Goal: Task Accomplishment & Management: Use online tool/utility

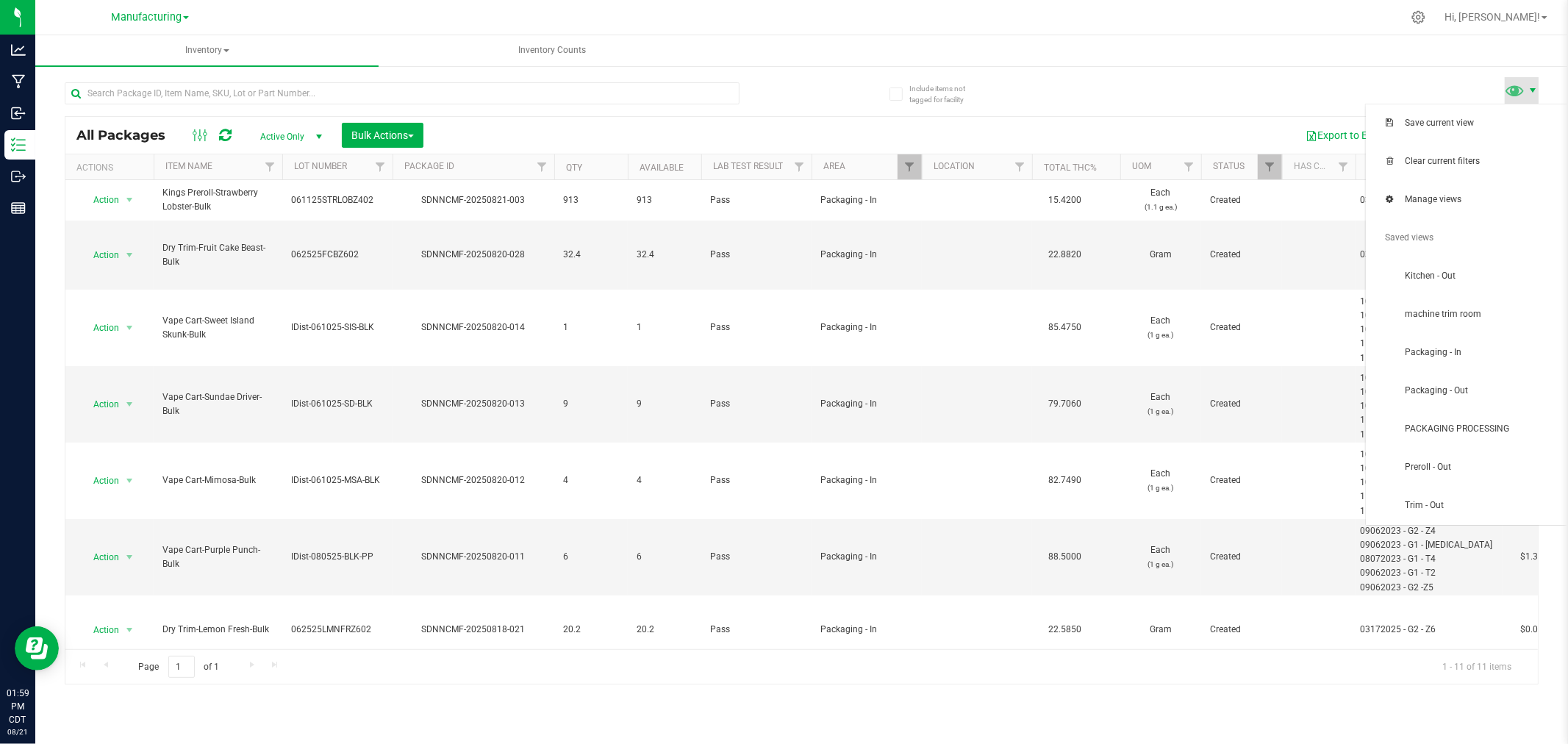
click at [1531, 92] on span at bounding box center [1532, 90] width 11 height 11
click at [1471, 428] on span "PACKAGING PROCESSING" at bounding box center [1481, 428] width 153 height 12
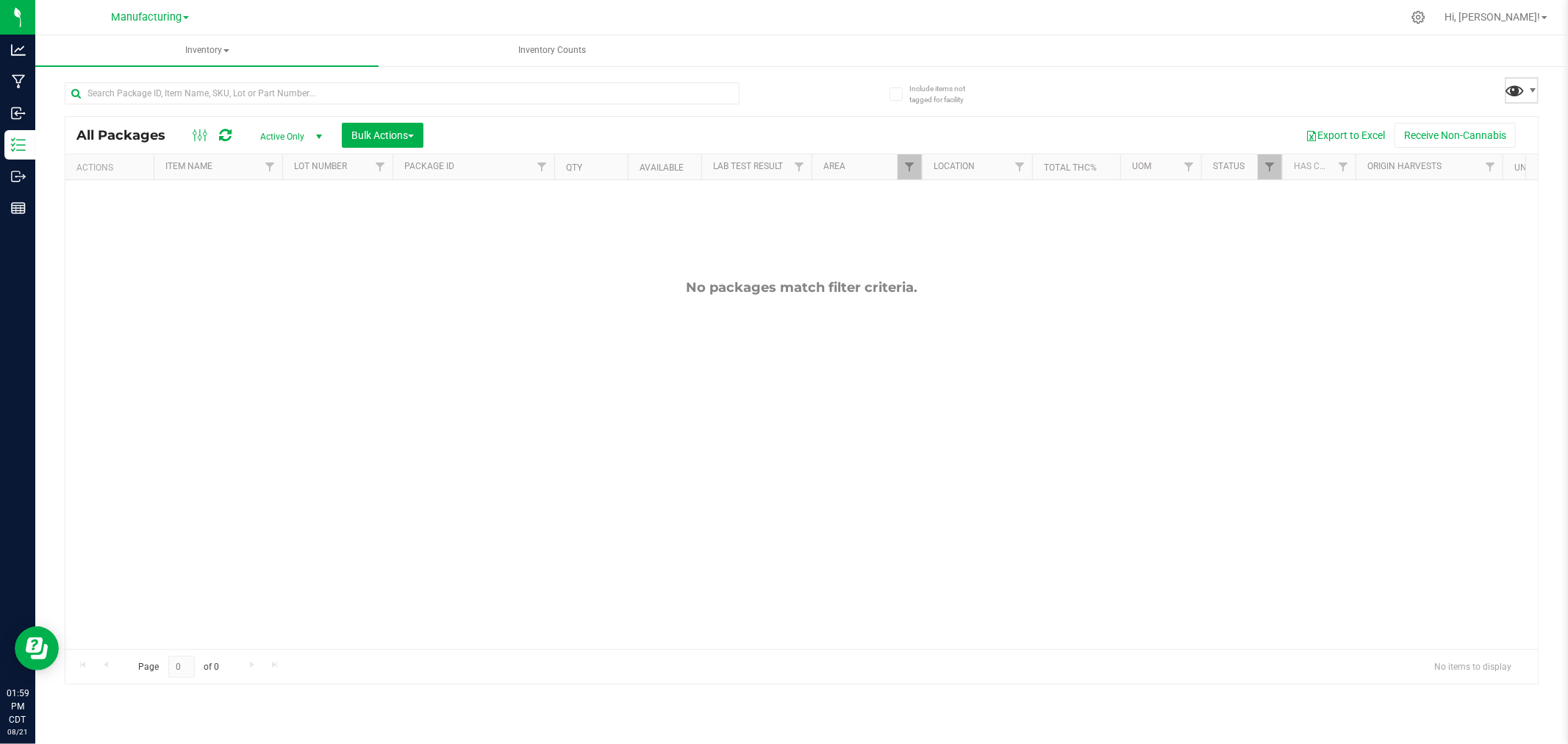
click at [1519, 96] on span at bounding box center [1515, 90] width 21 height 21
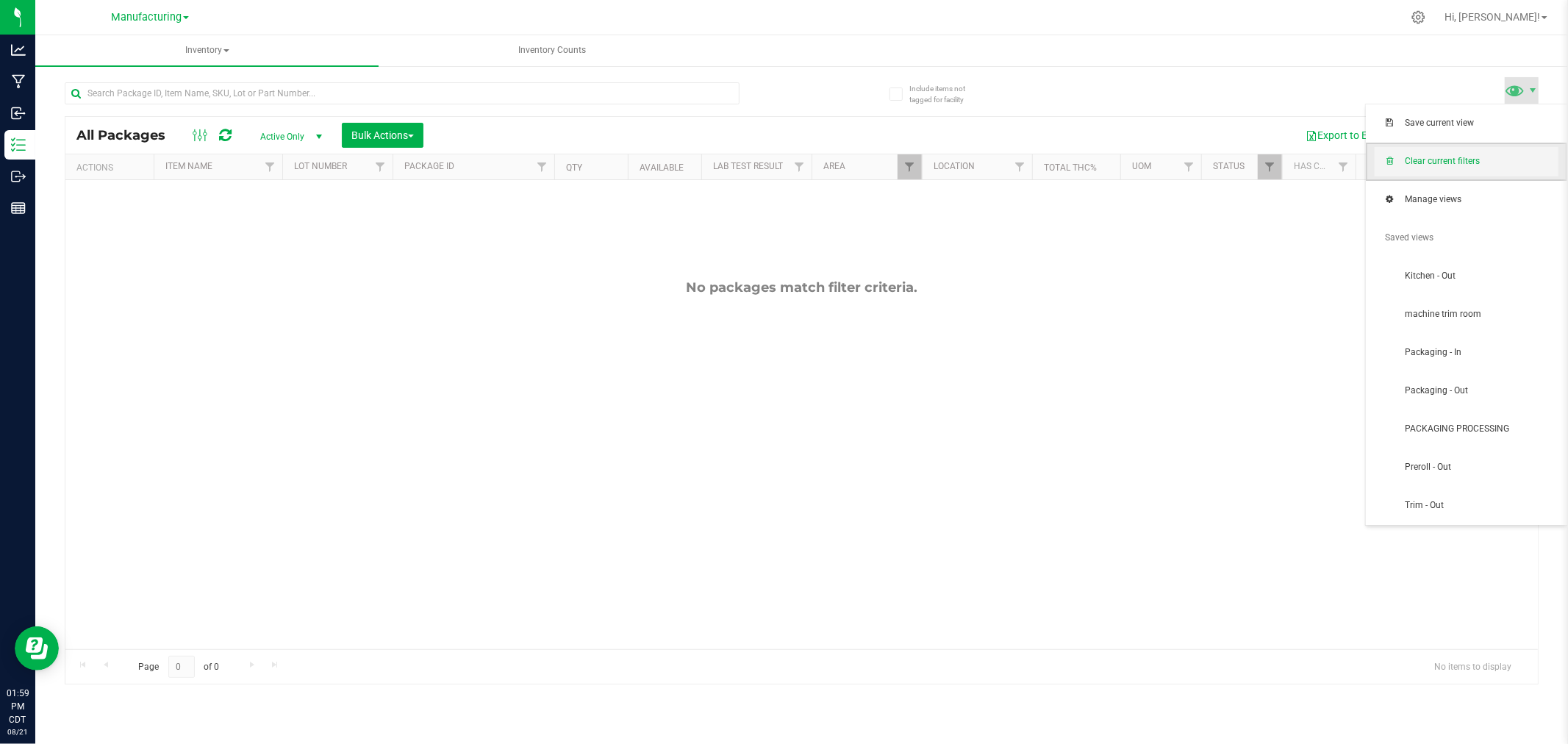
click at [1495, 159] on span "Clear current filters" at bounding box center [1481, 161] width 153 height 12
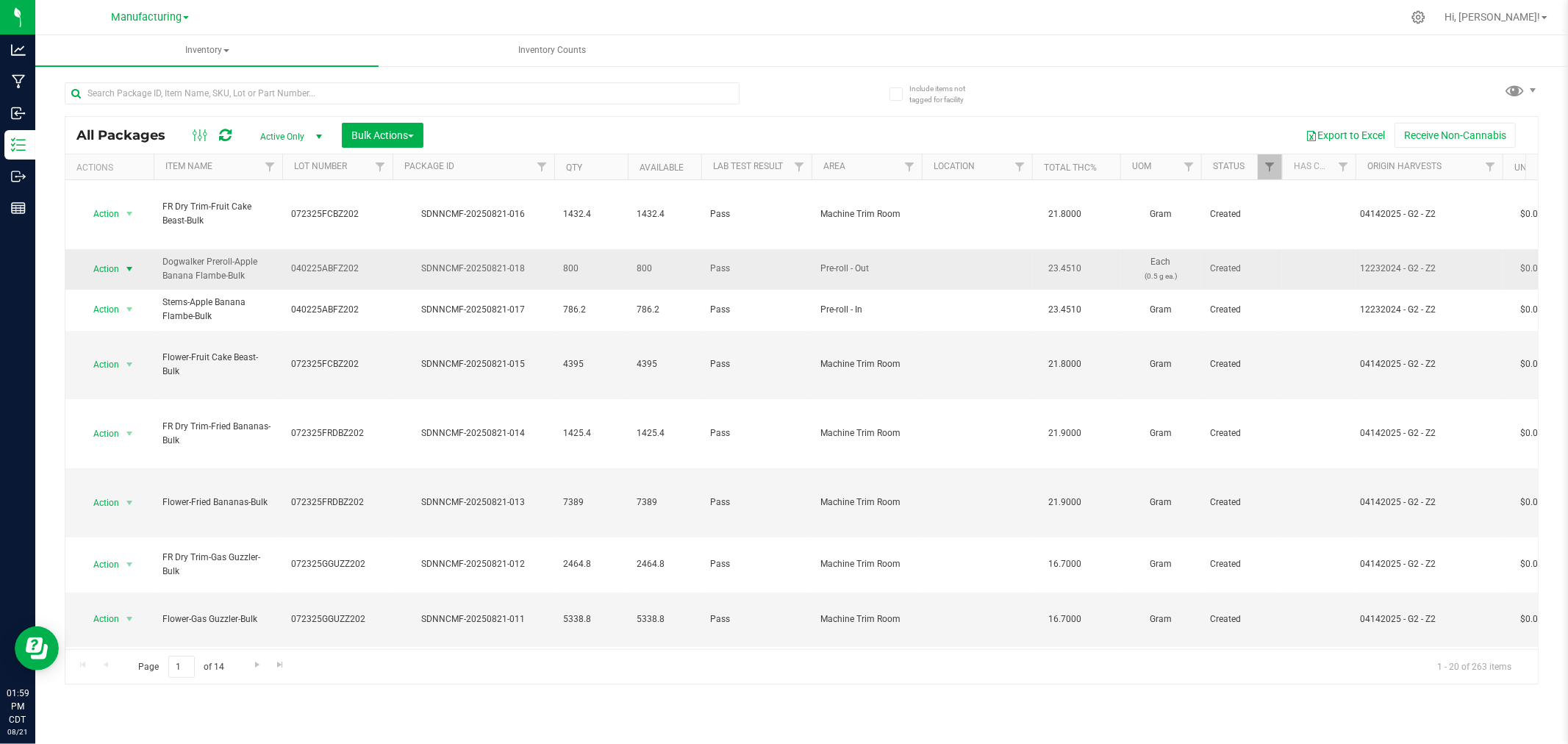
click at [105, 259] on span "Action" at bounding box center [100, 269] width 40 height 20
click at [118, 357] on li "Locate package" at bounding box center [127, 352] width 92 height 22
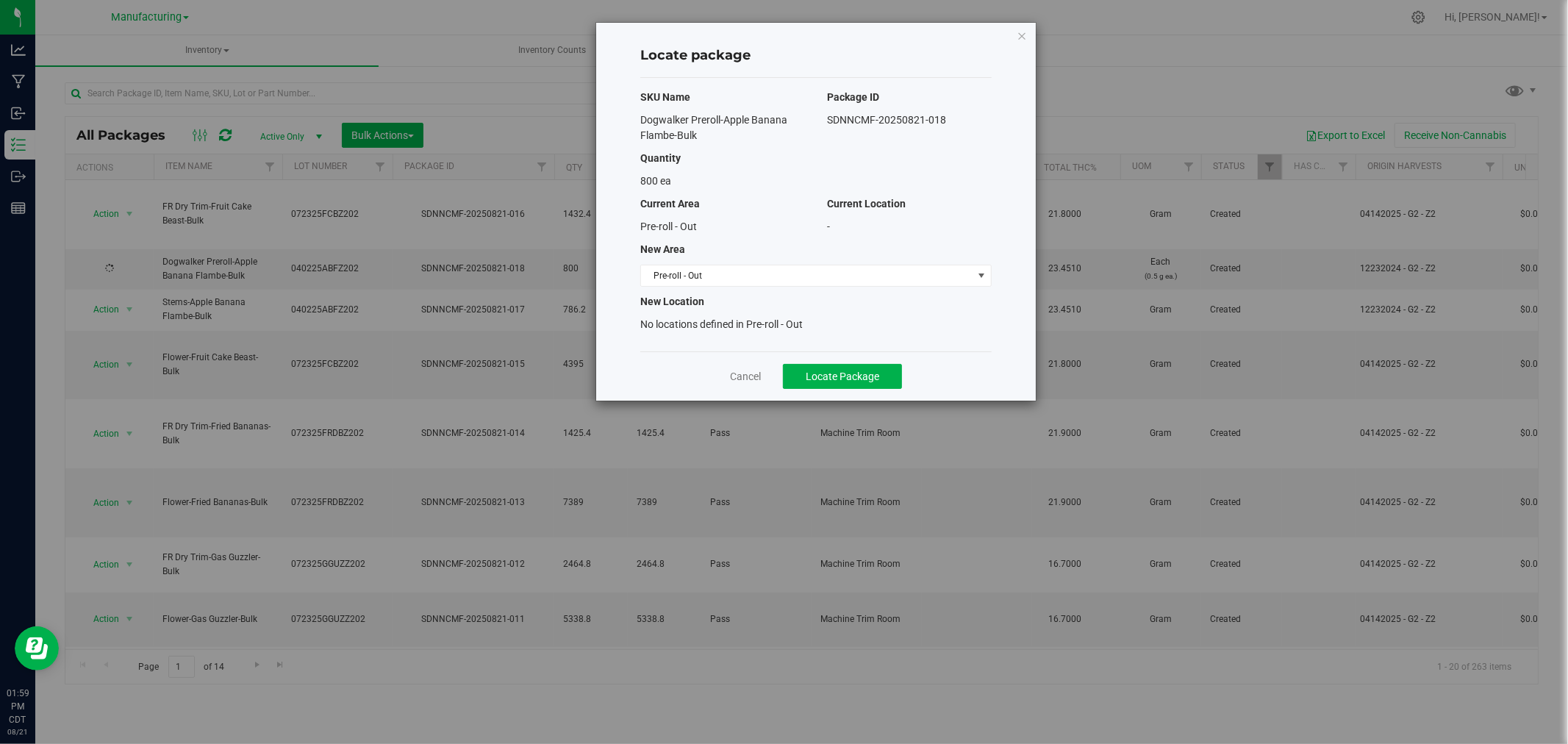
click at [828, 259] on div "SKU Name Package ID Dogwalker Preroll-Apple Banana Flambe-Bulk SDNNCMF-20250821…" at bounding box center [815, 214] width 351 height 273
click at [819, 270] on span "Pre-roll - Out" at bounding box center [806, 275] width 332 height 20
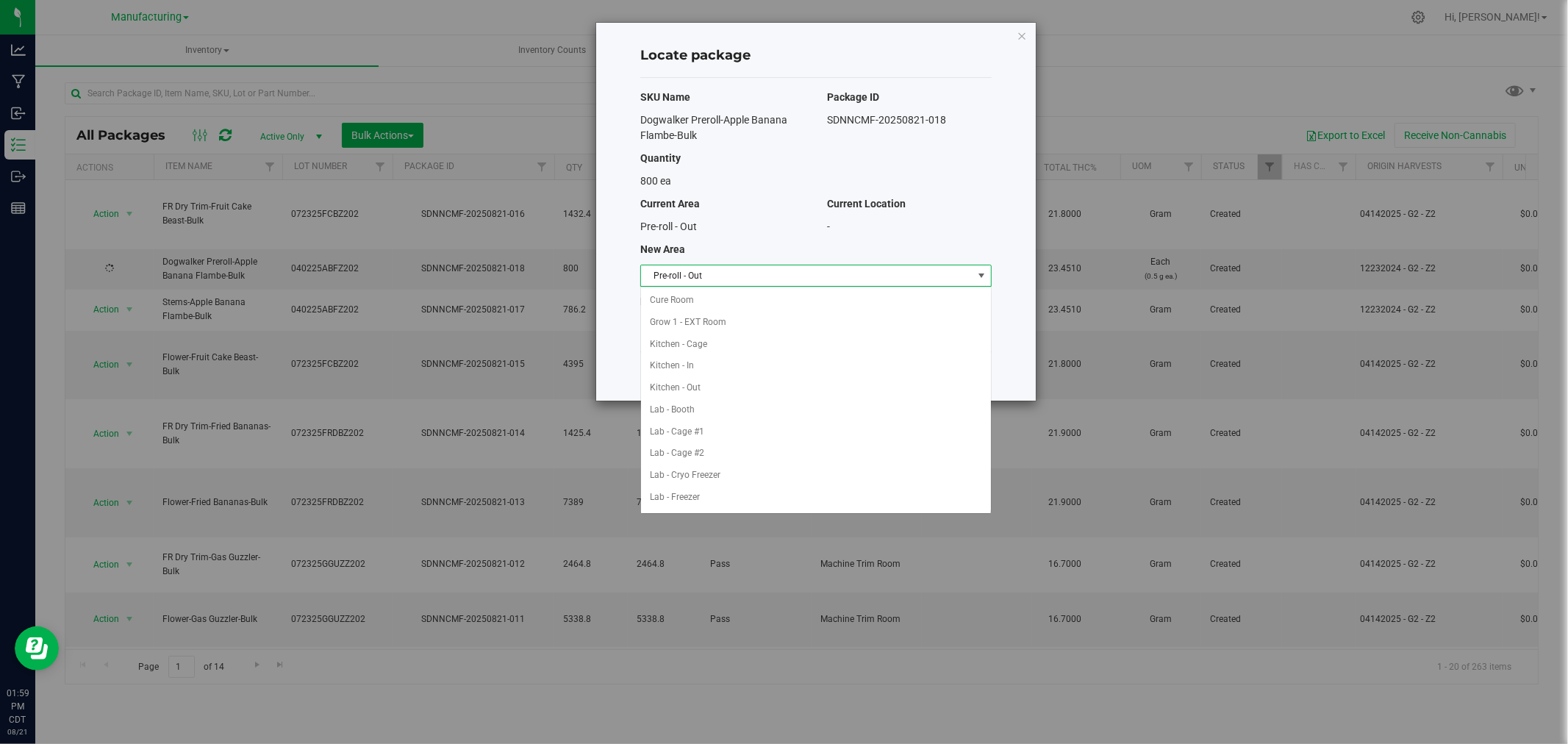
scroll to position [285, 0]
drag, startPoint x: 757, startPoint y: 458, endPoint x: 746, endPoint y: 412, distance: 47.3
click at [746, 412] on ul "Cure Room Grow 1 - EXT Room Kitchen - Cage Kitchen - In Kitchen - Out Lab - Boo…" at bounding box center [815, 311] width 350 height 612
click at [746, 412] on li "Packaging - In" at bounding box center [815, 409] width 350 height 22
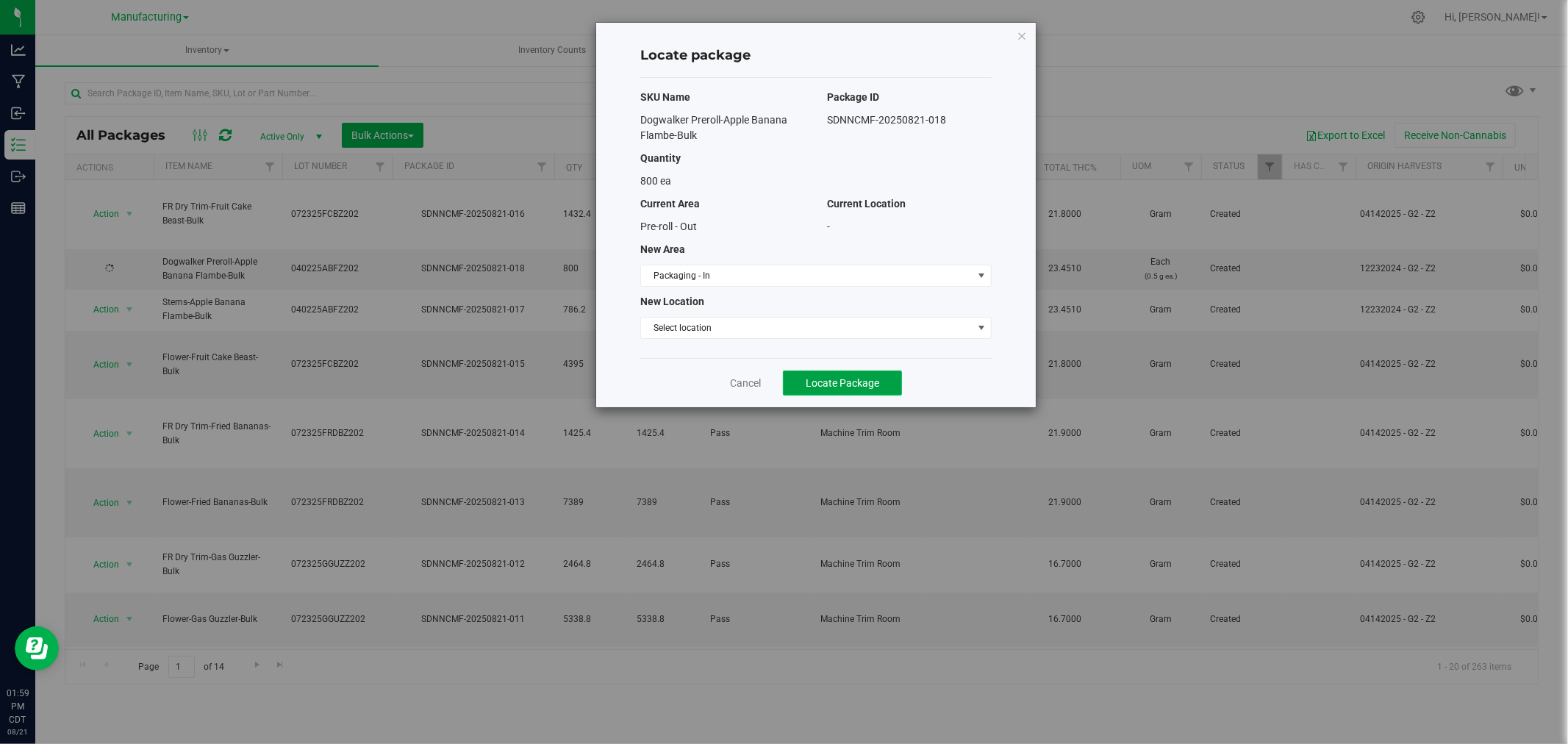
click at [801, 385] on button "Locate Package" at bounding box center [842, 383] width 119 height 25
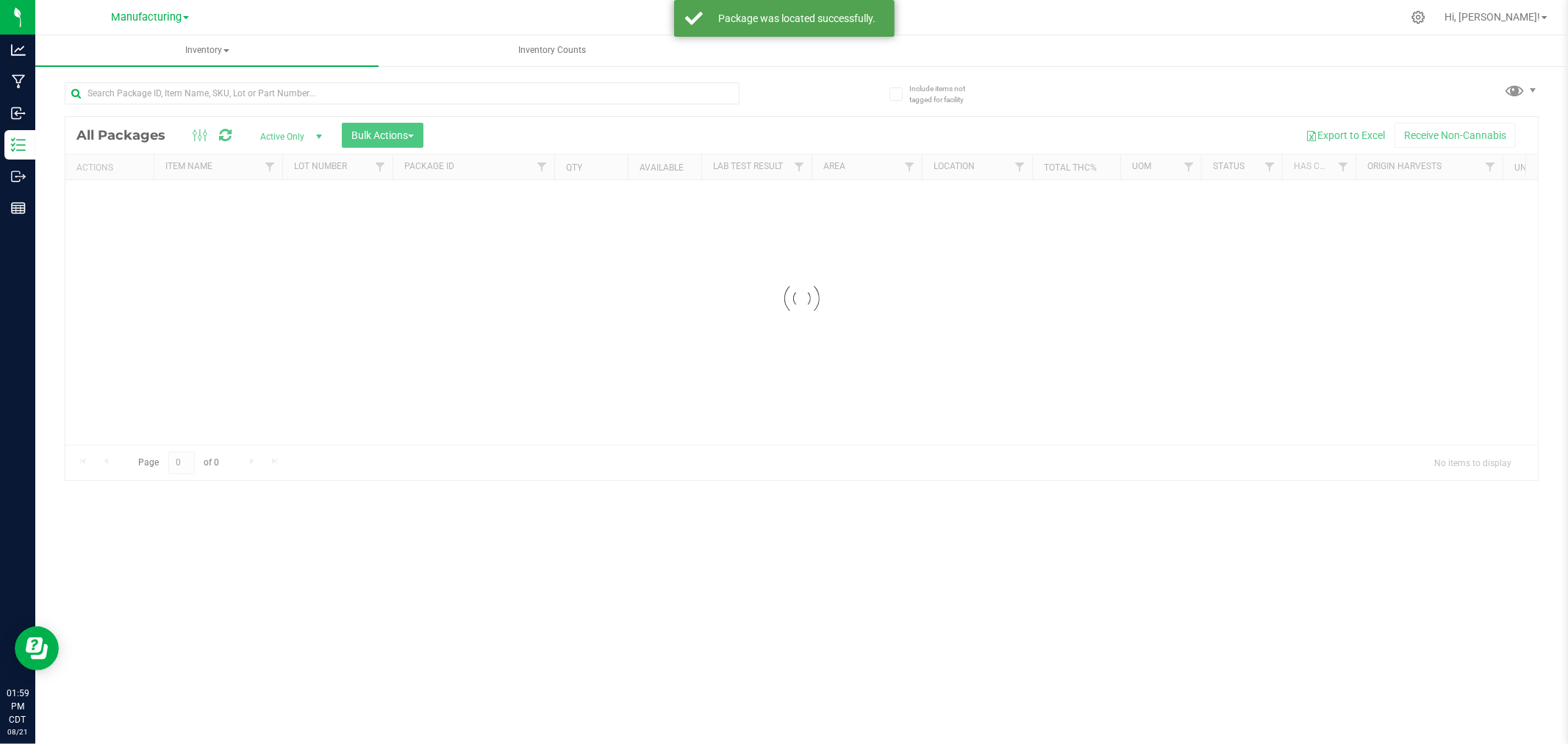
click at [1497, 79] on div "Loading... All Packages Active Only Active Only Lab Samples Locked All Bulk Act…" at bounding box center [801, 274] width 1474 height 412
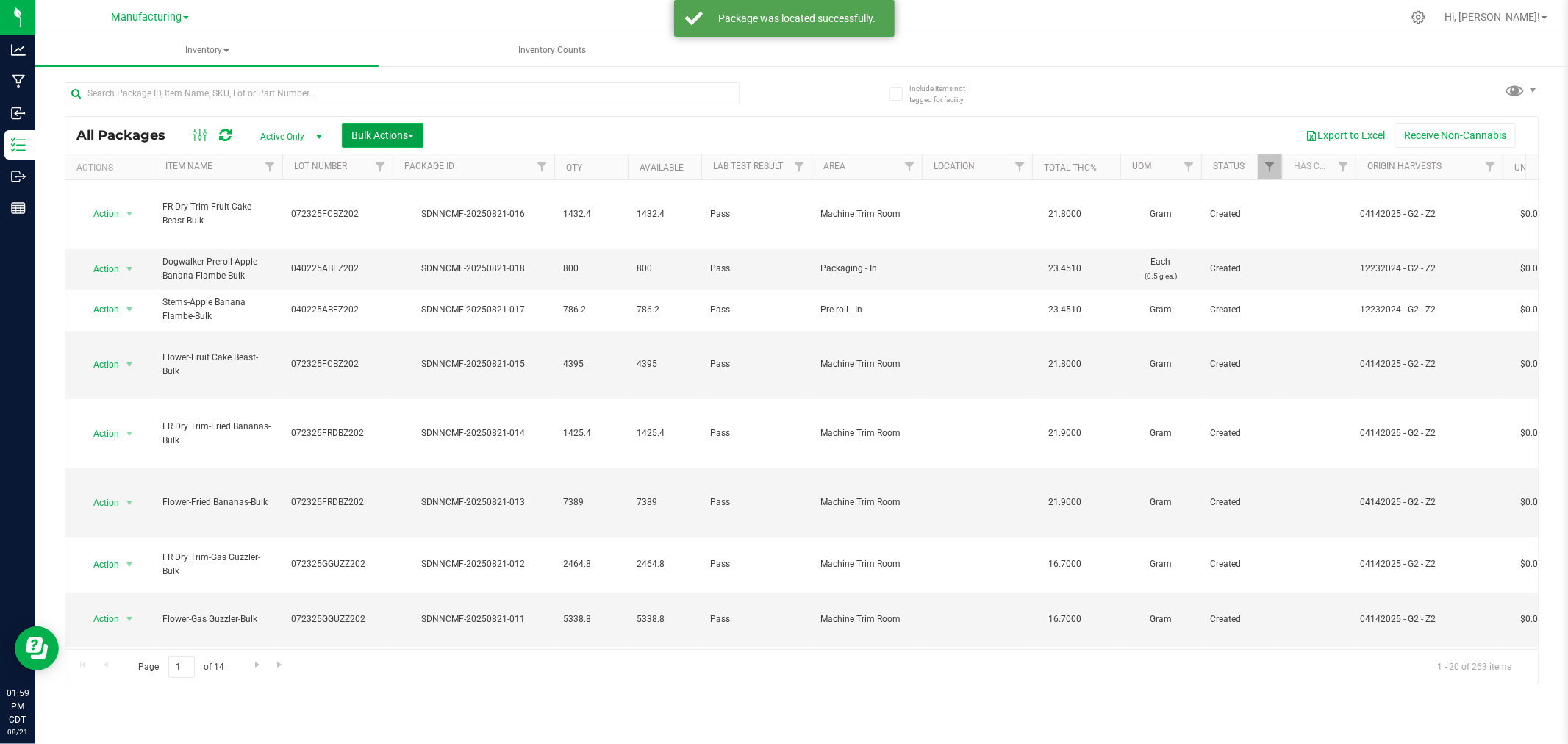
click at [412, 138] on span "Bulk Actions" at bounding box center [382, 135] width 62 height 11
click at [432, 168] on span "Add to manufacturing run" at bounding box center [406, 168] width 111 height 11
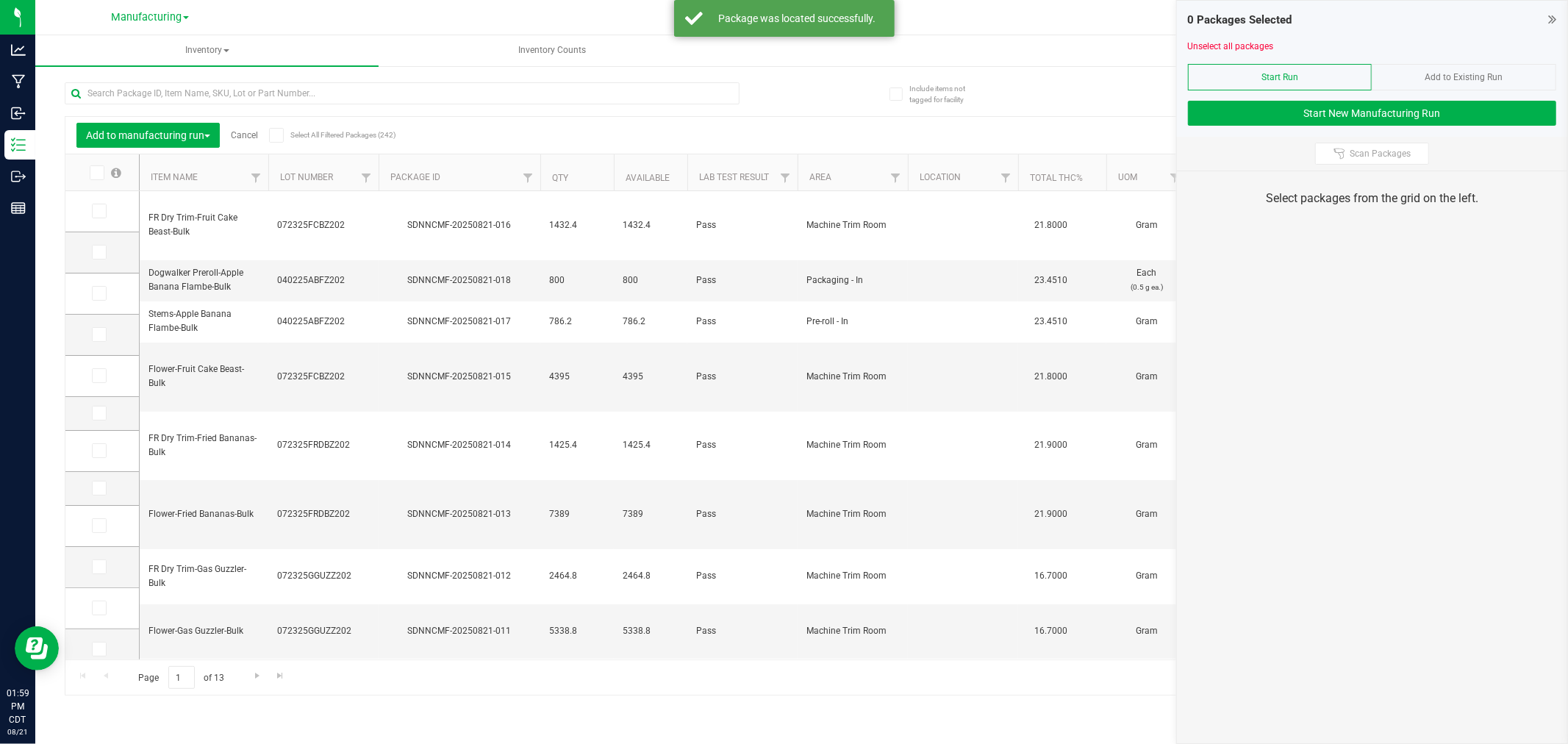
type input "[DATE]"
click at [94, 252] on icon at bounding box center [98, 252] width 10 height 0
click at [0, 0] on input "checkbox" at bounding box center [0, 0] width 0 height 0
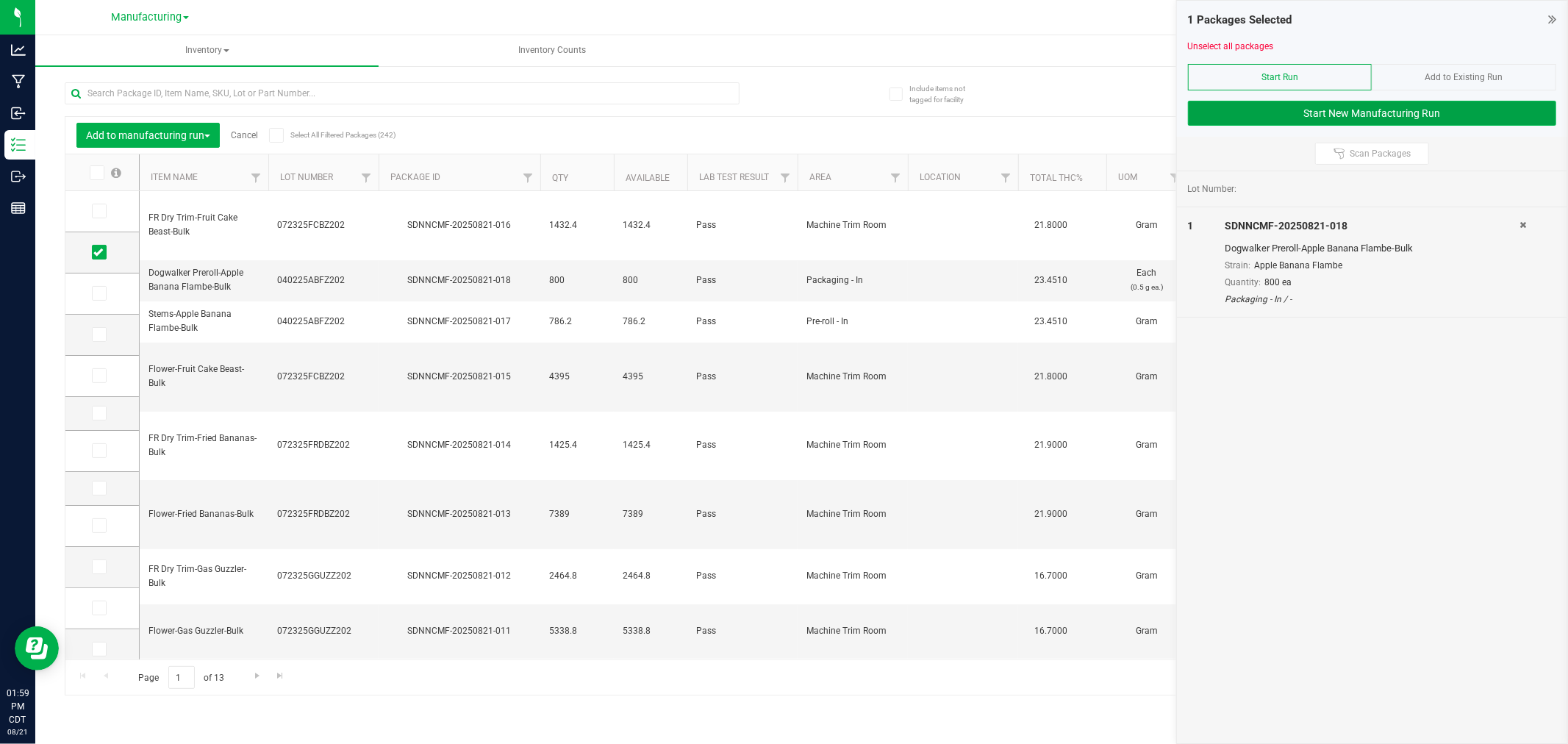
click at [1225, 125] on button "Start New Manufacturing Run" at bounding box center [1372, 113] width 368 height 25
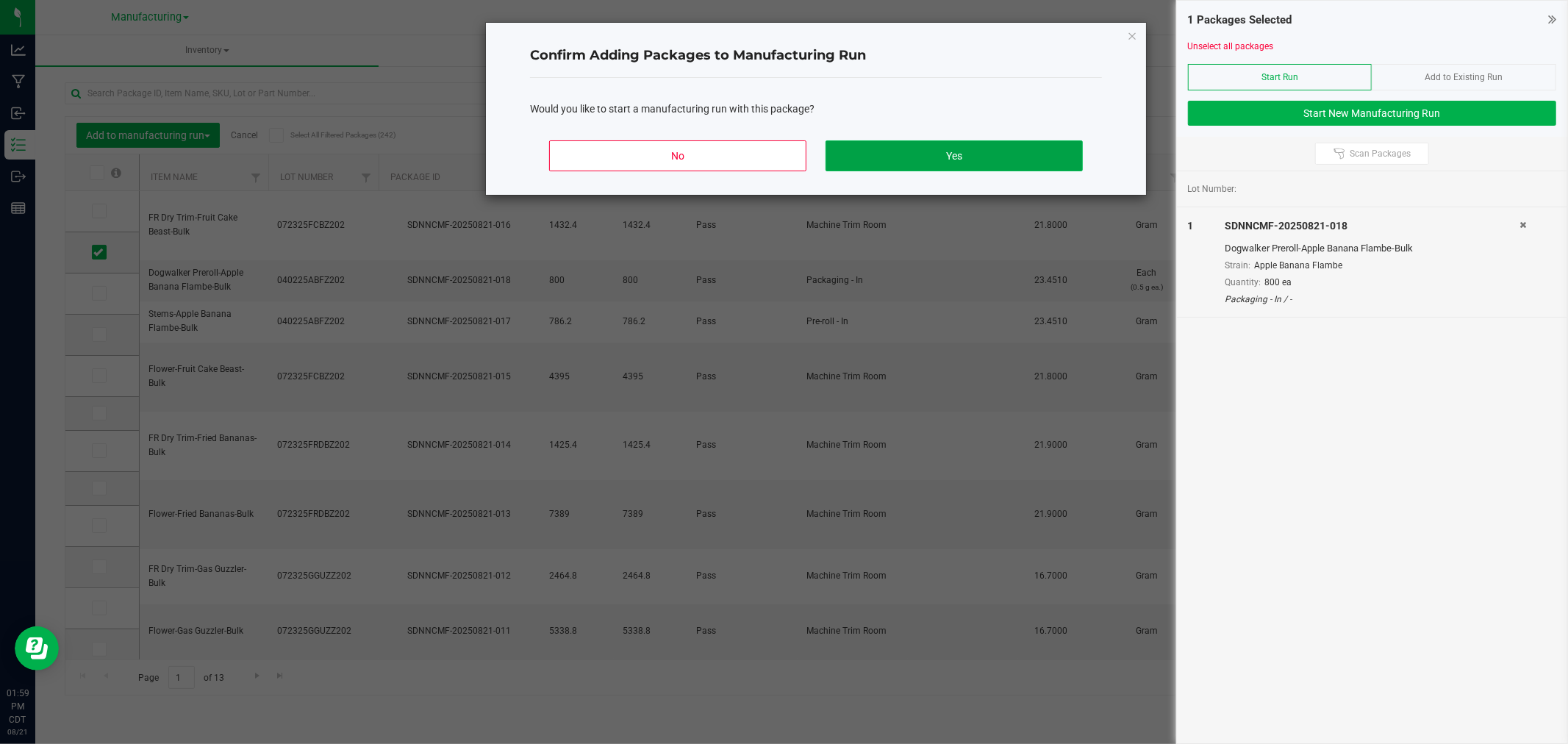
click at [1007, 164] on button "Yes" at bounding box center [954, 156] width 257 height 31
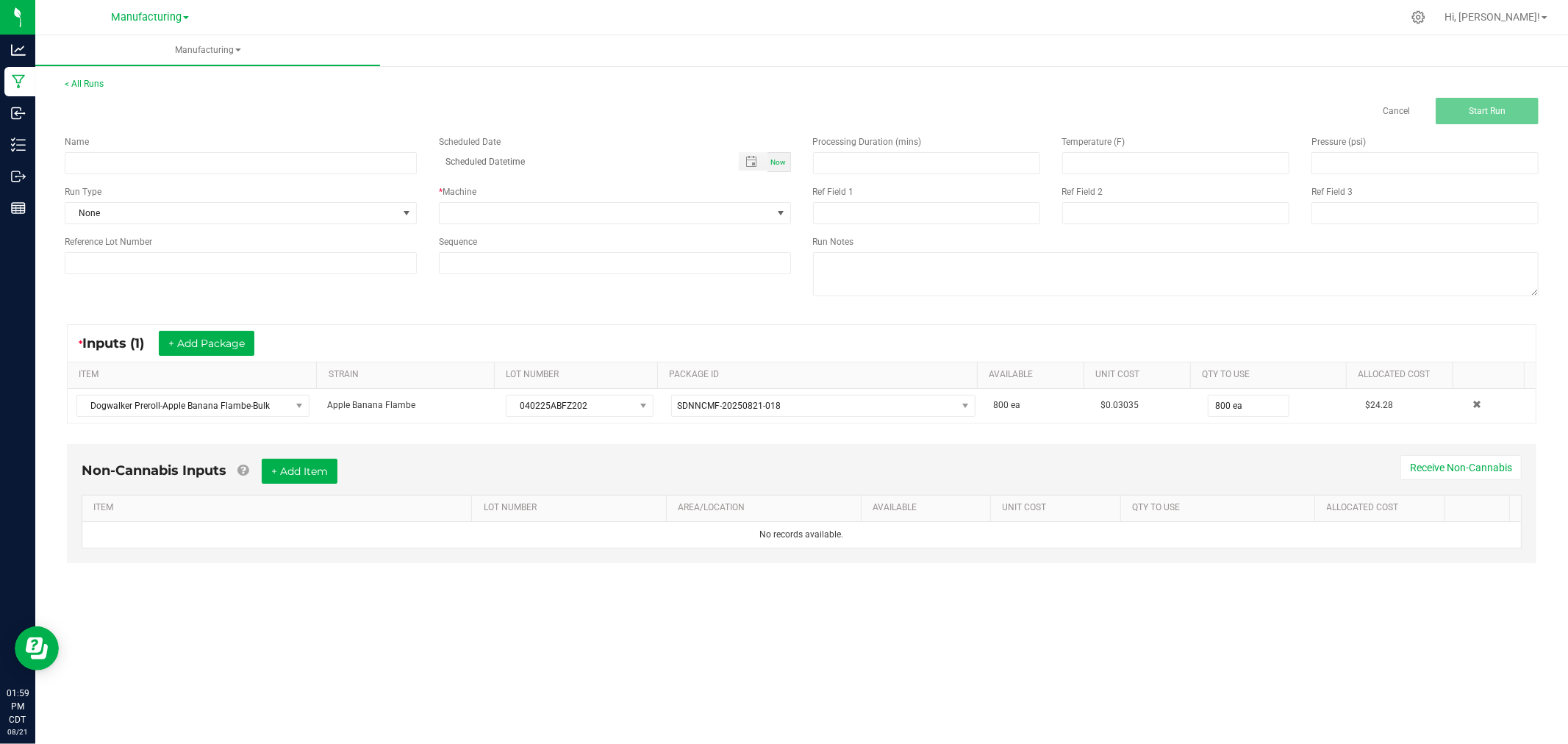
click at [210, 151] on div "Name" at bounding box center [240, 155] width 374 height 39
click at [216, 161] on input at bounding box center [241, 163] width 352 height 22
type input "[DATE]-apple banana flambe 6& 10pks"
click at [281, 216] on span "None" at bounding box center [232, 213] width 333 height 20
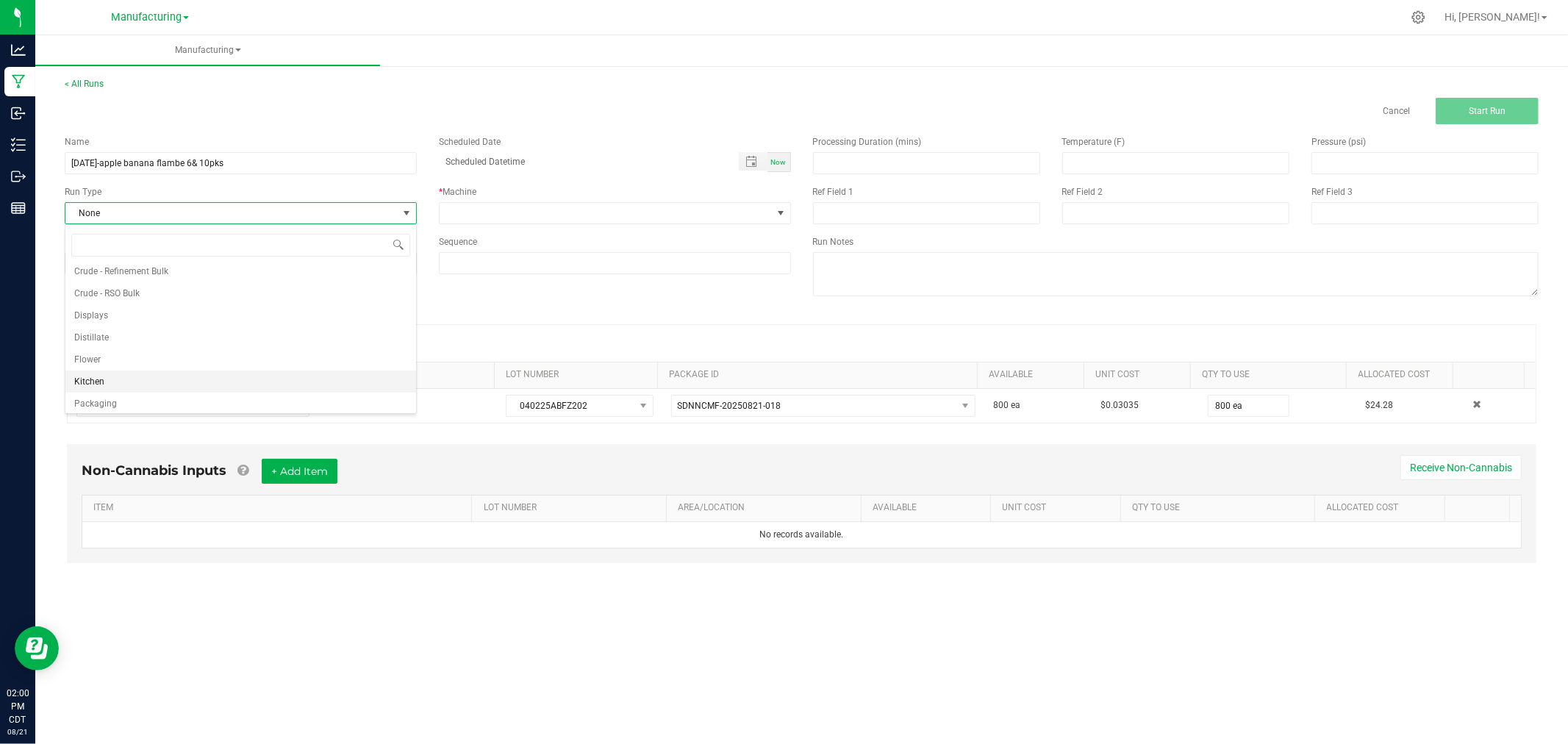
scroll to position [74, 0]
click at [192, 380] on li "Packaging" at bounding box center [241, 377] width 350 height 22
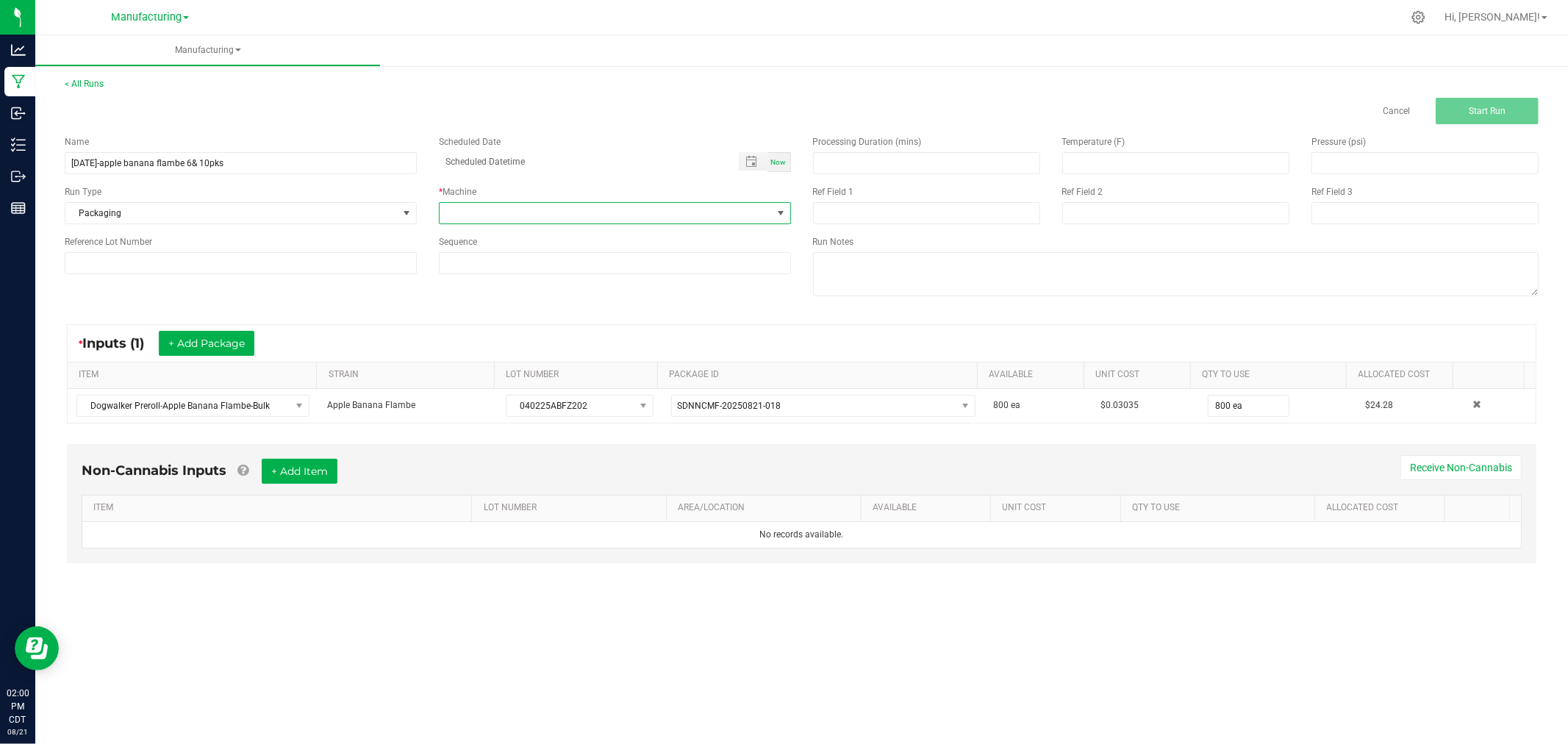
click at [552, 208] on span at bounding box center [606, 213] width 333 height 20
click at [534, 273] on li "Packaging" at bounding box center [615, 263] width 350 height 25
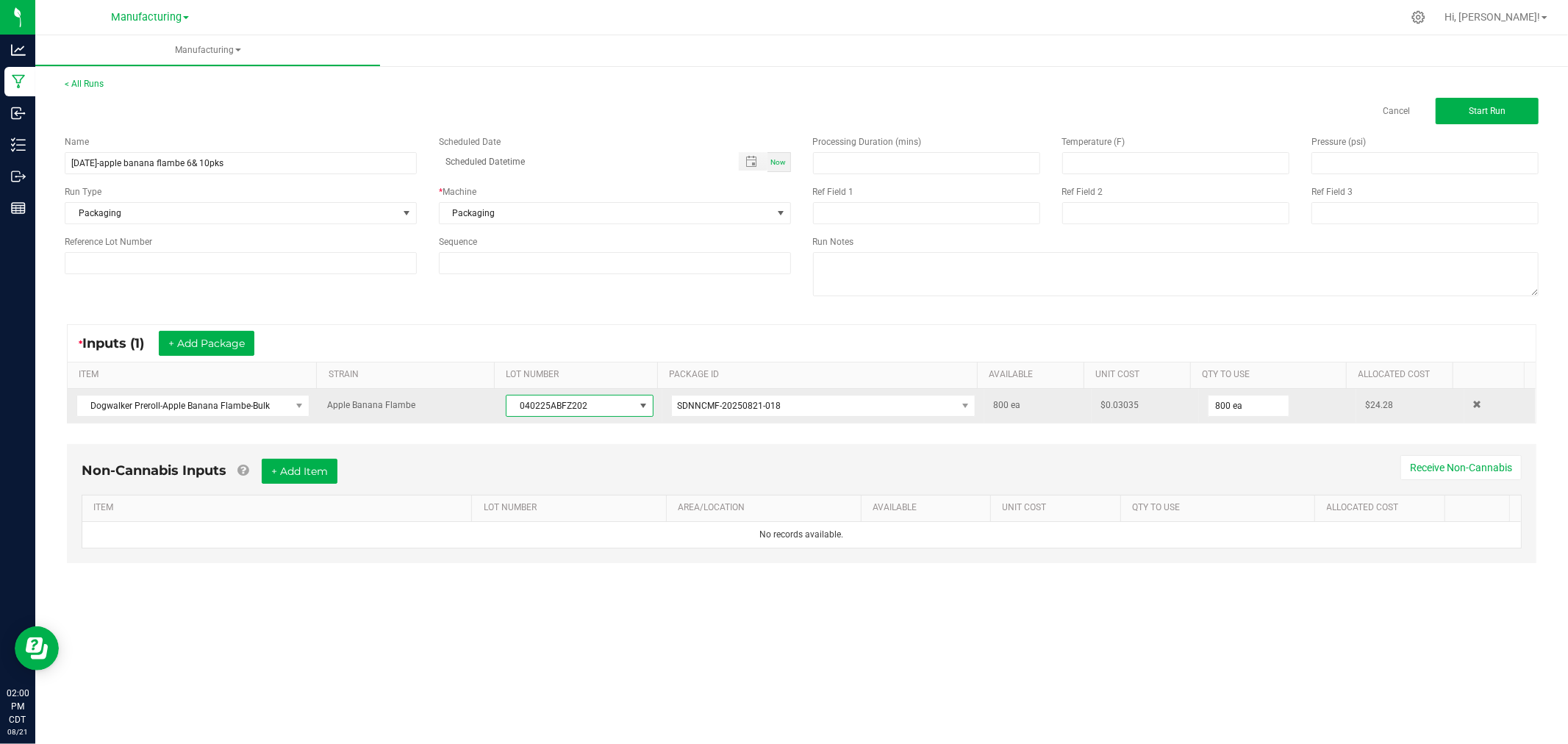
click at [547, 406] on span "040225ABFZ202" at bounding box center [569, 406] width 127 height 20
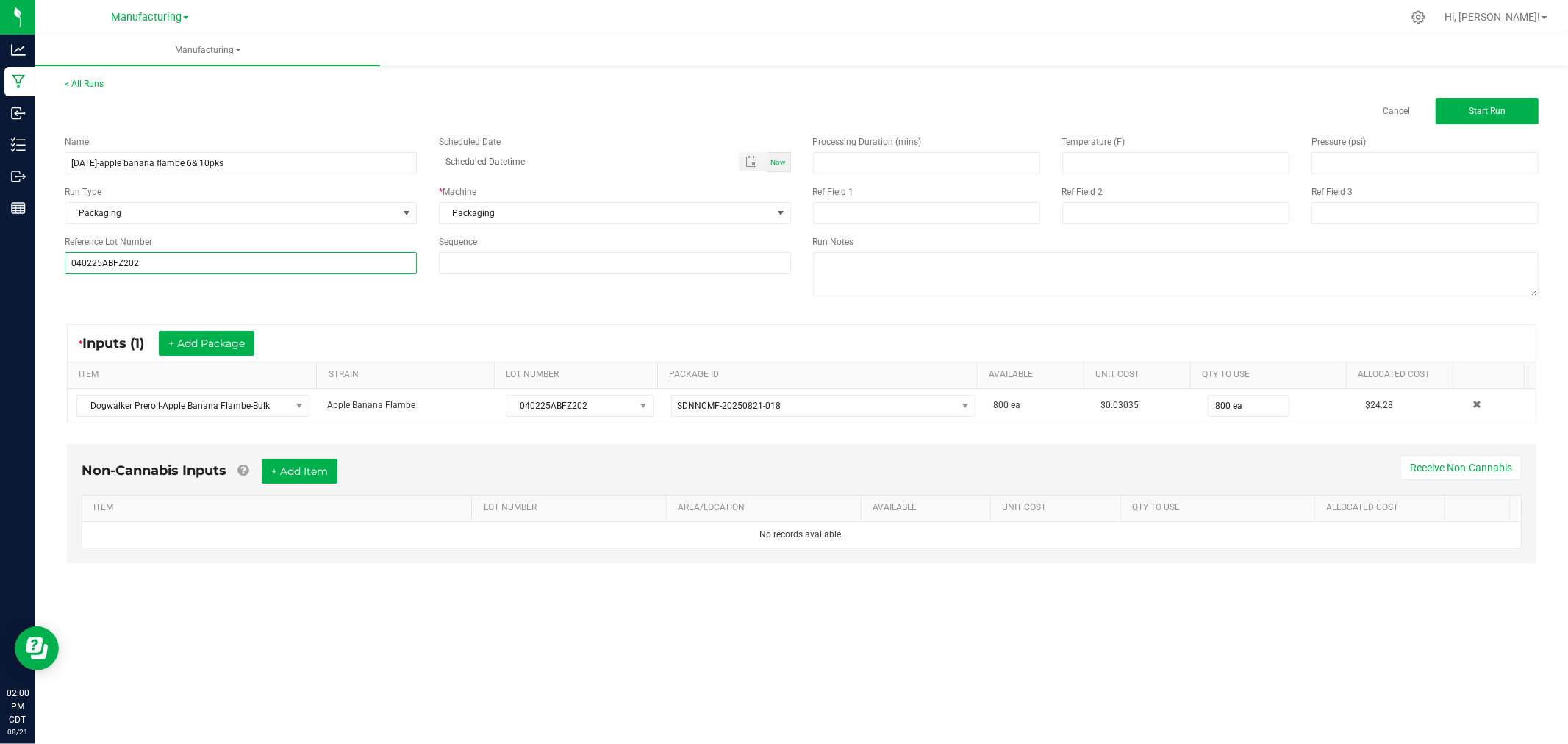
type input "040225ABFZ202"
click at [294, 312] on div "* Inputs (1) + Add Package ITEM STRAIN LOT NUMBER PACKAGE ID AVAILABLE Unit Cos…" at bounding box center [801, 373] width 1496 height 126
click at [1459, 120] on button "Start Run" at bounding box center [1487, 111] width 103 height 27
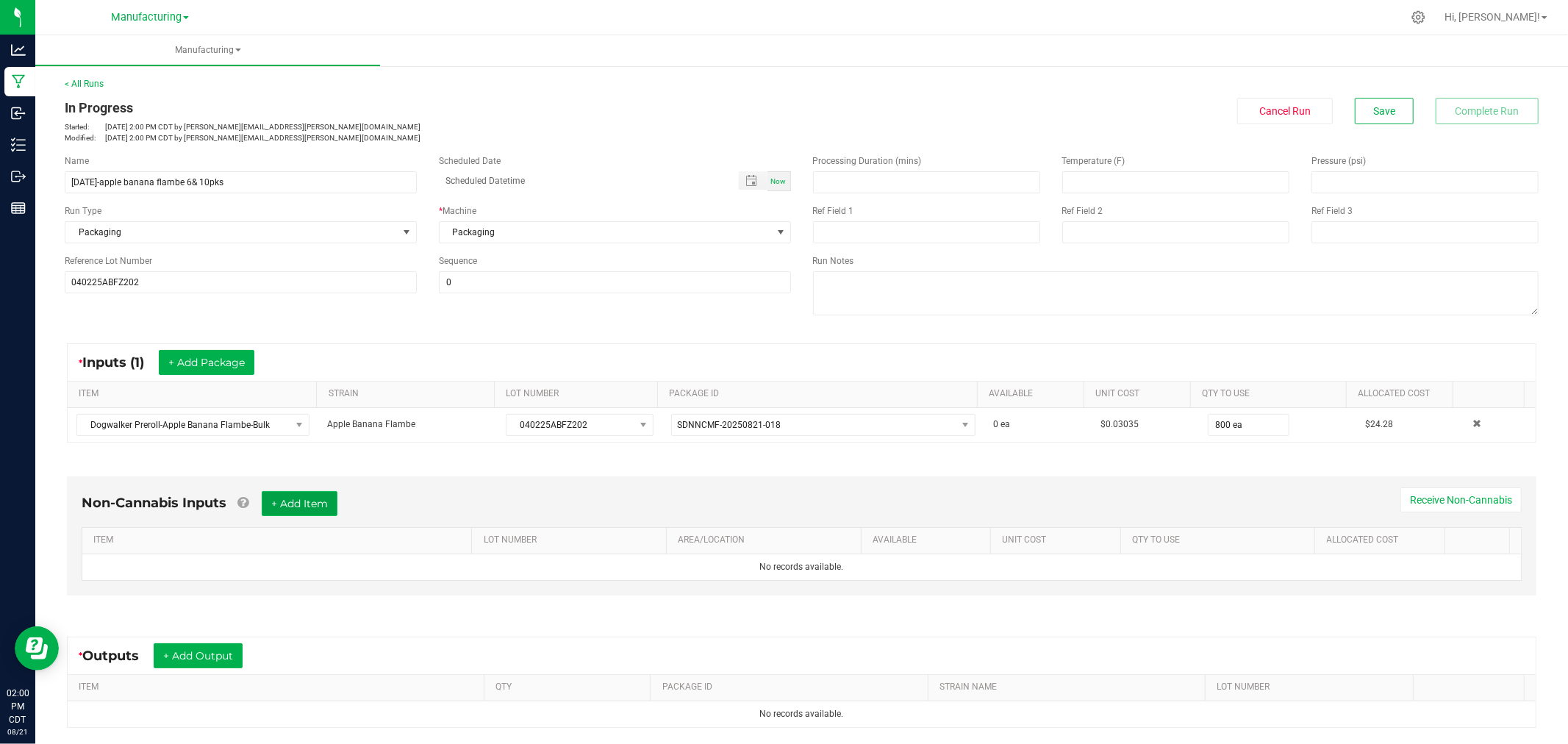
click at [333, 508] on button "+ Add Item" at bounding box center [299, 503] width 75 height 25
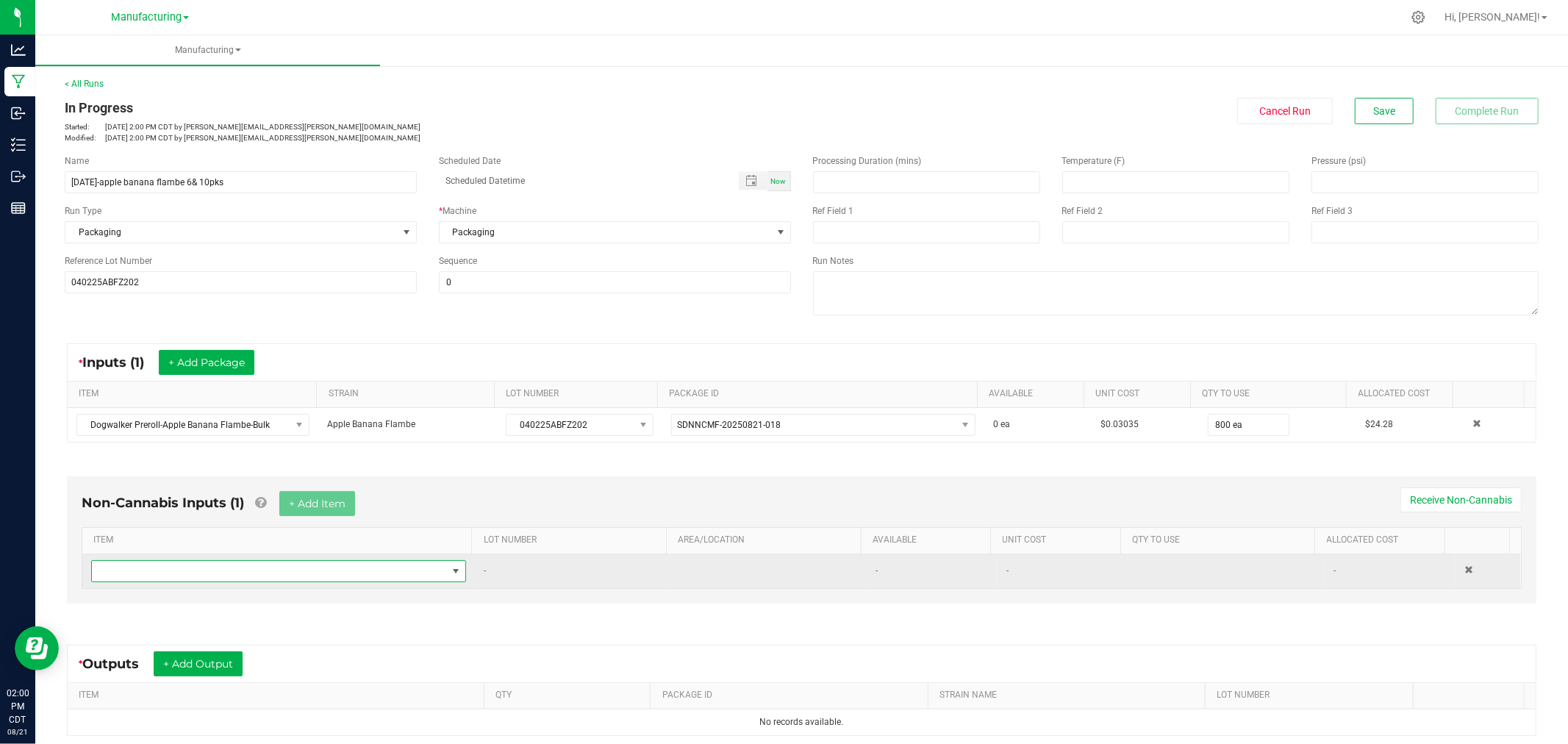
click at [326, 569] on span "NO DATA FOUND" at bounding box center [269, 570] width 355 height 20
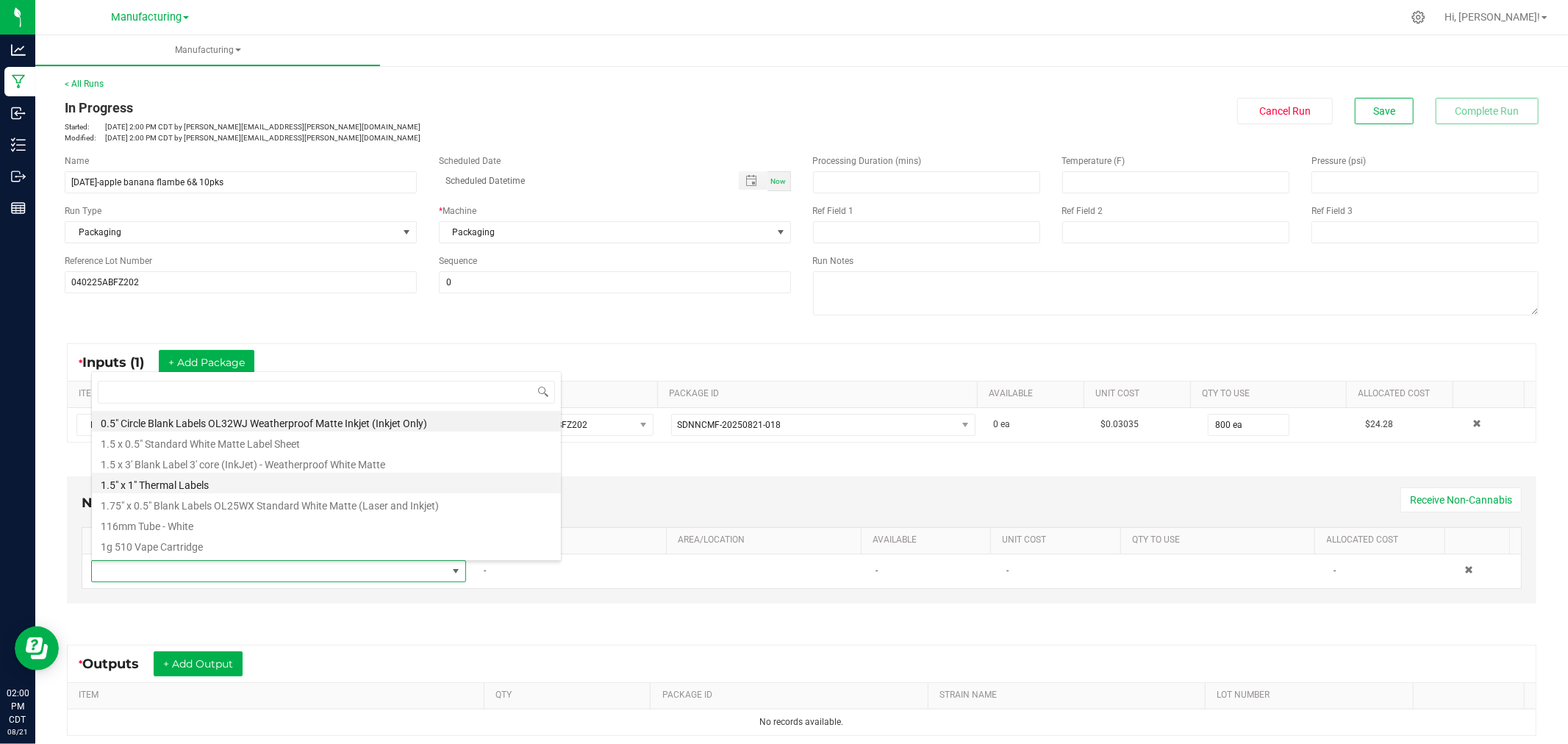
click at [266, 480] on li "1.5" x 1" Thermal Labels" at bounding box center [326, 483] width 469 height 20
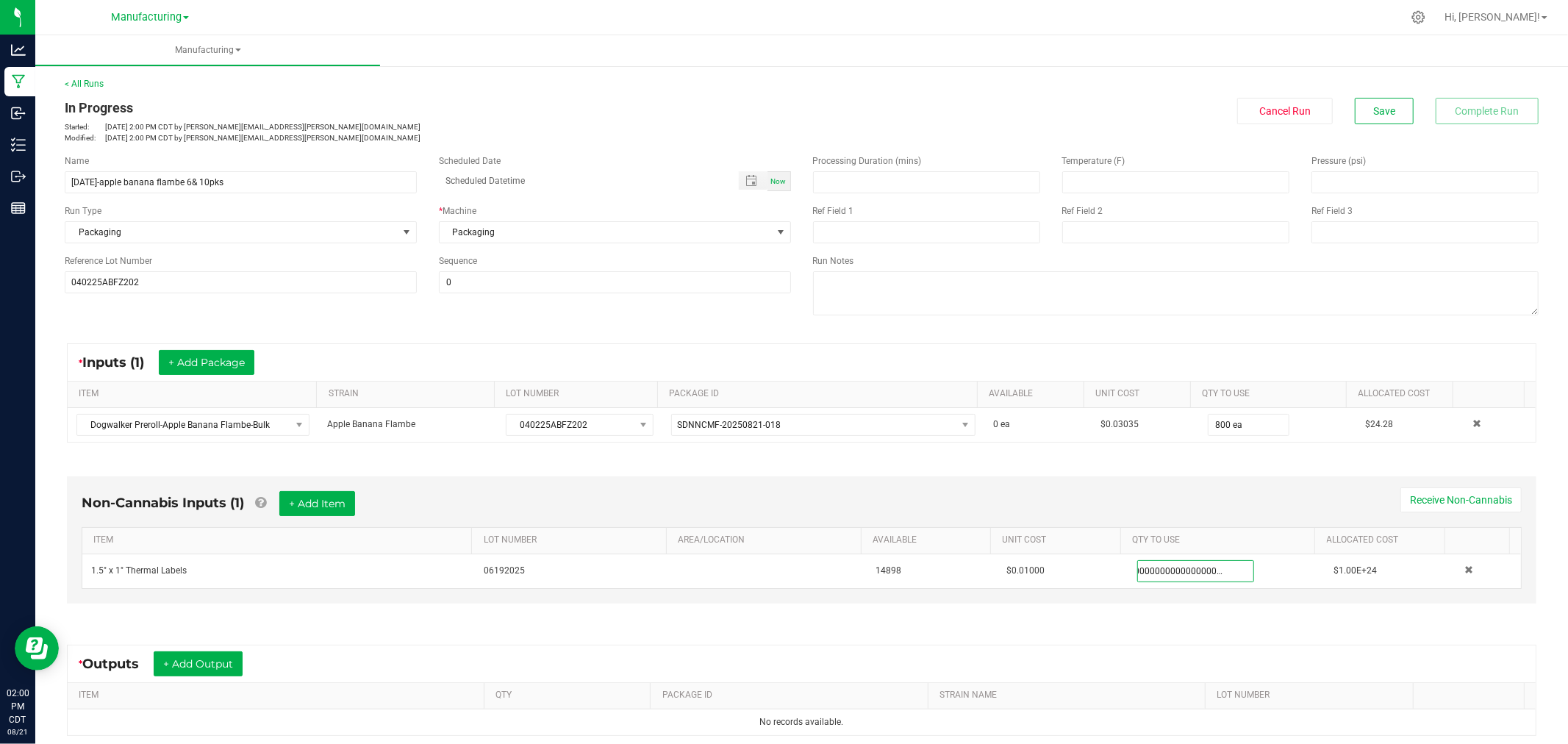
scroll to position [0, 0]
type input "0"
type input "102 ea"
click at [1149, 486] on div "Non-Cannabis Inputs (1) + Add Item Receive Non-Cannabis ITEM LOT NUMBER AREA/LO…" at bounding box center [801, 540] width 1469 height 127
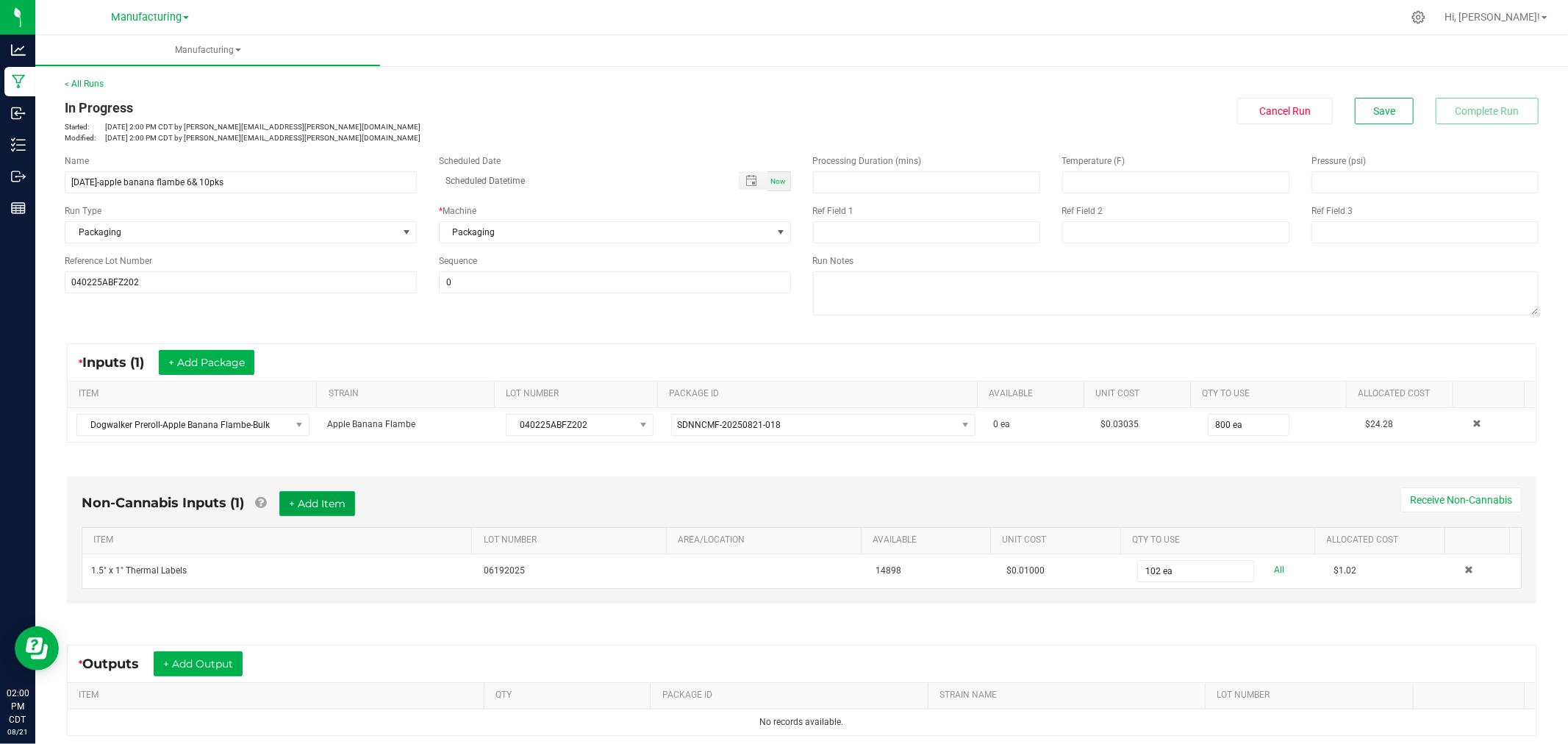
click at [320, 504] on button "+ Add Item" at bounding box center [316, 503] width 75 height 25
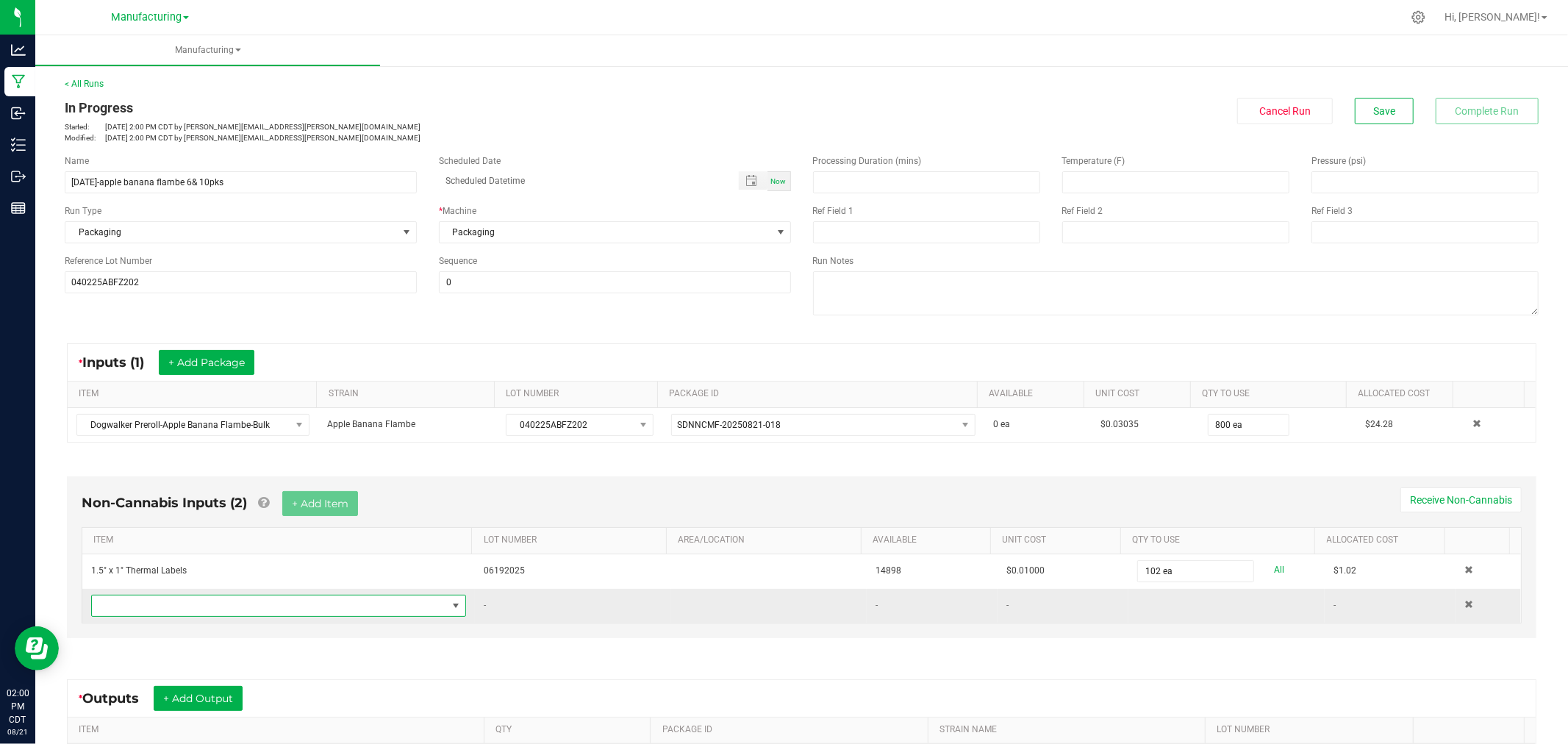
click at [305, 613] on span "NO DATA FOUND" at bounding box center [269, 605] width 355 height 20
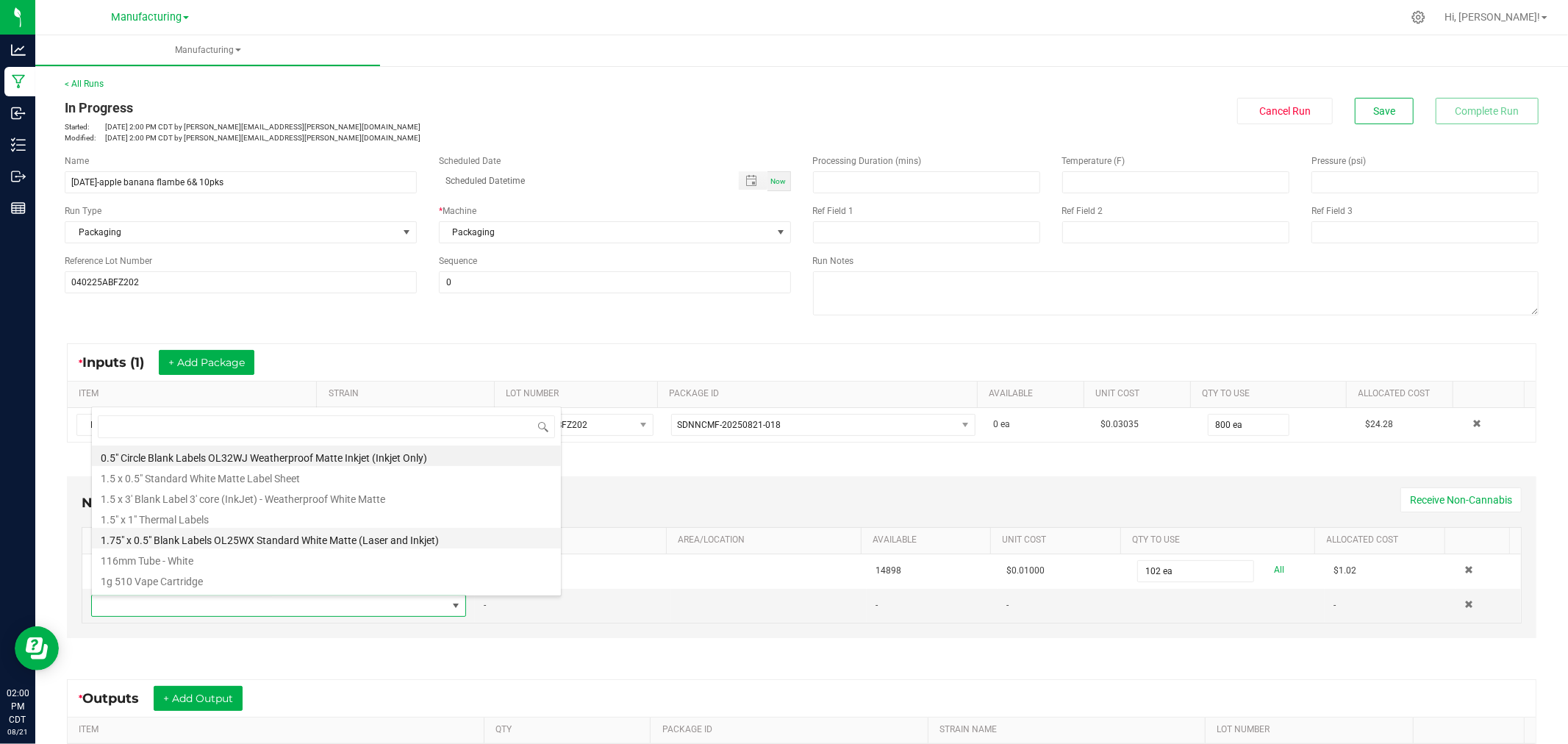
scroll to position [22, 364]
click at [192, 519] on li "1.5" x 1" Thermal Labels" at bounding box center [326, 517] width 469 height 20
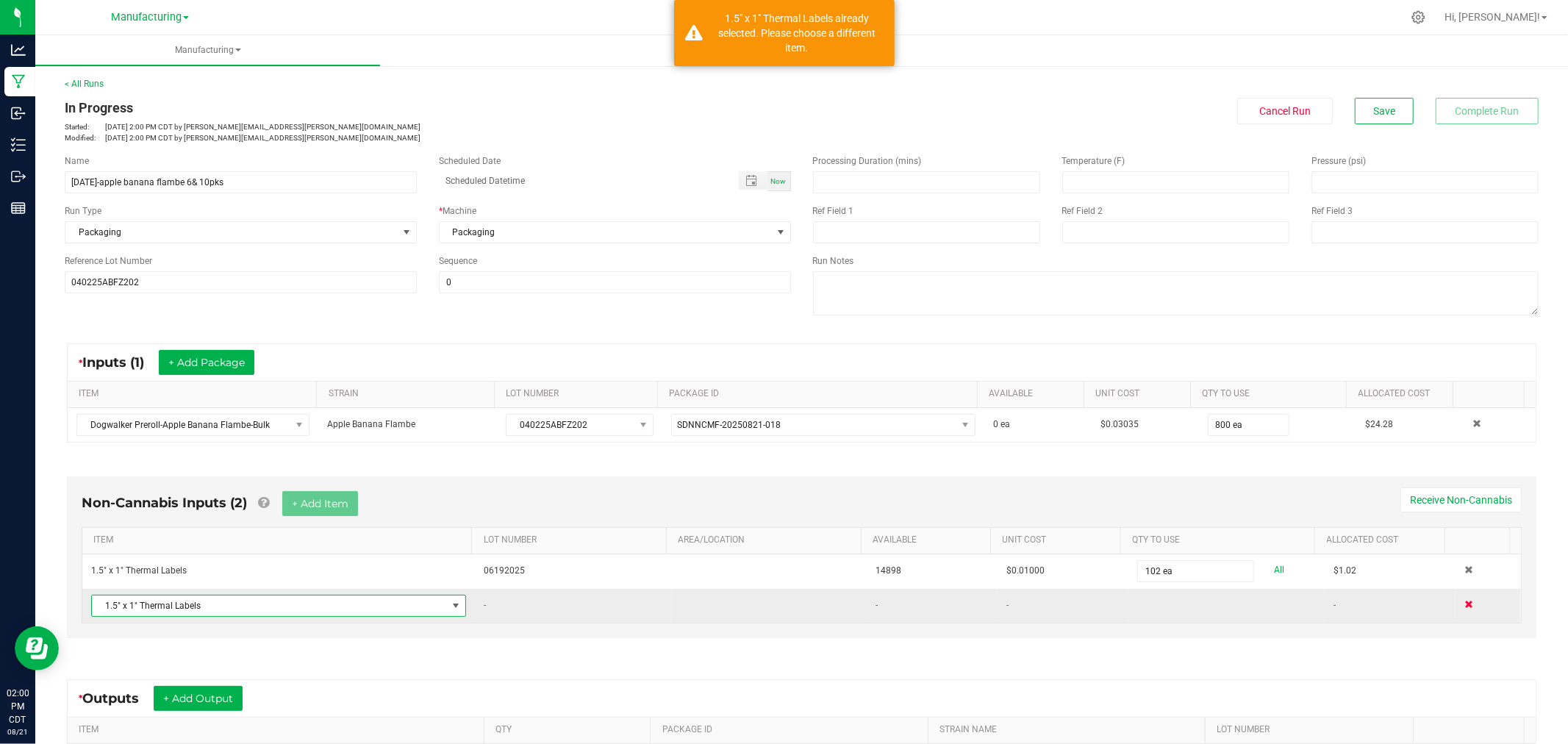
click at [1464, 608] on span at bounding box center [1468, 604] width 9 height 9
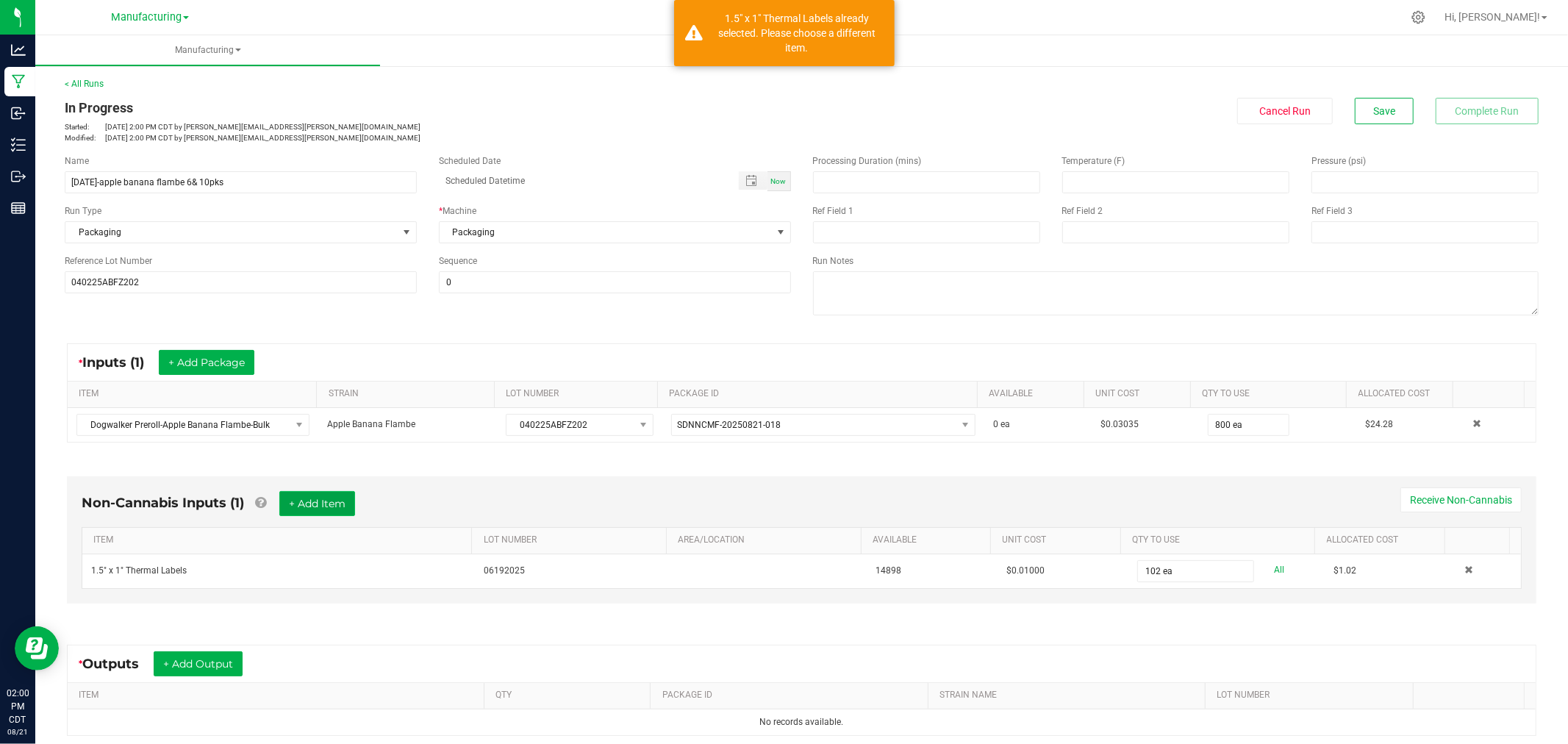
click at [309, 505] on button "+ Add Item" at bounding box center [316, 503] width 75 height 25
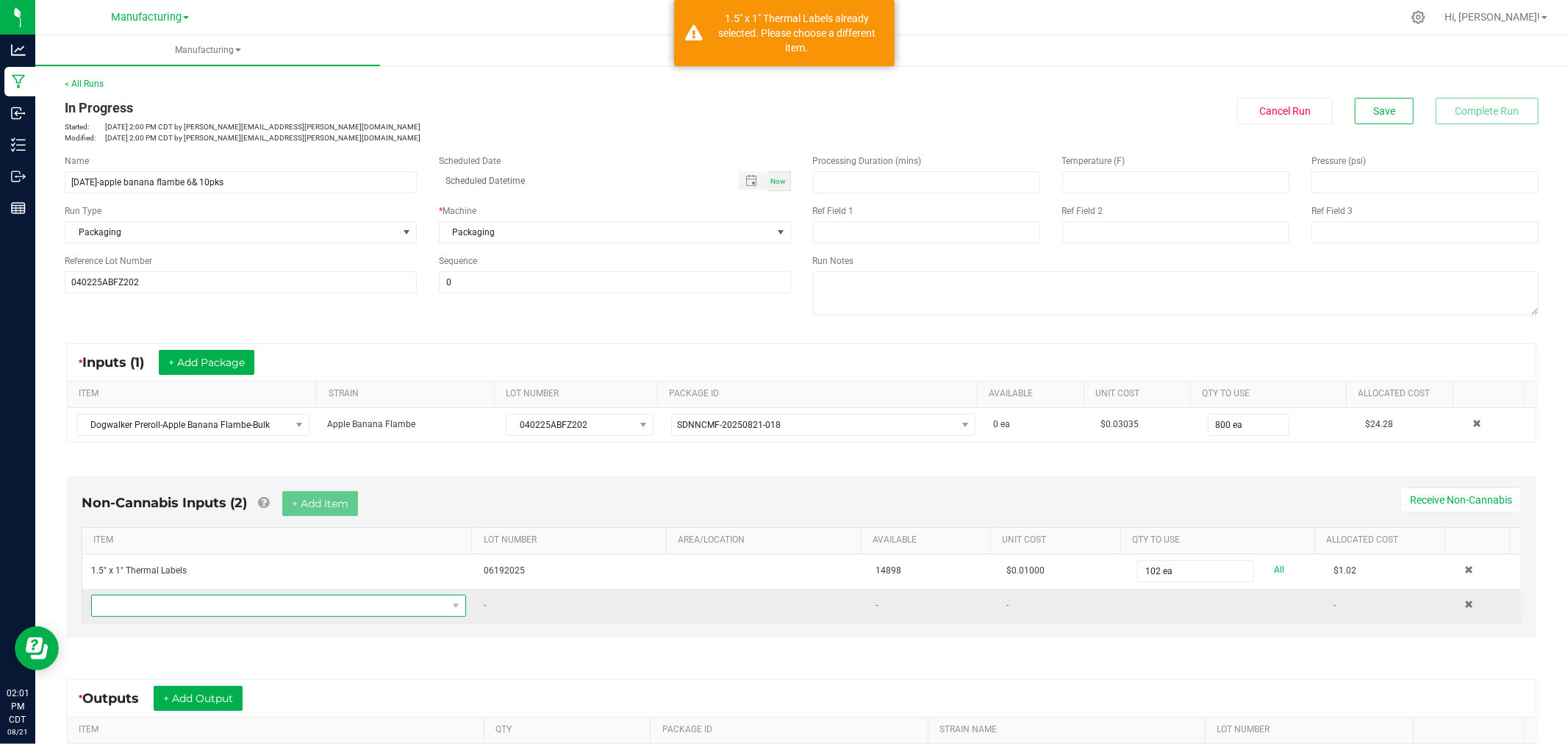
click at [335, 610] on span "NO DATA FOUND" at bounding box center [269, 605] width 355 height 20
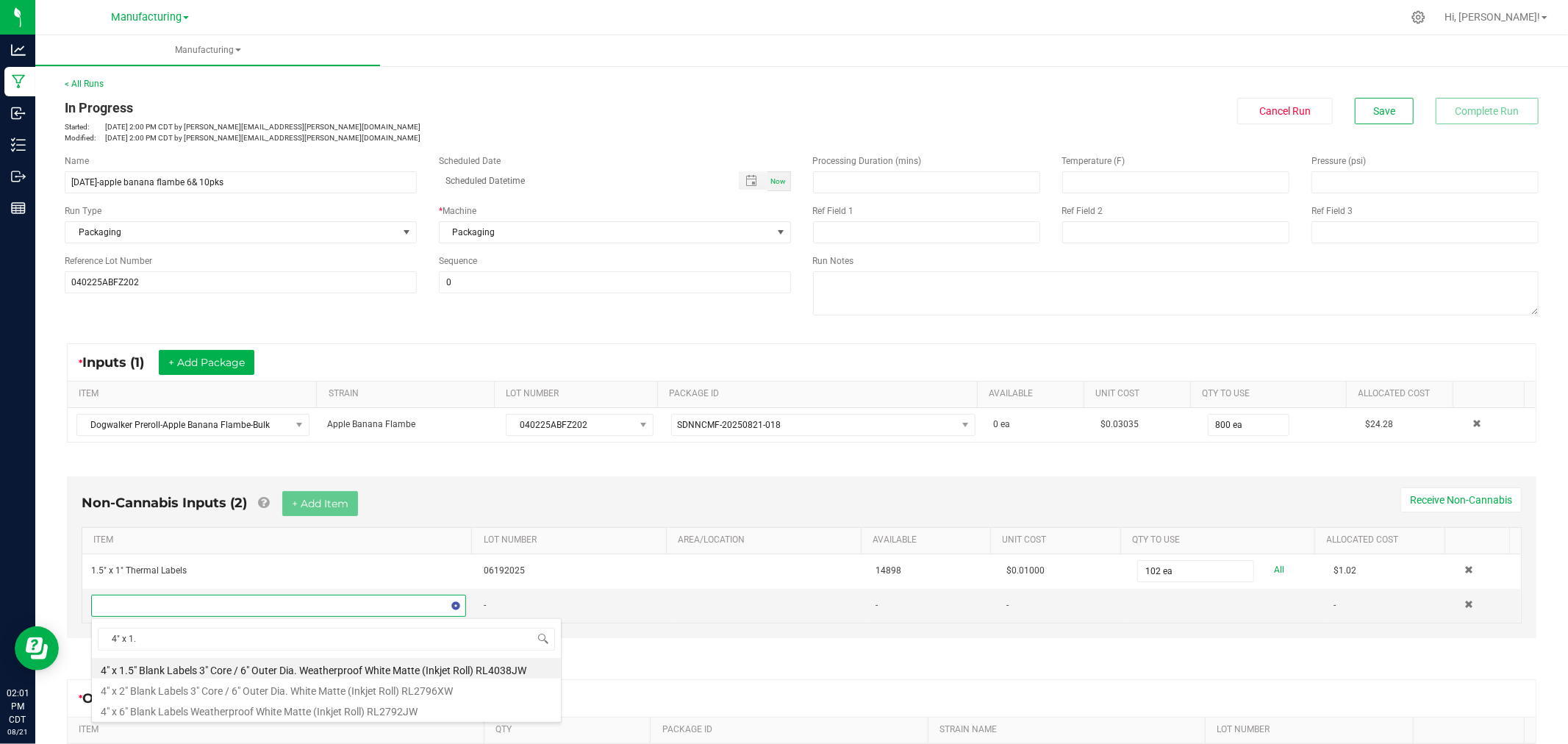
type input "4" x 1.5"
click at [278, 662] on li "4" x 1.5" Blank Labels 3" Core / 6" Outer Dia. Weatherproof White Matte (Inkjet…" at bounding box center [326, 668] width 469 height 20
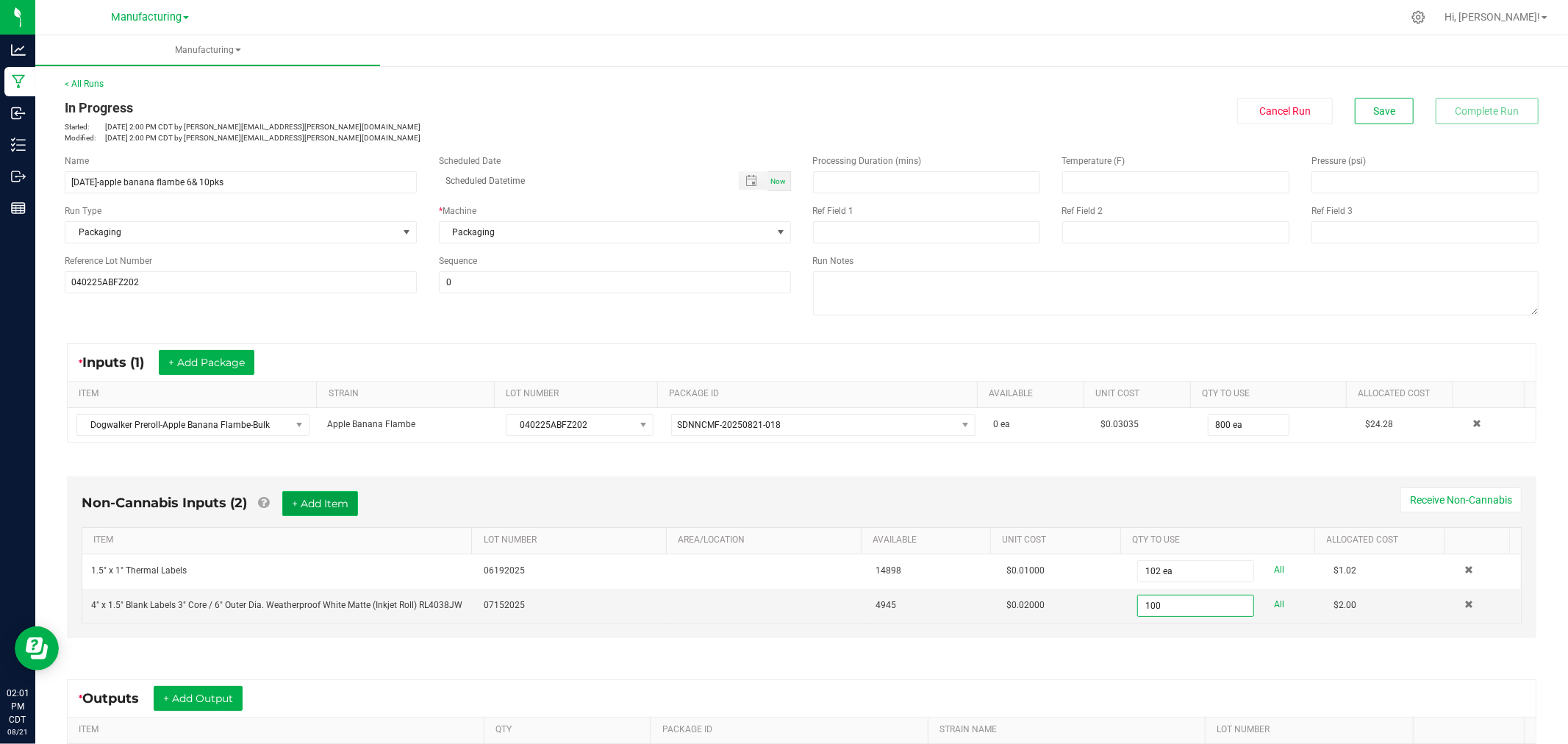
type input "100 ea"
click at [354, 514] on button "+ Add Item" at bounding box center [320, 503] width 75 height 25
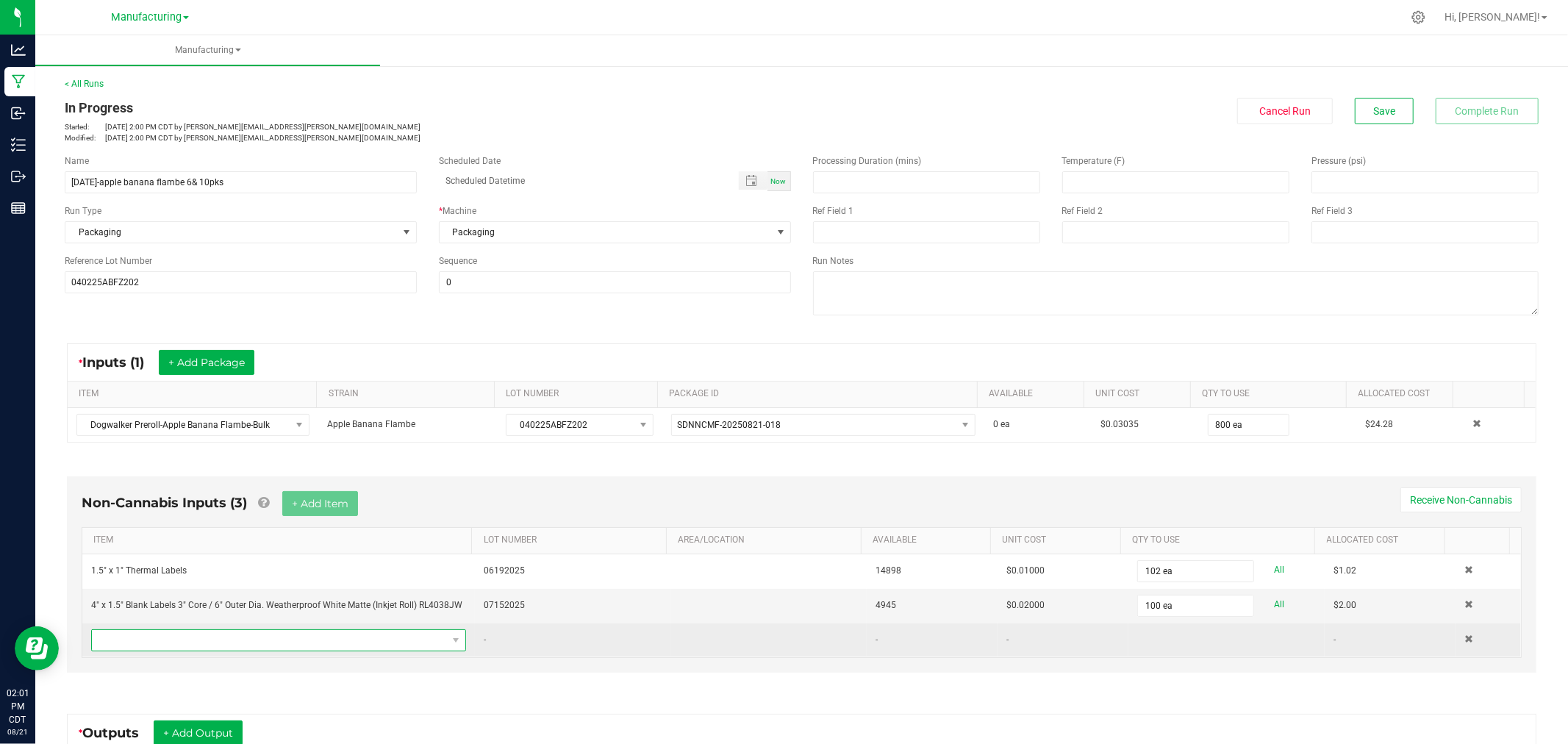
click at [333, 643] on span "NO DATA FOUND" at bounding box center [269, 640] width 355 height 20
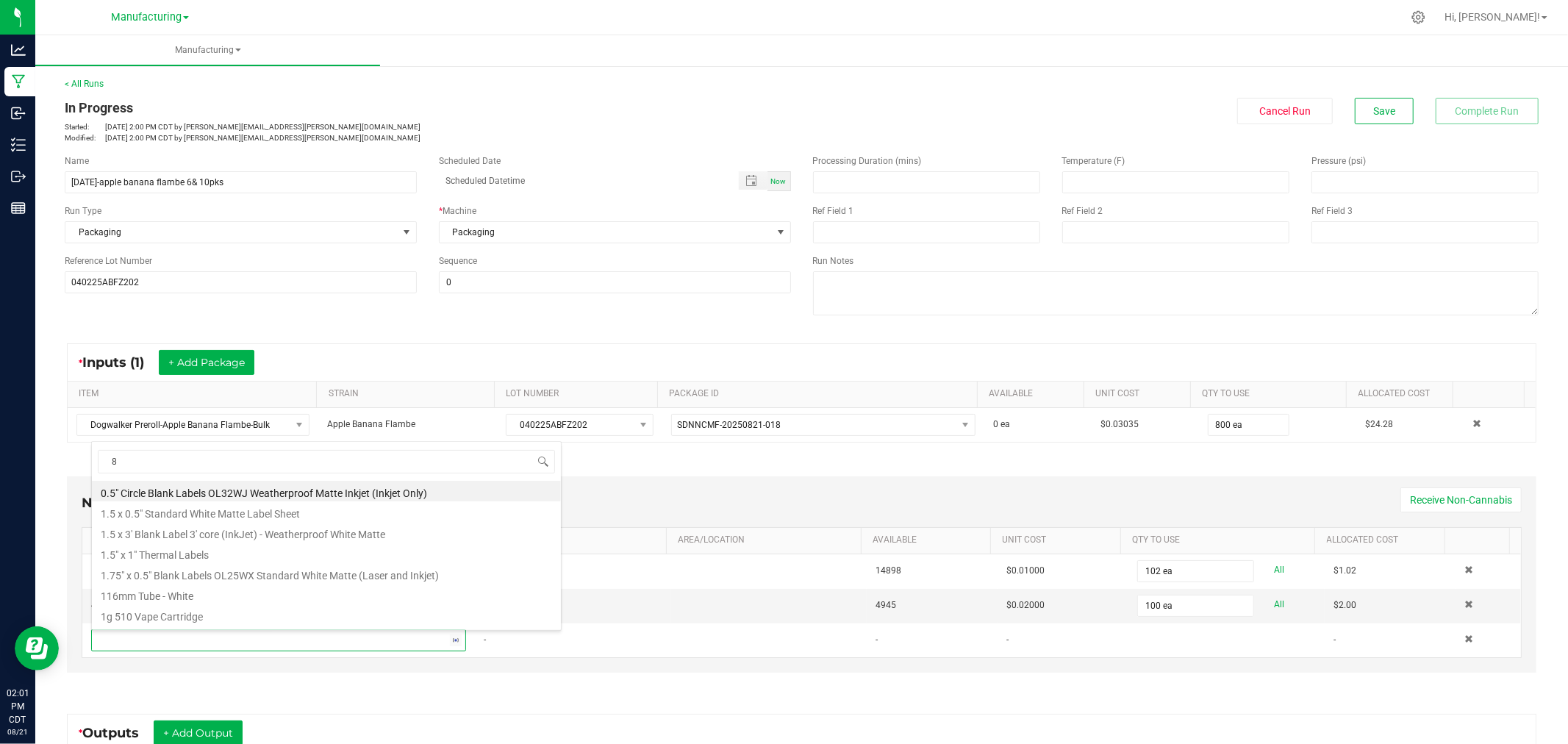
type input "88"
click at [190, 488] on li "88mm Pinch 'N Flip Pre-Roll Joint Case" at bounding box center [326, 491] width 469 height 20
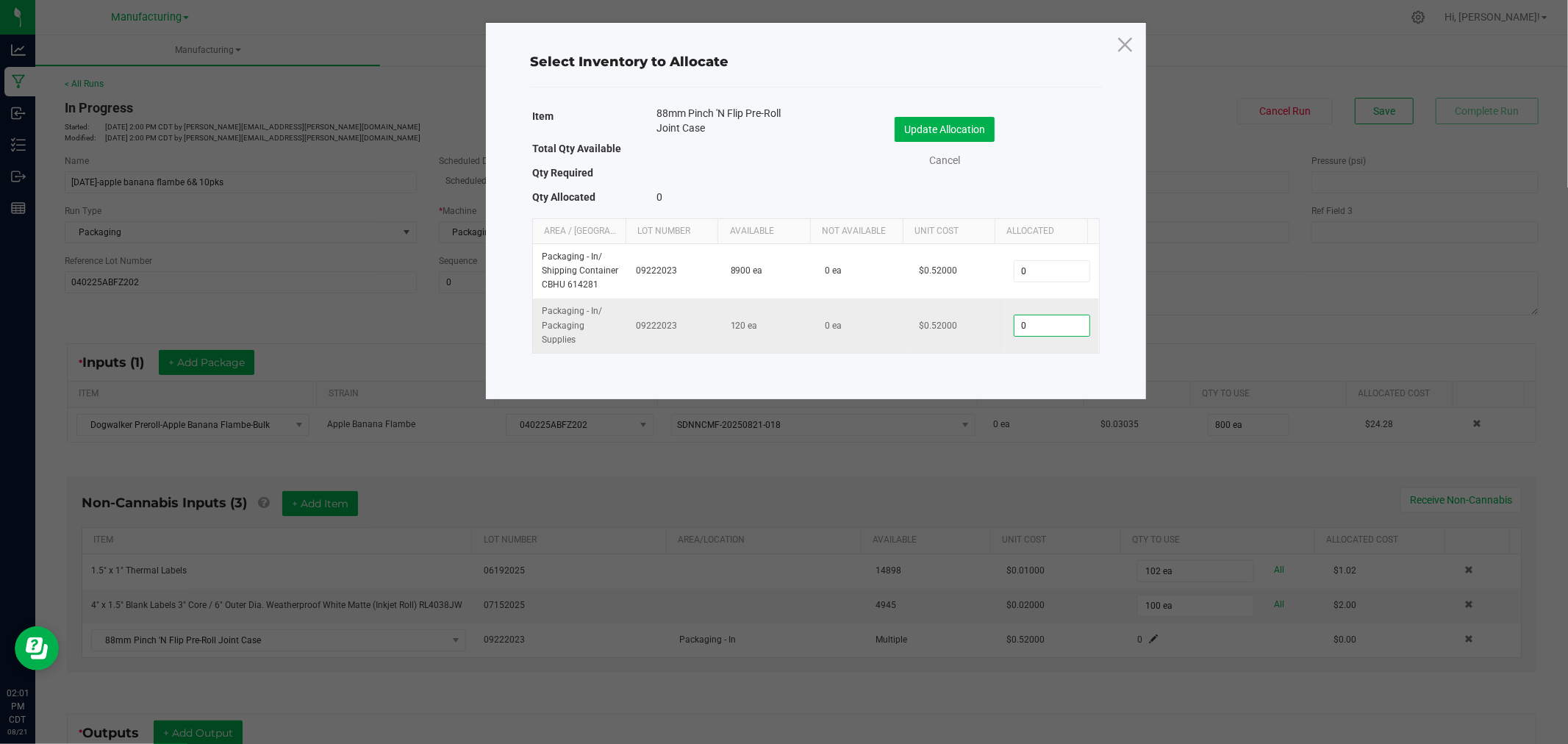
click at [1042, 333] on input "0" at bounding box center [1051, 325] width 75 height 20
type input "50"
click at [928, 110] on div "Update Allocation Cancel" at bounding box center [957, 144] width 262 height 77
click at [924, 119] on button "Update Allocation" at bounding box center [944, 129] width 100 height 25
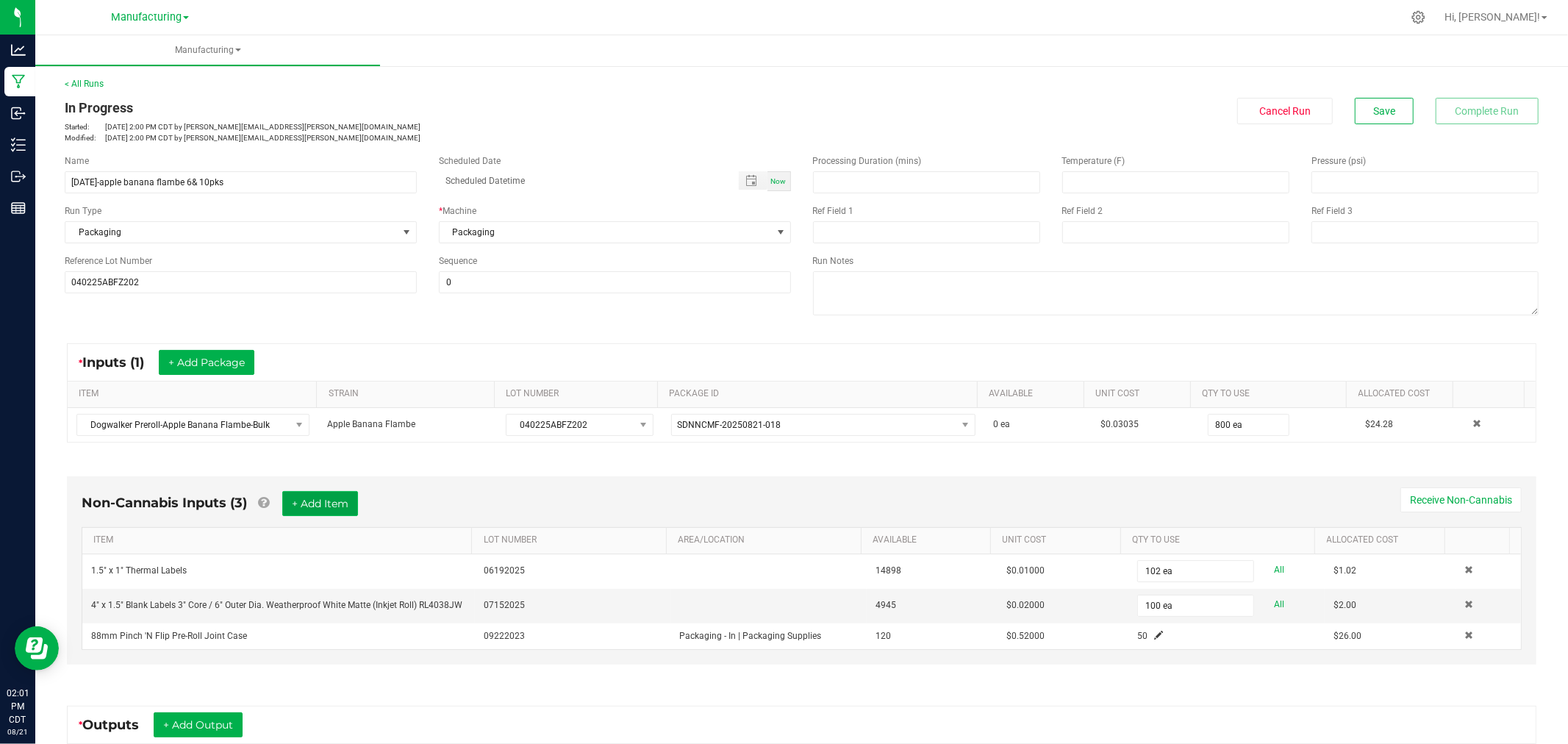
click at [325, 496] on button "+ Add Item" at bounding box center [320, 503] width 75 height 25
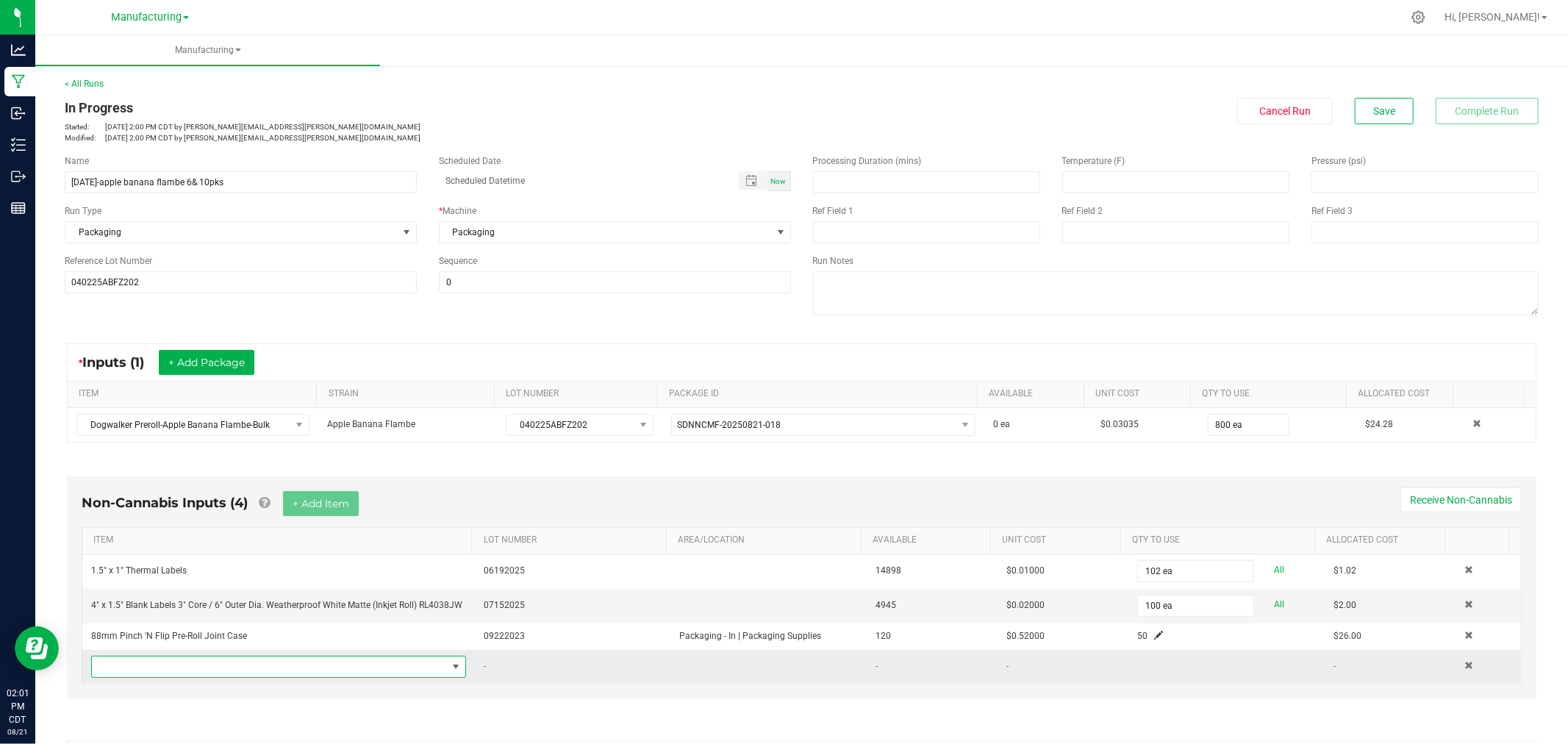
click at [373, 670] on span "NO DATA FOUND" at bounding box center [269, 666] width 355 height 20
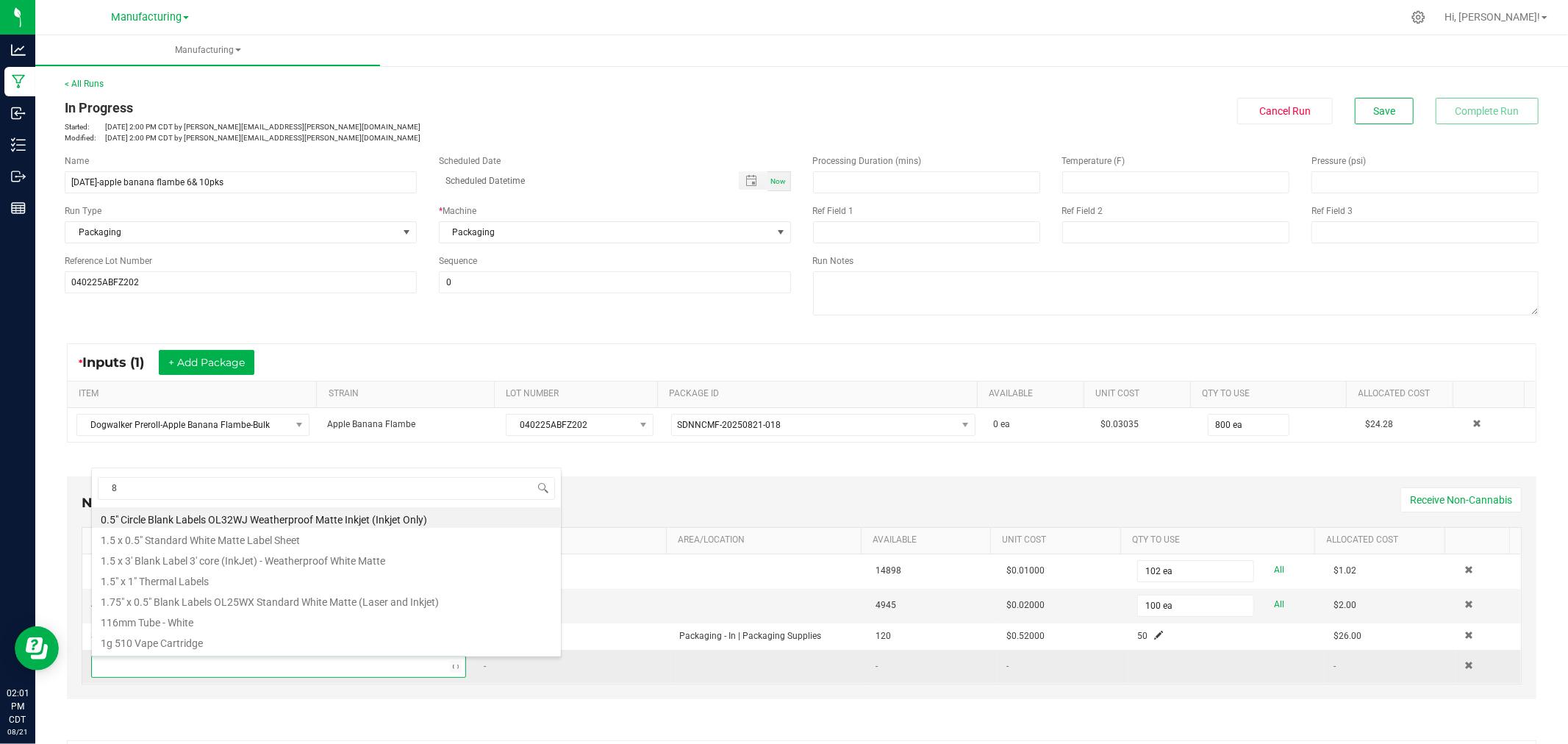
type input "80"
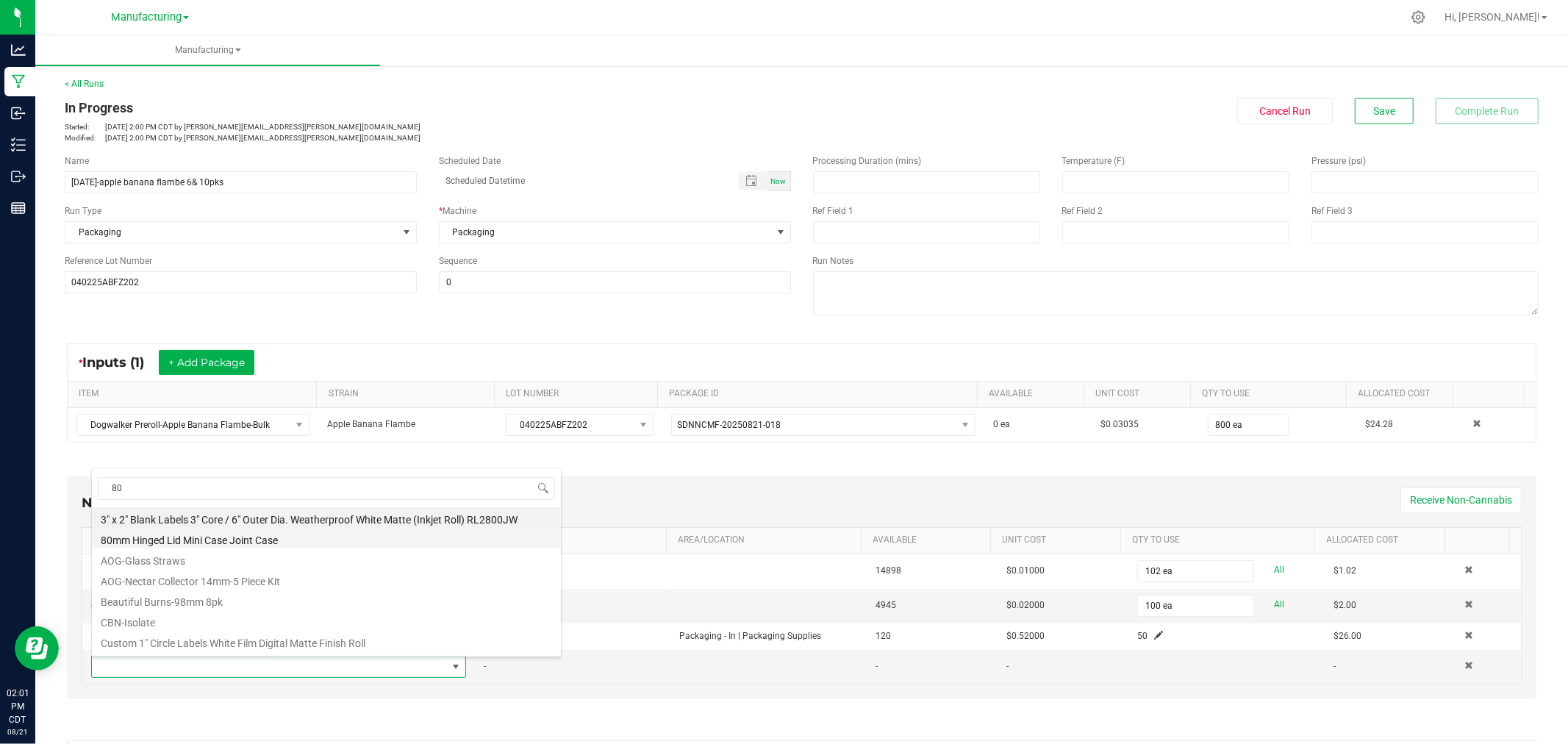
click at [195, 546] on li "80mm Hinged Lid Mini Case Joint Case" at bounding box center [326, 538] width 469 height 20
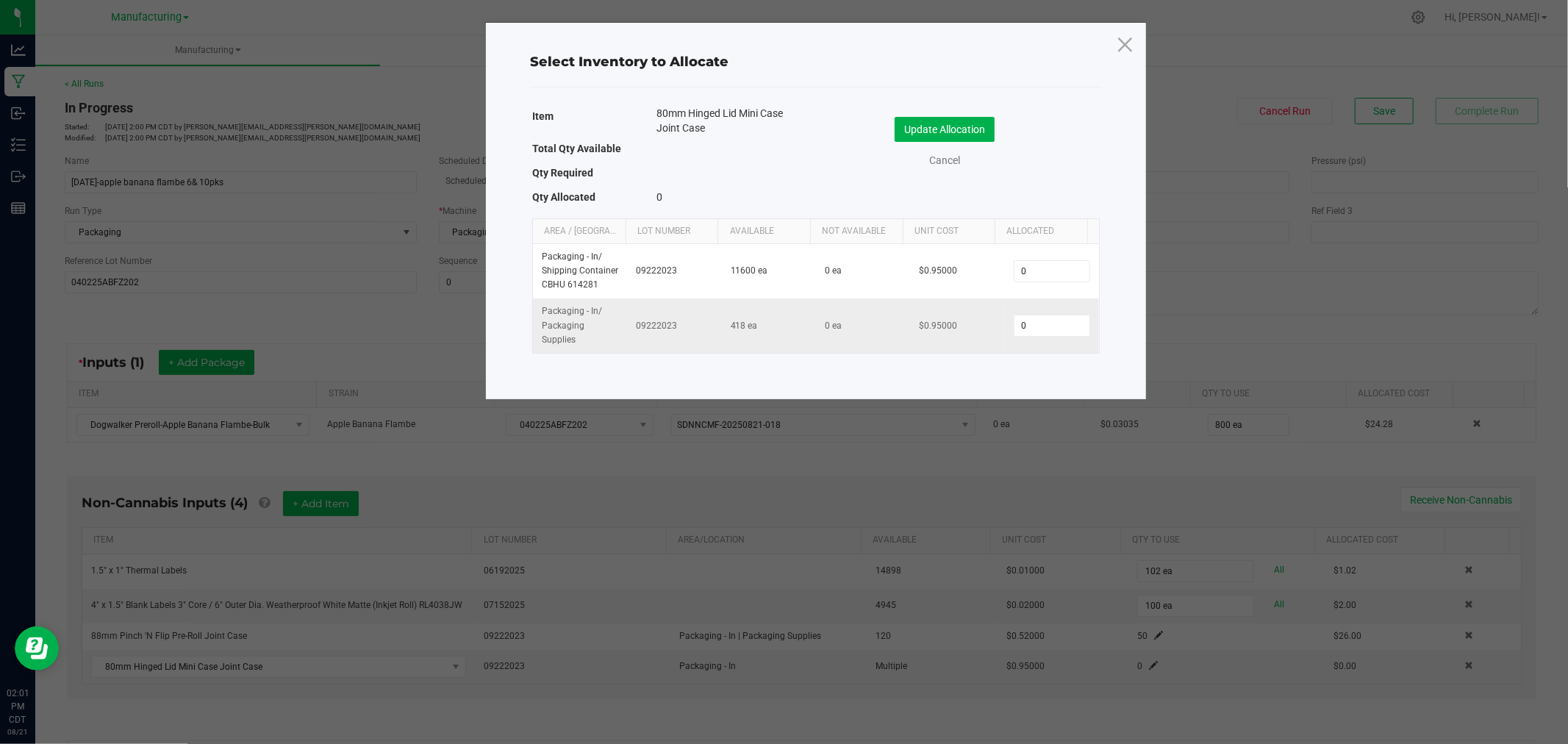
click at [1055, 311] on td "0" at bounding box center [1052, 325] width 94 height 54
click at [1054, 325] on input "0" at bounding box center [1051, 325] width 75 height 20
type input "50"
click at [978, 129] on button "Update Allocation" at bounding box center [944, 129] width 100 height 25
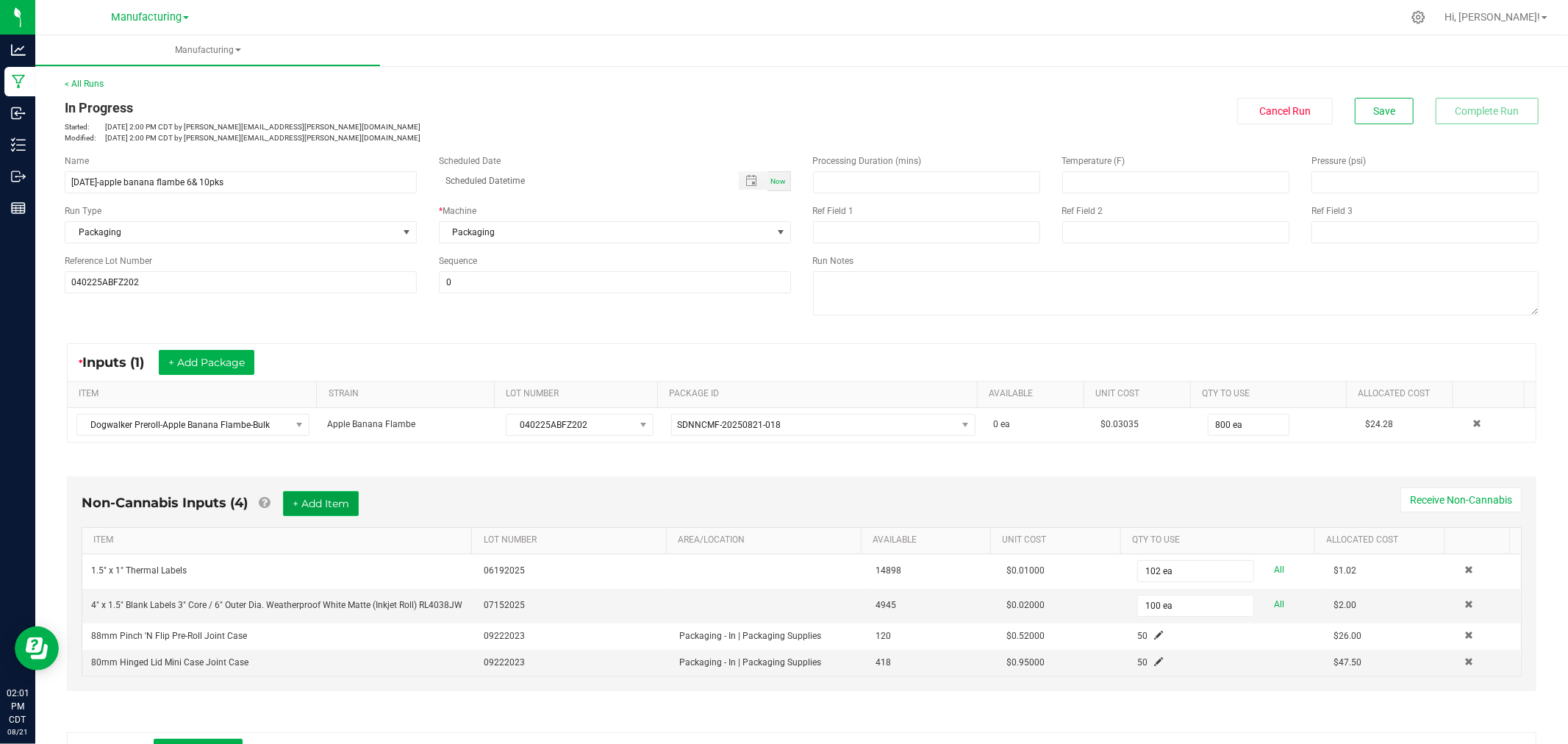
click at [320, 497] on button "+ Add Item" at bounding box center [320, 503] width 75 height 25
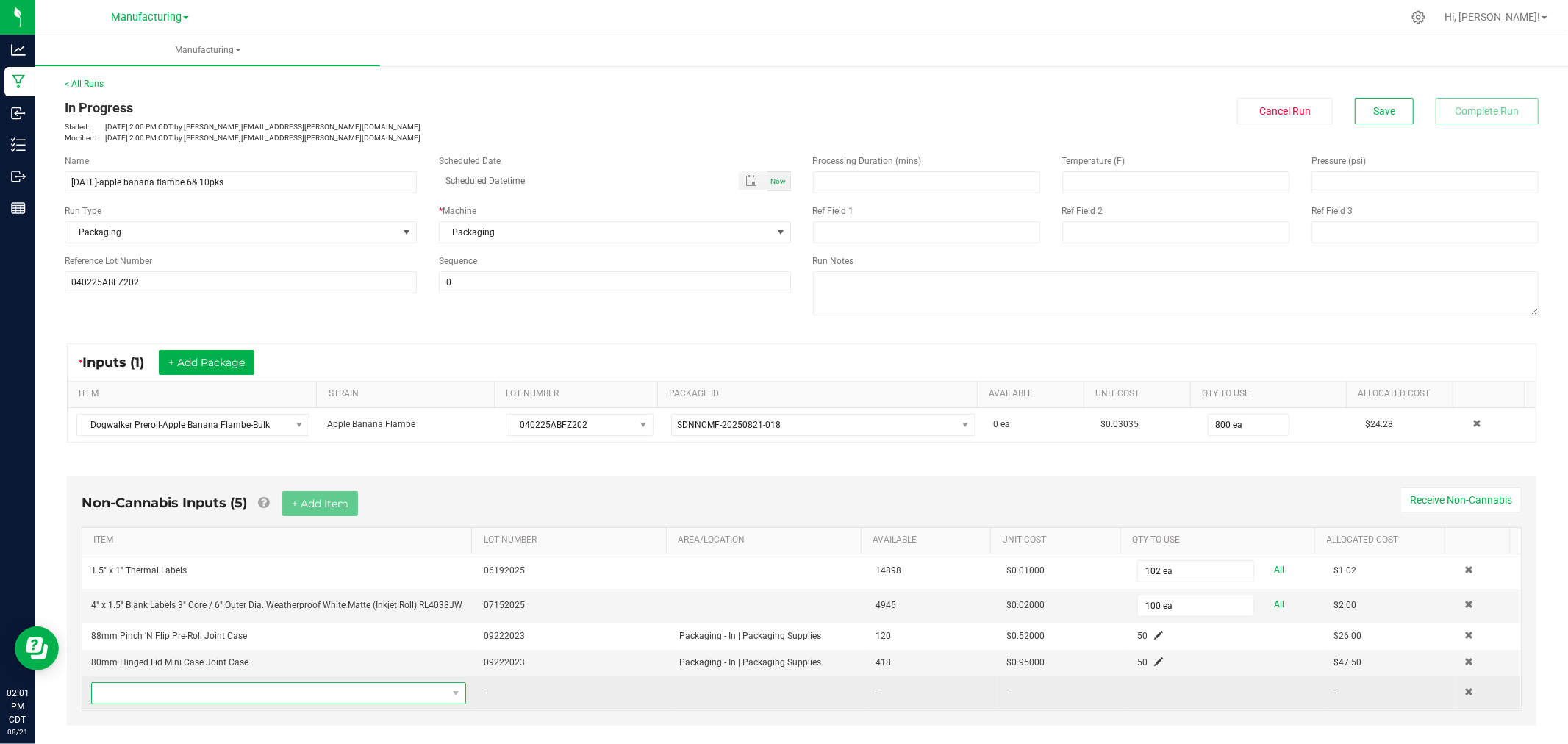
click at [324, 695] on span "NO DATA FOUND" at bounding box center [269, 693] width 355 height 20
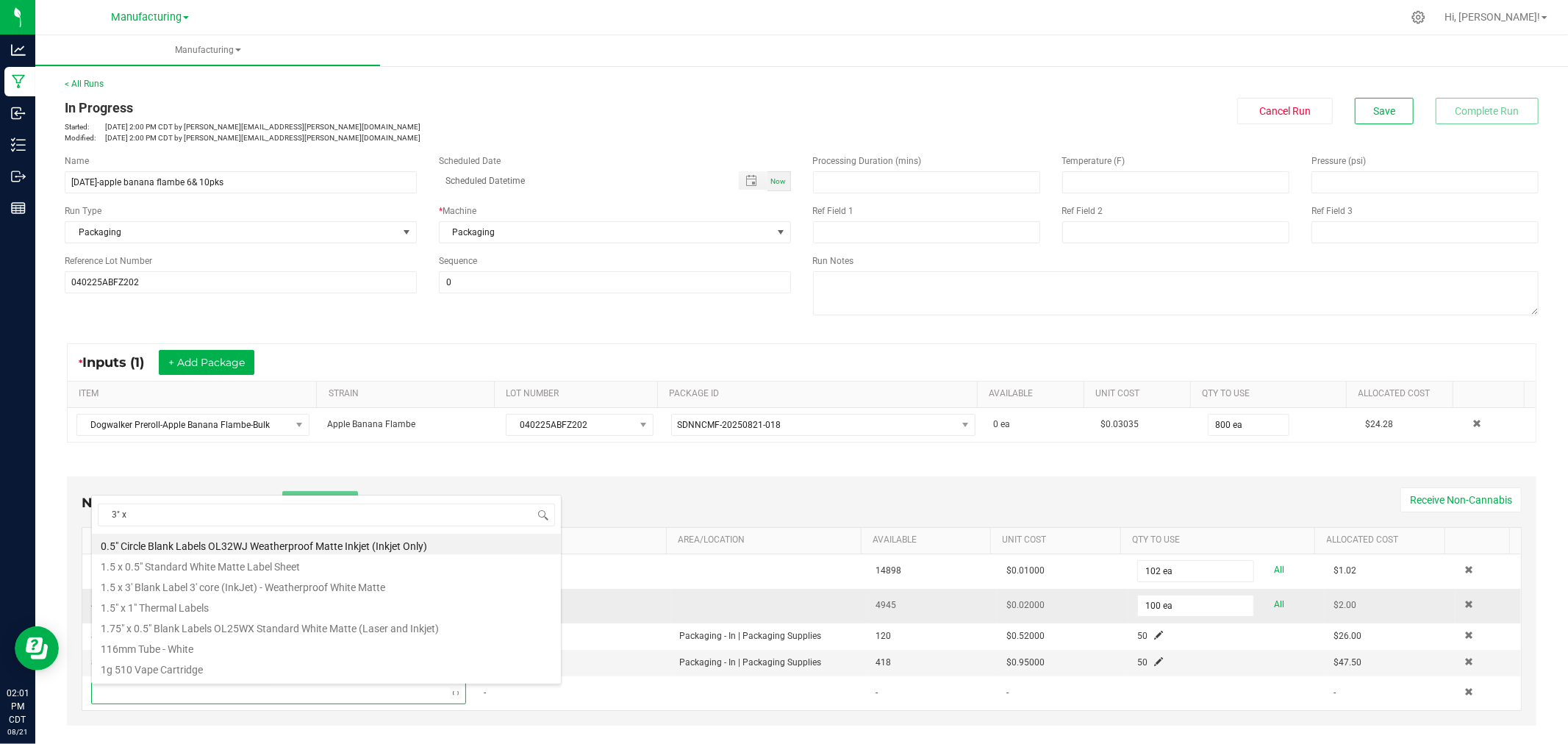
type input "3" x 2"
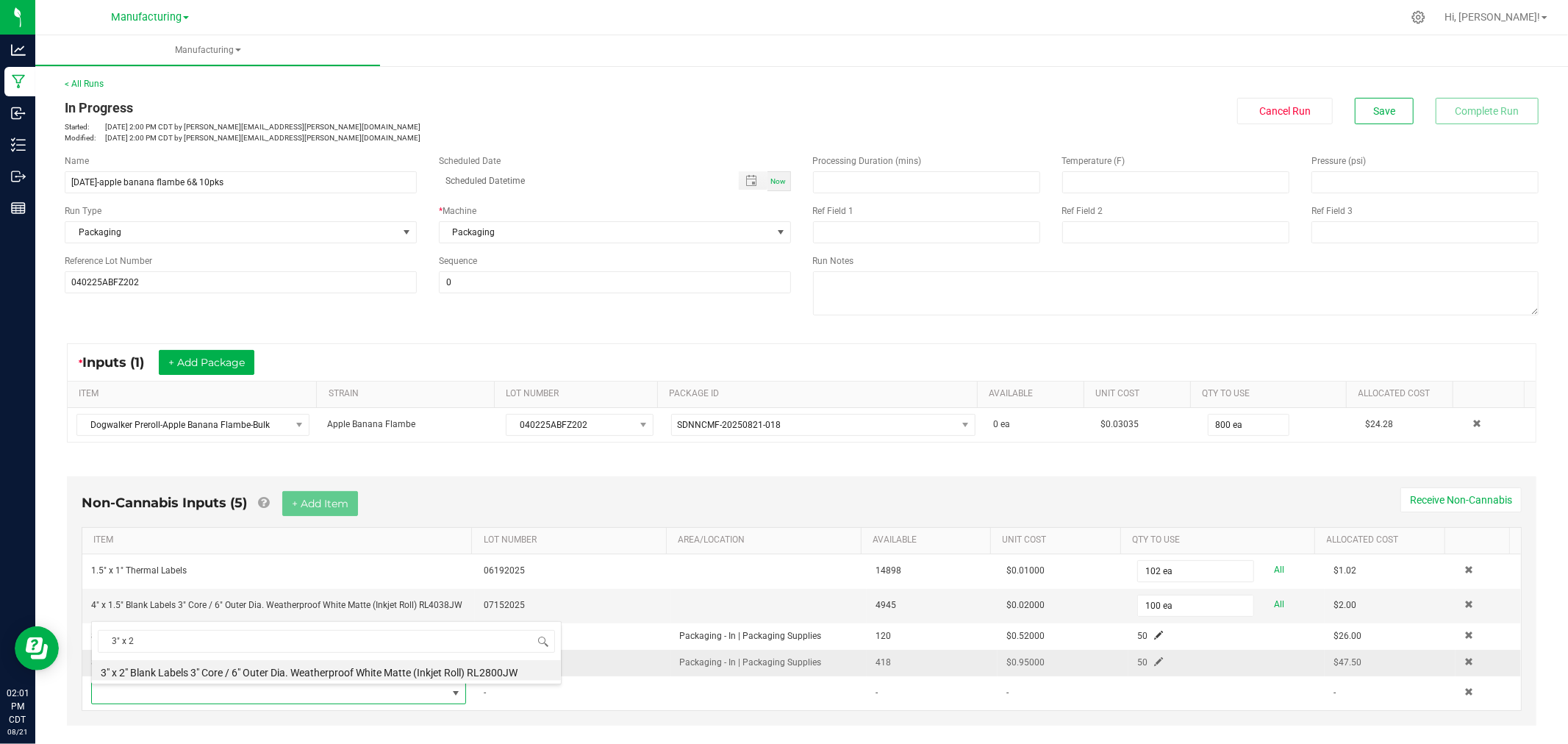
click at [458, 669] on li "3" x 2" Blank Labels 3" Core / 6" Outer Dia. Weatherproof White Matte (Inkjet R…" at bounding box center [326, 670] width 469 height 20
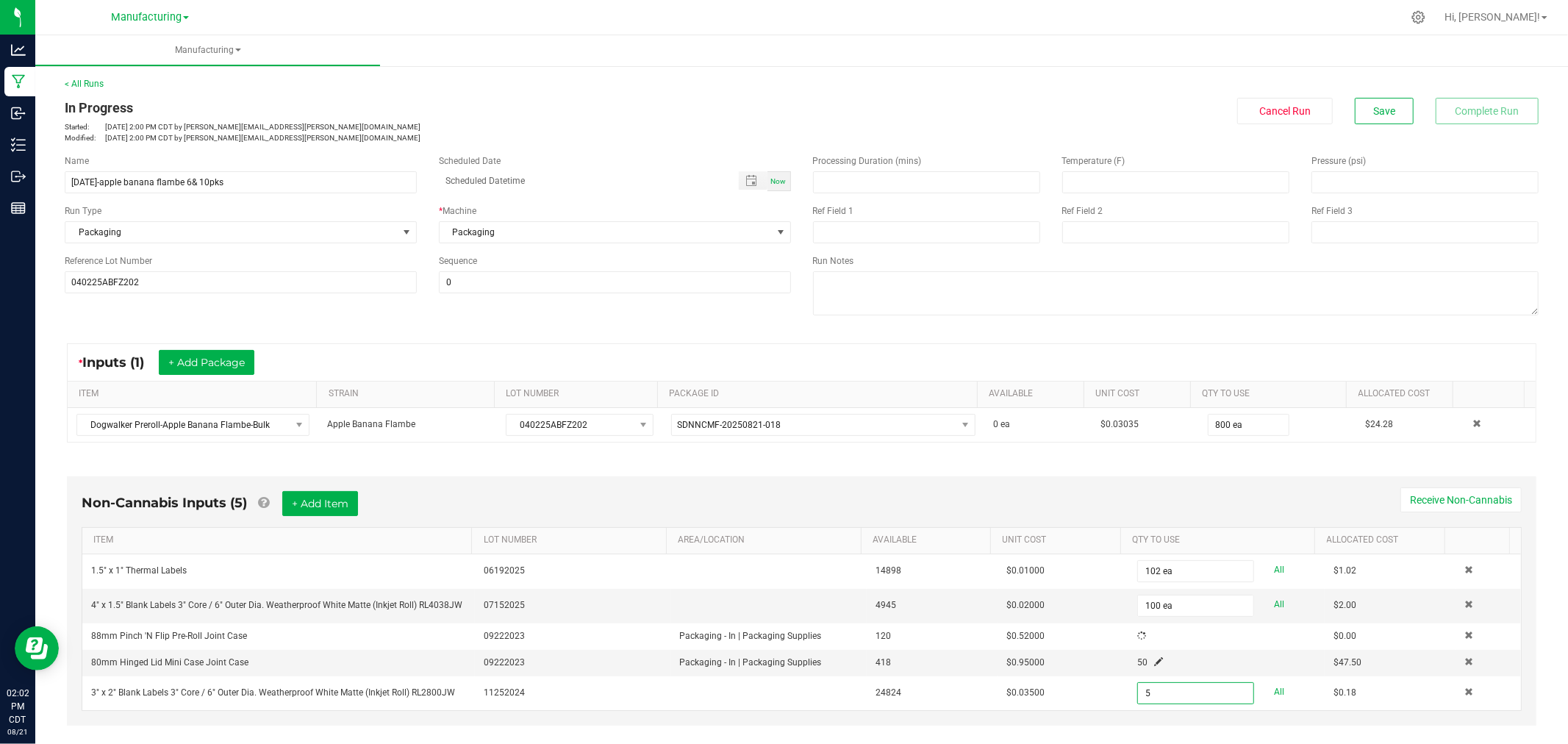
type input "0"
type input "100 ea"
click at [1075, 489] on div "Non-Cannabis Inputs (5) + Add Item Receive Non-Cannabis ITEM LOT NUMBER AREA/LO…" at bounding box center [801, 600] width 1469 height 249
click at [878, 493] on div "Non-Cannabis Inputs (5) + Add Item Receive Non-Cannabis" at bounding box center [801, 509] width 1440 height 36
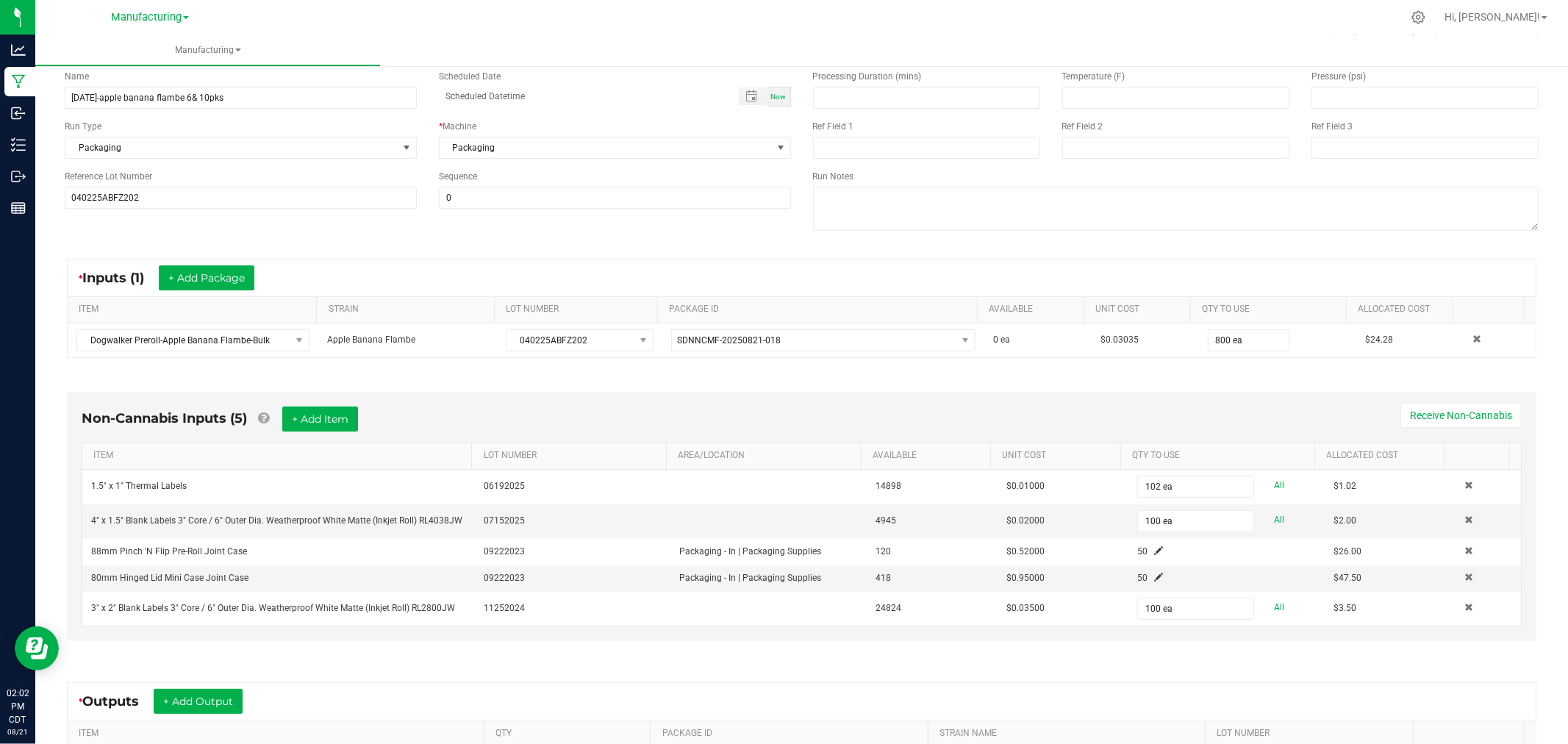
scroll to position [163, 0]
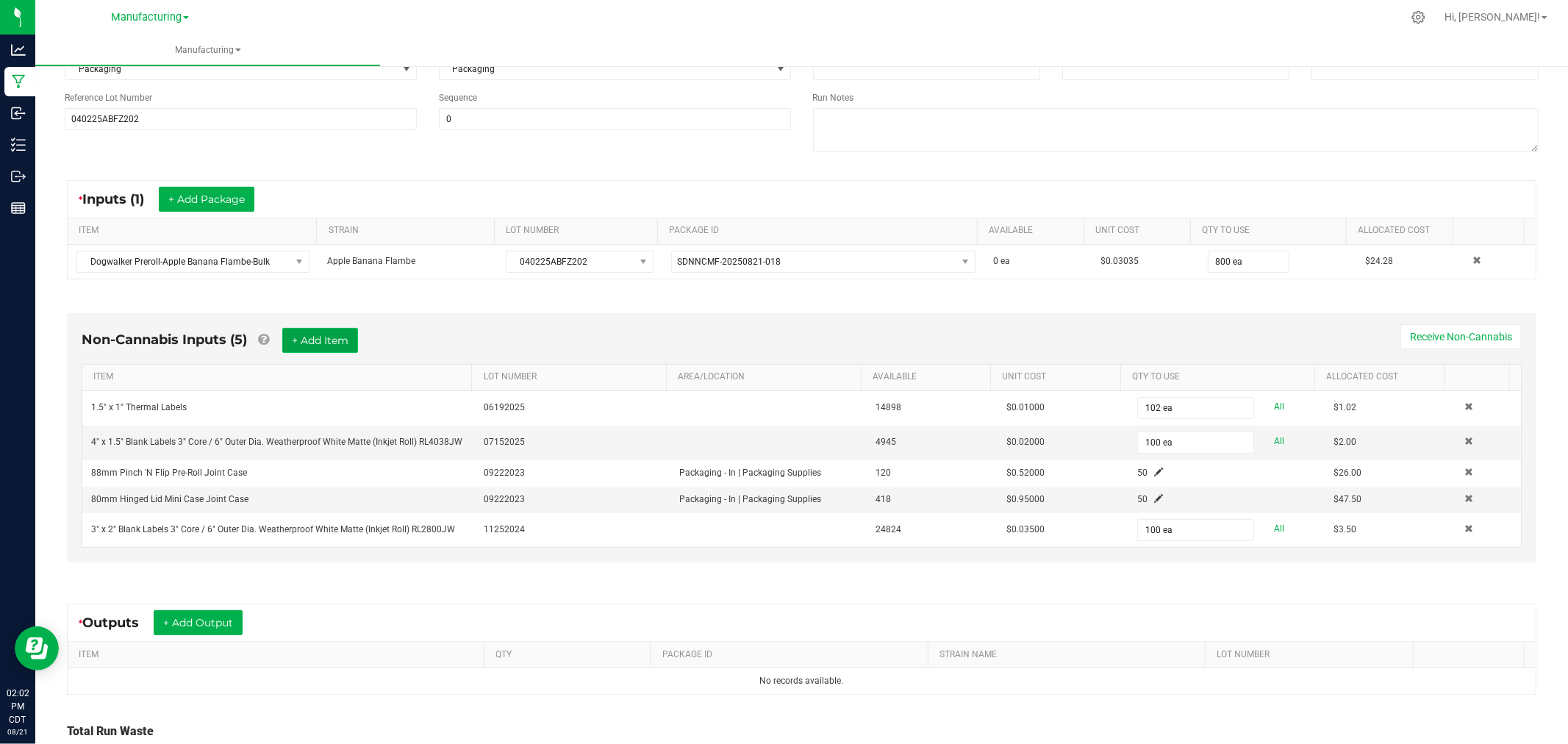
click at [328, 333] on button "+ Add Item" at bounding box center [320, 340] width 75 height 25
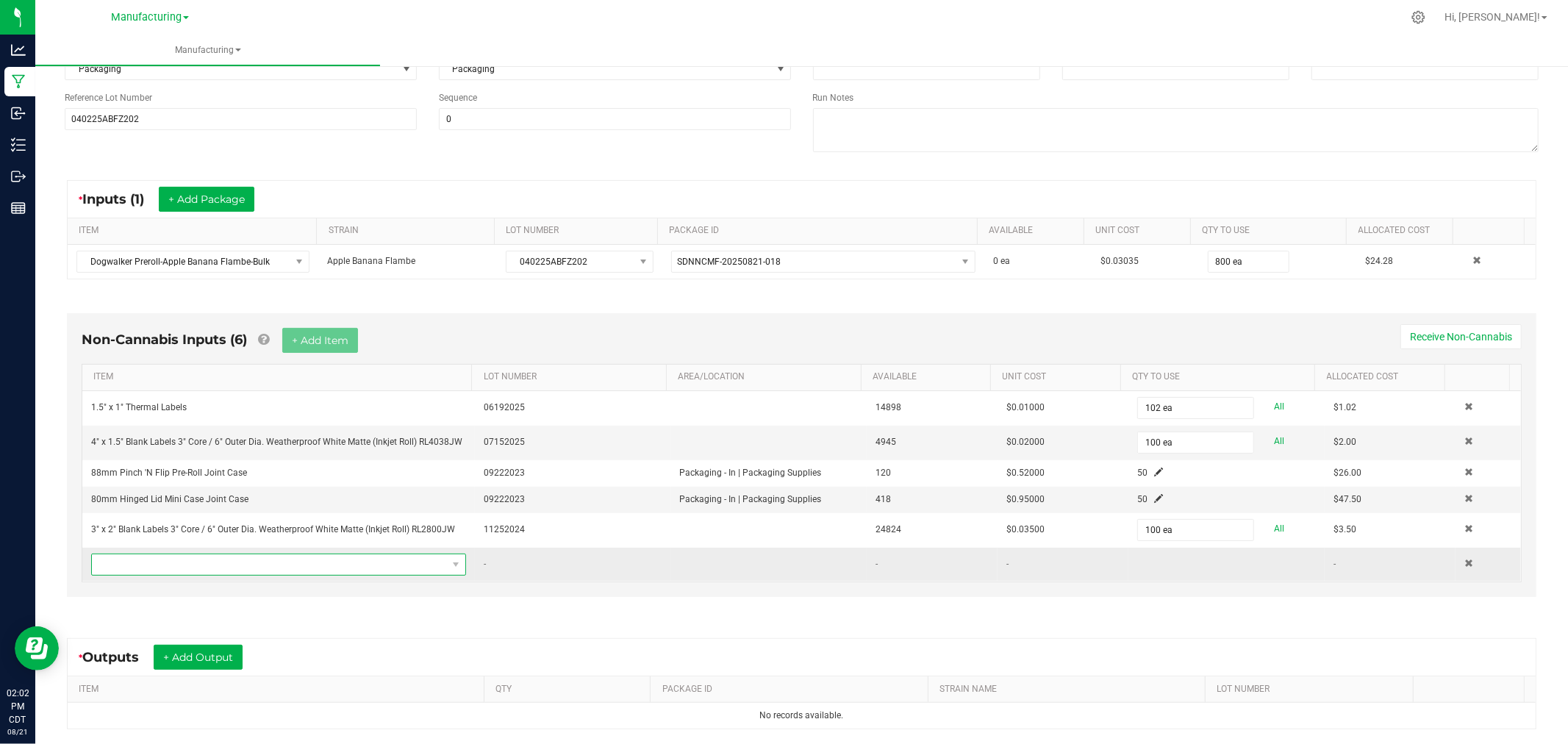
click at [336, 562] on span "NO DATA FOUND" at bounding box center [269, 564] width 355 height 20
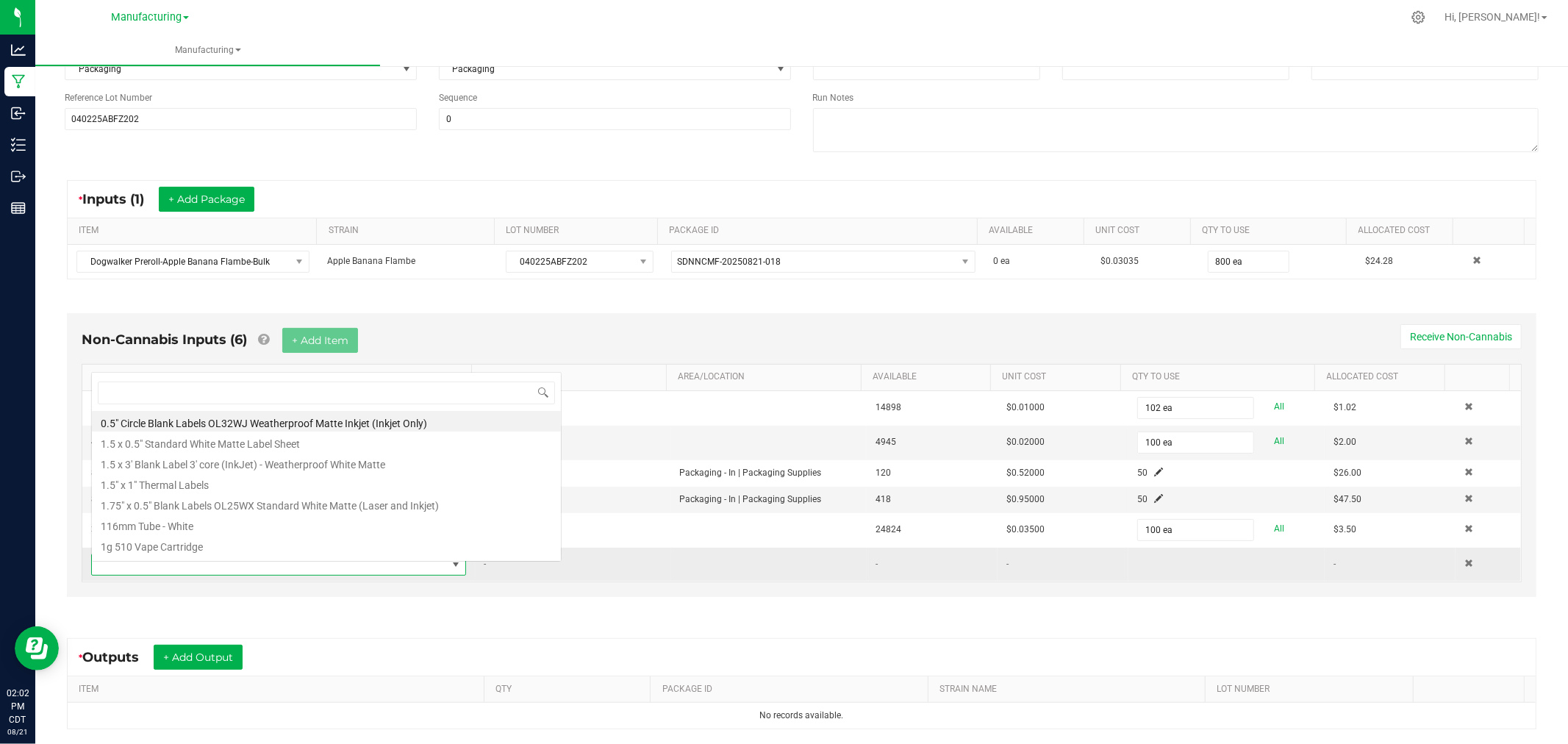
scroll to position [22, 364]
type input "shrink bands"
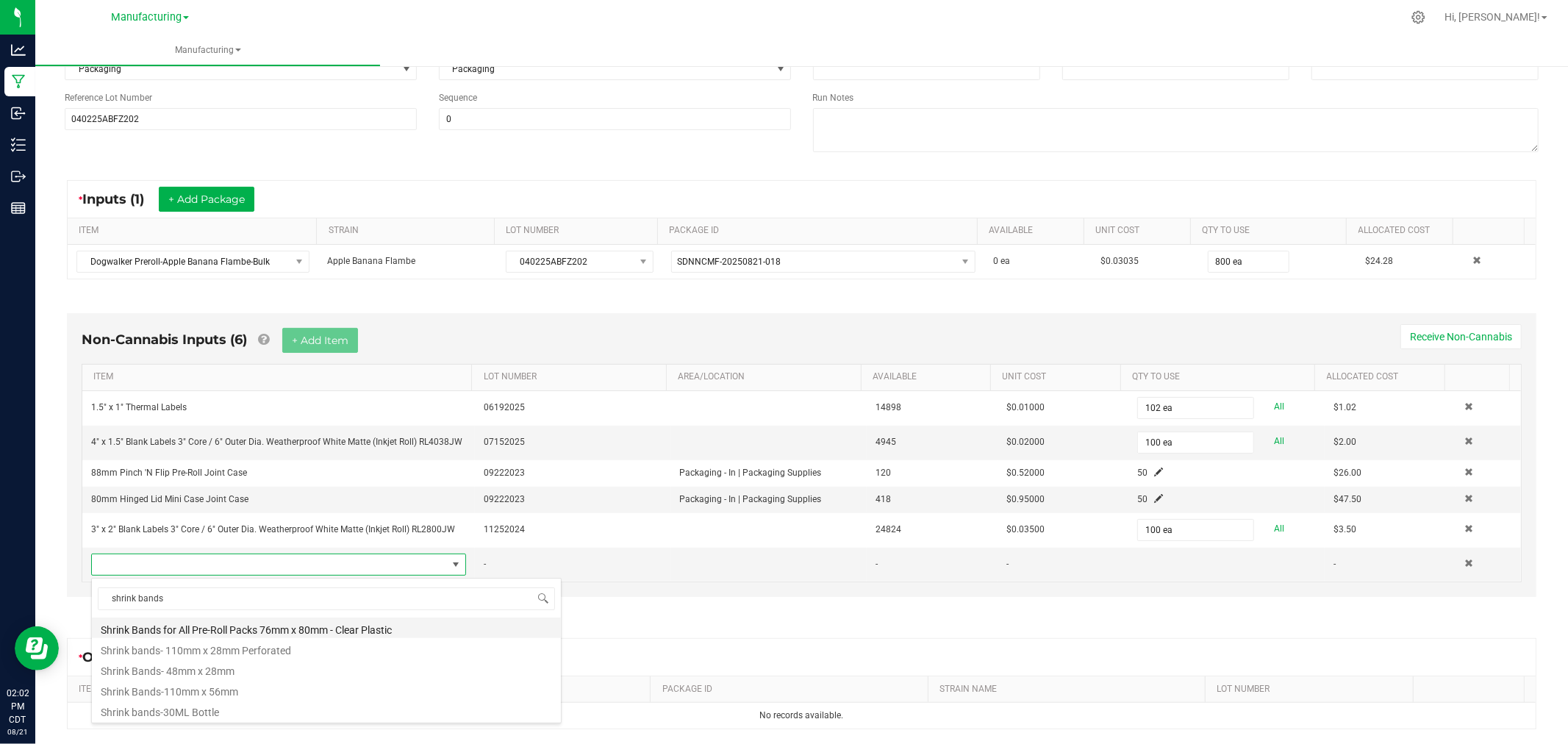
click at [306, 622] on li "Shrink Bands for All Pre-Roll Packs 76mm x 80mm - Clear Plastic" at bounding box center [326, 627] width 469 height 20
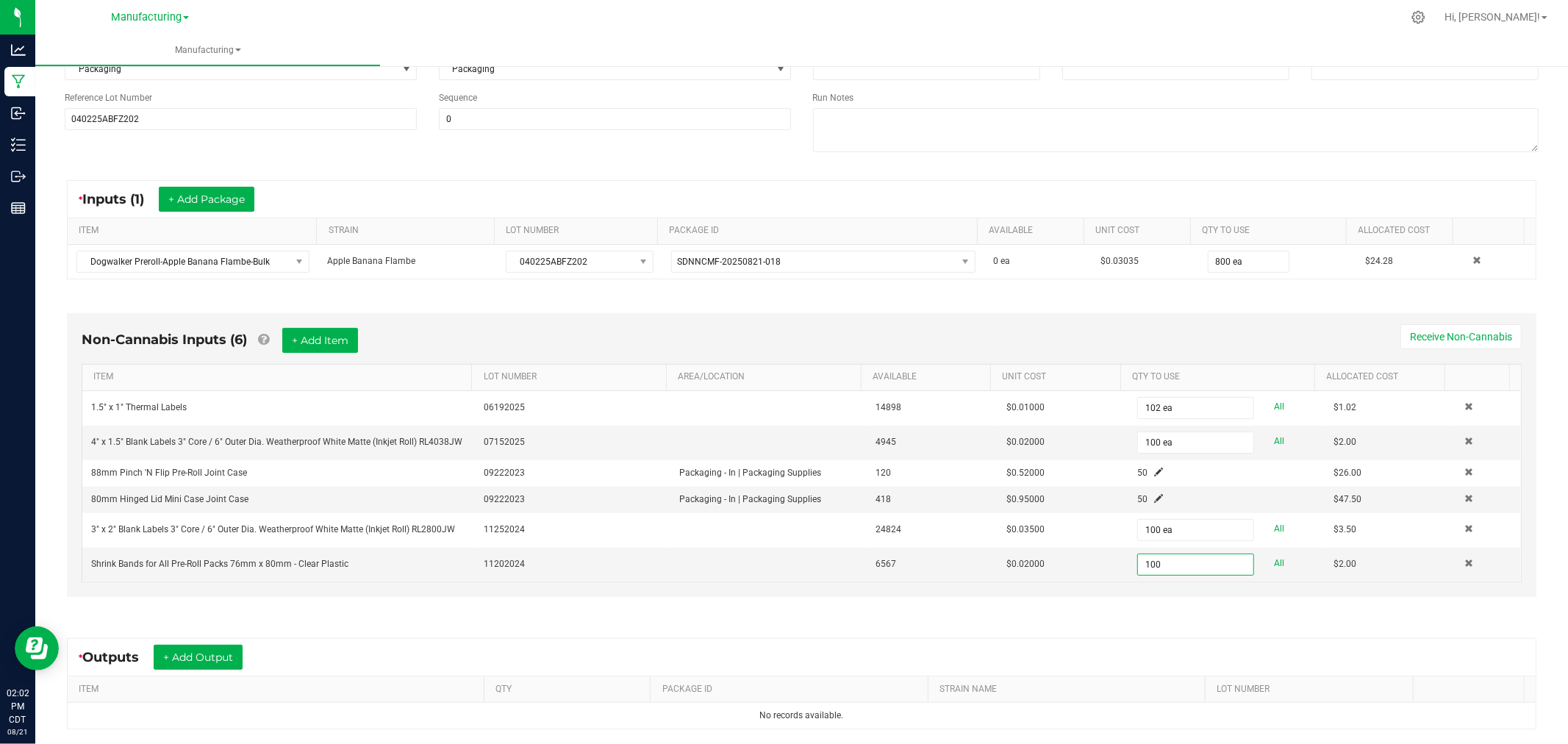
type input "100 ea"
click at [1110, 351] on div "Non-Cannabis Inputs (6) + Add Item Receive Non-Cannabis" at bounding box center [801, 346] width 1440 height 36
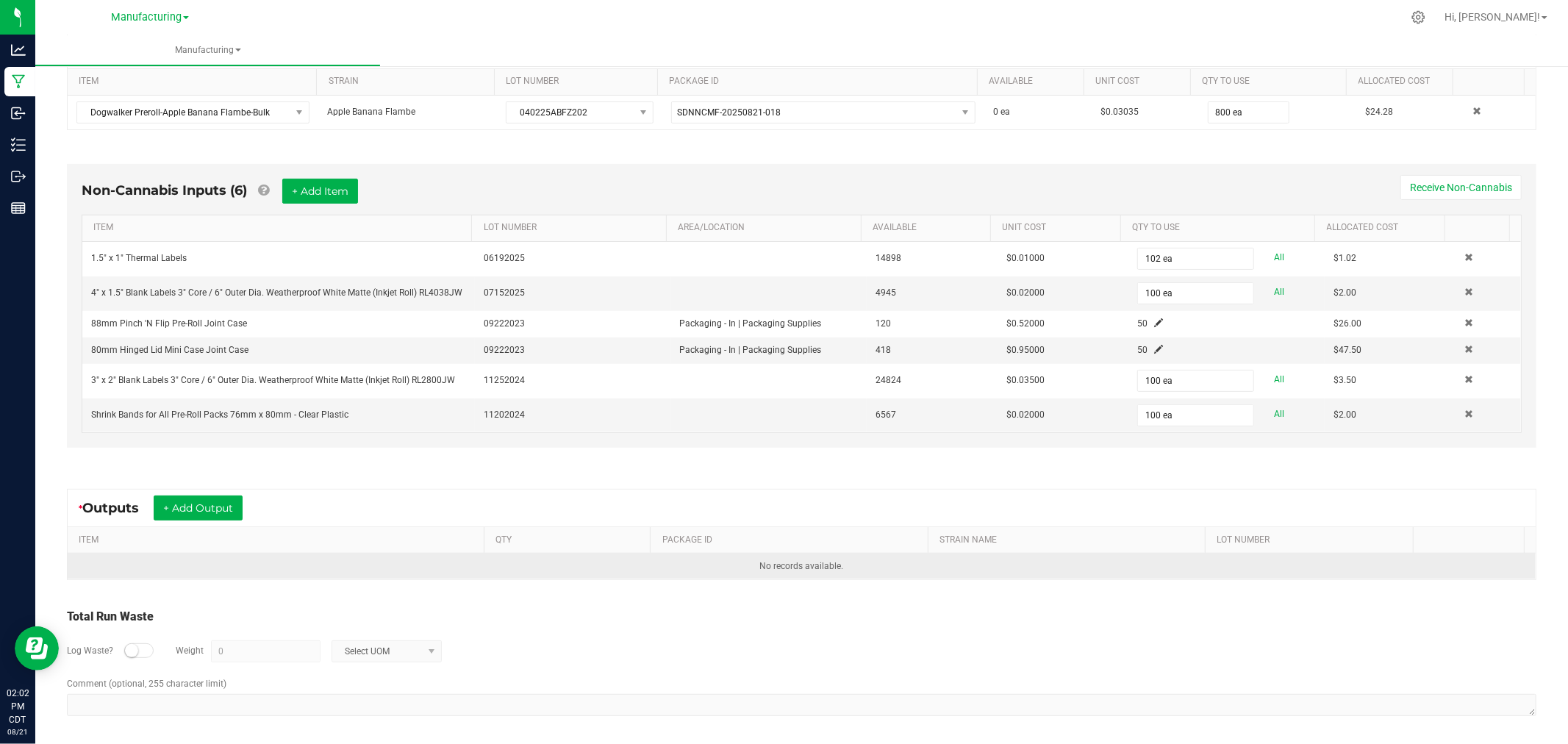
scroll to position [319, 0]
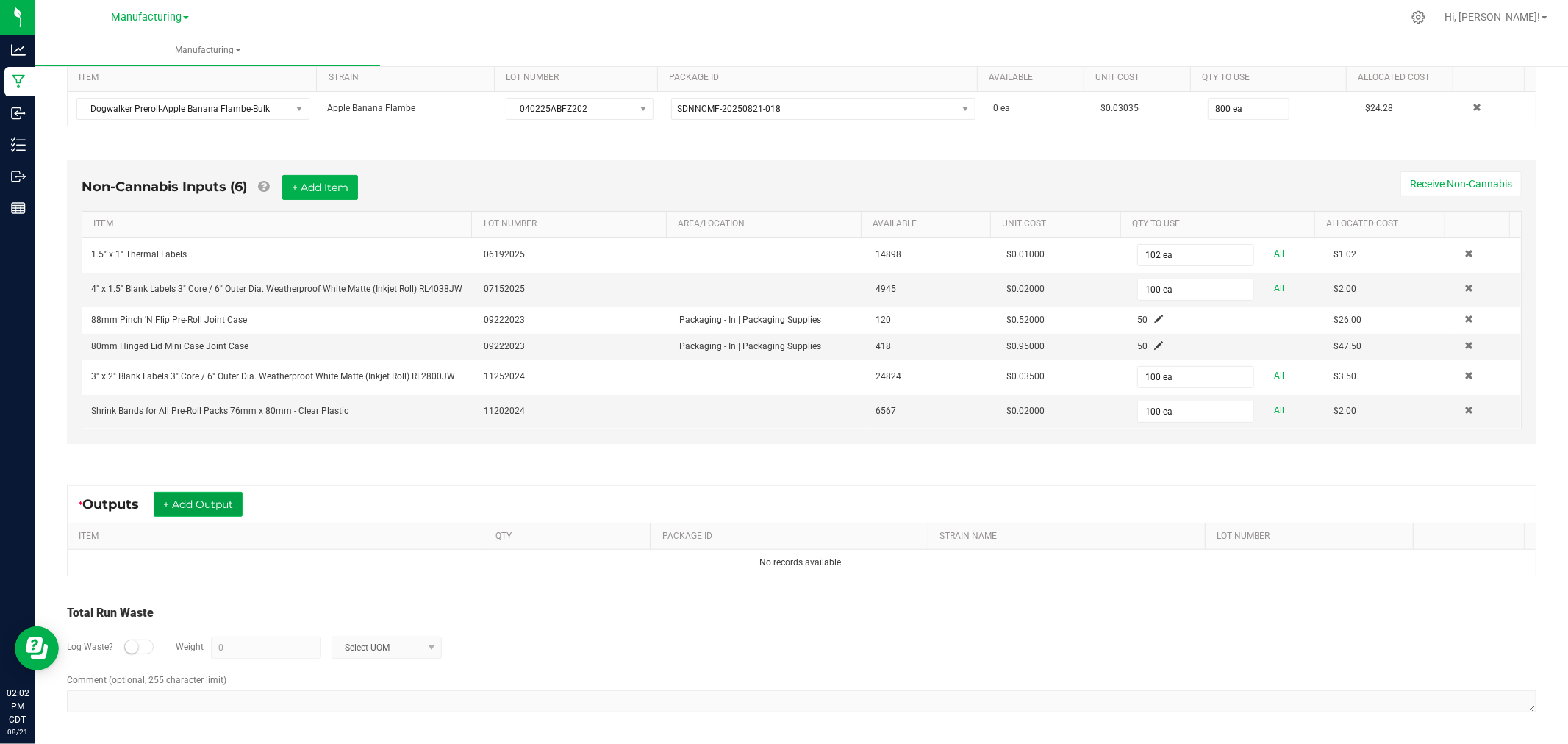
click at [200, 507] on button "+ Add Output" at bounding box center [198, 504] width 89 height 25
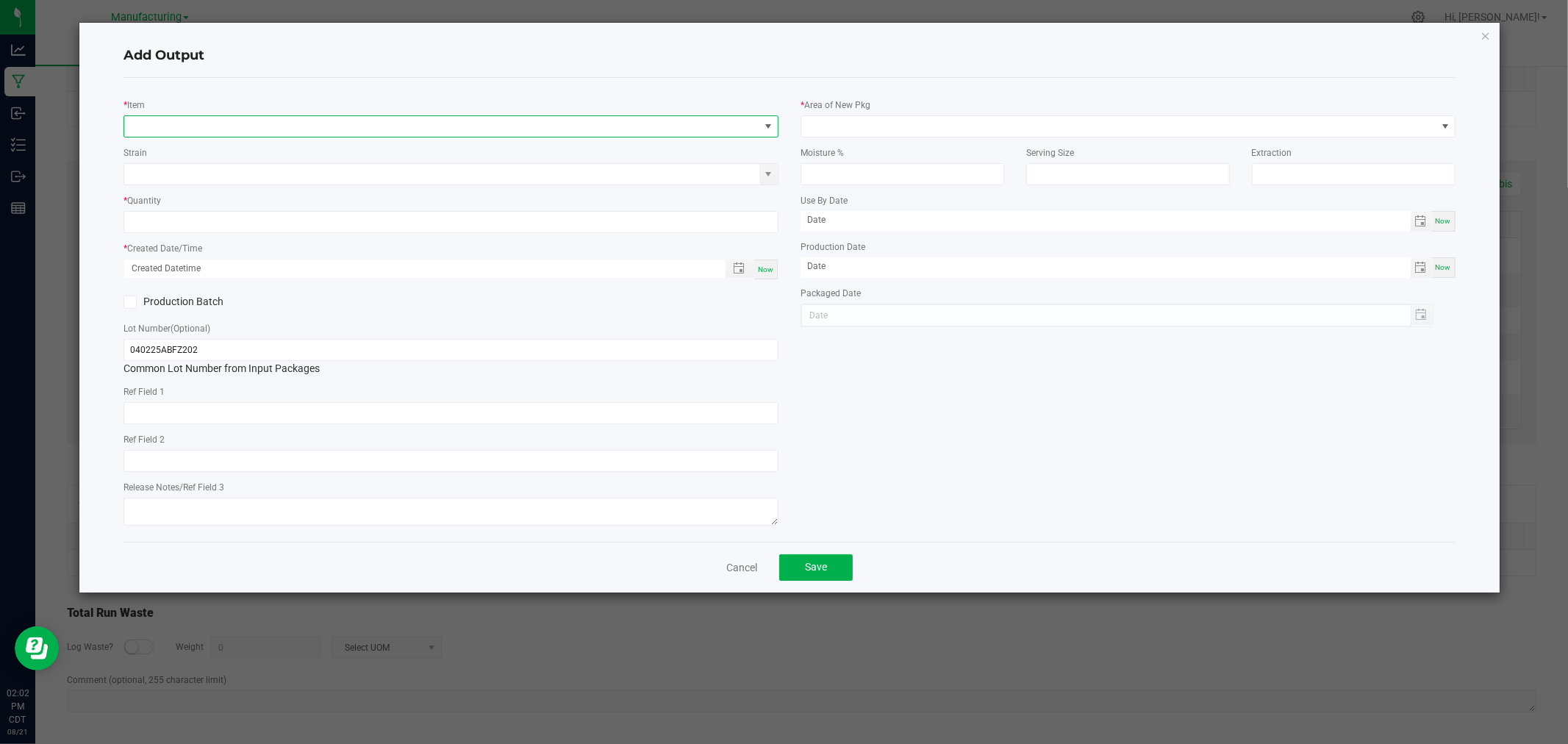
click at [355, 133] on span "NO DATA FOUND" at bounding box center [441, 126] width 635 height 20
type input "p"
type input "preroll pack-apple ban"
click at [390, 194] on li "Preroll Pack-Apple Banana Flambe-10pk" at bounding box center [452, 187] width 654 height 20
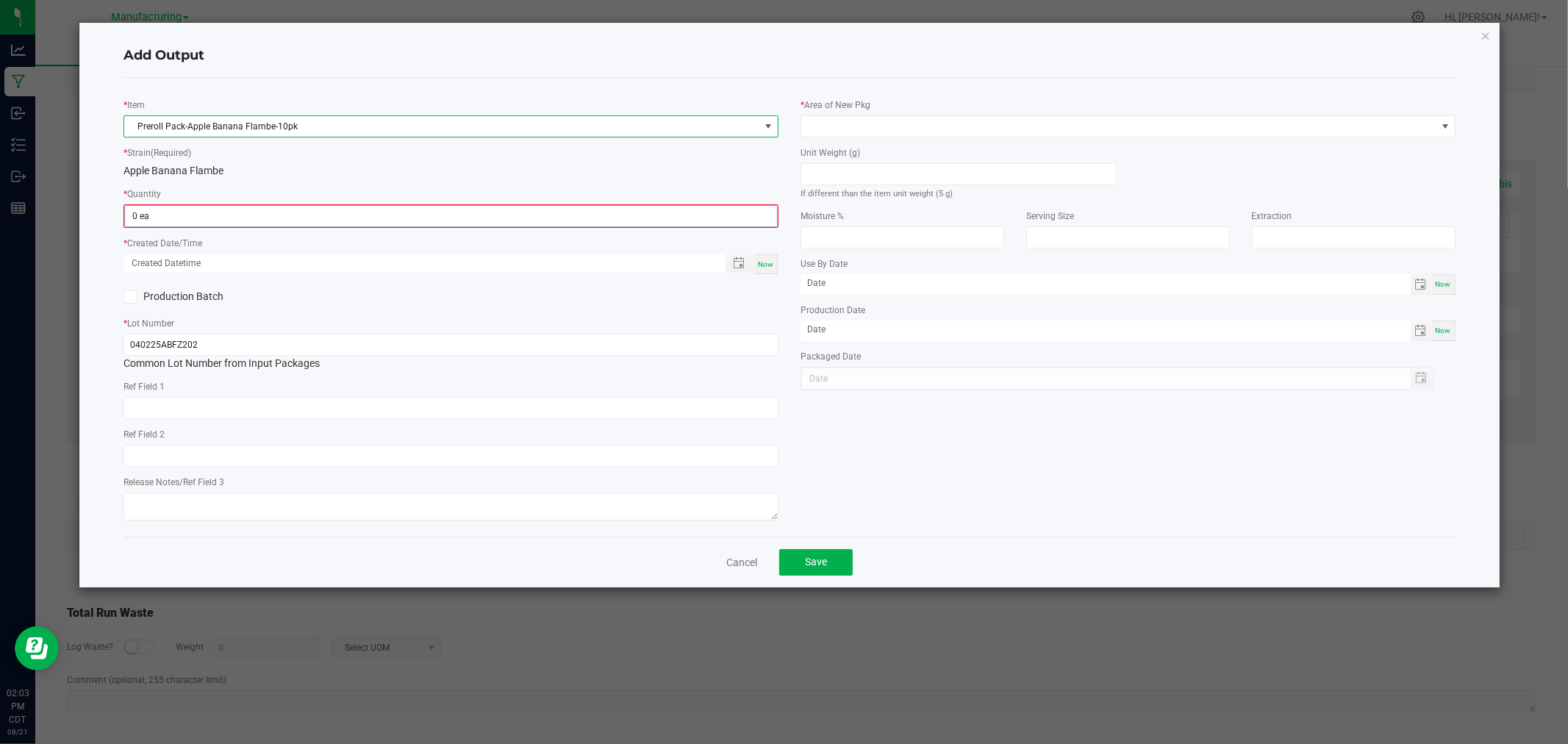
click at [403, 227] on span "0 ea" at bounding box center [451, 216] width 654 height 22
click at [403, 210] on input "0" at bounding box center [451, 216] width 652 height 20
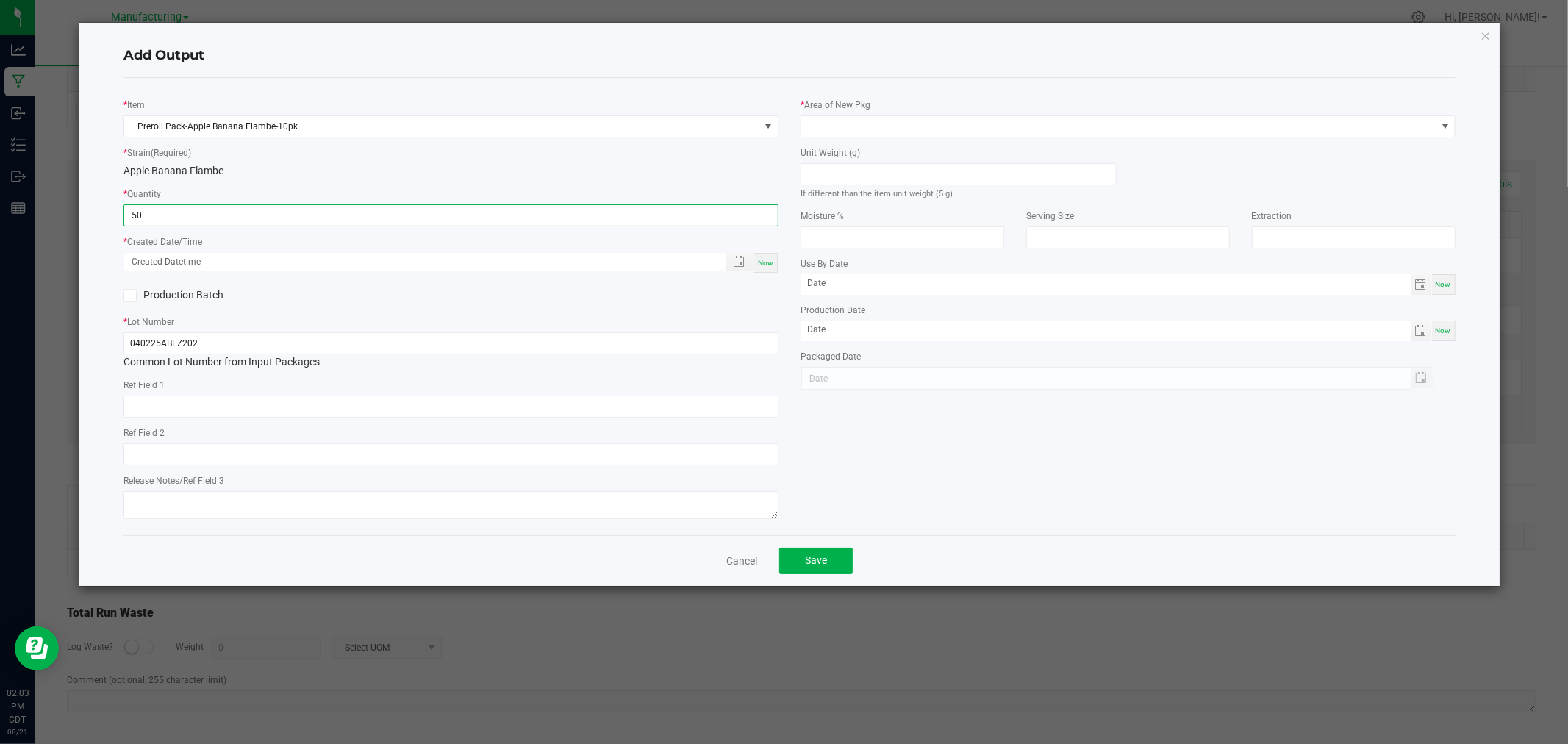
type input "50 ea"
click at [768, 272] on div "Now" at bounding box center [766, 263] width 24 height 19
type input "[DATE] 2:03 PM"
type input "[DATE]"
click at [840, 181] on input at bounding box center [959, 174] width 315 height 20
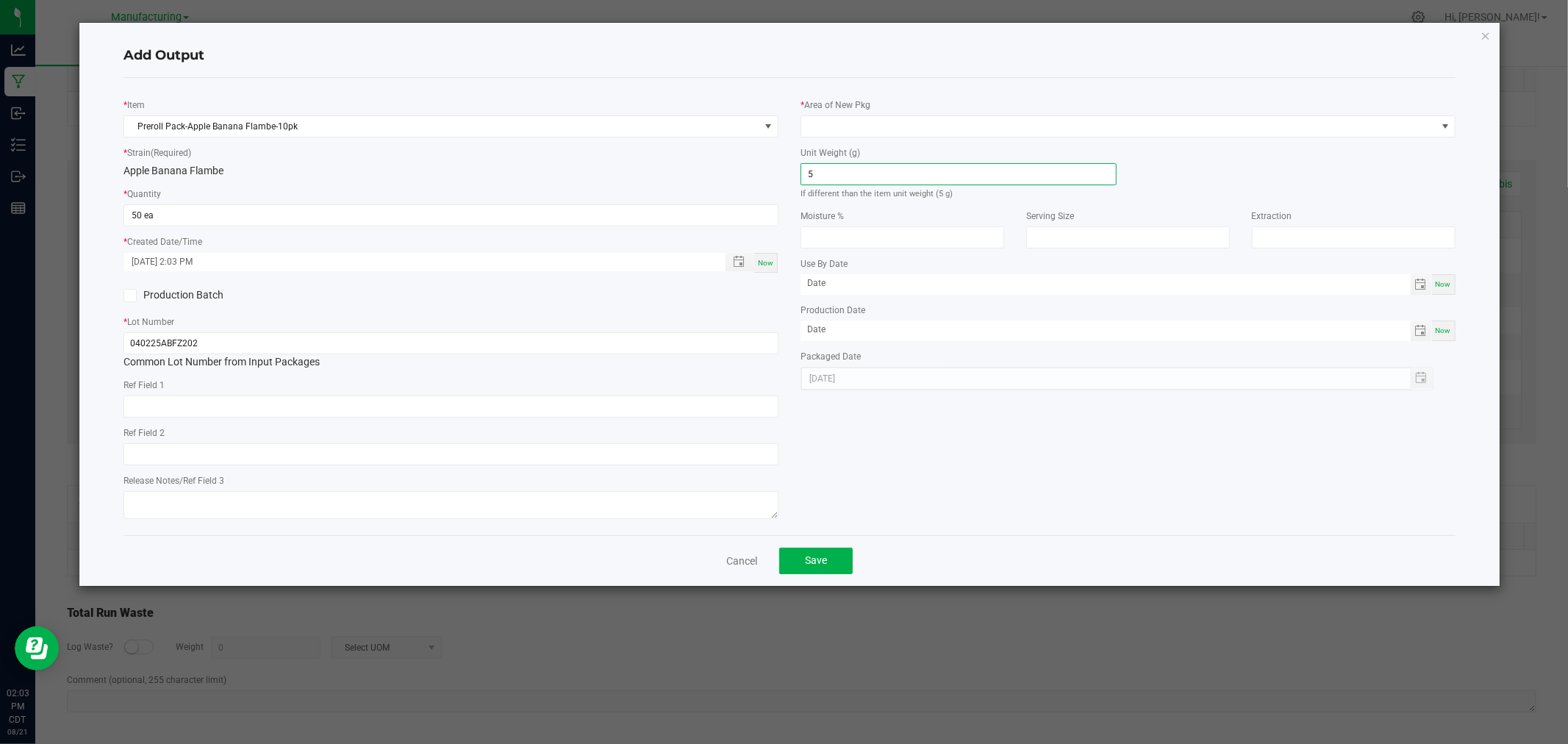
type input "5"
click at [765, 262] on span "Now" at bounding box center [765, 263] width 15 height 8
click at [810, 563] on span "Save" at bounding box center [815, 560] width 22 height 11
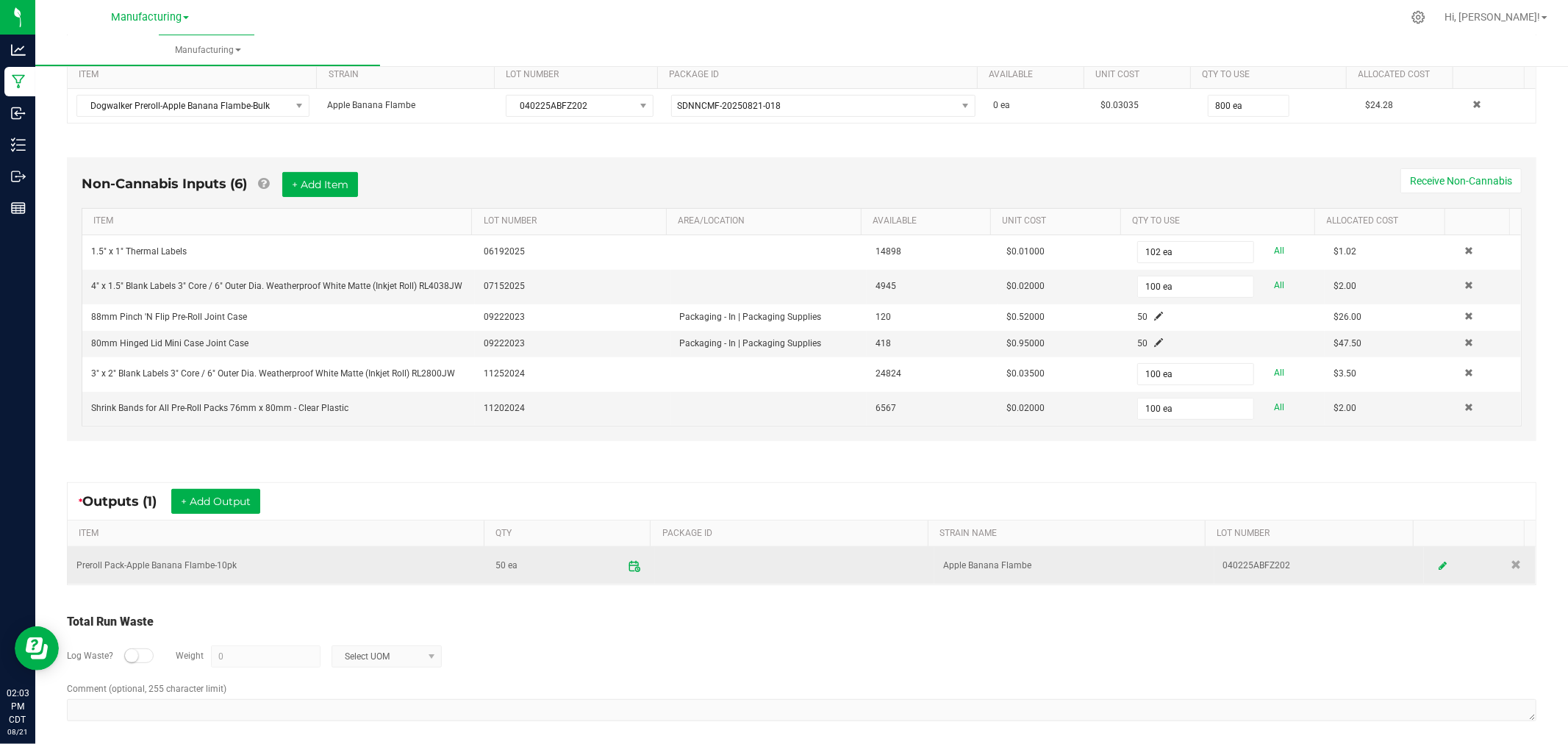
click at [628, 565] on icon at bounding box center [634, 566] width 13 height 13
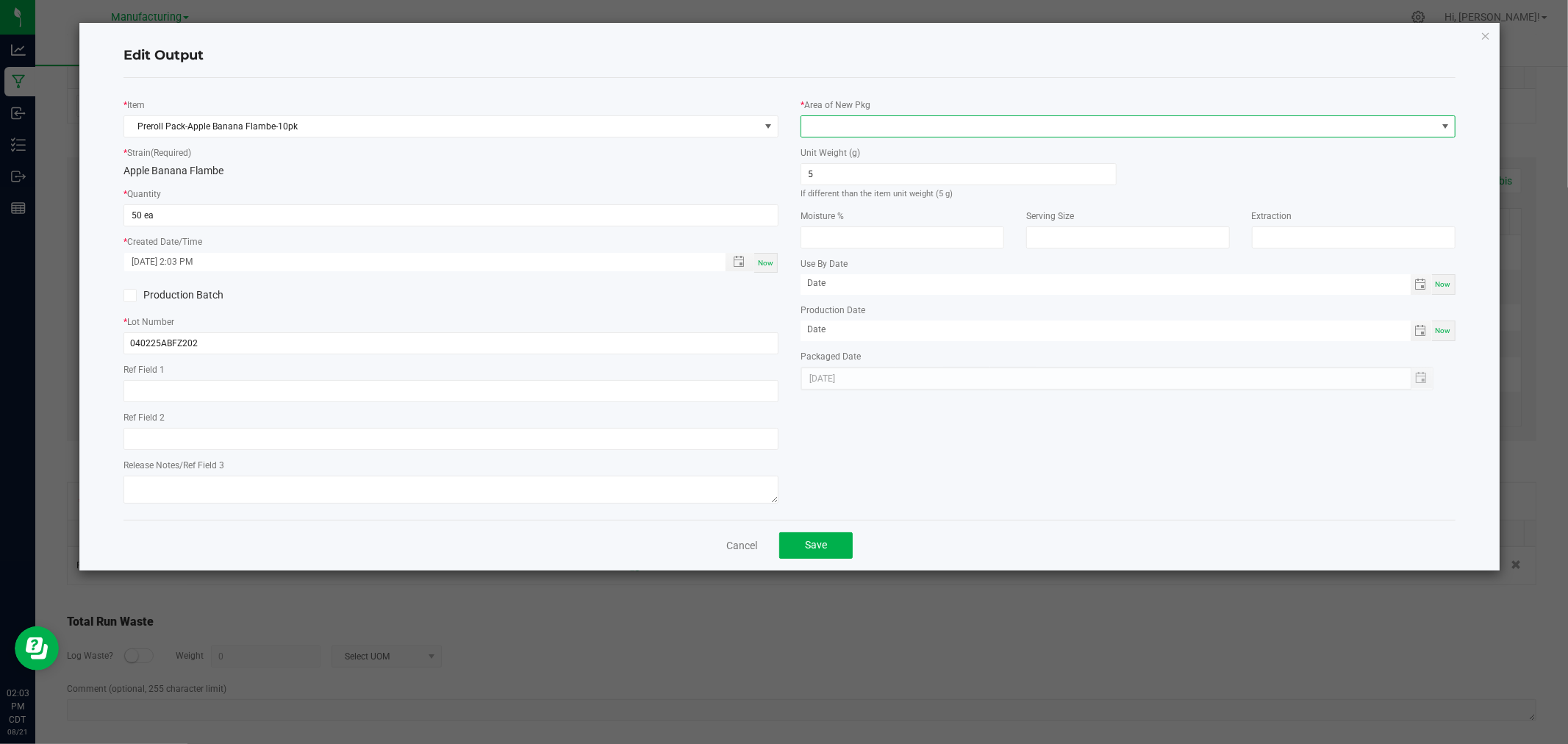
click at [1035, 122] on span at bounding box center [1119, 126] width 635 height 20
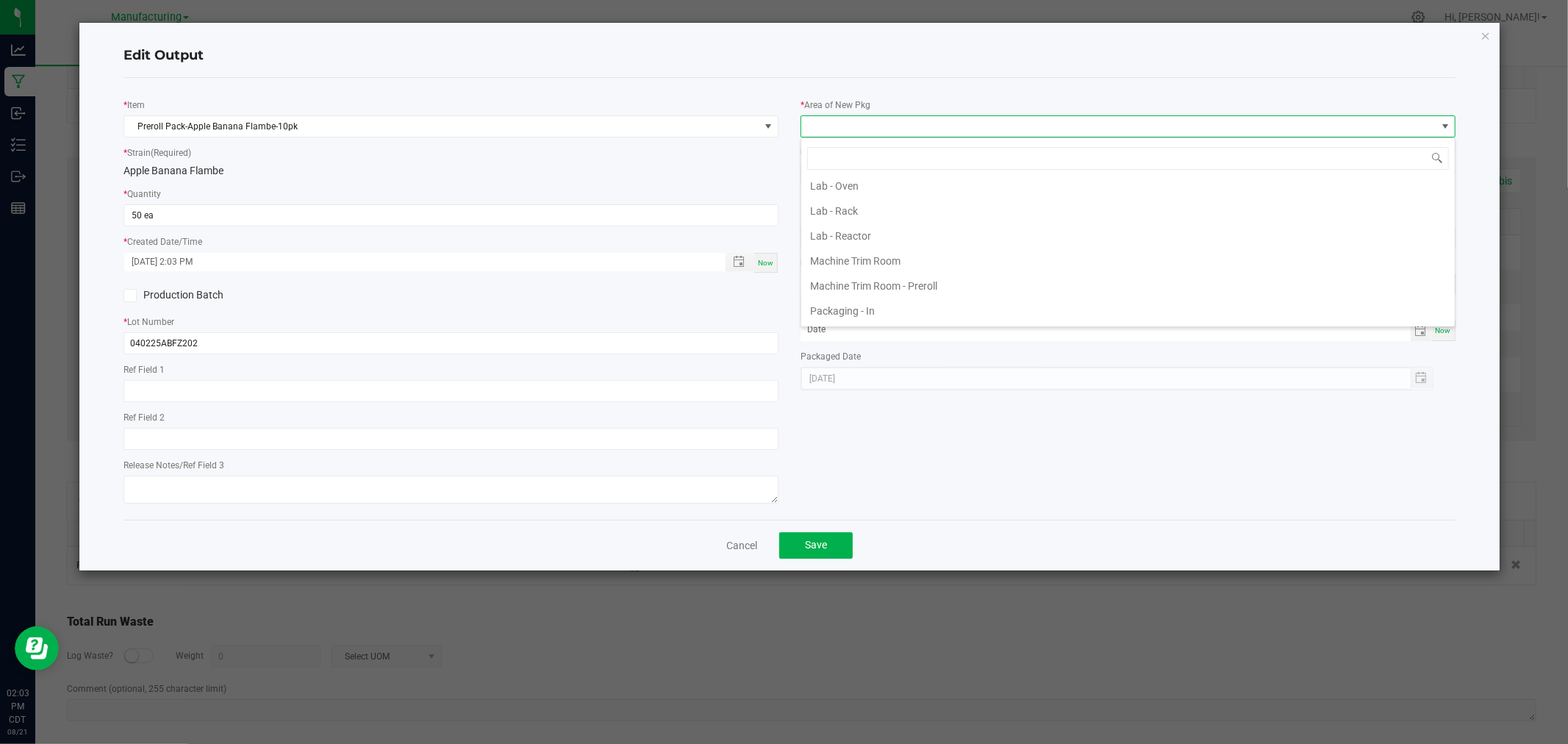
scroll to position [408, 0]
click at [925, 277] on li "Packaging - Processing" at bounding box center [1128, 282] width 654 height 25
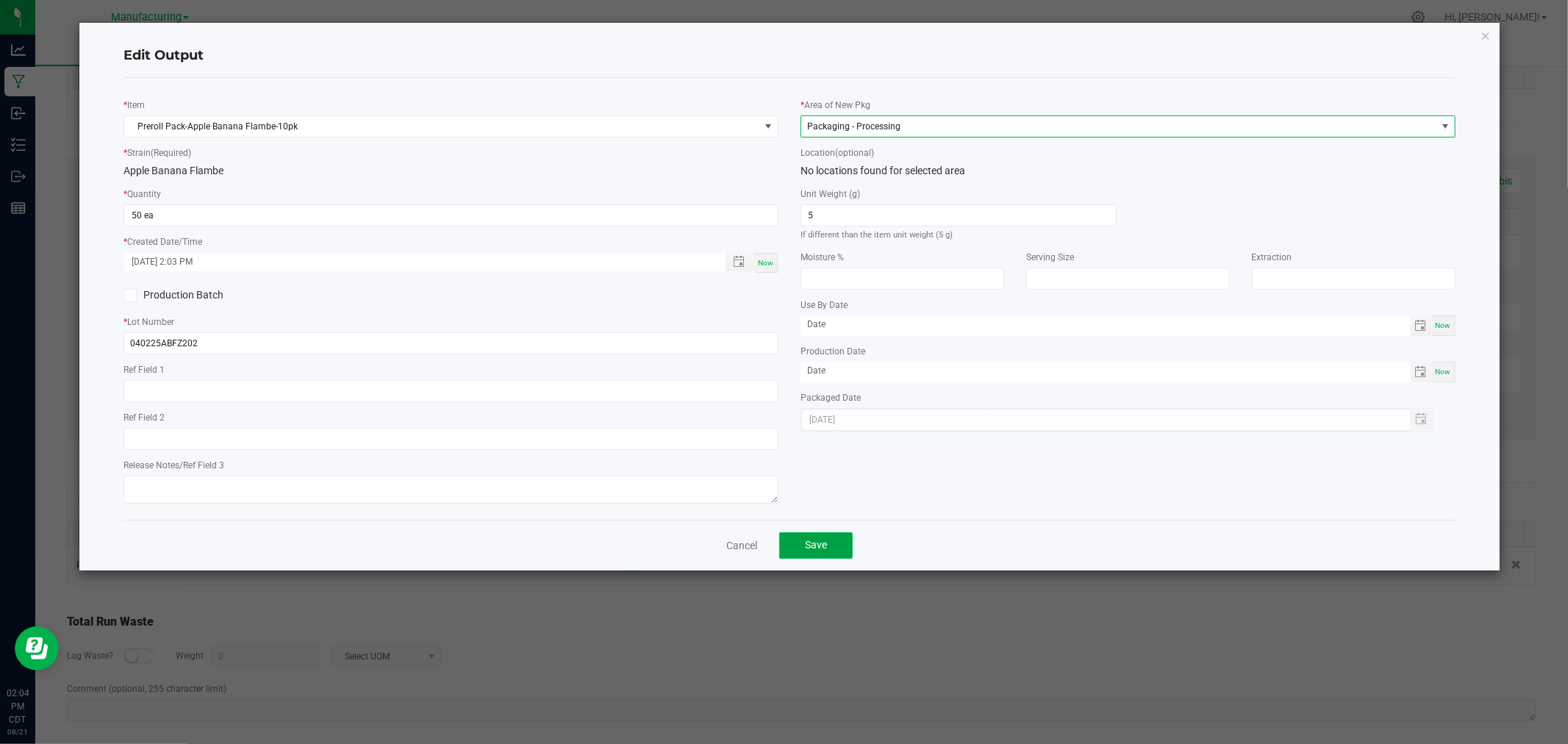
click at [842, 559] on button "Save" at bounding box center [816, 545] width 74 height 27
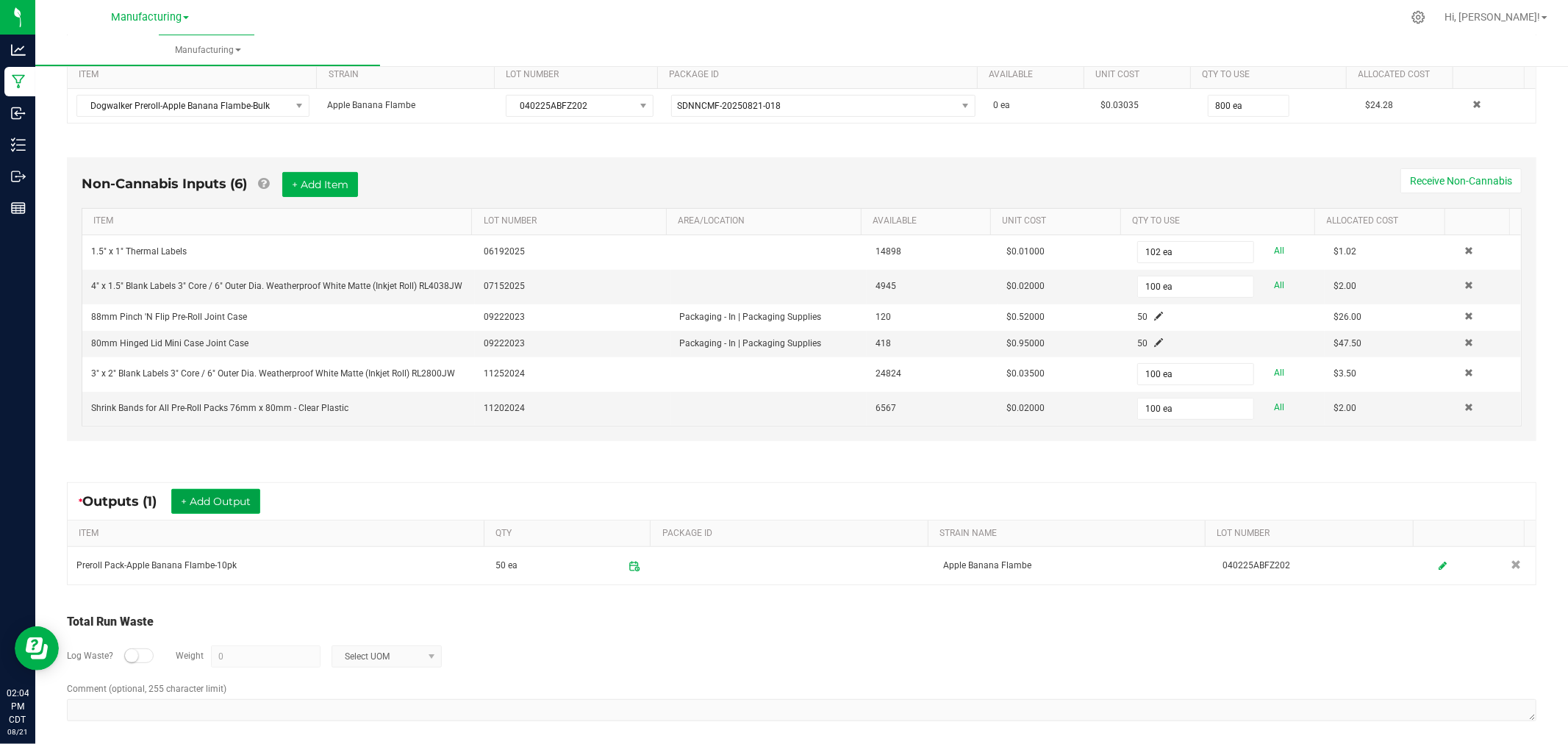
click at [251, 500] on button "+ Add Output" at bounding box center [216, 501] width 89 height 25
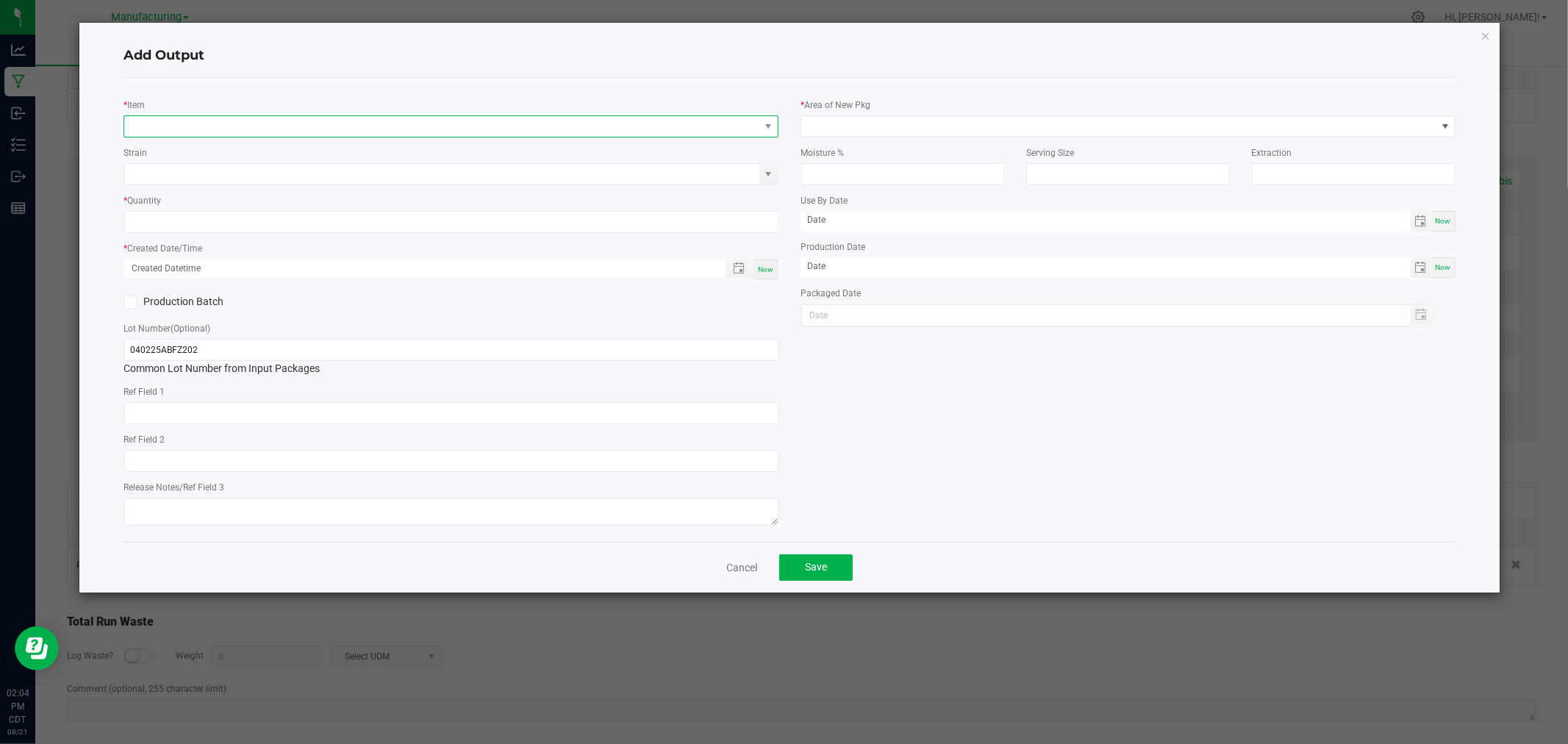
click at [228, 127] on span "NO DATA FOUND" at bounding box center [441, 126] width 635 height 20
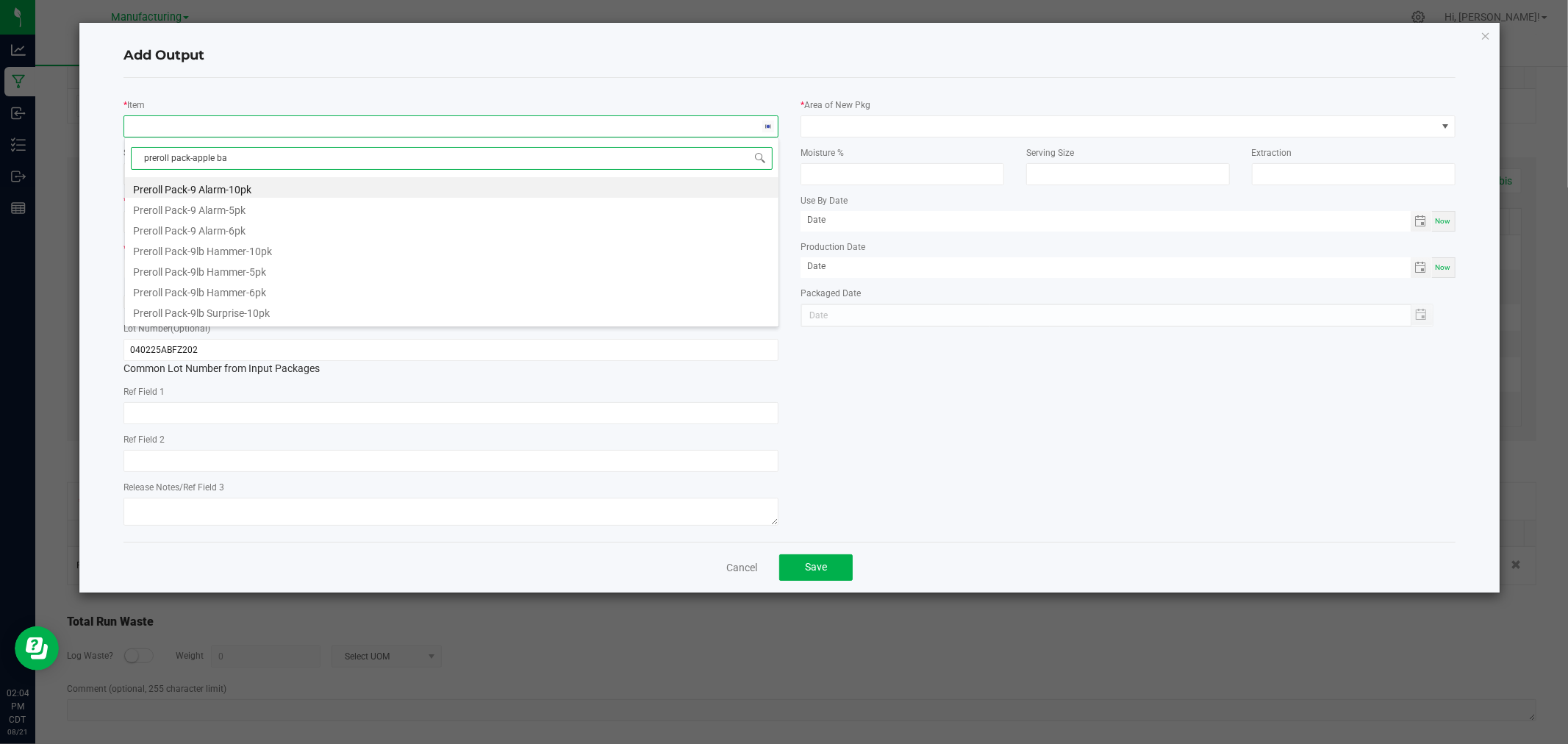
type input "preroll pack-apple ban"
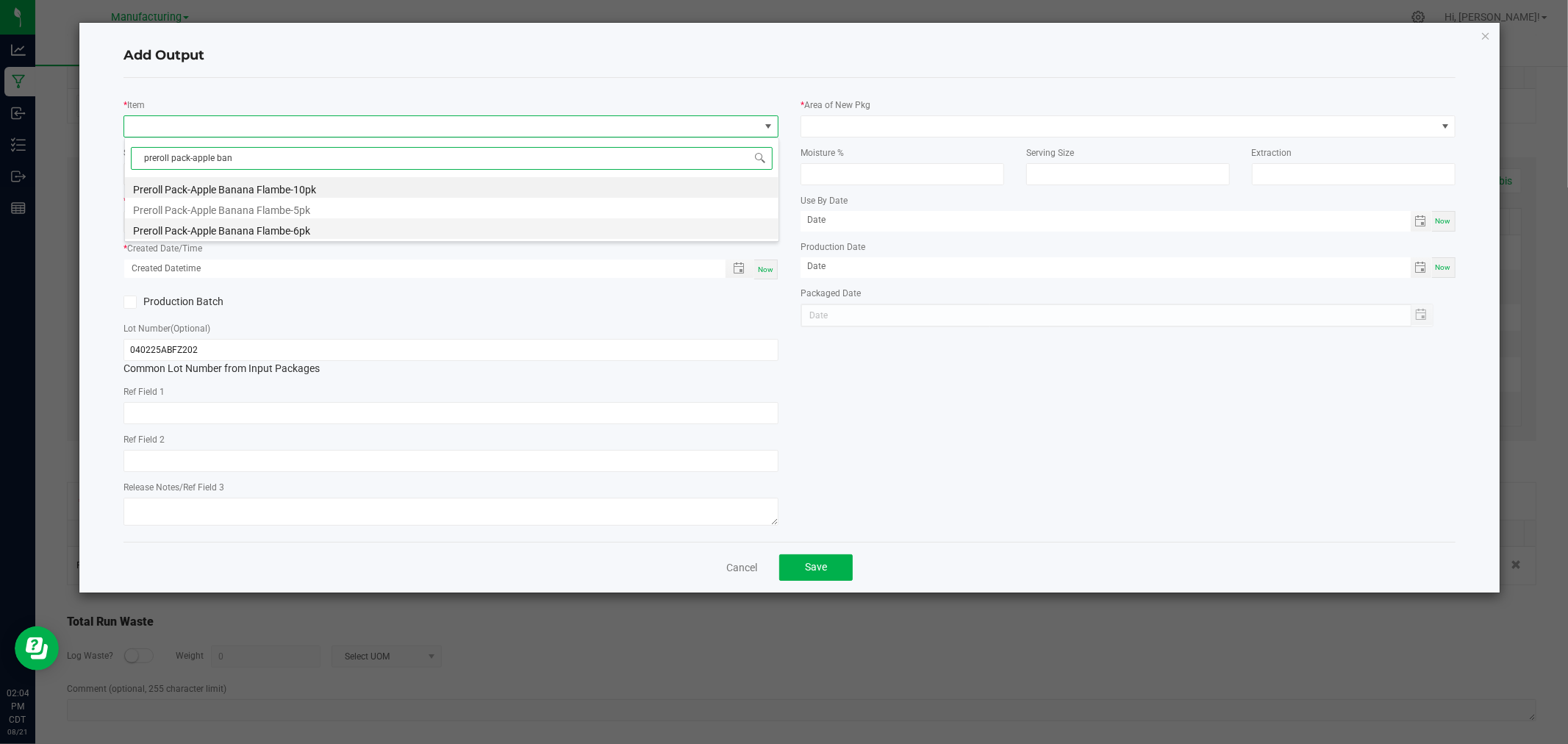
click at [259, 223] on li "Preroll Pack-Apple Banana Flambe-6pk" at bounding box center [452, 228] width 654 height 20
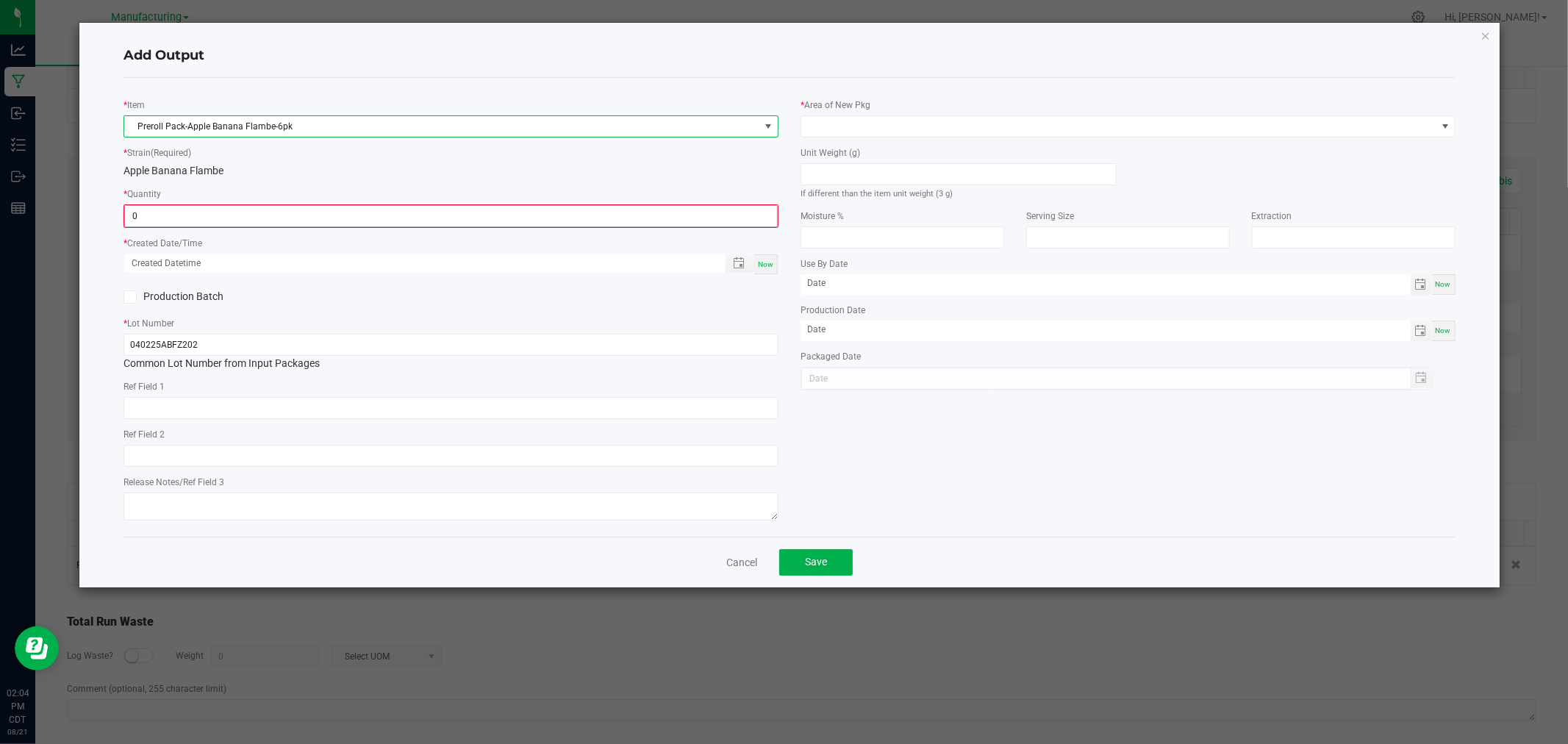
click at [262, 215] on input "0" at bounding box center [451, 216] width 652 height 20
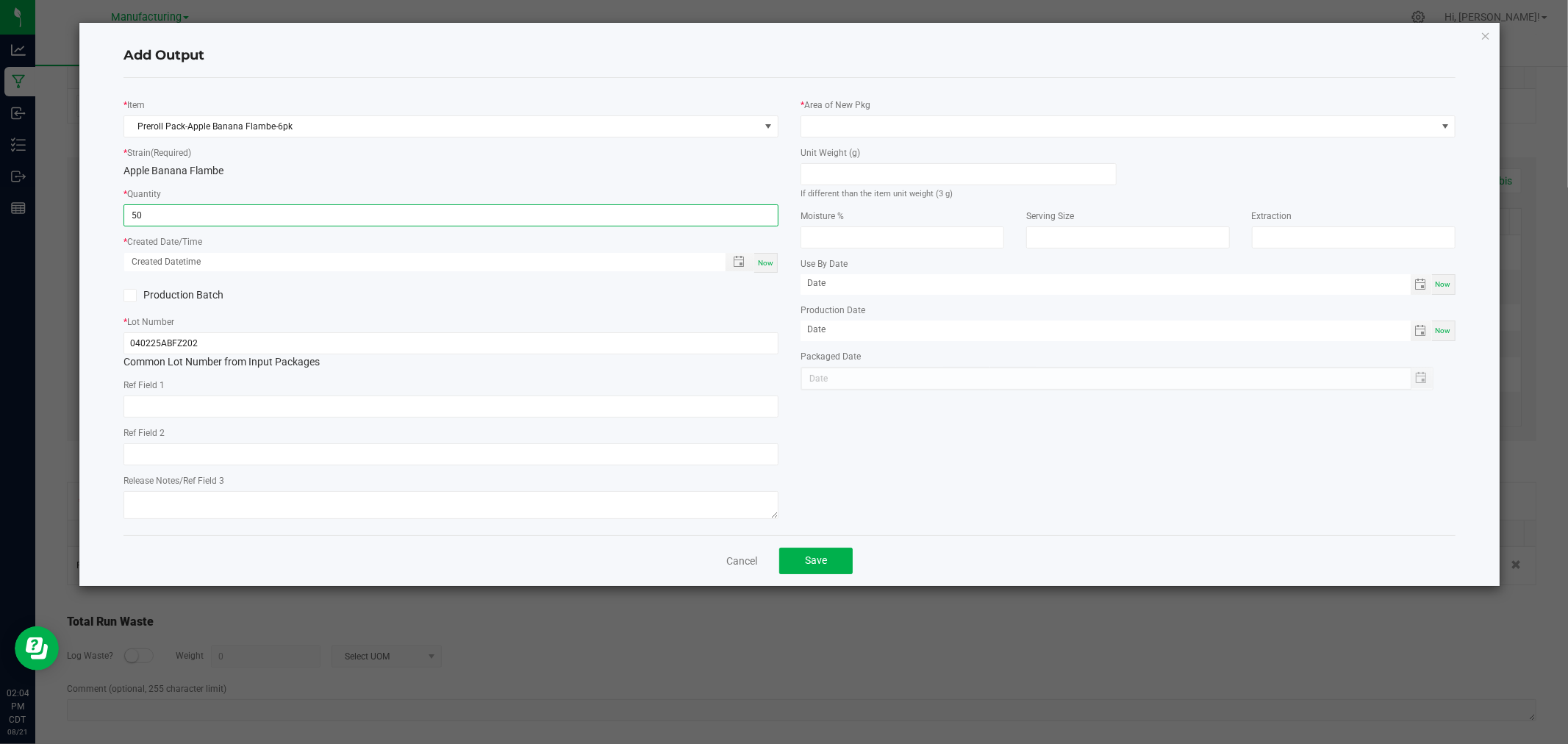
type input "50 ea"
click at [768, 257] on div "Now" at bounding box center [766, 263] width 24 height 19
type input "[DATE] 2:04 PM"
type input "[DATE]"
click at [874, 177] on input at bounding box center [959, 174] width 315 height 20
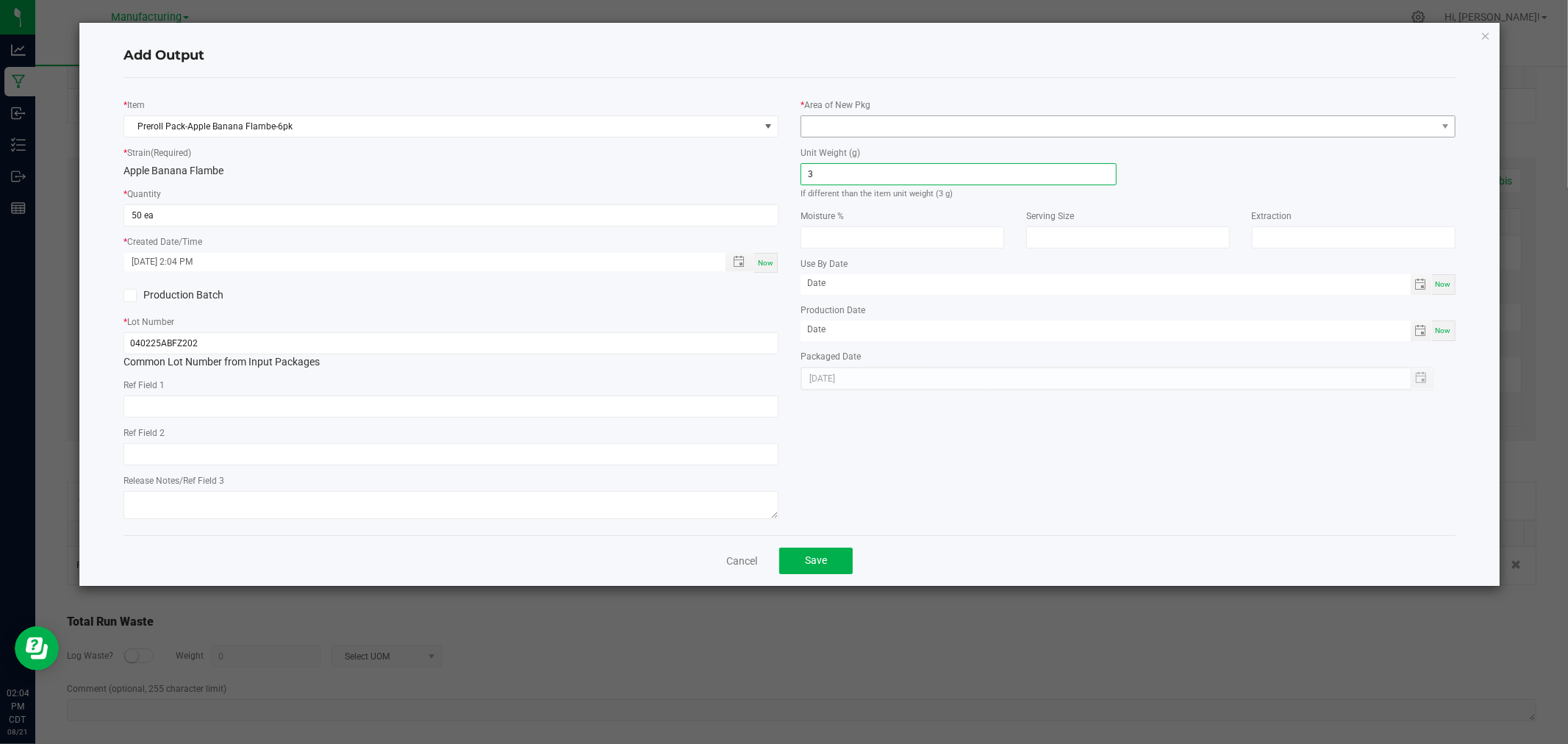
type input "3"
click at [902, 127] on span at bounding box center [1119, 126] width 635 height 20
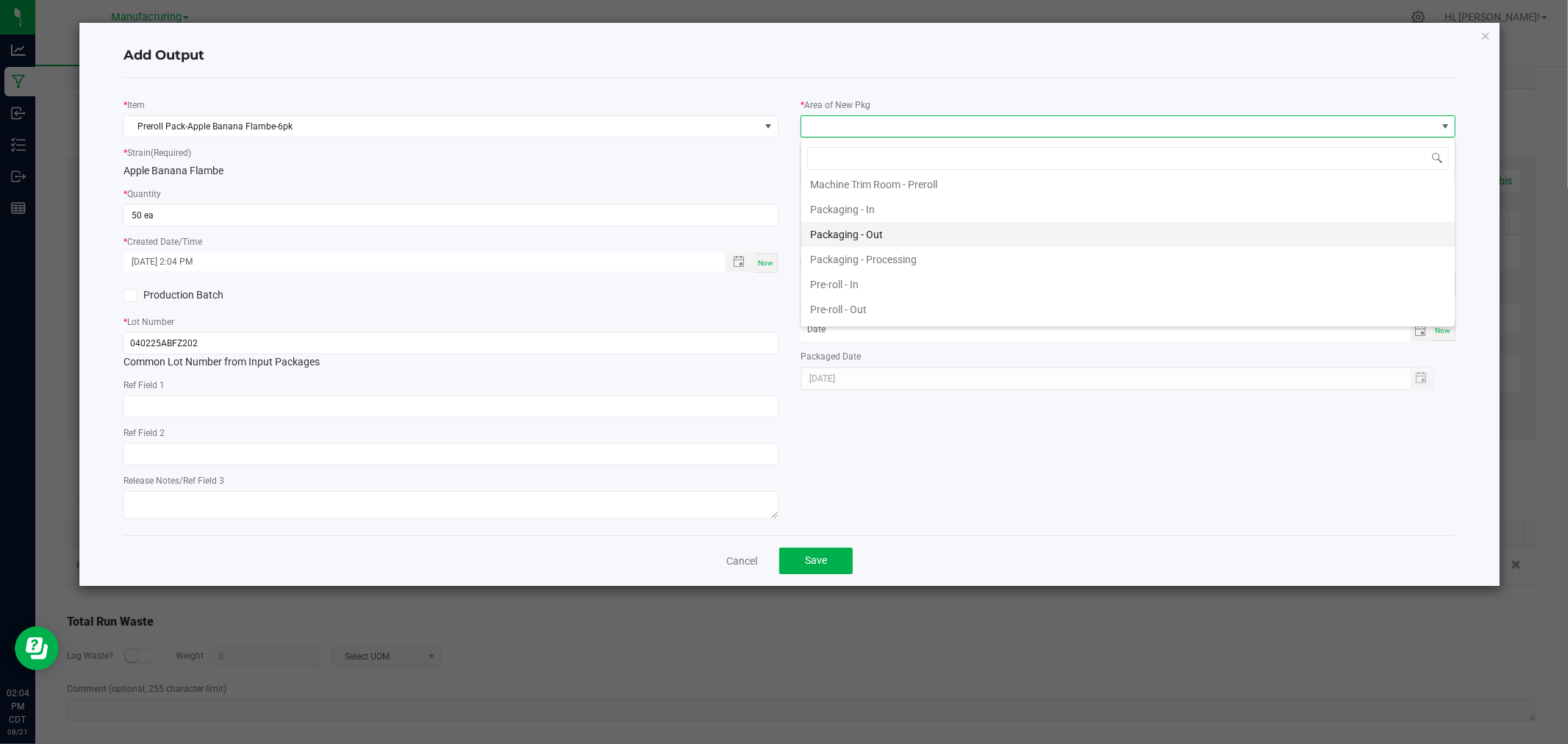
scroll to position [394, 0]
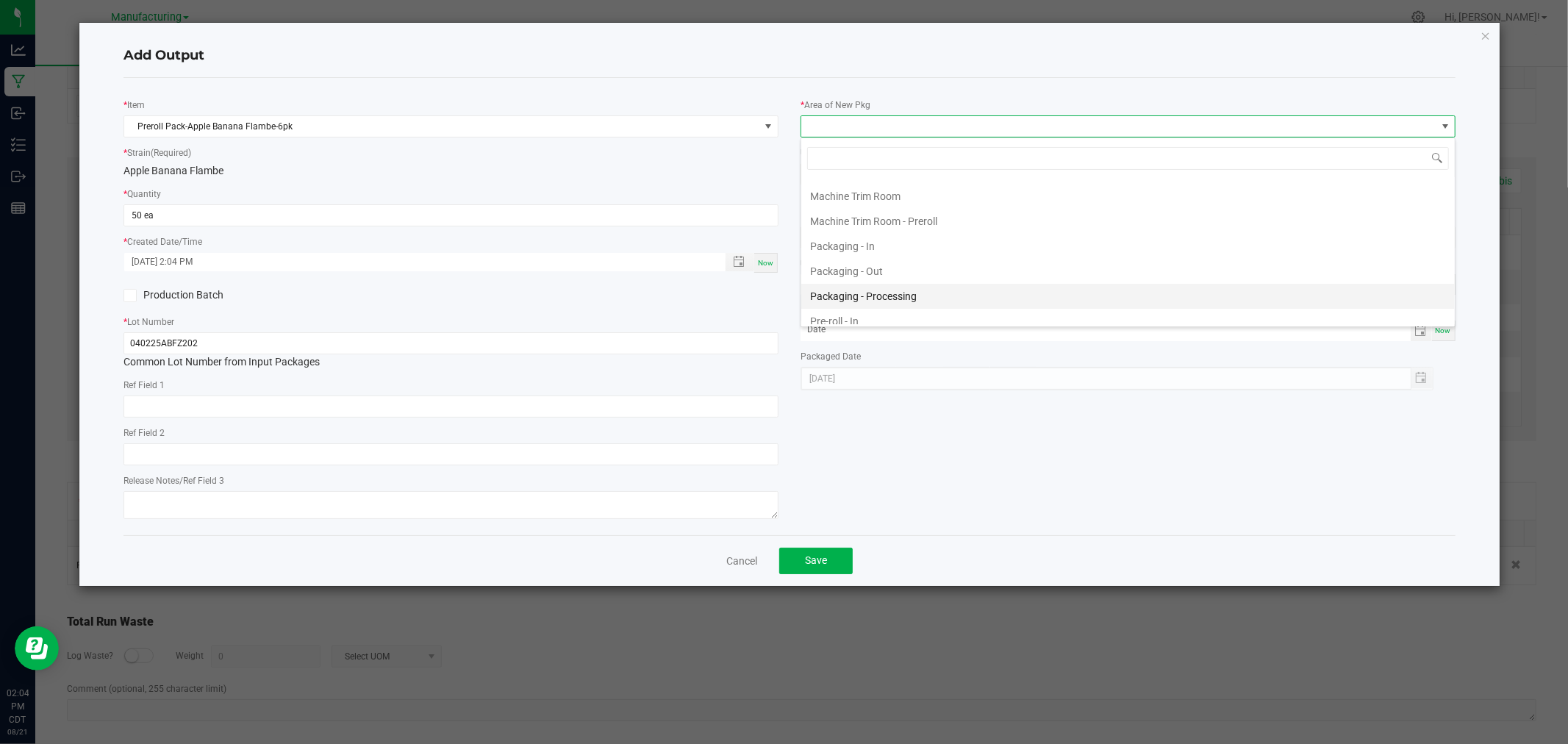
click at [914, 299] on li "Packaging - Processing" at bounding box center [1128, 296] width 654 height 25
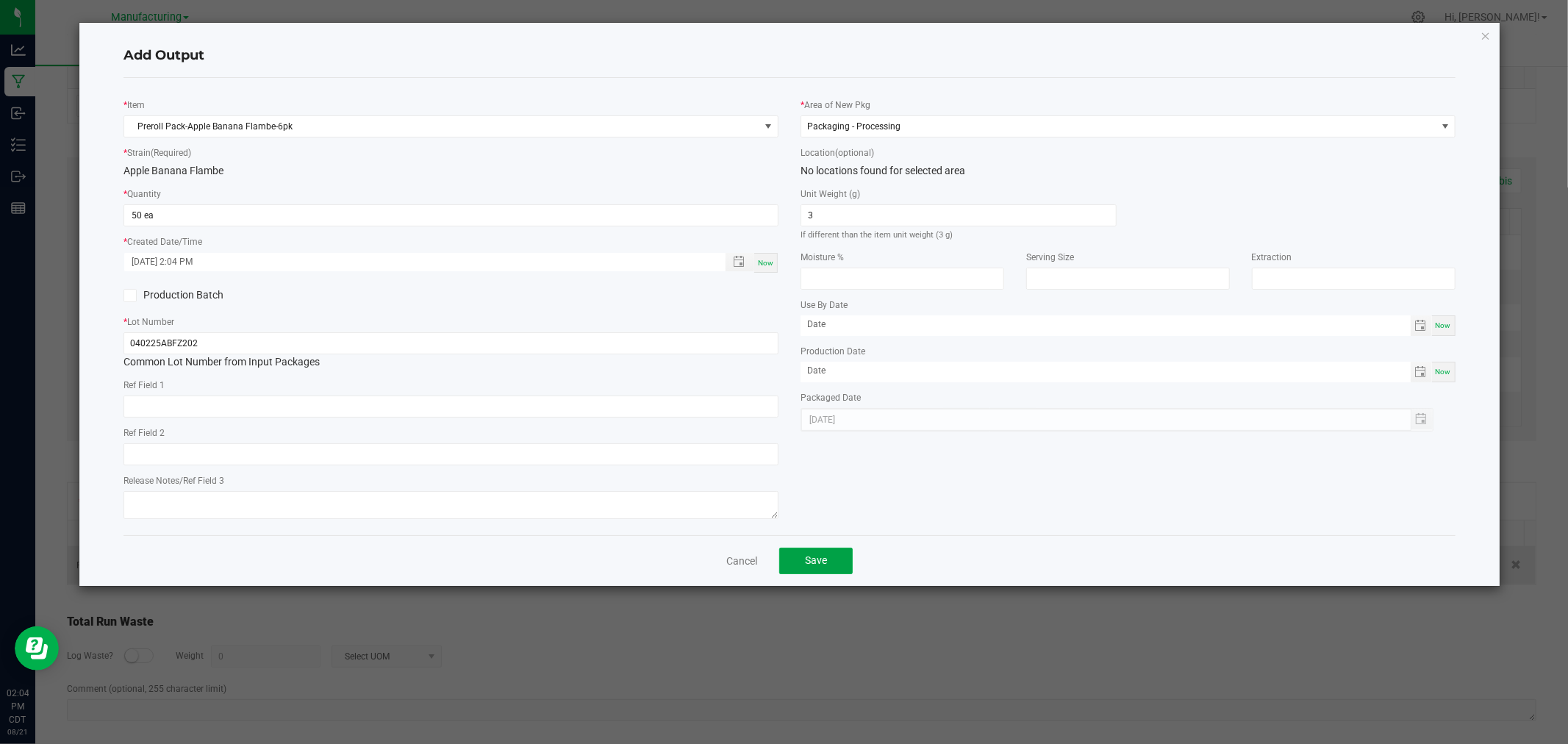
click at [802, 559] on button "Save" at bounding box center [816, 561] width 74 height 27
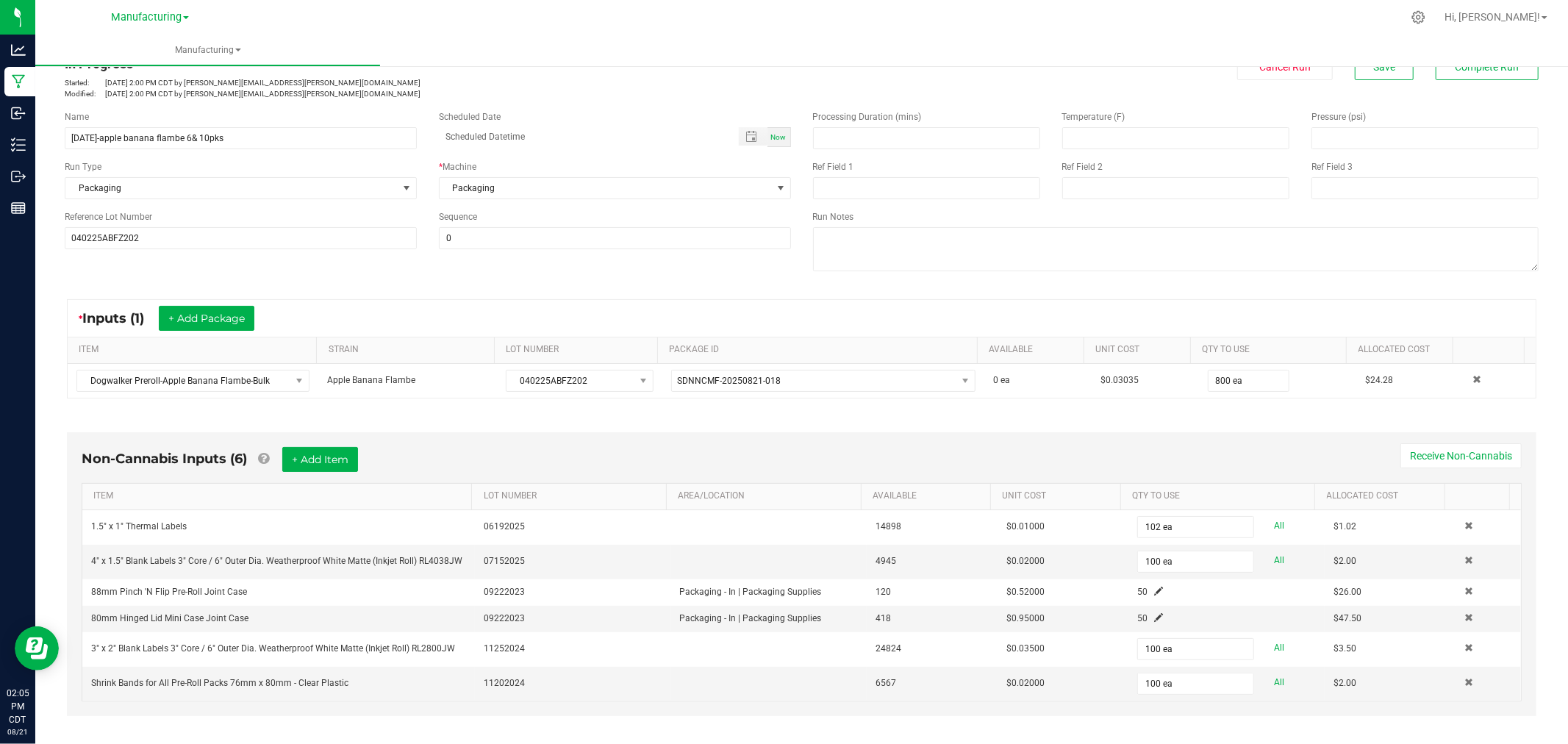
scroll to position [43, 0]
click at [1437, 78] on button "Complete Run" at bounding box center [1487, 68] width 103 height 27
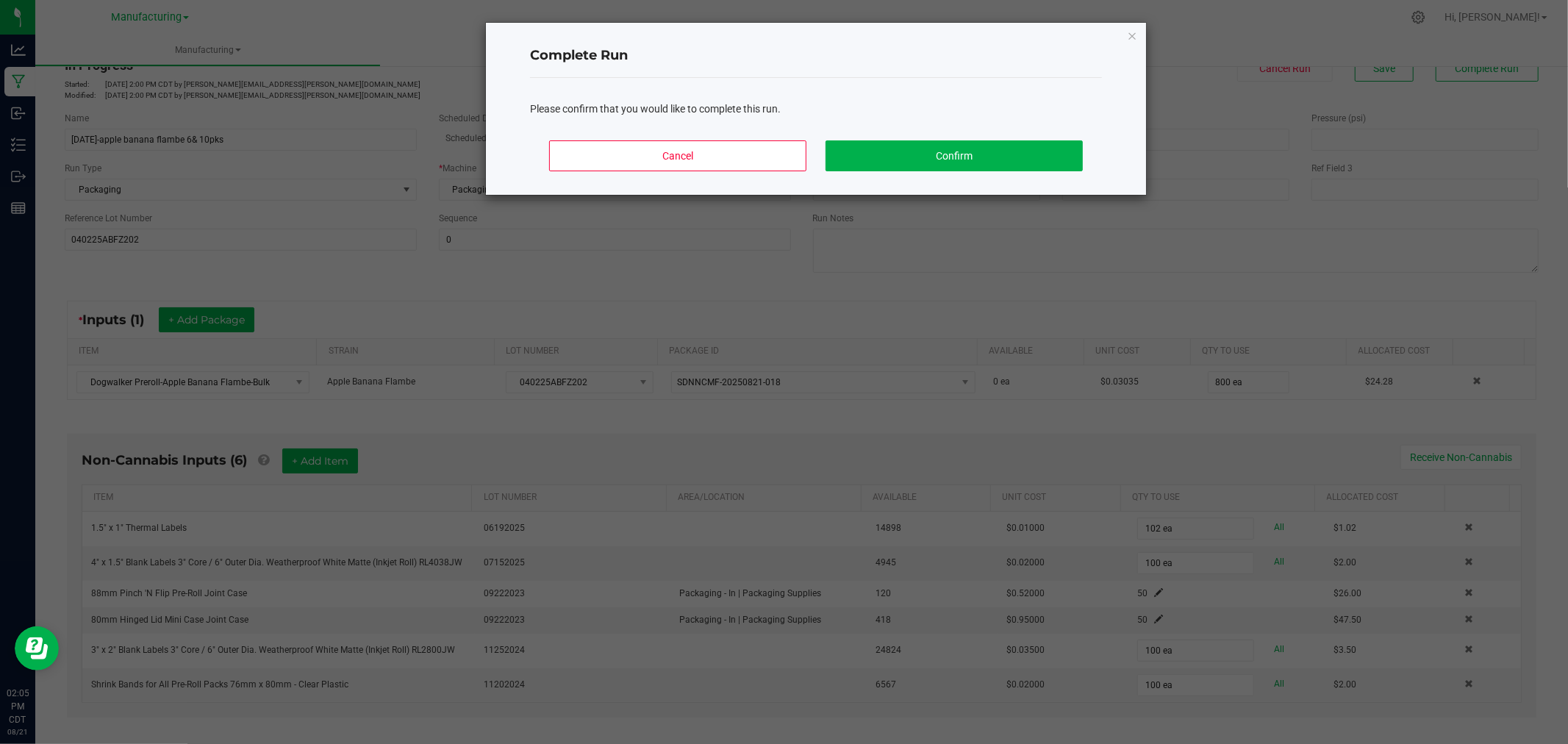
click at [784, 173] on div "Cancel Confirm" at bounding box center [815, 162] width 572 height 67
click at [784, 163] on button "Cancel" at bounding box center [677, 156] width 257 height 31
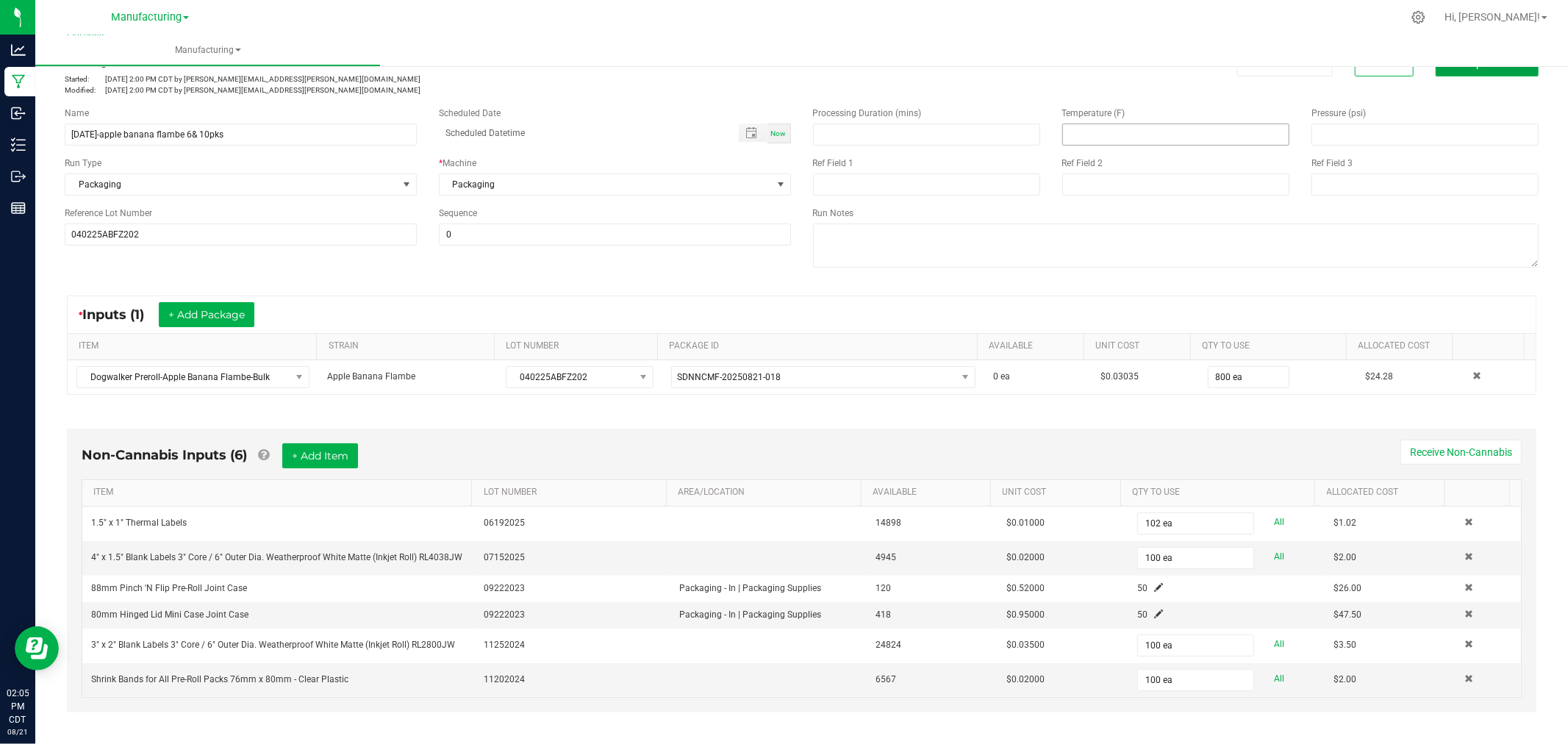
scroll to position [0, 0]
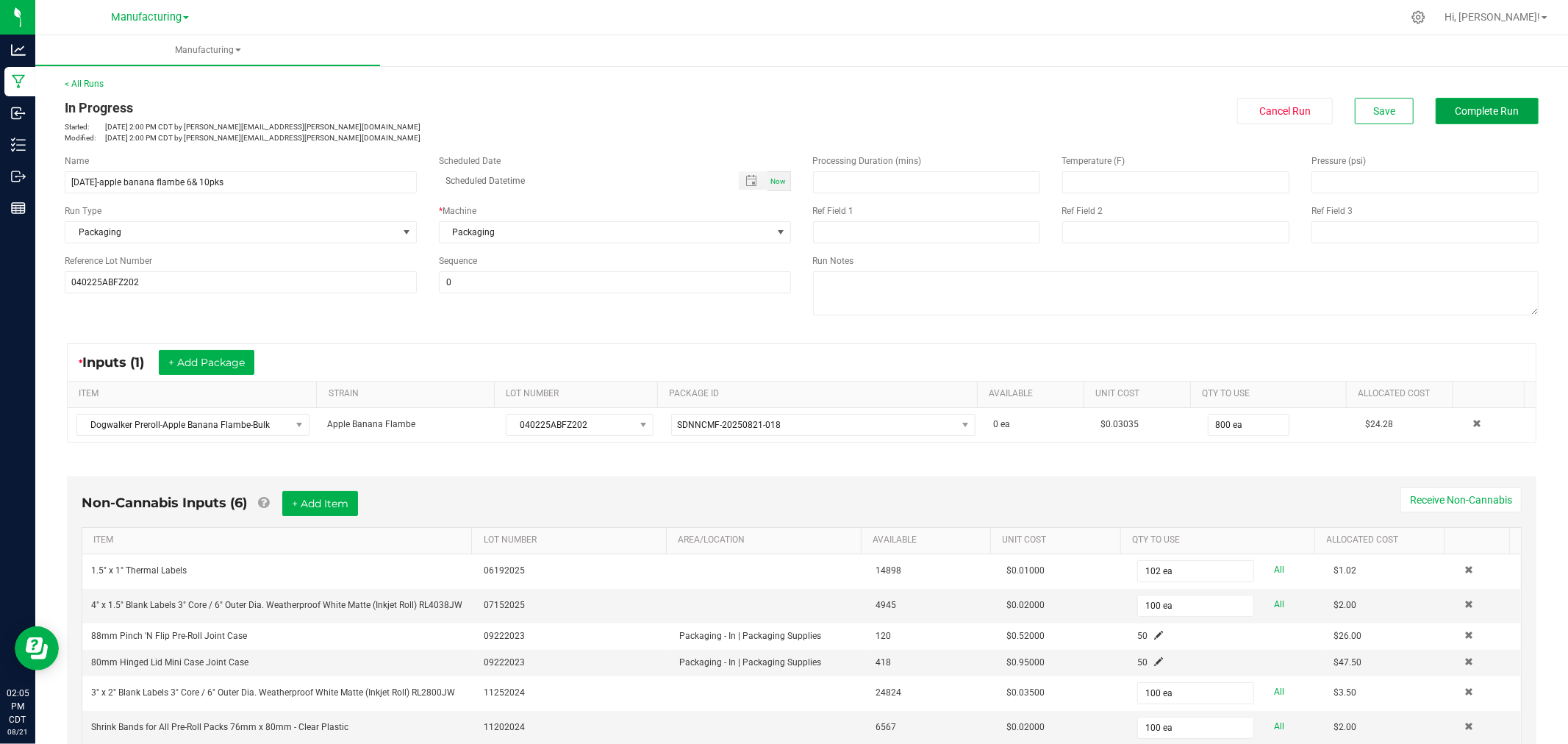
click at [1464, 114] on span "Complete Run" at bounding box center [1487, 111] width 64 height 11
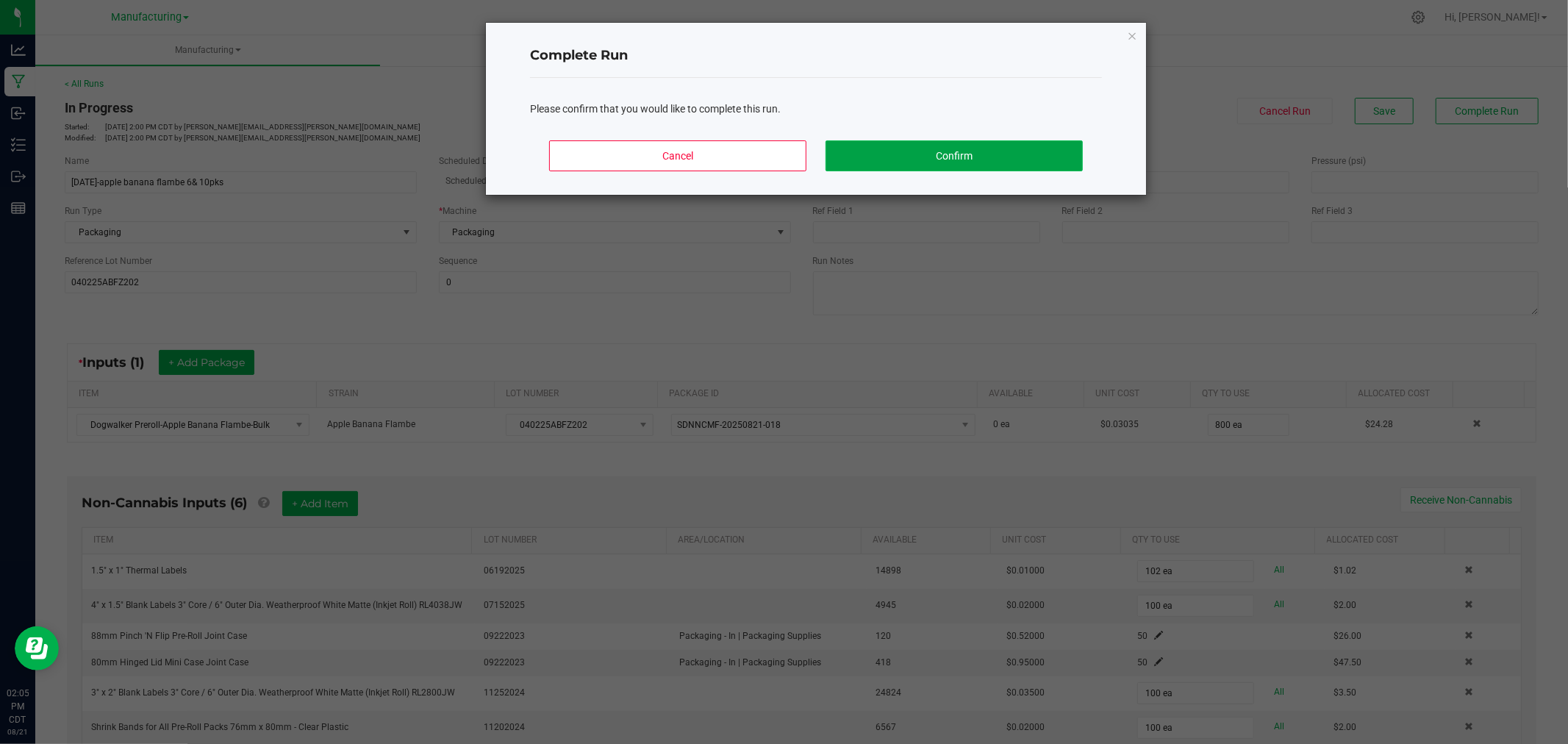
click at [1001, 157] on button "Confirm" at bounding box center [954, 156] width 257 height 31
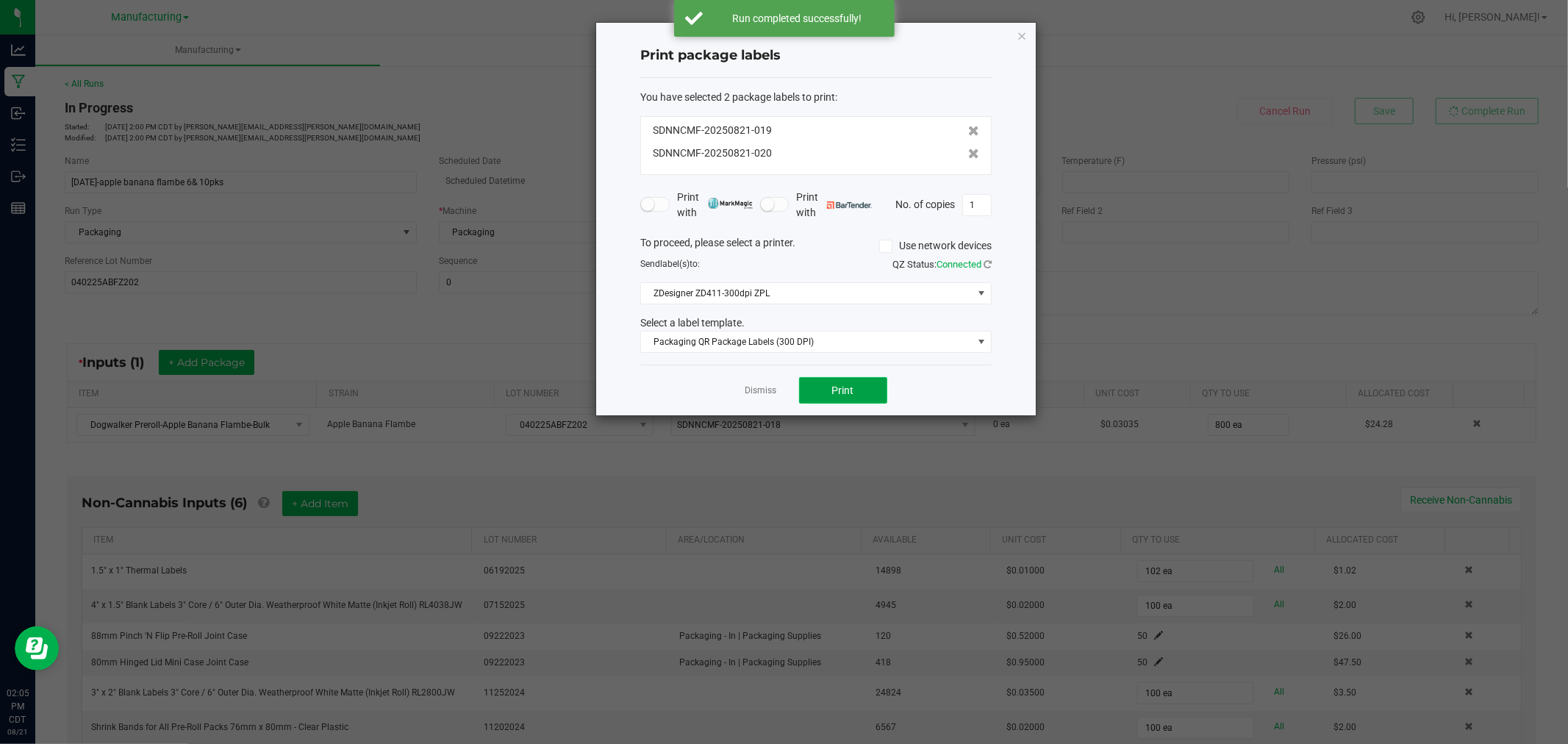
click at [850, 389] on span "Print" at bounding box center [843, 390] width 22 height 11
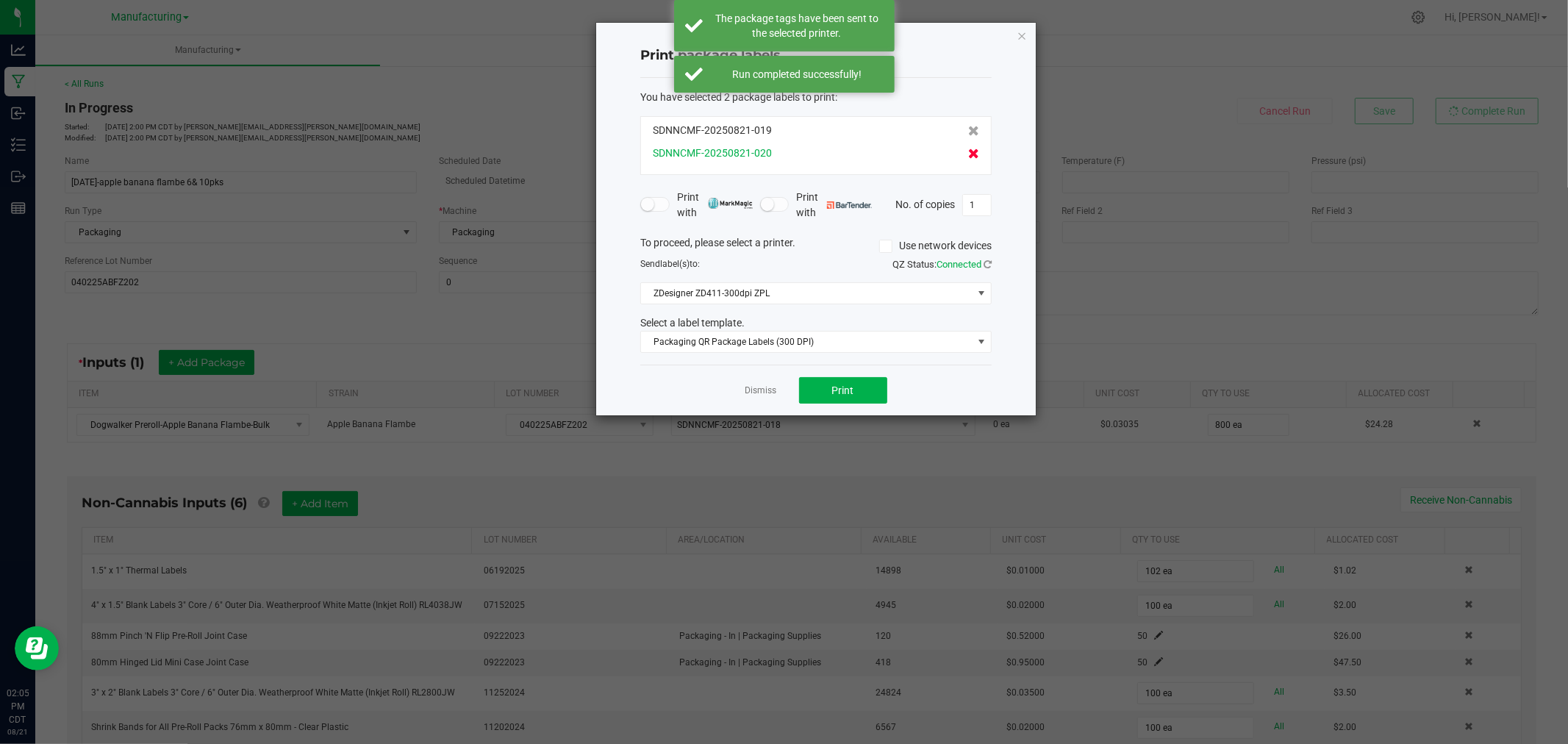
click at [968, 158] on icon at bounding box center [973, 153] width 11 height 11
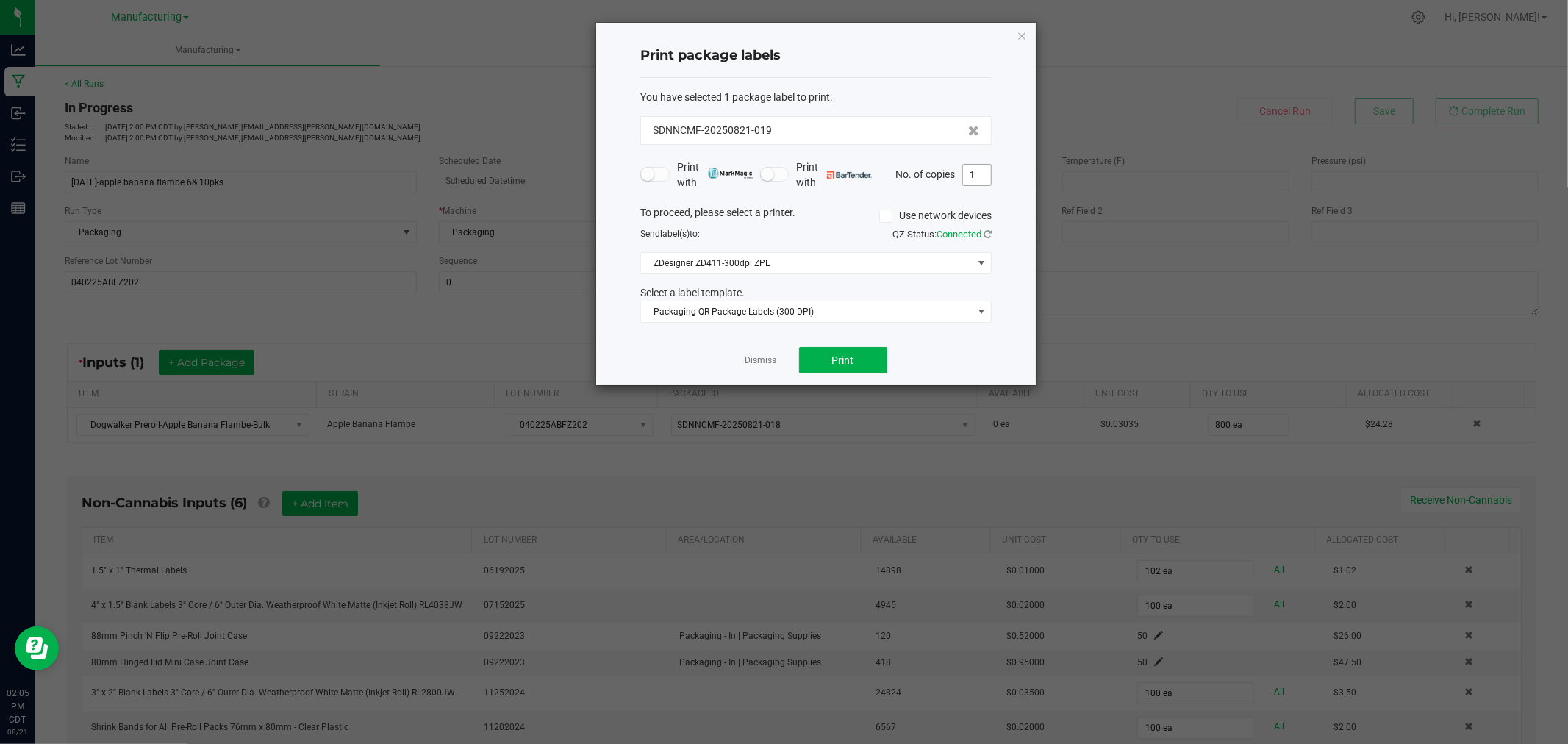
drag, startPoint x: 963, startPoint y: 163, endPoint x: 971, endPoint y: 171, distance: 11.3
click at [964, 164] on div "No. of copies 1" at bounding box center [943, 174] width 97 height 22
click at [974, 173] on input "1" at bounding box center [977, 174] width 28 height 20
type input "50"
click at [857, 364] on button "Print" at bounding box center [843, 360] width 88 height 27
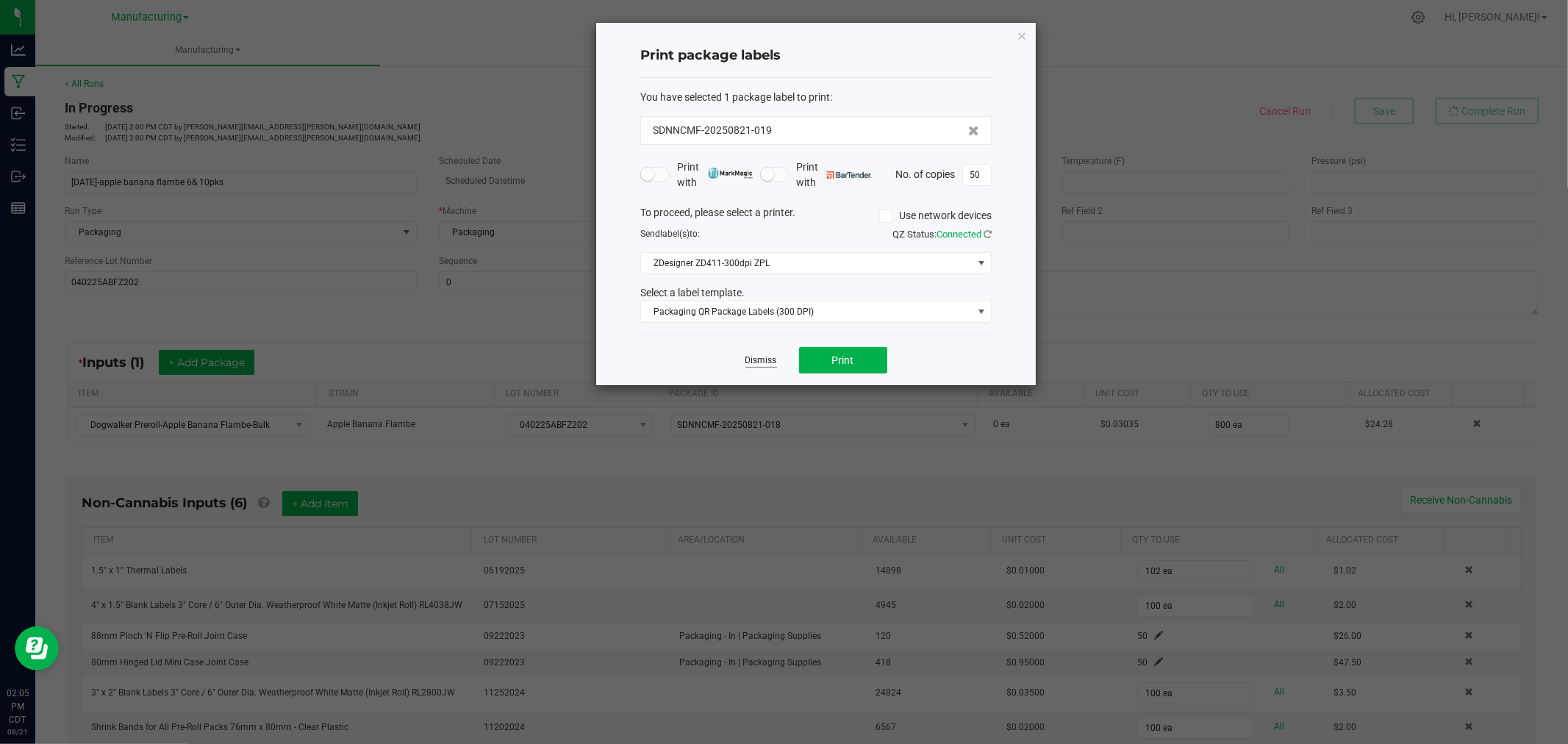
click at [771, 360] on link "Dismiss" at bounding box center [761, 360] width 32 height 12
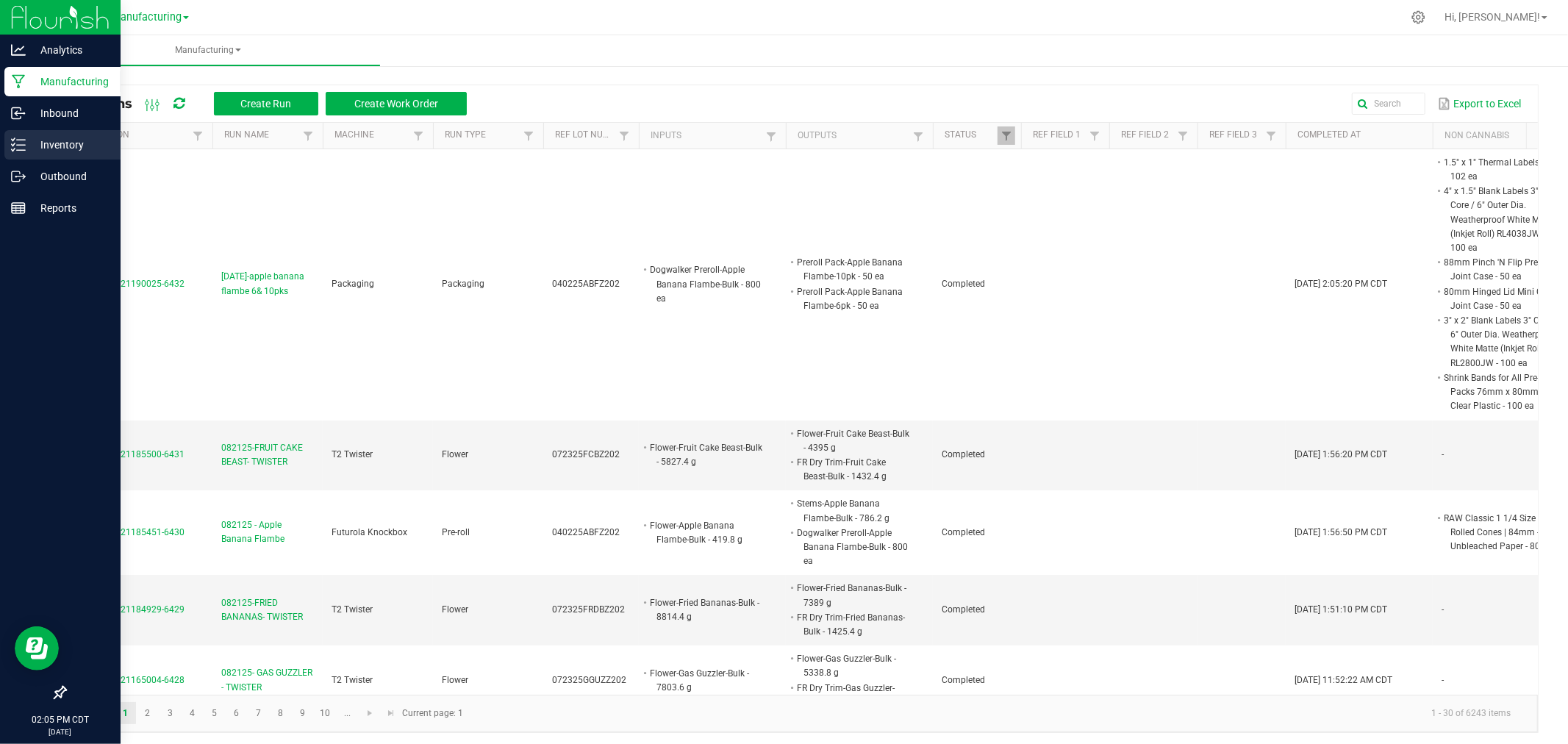
click at [22, 148] on icon at bounding box center [19, 144] width 15 height 15
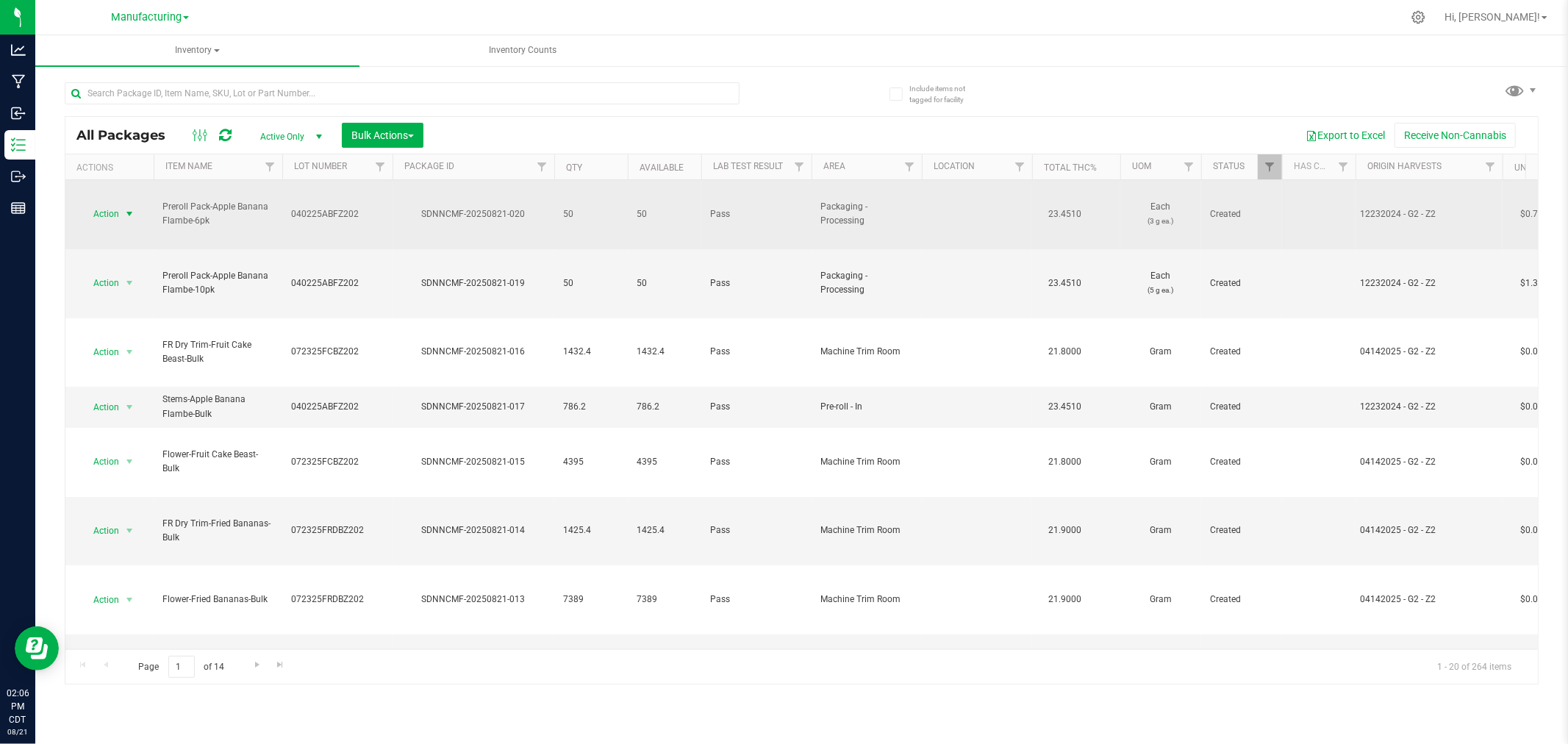
click at [129, 208] on span "select" at bounding box center [130, 213] width 19 height 20
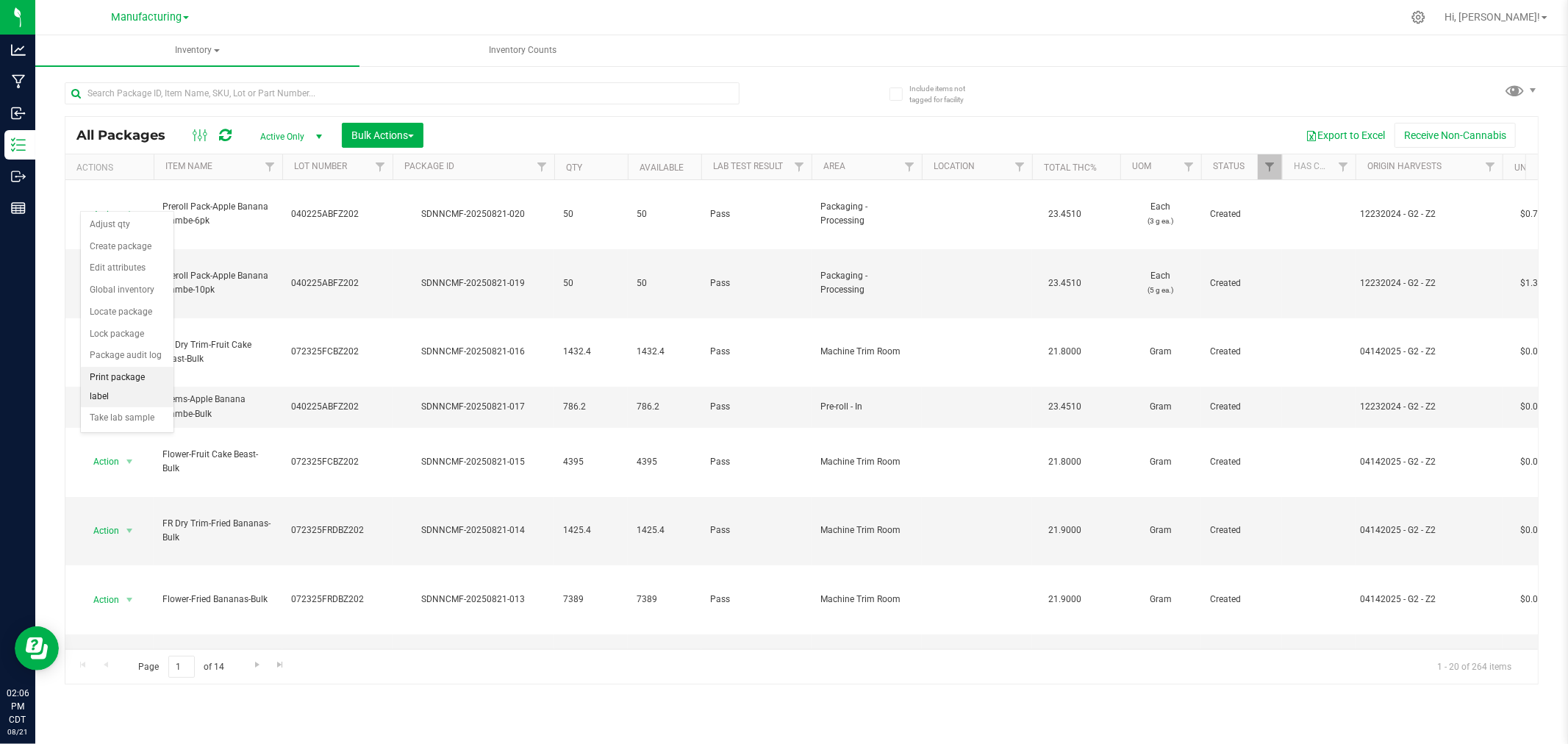
click at [143, 383] on li "Print package label" at bounding box center [127, 387] width 92 height 41
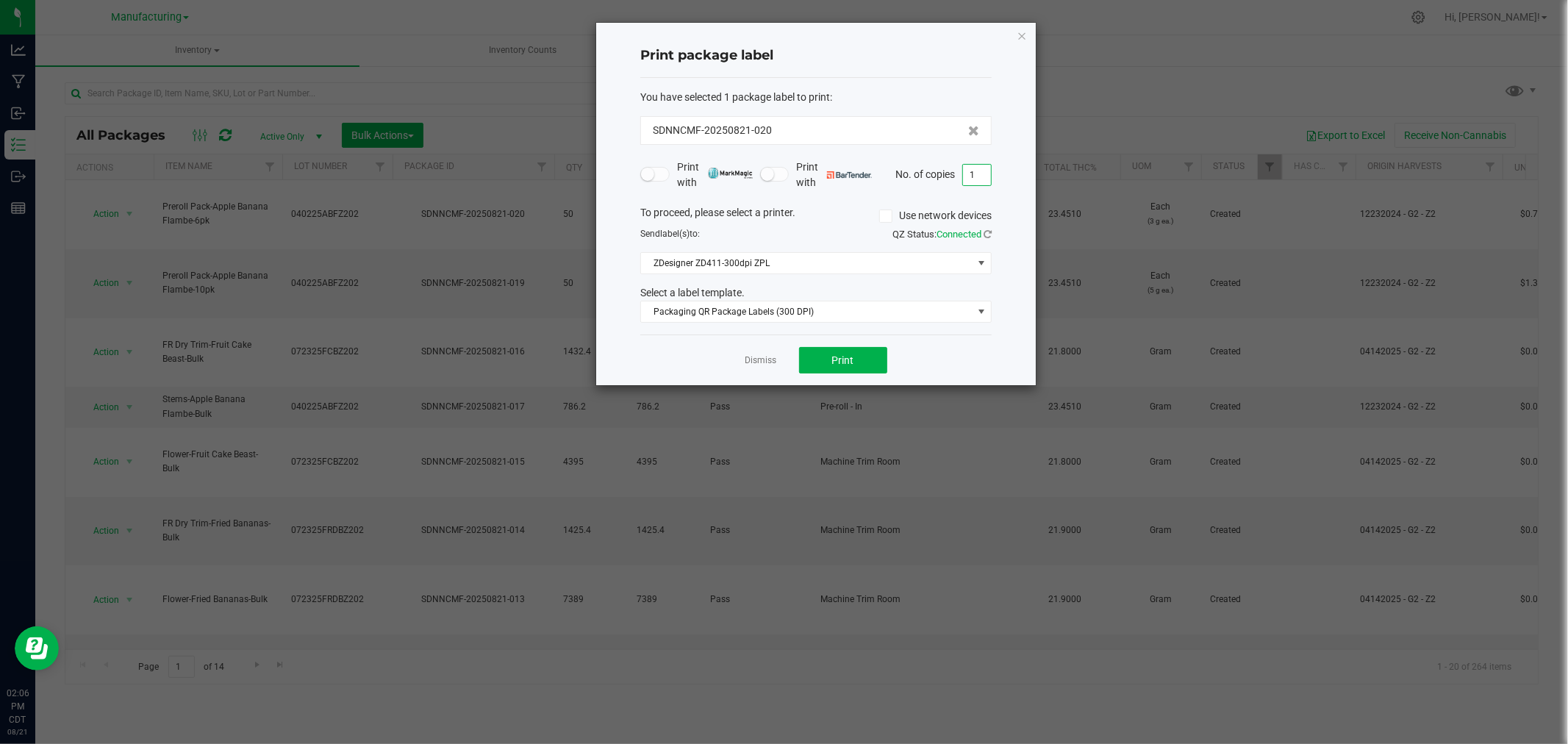
click at [975, 178] on input "1" at bounding box center [977, 174] width 28 height 20
type input "50"
click at [866, 364] on button "Print" at bounding box center [843, 360] width 88 height 27
click at [785, 369] on div "Dismiss Print" at bounding box center [815, 359] width 351 height 51
click at [778, 366] on div "Dismiss Print" at bounding box center [815, 359] width 351 height 51
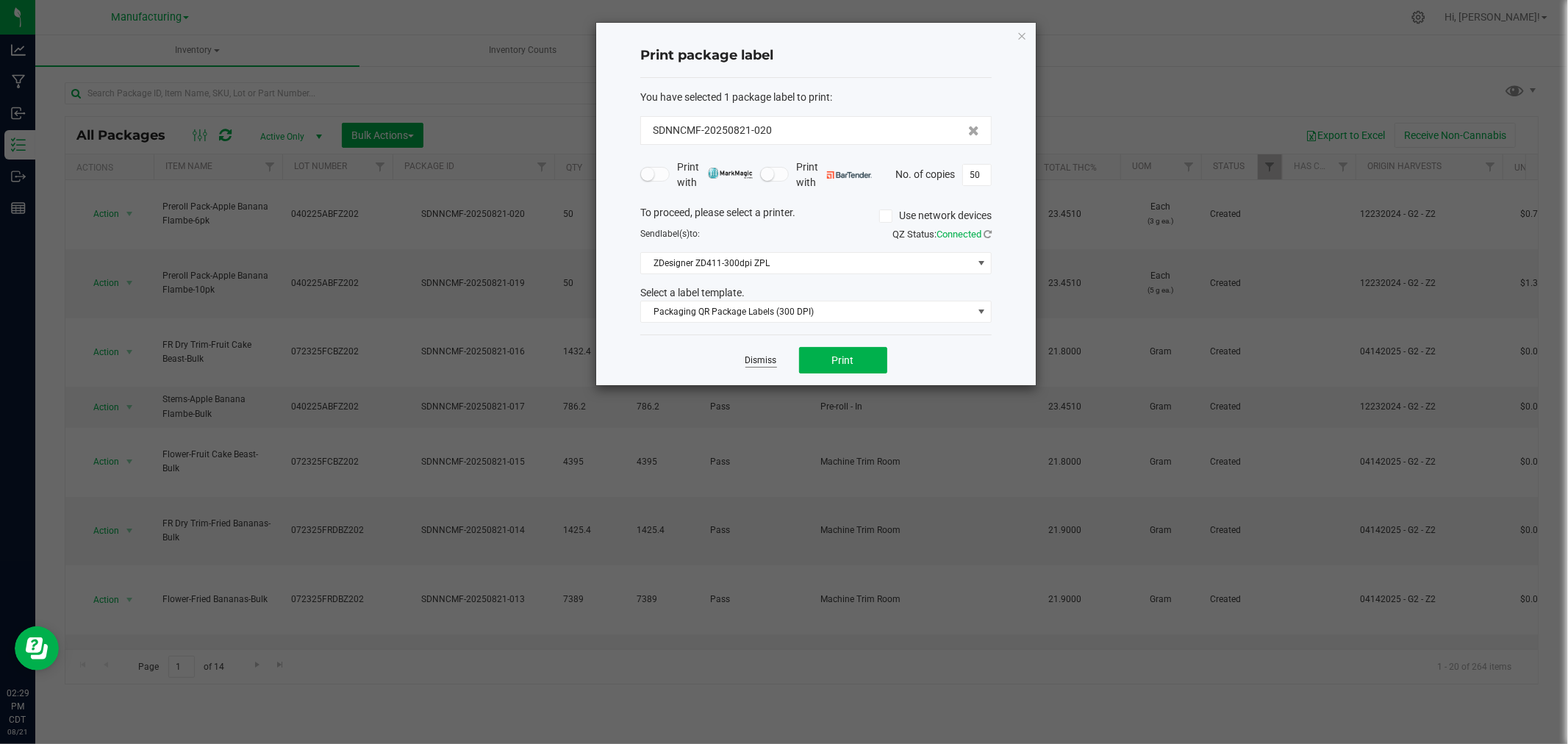
click at [771, 363] on link "Dismiss" at bounding box center [761, 360] width 32 height 12
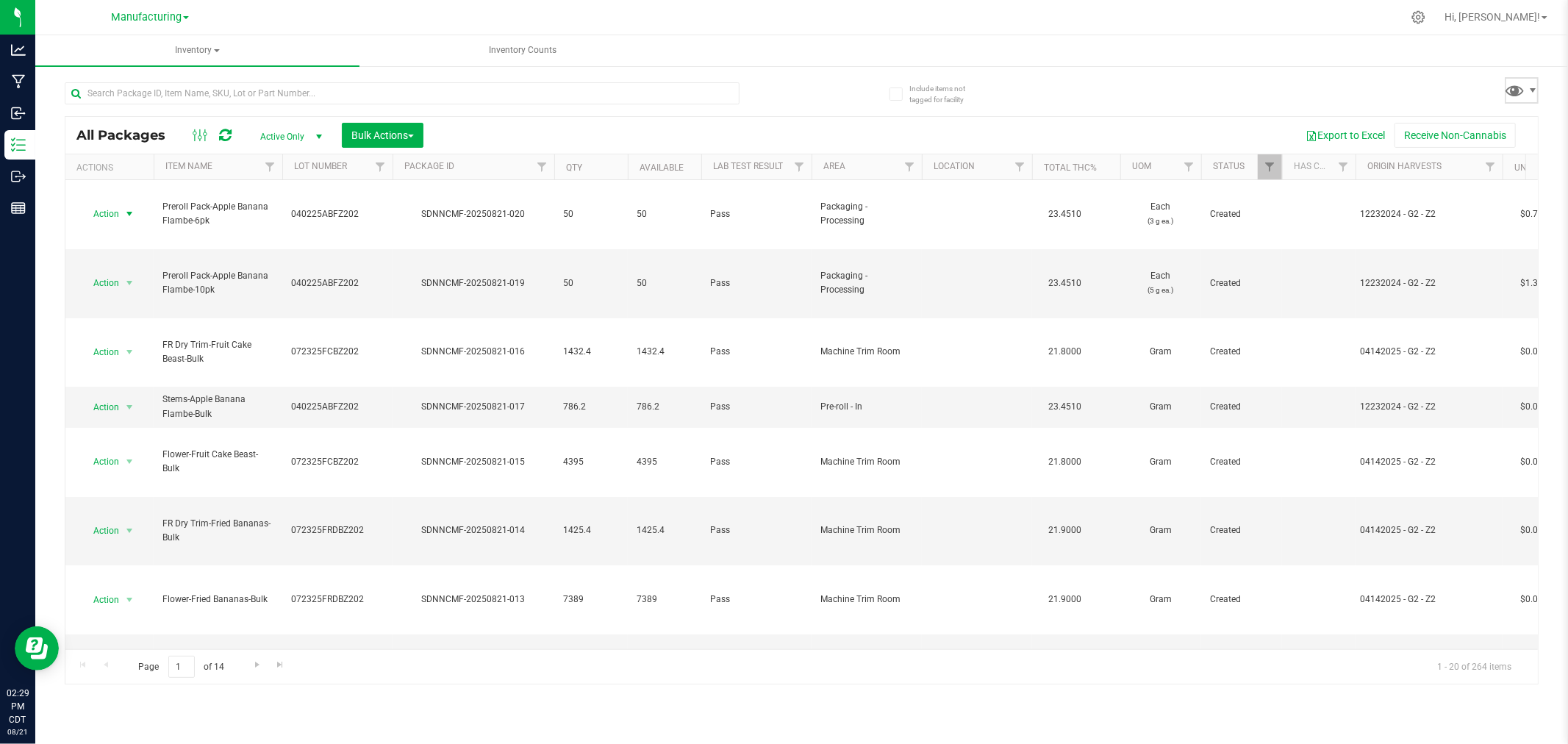
click at [1535, 101] on span at bounding box center [1522, 90] width 34 height 27
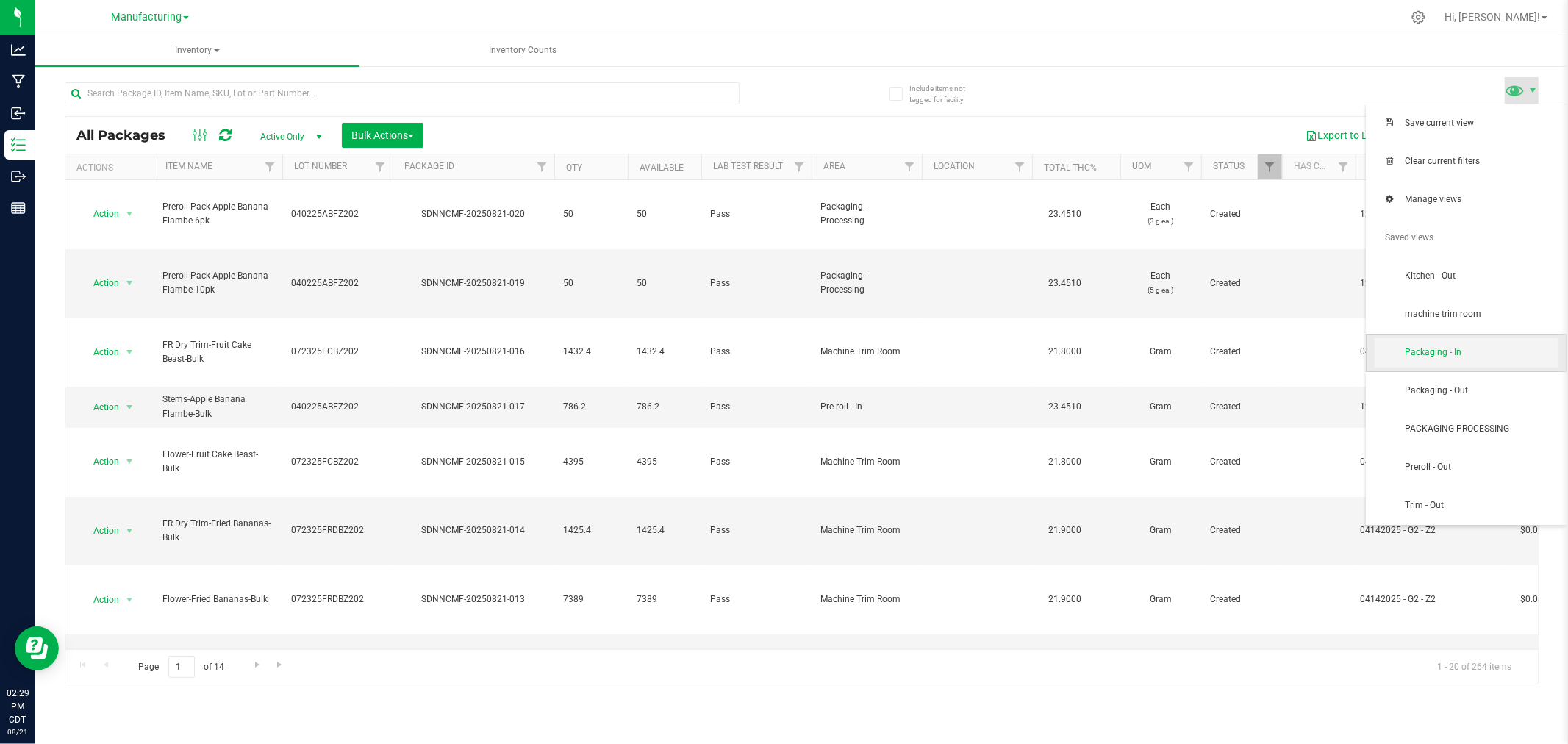
click at [1461, 349] on span "Packaging - In" at bounding box center [1481, 352] width 153 height 12
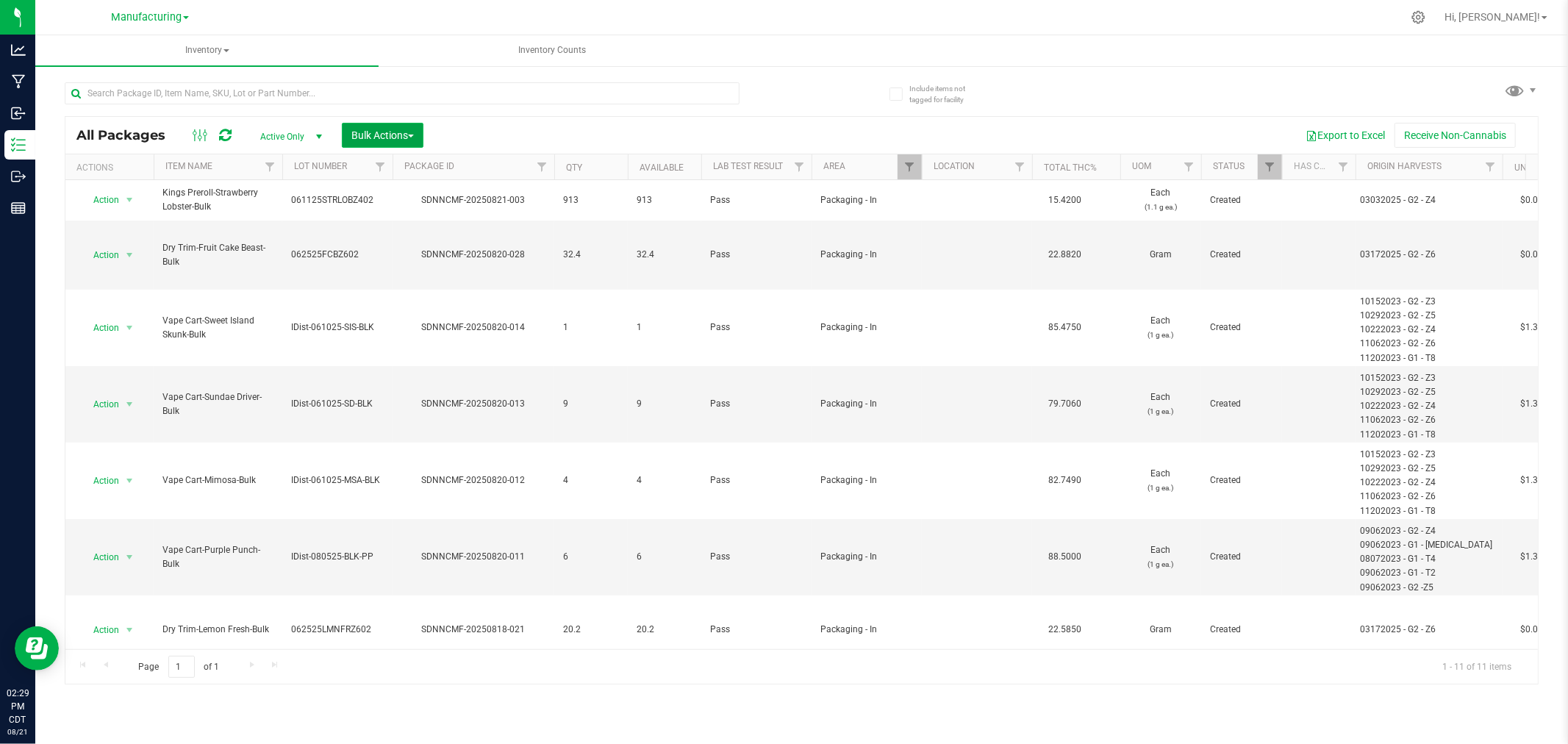
click at [405, 127] on button "Bulk Actions" at bounding box center [382, 135] width 82 height 25
click at [442, 174] on div "Add to manufacturing run" at bounding box center [415, 170] width 131 height 24
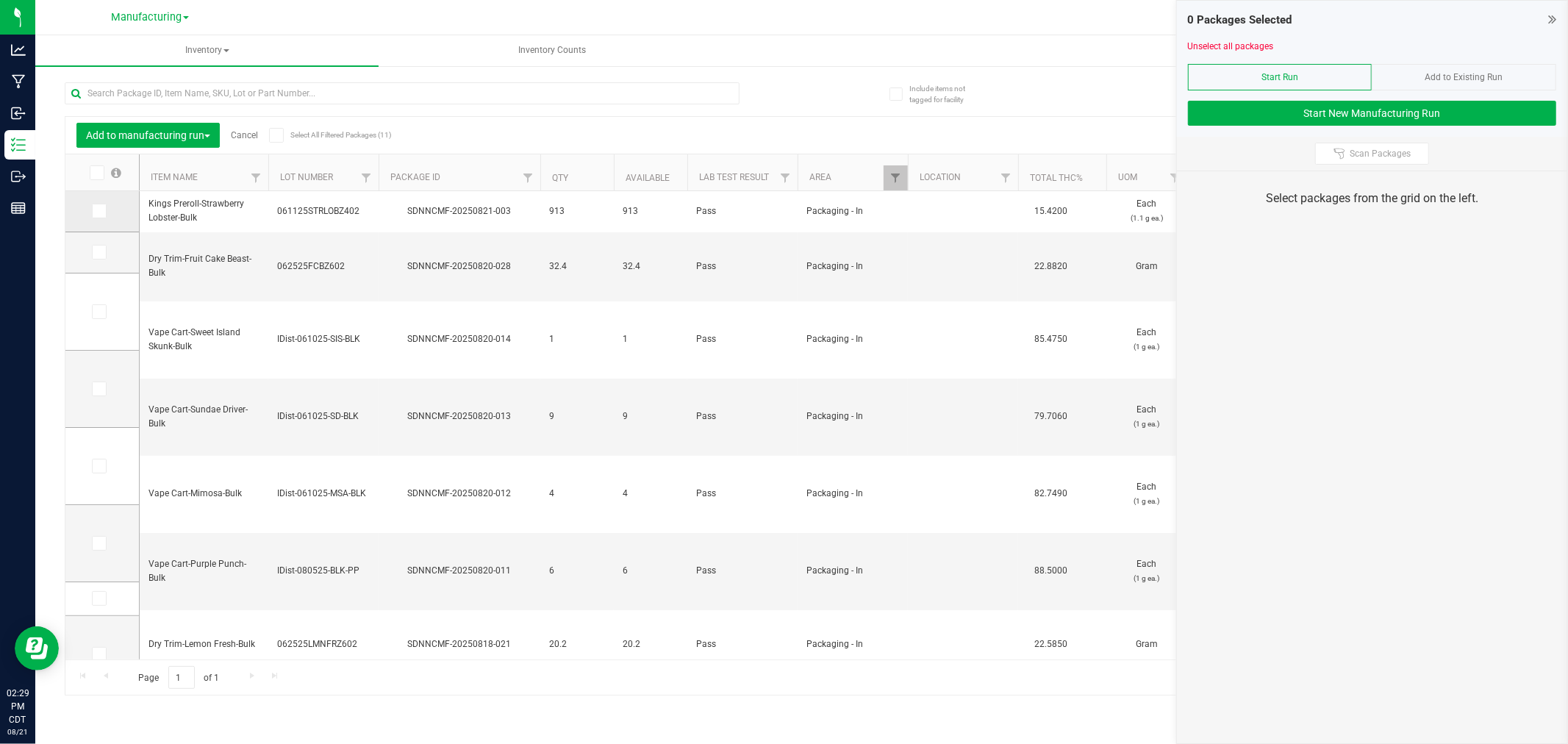
click at [105, 209] on span at bounding box center [99, 211] width 15 height 15
click at [0, 0] on input "checkbox" at bounding box center [0, 0] width 0 height 0
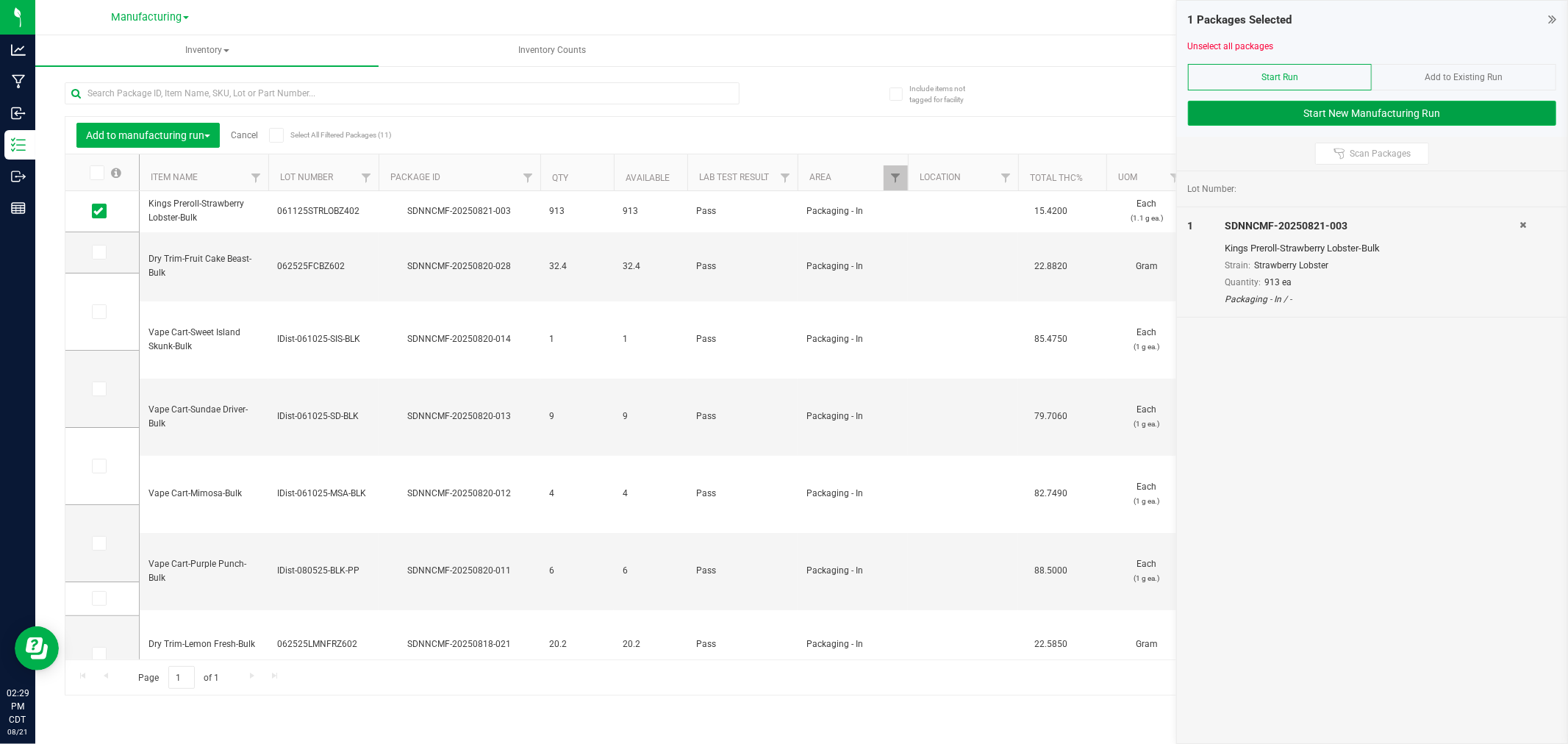
click at [1240, 120] on button "Start New Manufacturing Run" at bounding box center [1372, 113] width 368 height 25
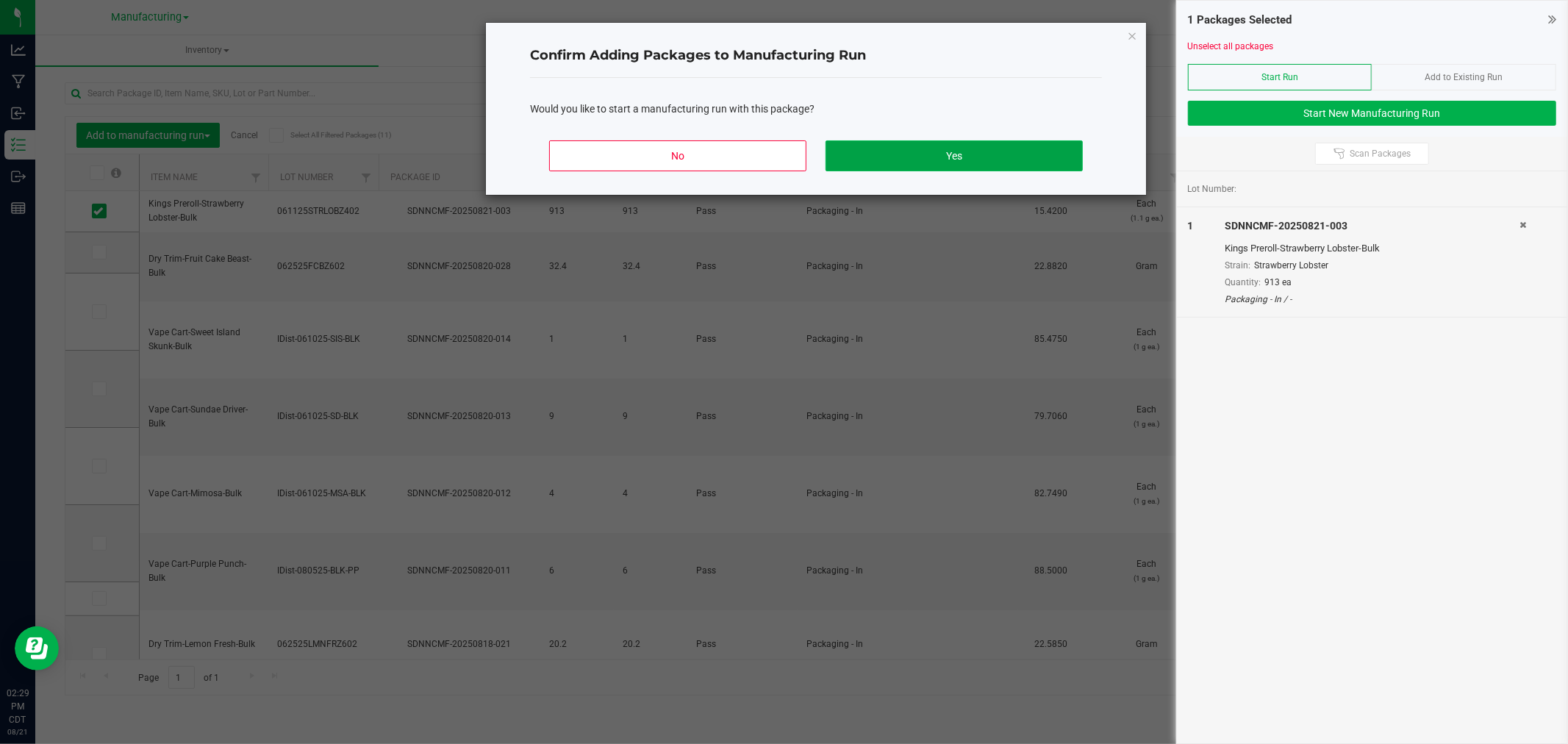
click at [879, 153] on button "Yes" at bounding box center [954, 156] width 257 height 31
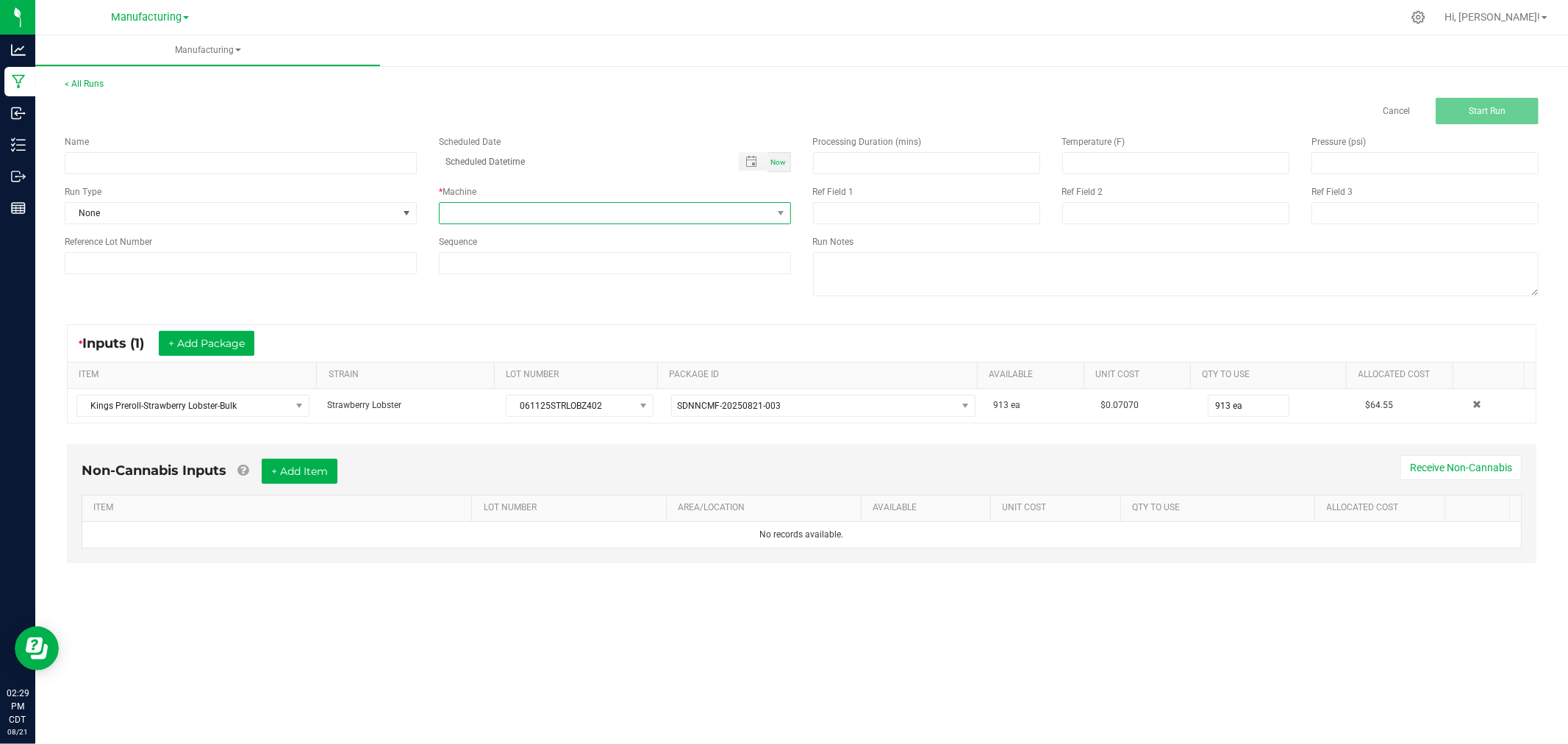
click at [513, 202] on span at bounding box center [615, 213] width 352 height 22
click at [545, 347] on li "Packaging" at bounding box center [615, 345] width 350 height 25
click at [357, 208] on span "None" at bounding box center [232, 213] width 333 height 20
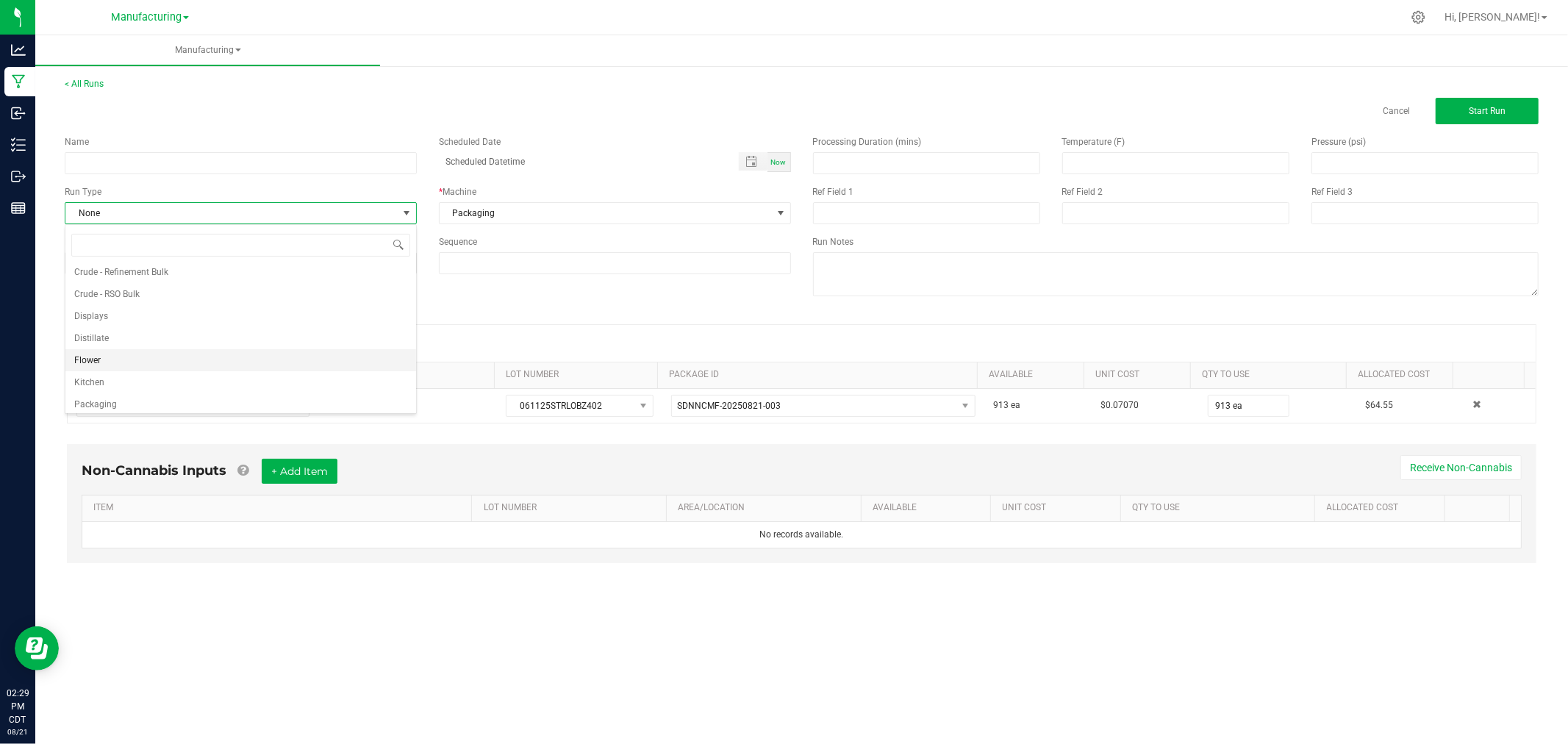
scroll to position [74, 0]
drag, startPoint x: 251, startPoint y: 372, endPoint x: 266, endPoint y: 337, distance: 38.1
click at [251, 372] on li "Packaging" at bounding box center [241, 377] width 350 height 22
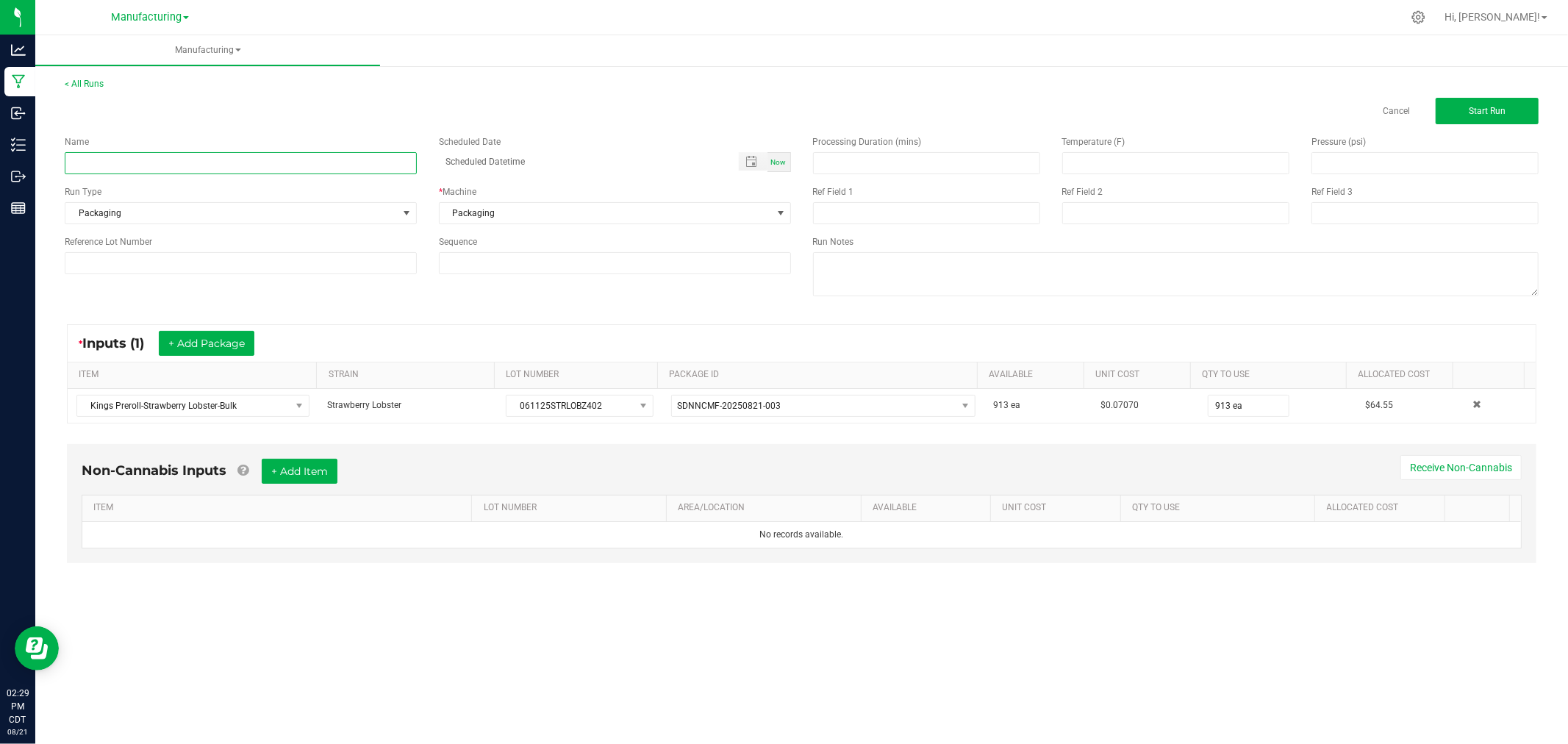
click at [299, 166] on input at bounding box center [241, 163] width 352 height 22
type input "184"
click at [294, 264] on input at bounding box center [241, 263] width 352 height 22
type input "48181"
click at [1509, 112] on button "Start Run" at bounding box center [1487, 111] width 103 height 27
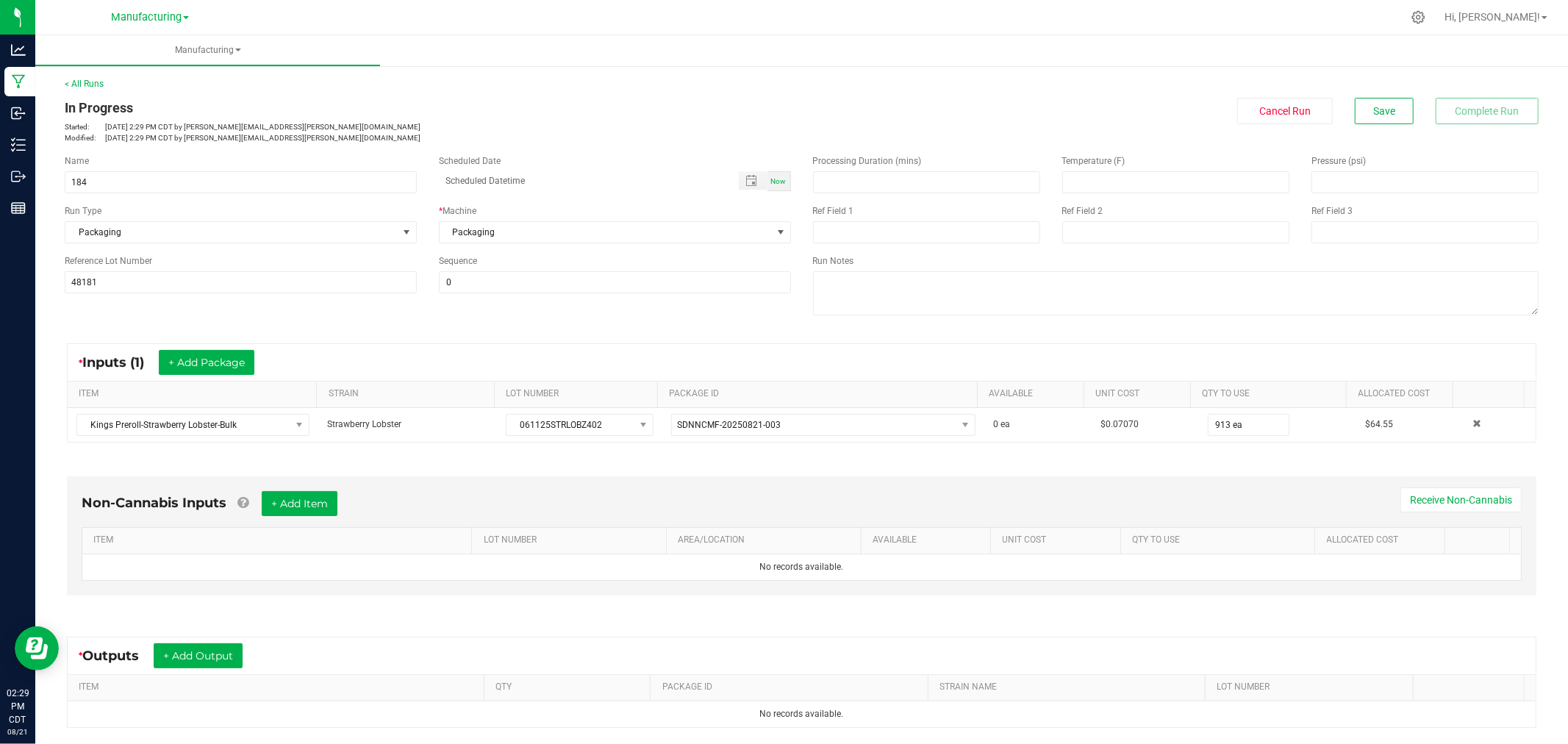
scroll to position [153, 0]
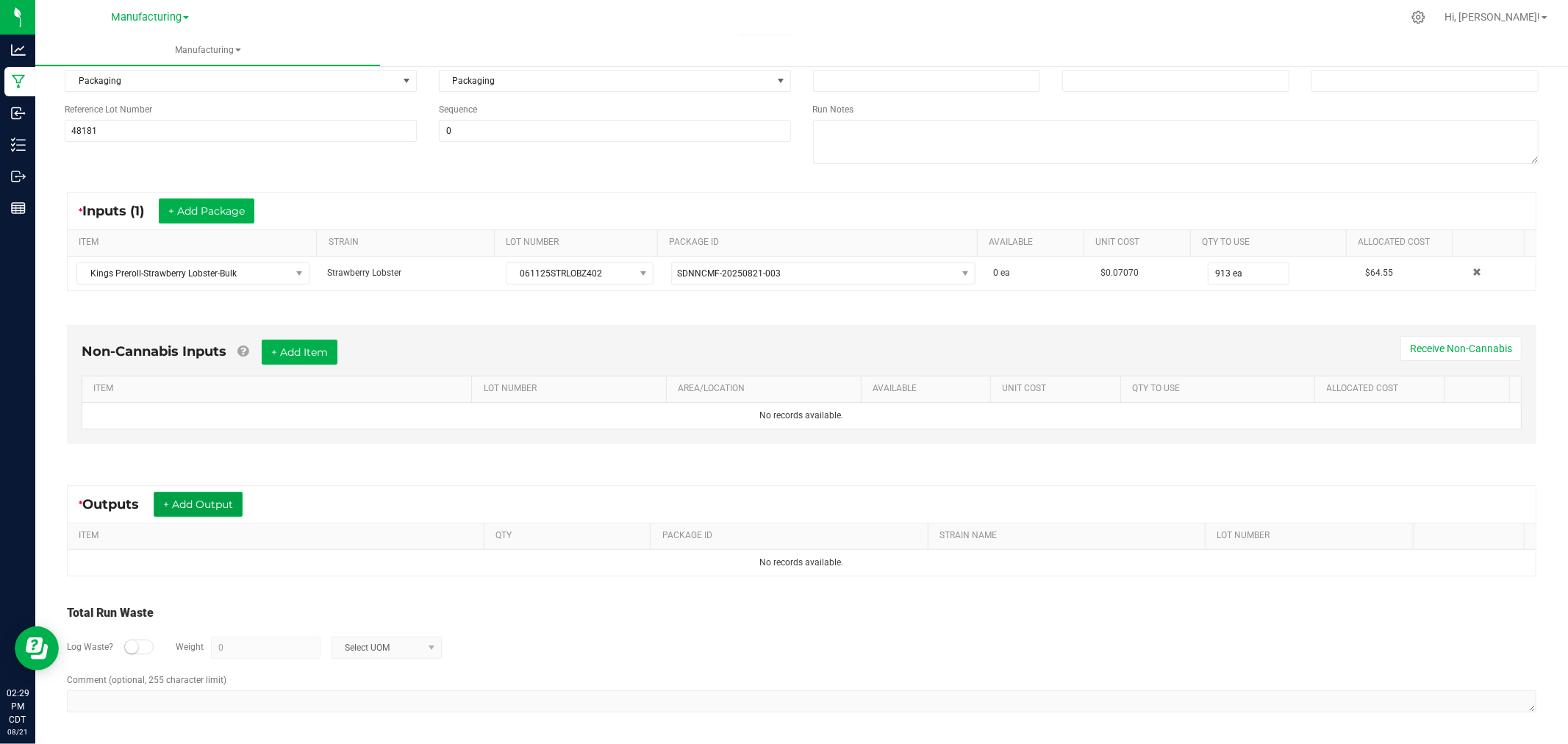
click at [200, 513] on button "+ Add Output" at bounding box center [198, 504] width 89 height 25
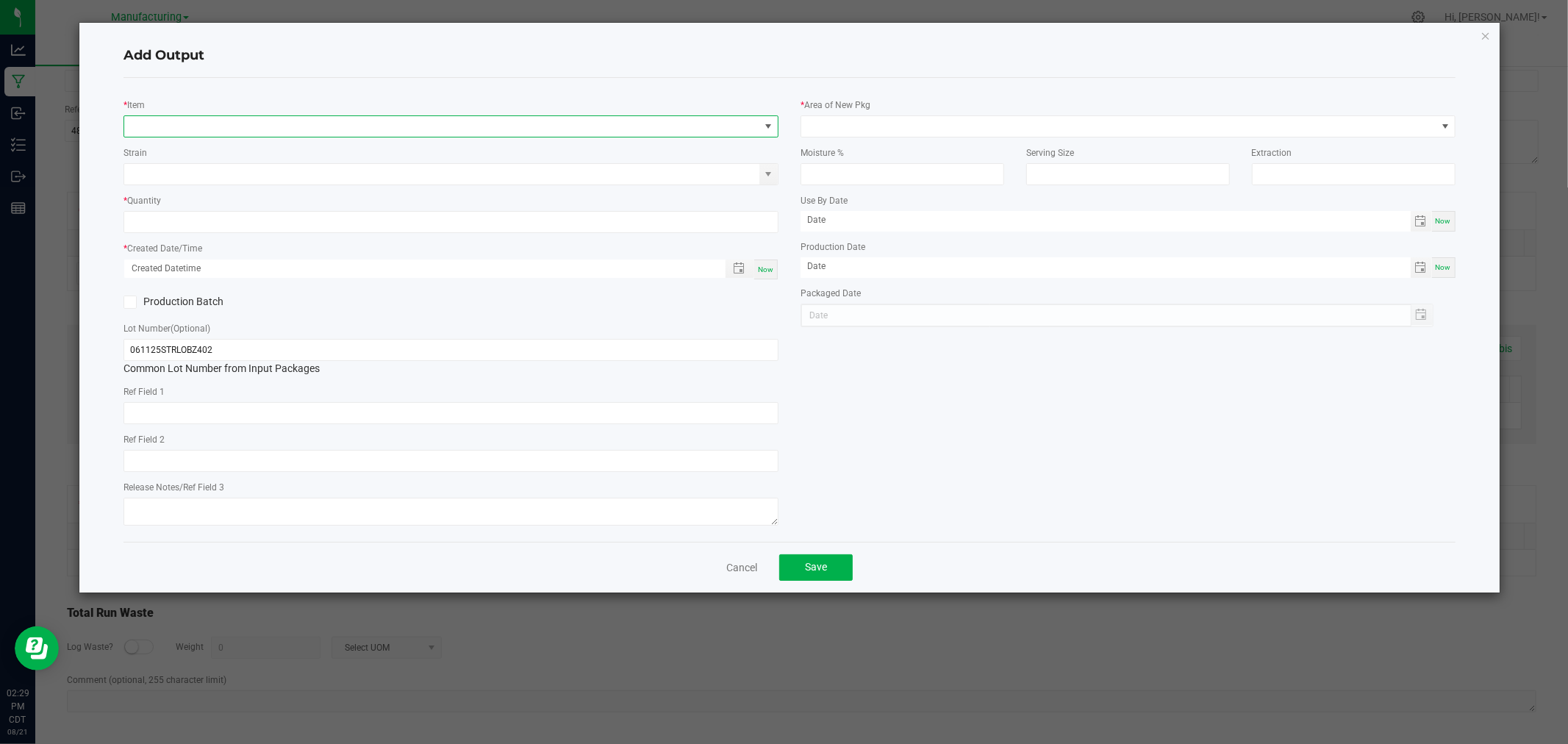
click at [388, 136] on span "NO DATA FOUND" at bounding box center [441, 126] width 635 height 20
type input "p"
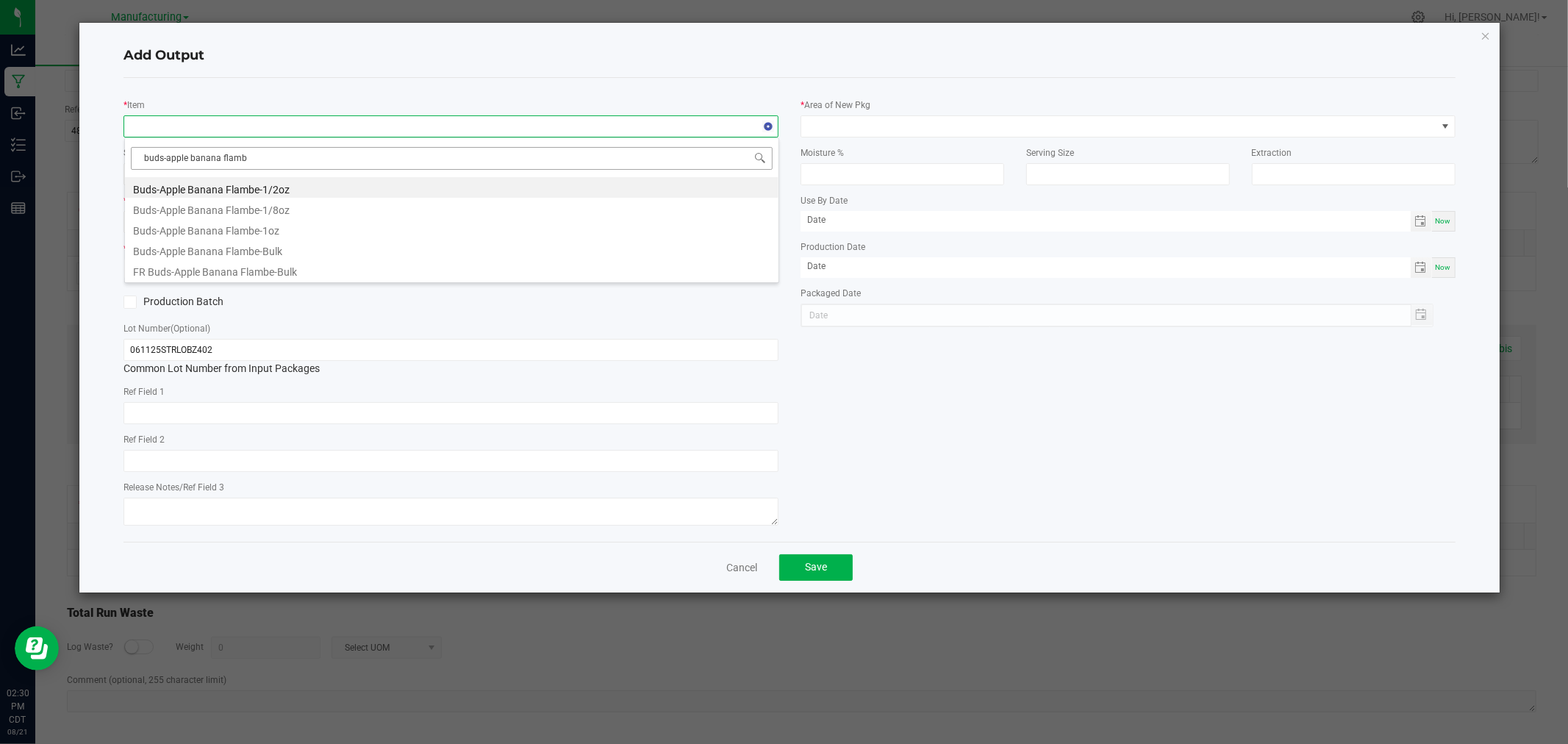
type input "buds-apple banana flambe"
click at [208, 204] on li "Buds-Apple Banana Flambe-1/8oz" at bounding box center [452, 208] width 654 height 20
type input "0 ea"
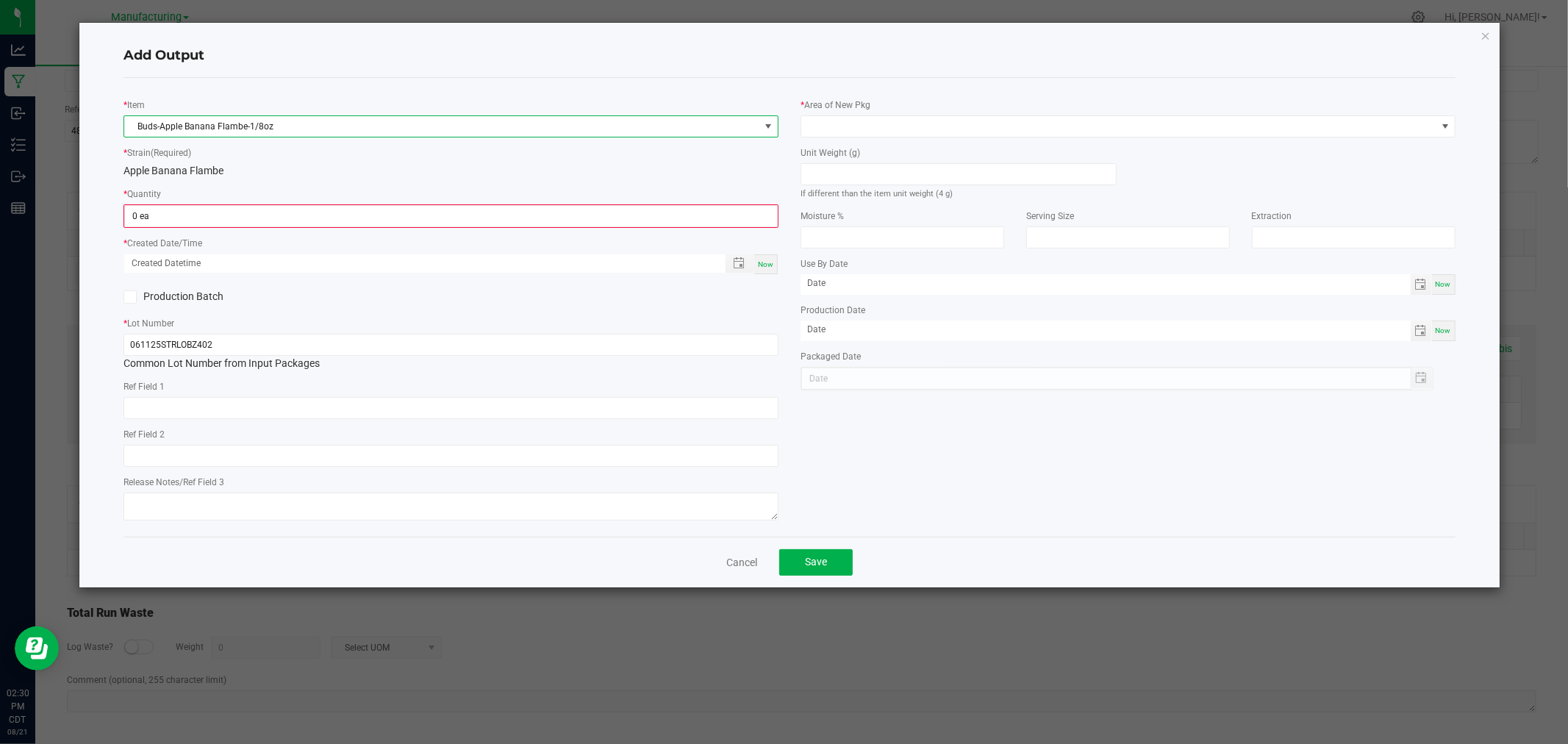
click at [730, 130] on span "Buds-Apple Banana Flambe-1/8oz" at bounding box center [441, 126] width 635 height 20
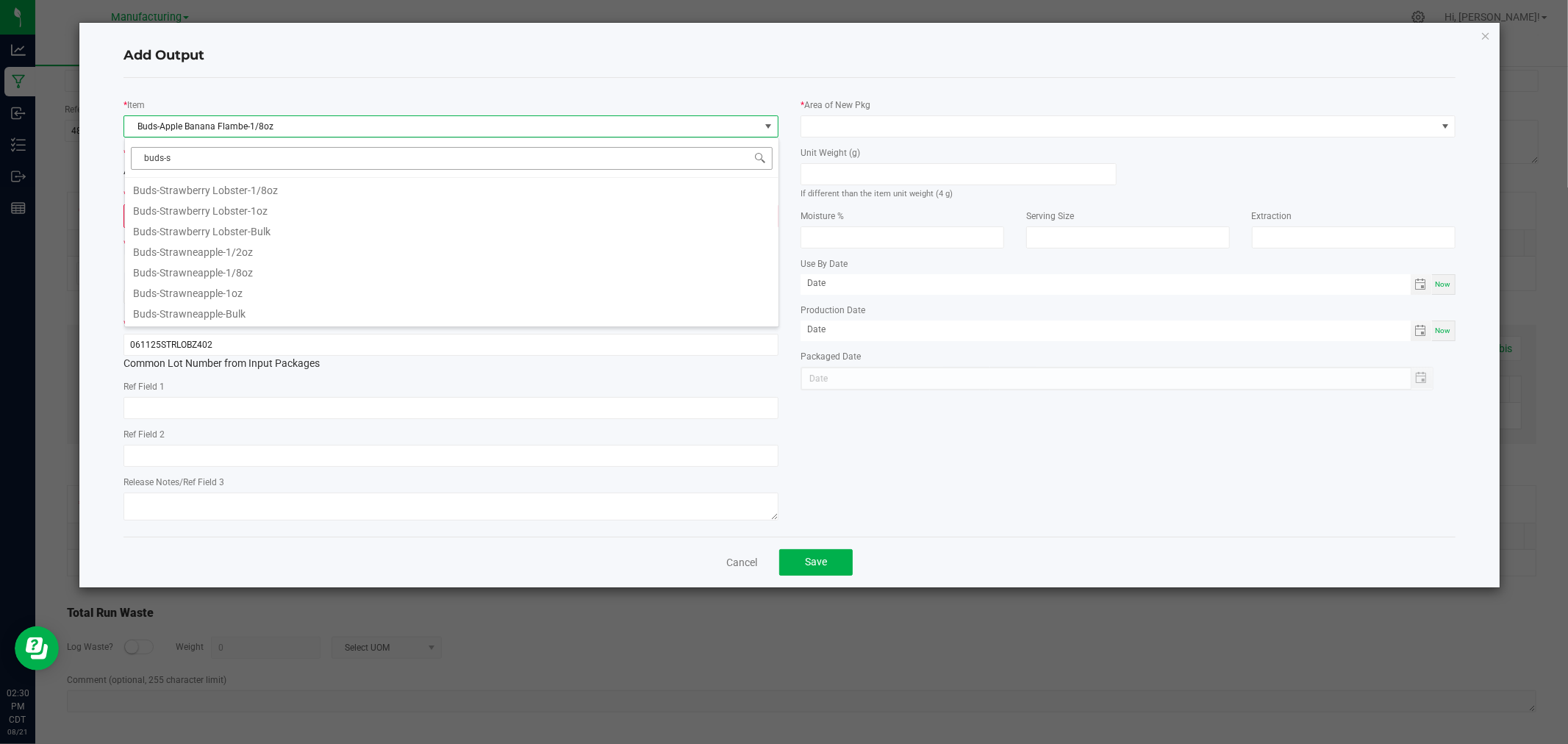
scroll to position [0, 0]
type input "buds-strawberry"
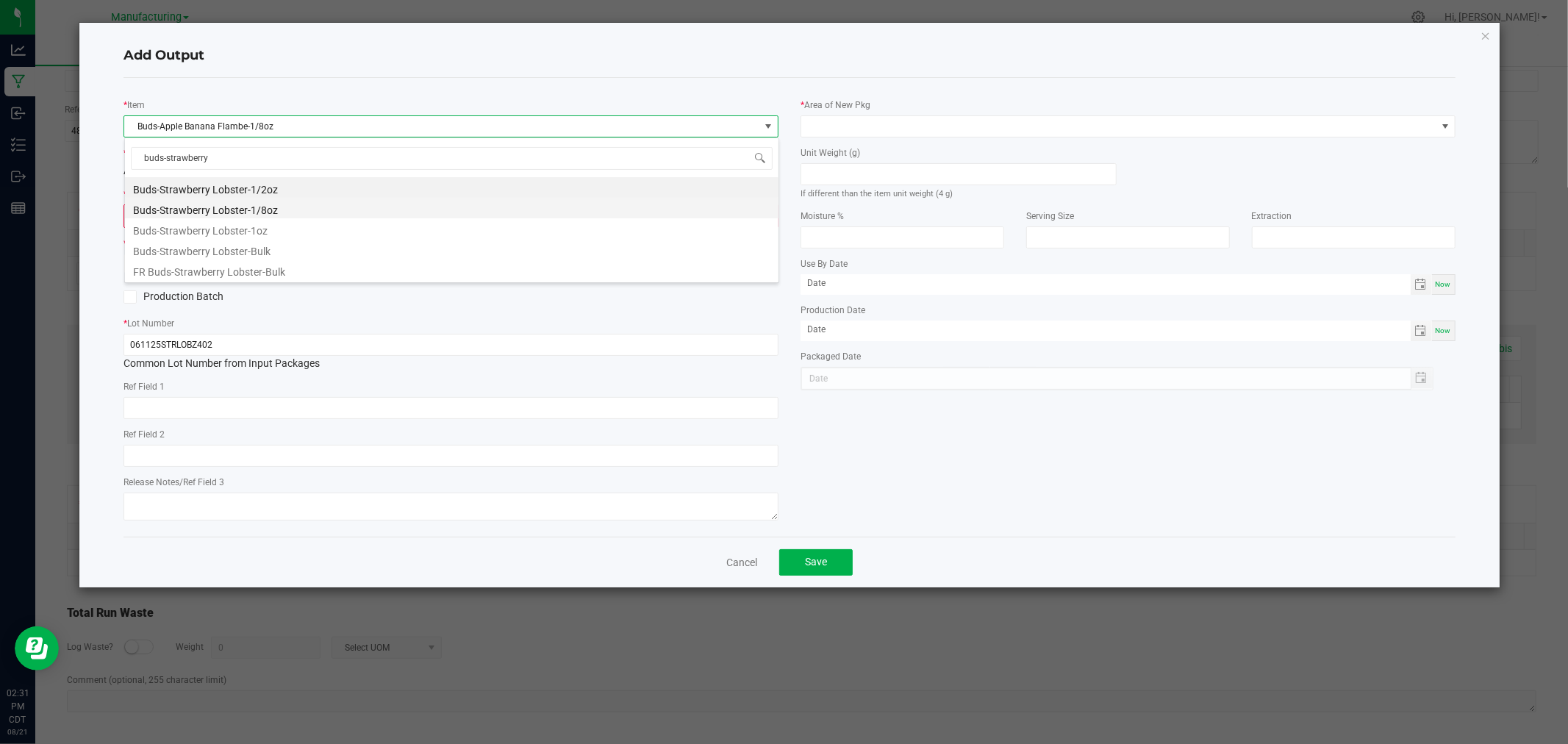
click at [307, 209] on li "Buds-Strawberry Lobster-1/8oz" at bounding box center [452, 208] width 654 height 20
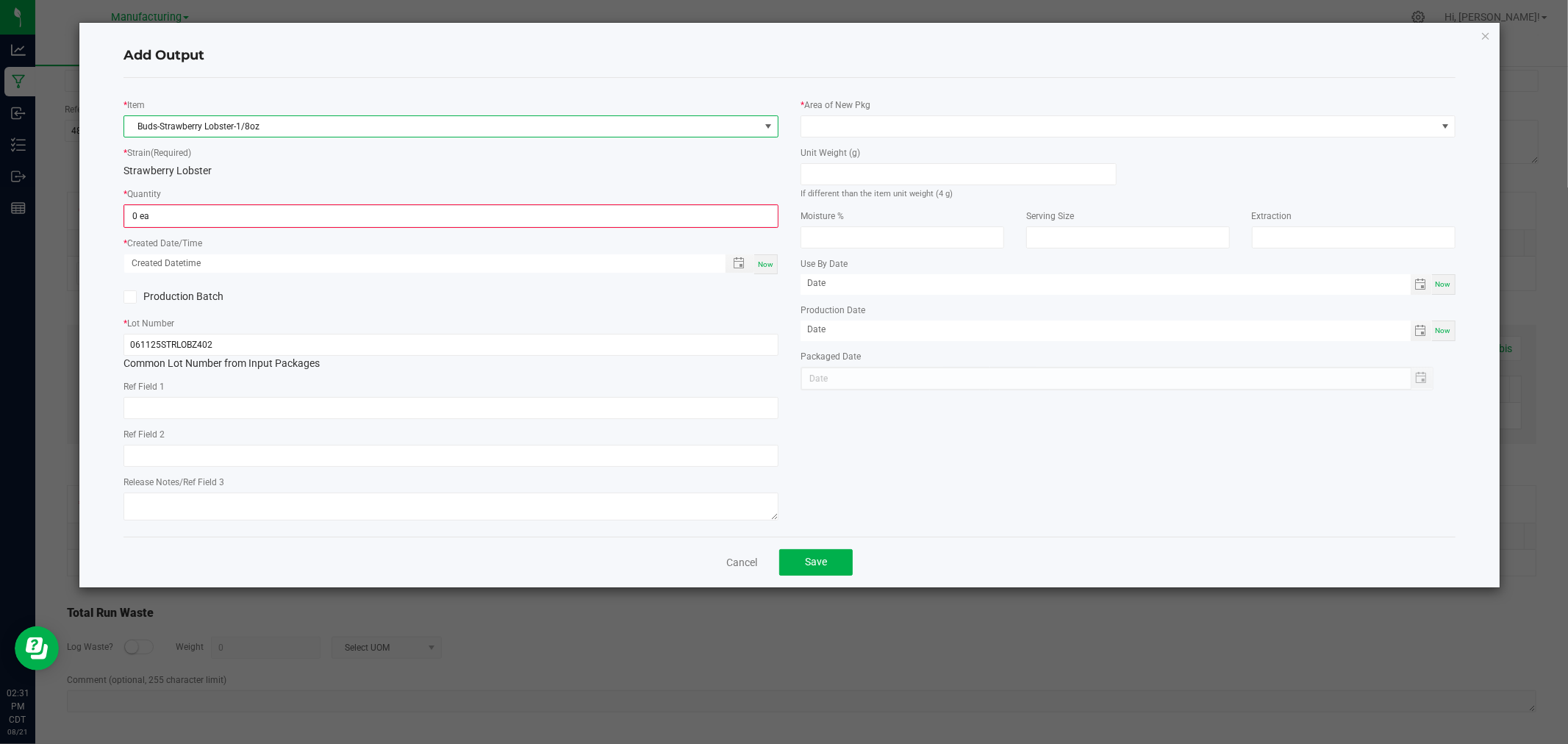
click at [402, 125] on span "Buds-Strawberry Lobster-1/8oz" at bounding box center [441, 126] width 635 height 20
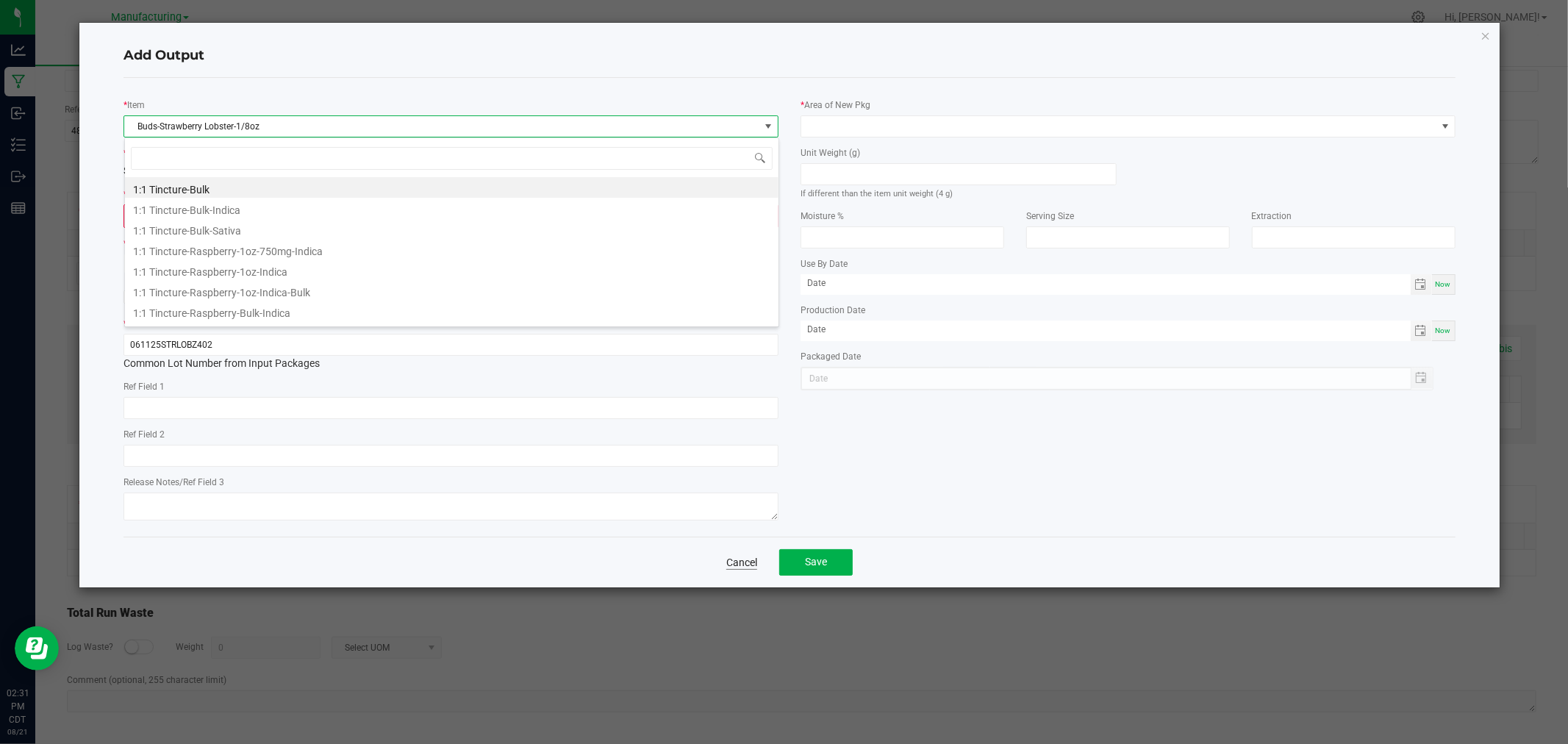
click at [746, 562] on link "Cancel" at bounding box center [741, 562] width 31 height 15
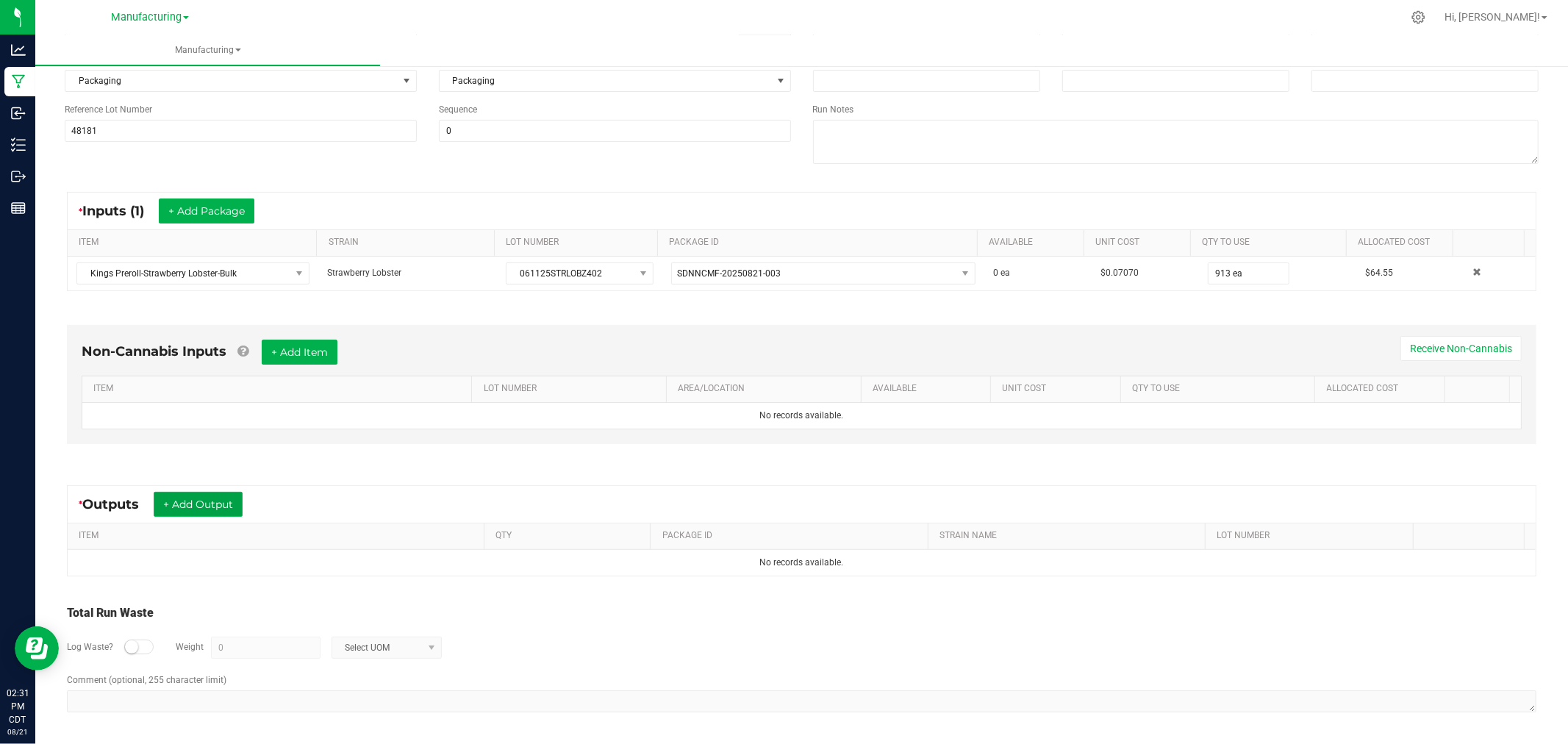
click at [197, 503] on button "+ Add Output" at bounding box center [198, 504] width 89 height 25
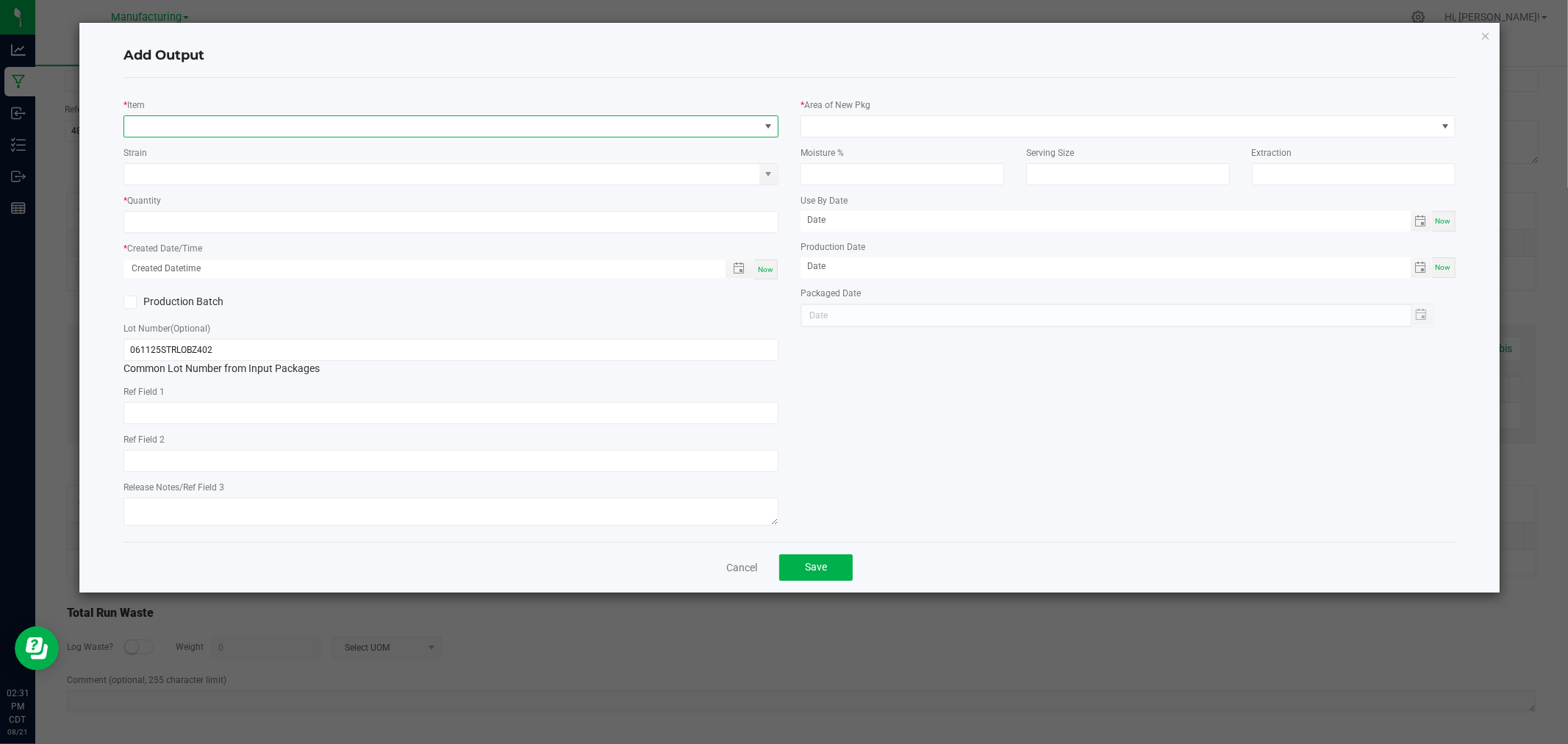
click at [265, 136] on span "NO DATA FOUND" at bounding box center [441, 126] width 635 height 20
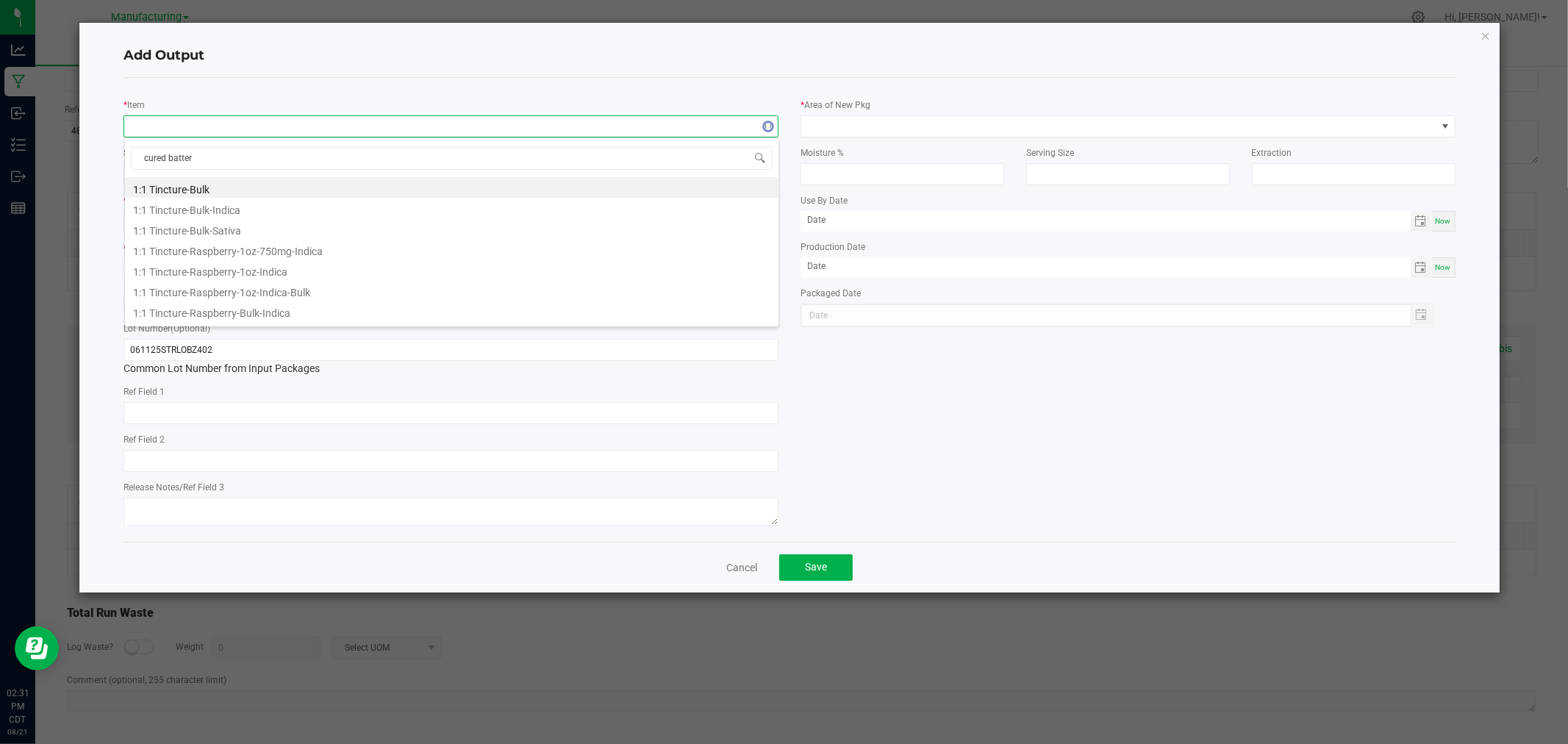
type input "cured batter-"
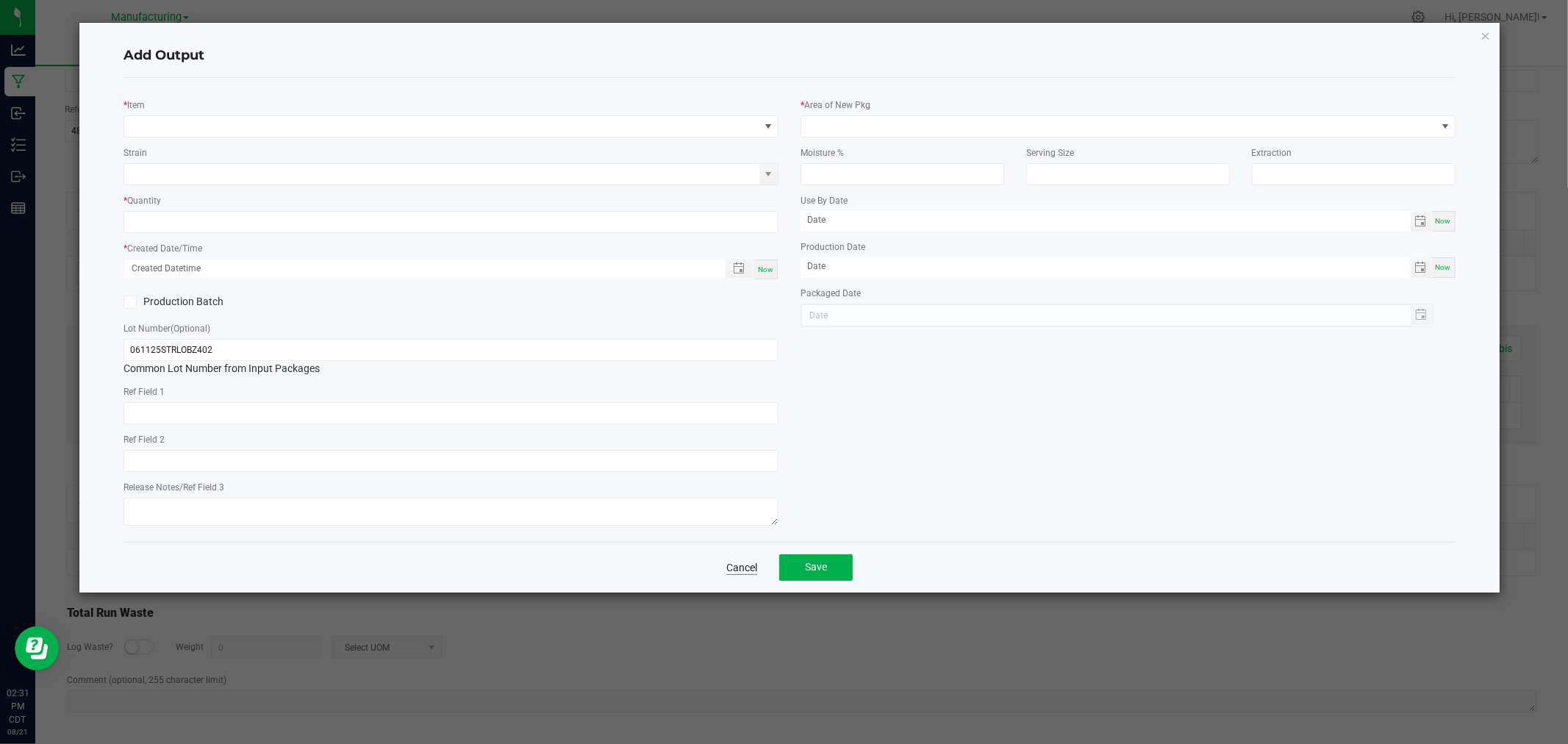
click at [745, 570] on link "Cancel" at bounding box center [741, 567] width 31 height 15
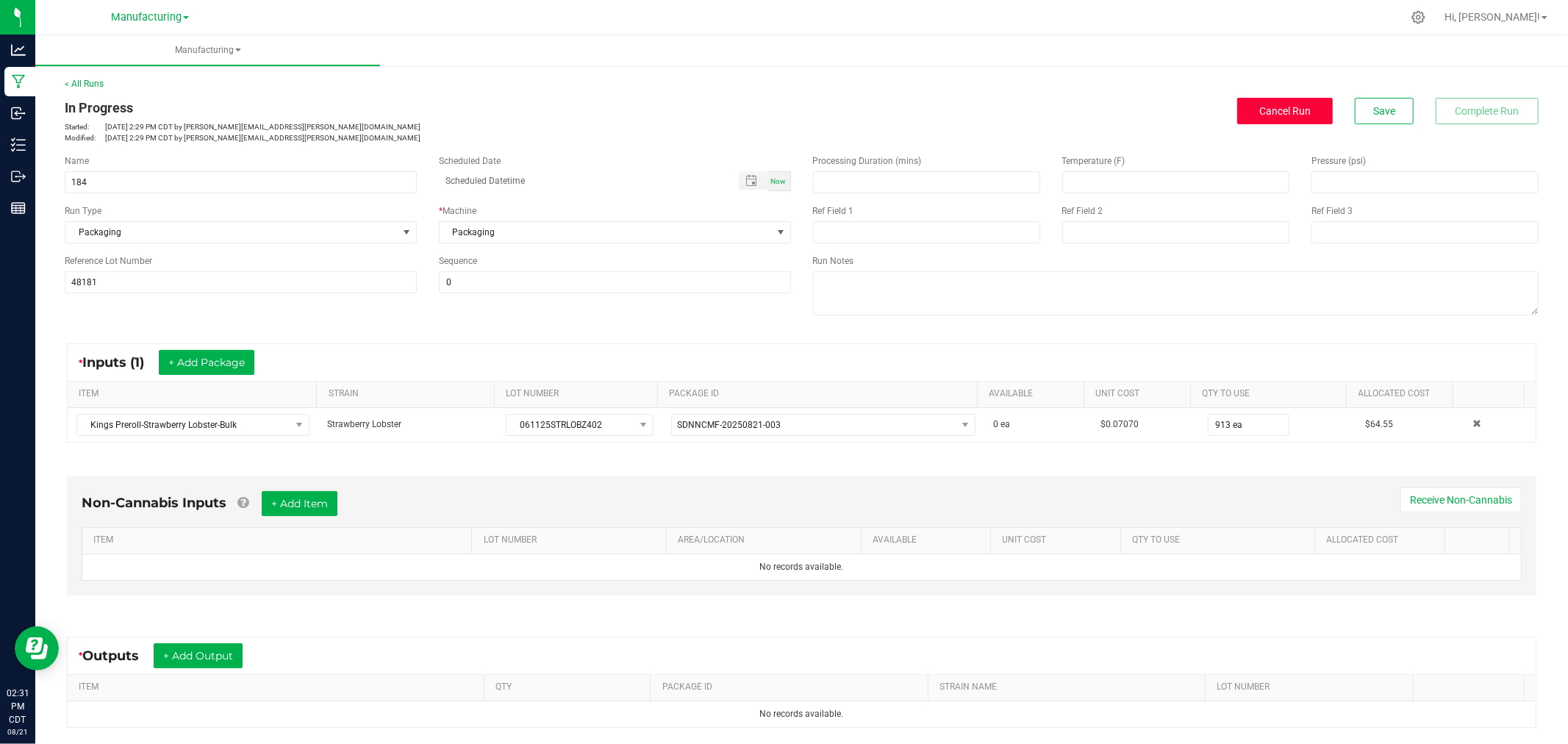
click at [1237, 110] on button "Cancel Run" at bounding box center [1285, 111] width 96 height 27
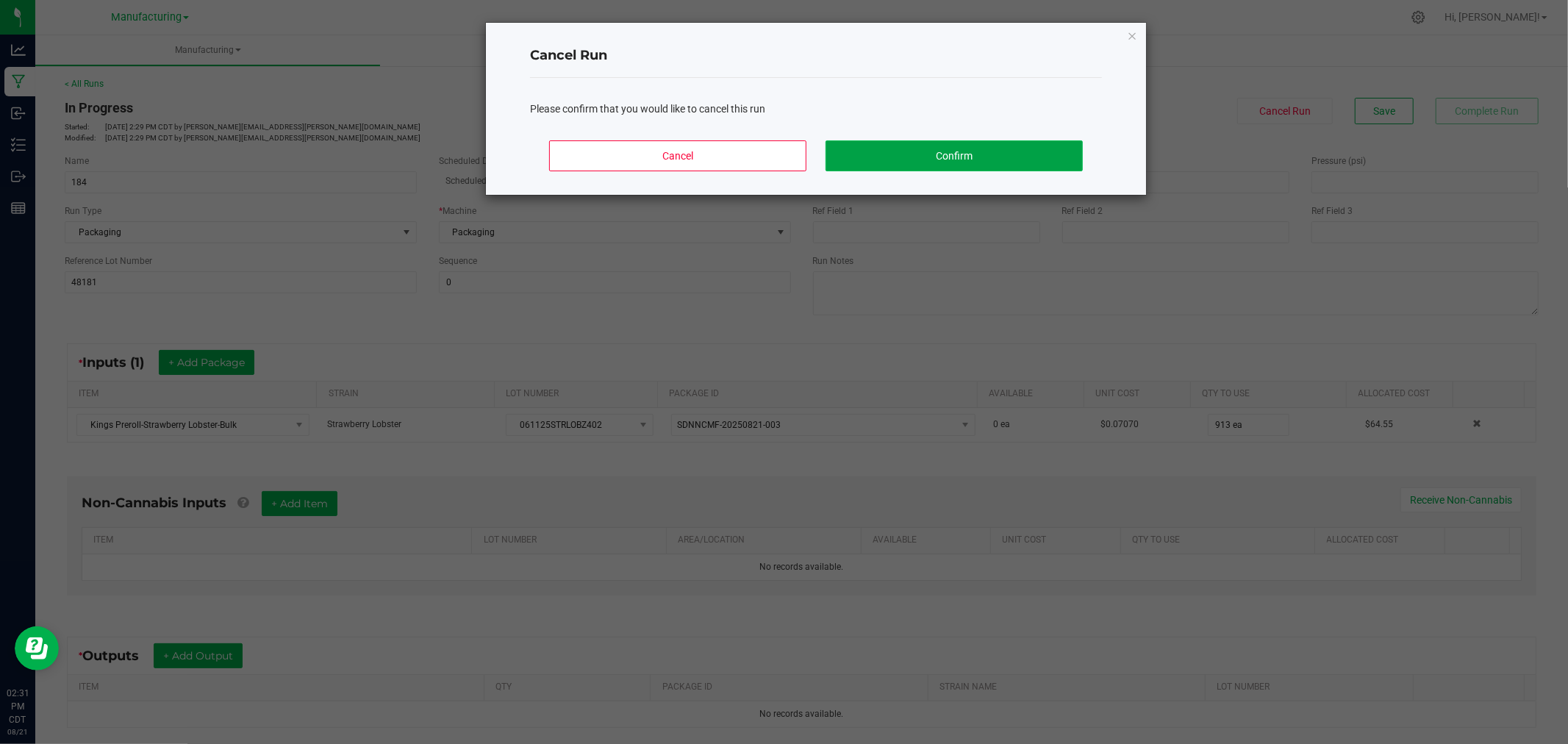
click at [977, 161] on button "Confirm" at bounding box center [954, 156] width 257 height 31
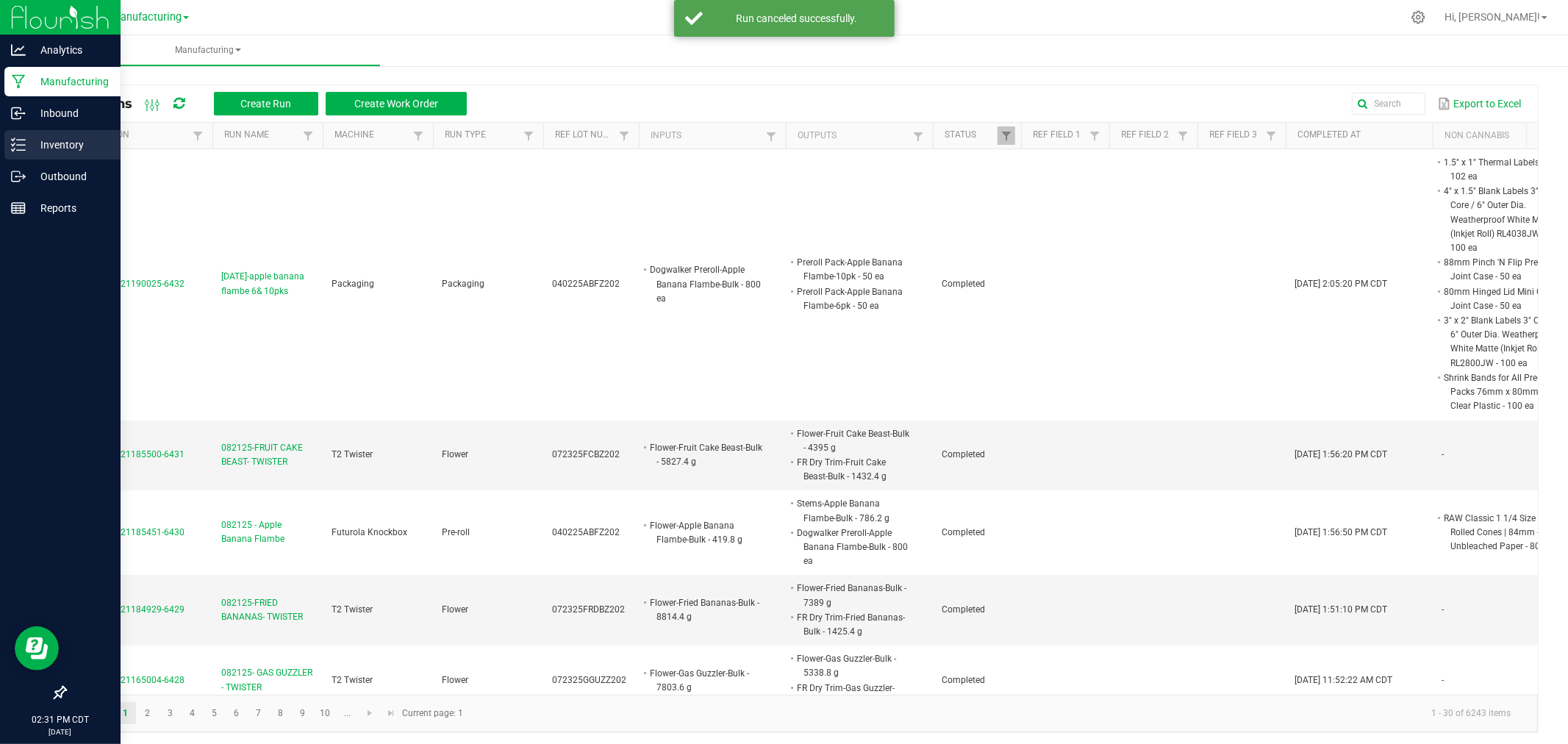
click at [28, 137] on p "Inventory" at bounding box center [70, 145] width 88 height 18
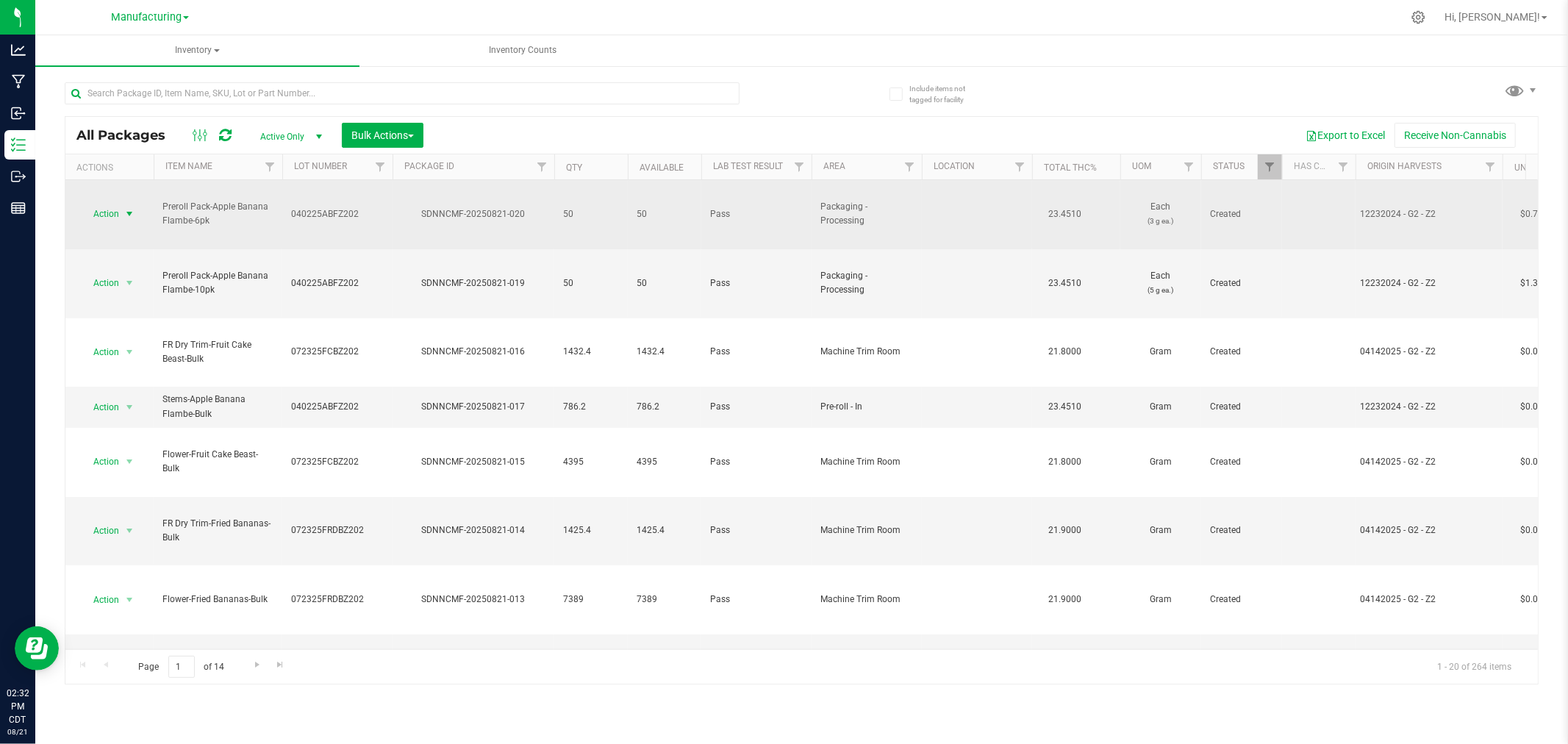
click at [104, 204] on span "Action" at bounding box center [100, 213] width 40 height 20
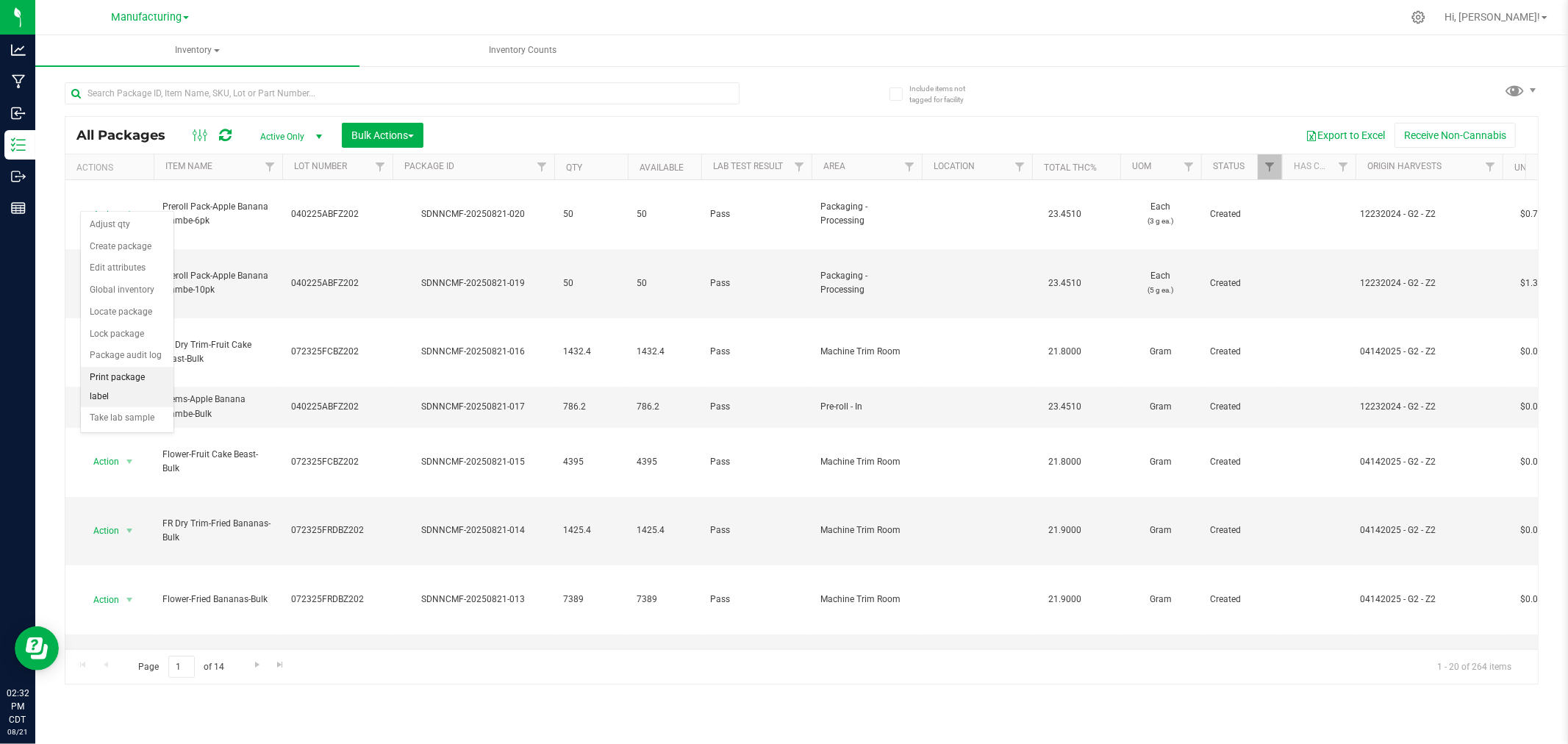
click at [127, 385] on li "Print package label" at bounding box center [127, 387] width 92 height 41
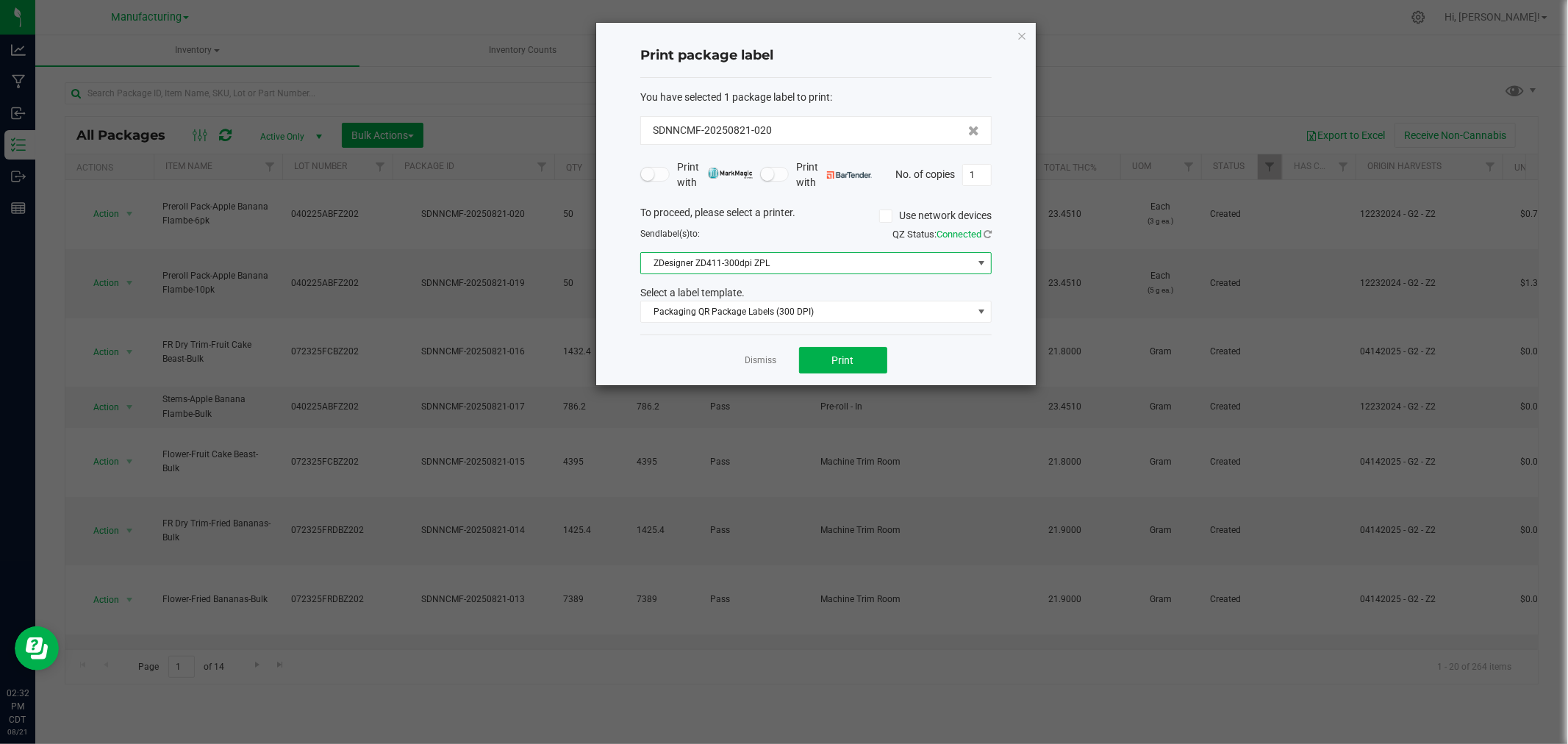
click at [675, 267] on span "ZDesigner ZD411-300dpi ZPL" at bounding box center [806, 263] width 332 height 20
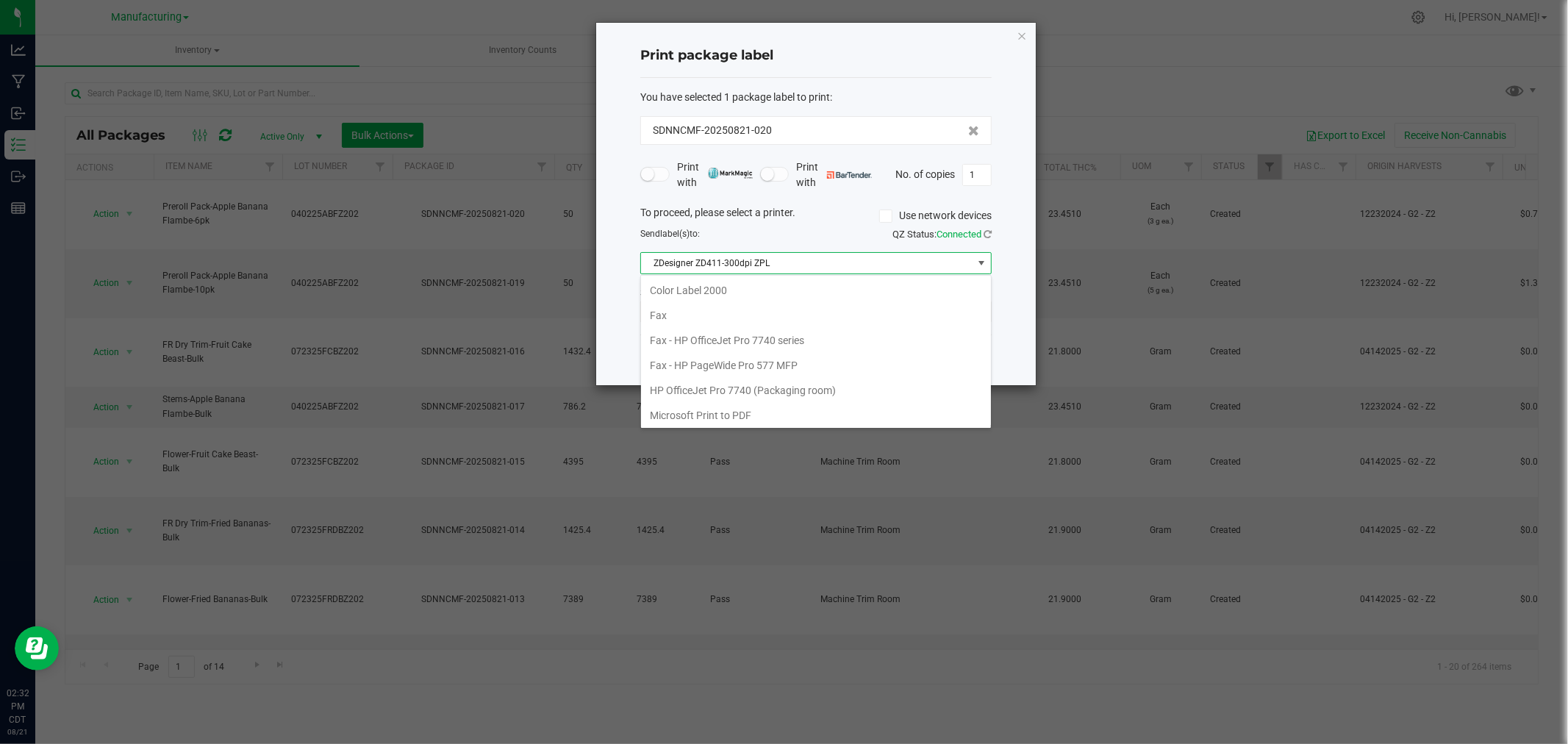
scroll to position [22, 350]
click at [675, 267] on span "ZDesigner ZD411-300dpi ZPL" at bounding box center [806, 263] width 332 height 20
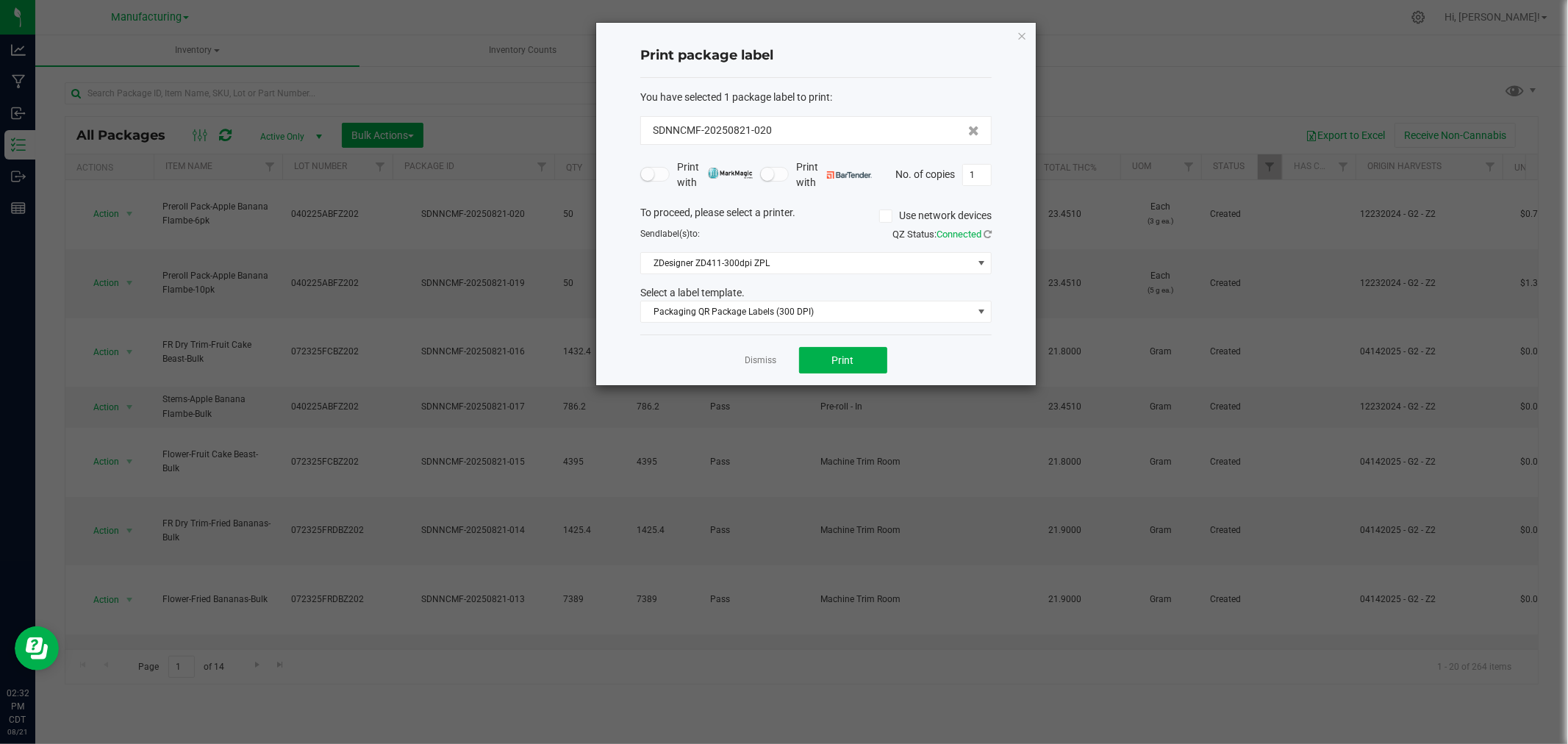
click at [753, 325] on div "You have selected 1 package label to print : SDNNCMF-20250821-020 Print with Pr…" at bounding box center [815, 206] width 351 height 257
click at [756, 317] on span "Packaging QR Package Labels (300 DPI)" at bounding box center [806, 312] width 332 height 20
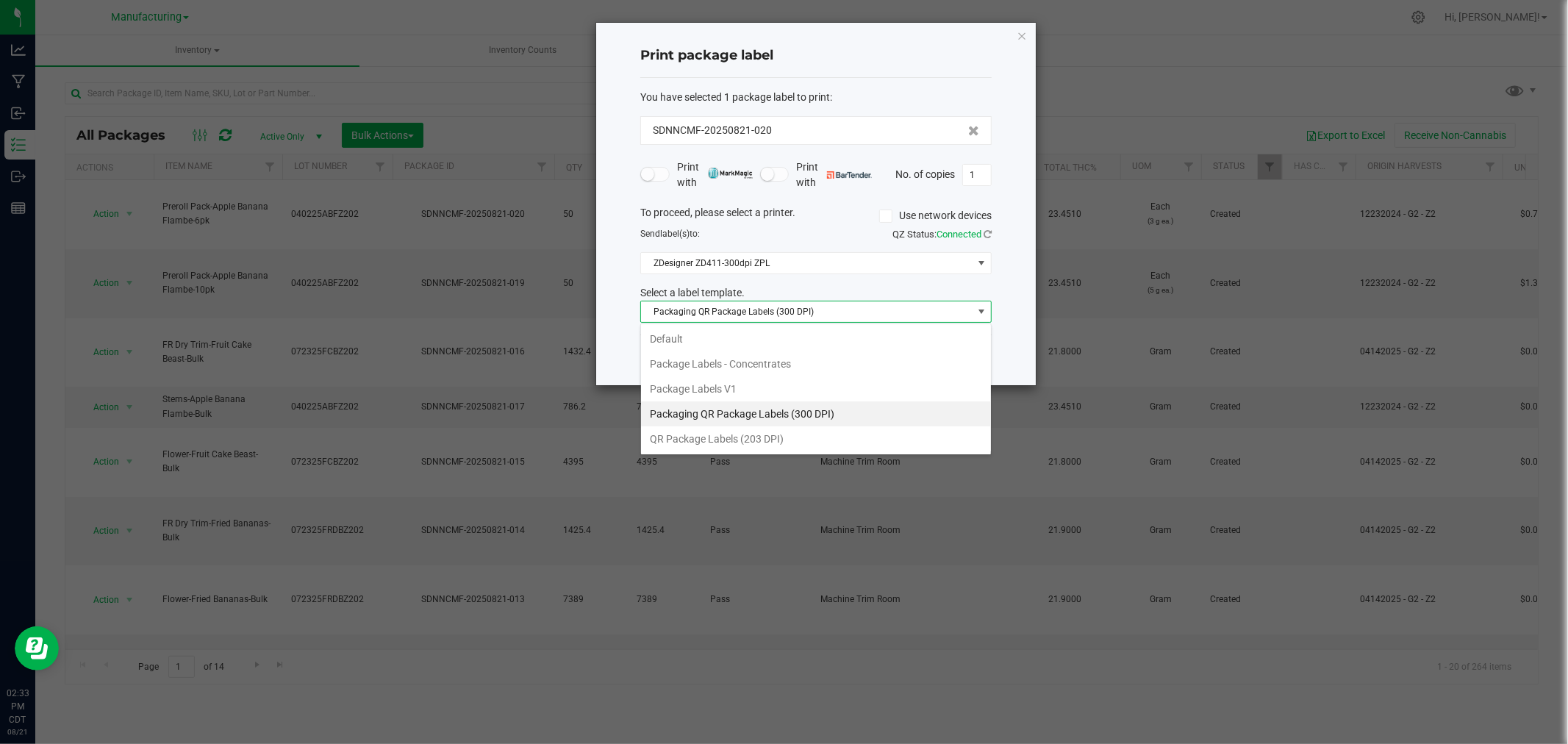
click at [1277, 114] on ngb-modal-window "Print package label You have selected 1 package label to print : SDNNCMF-202508…" at bounding box center [789, 372] width 1579 height 744
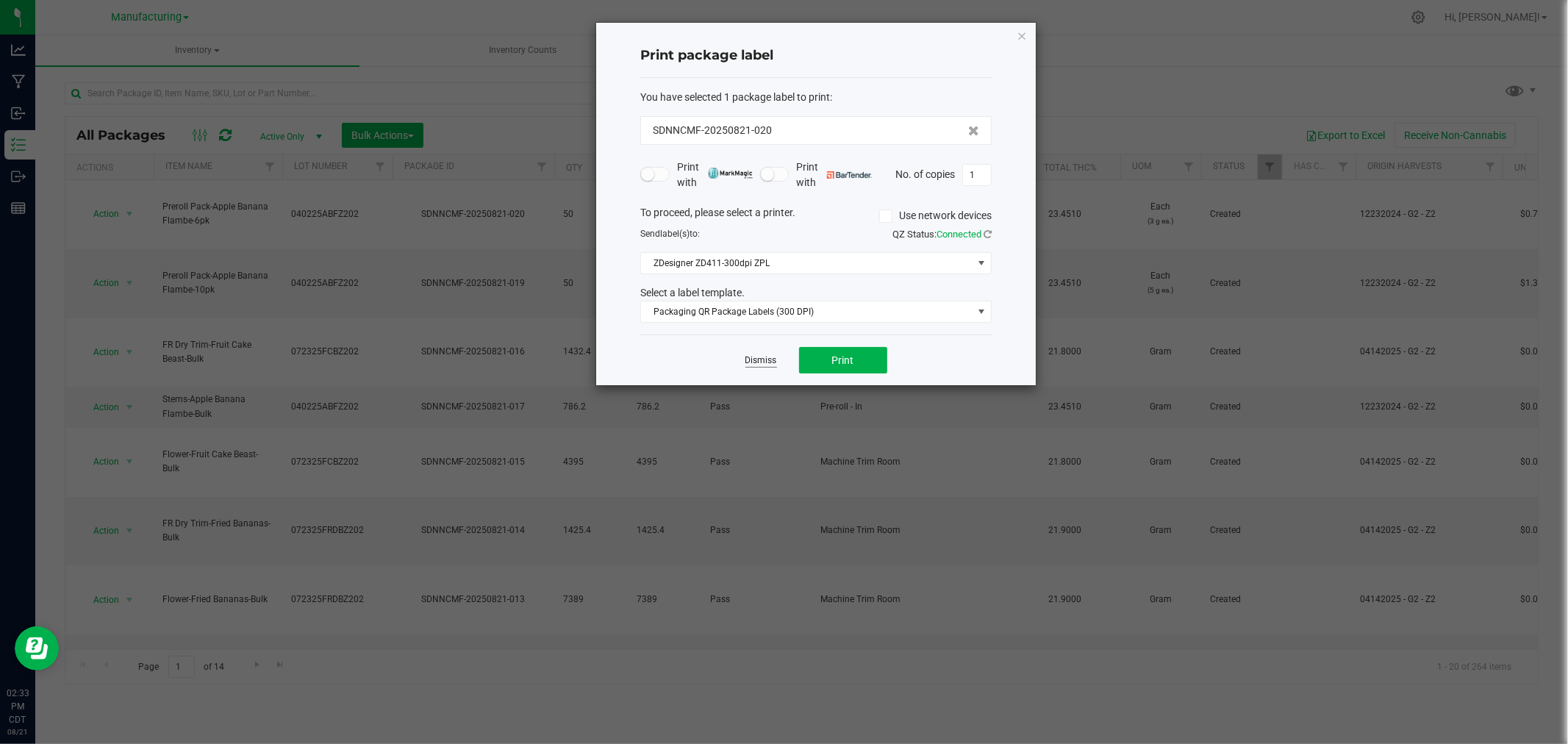
click at [767, 359] on link "Dismiss" at bounding box center [761, 360] width 32 height 12
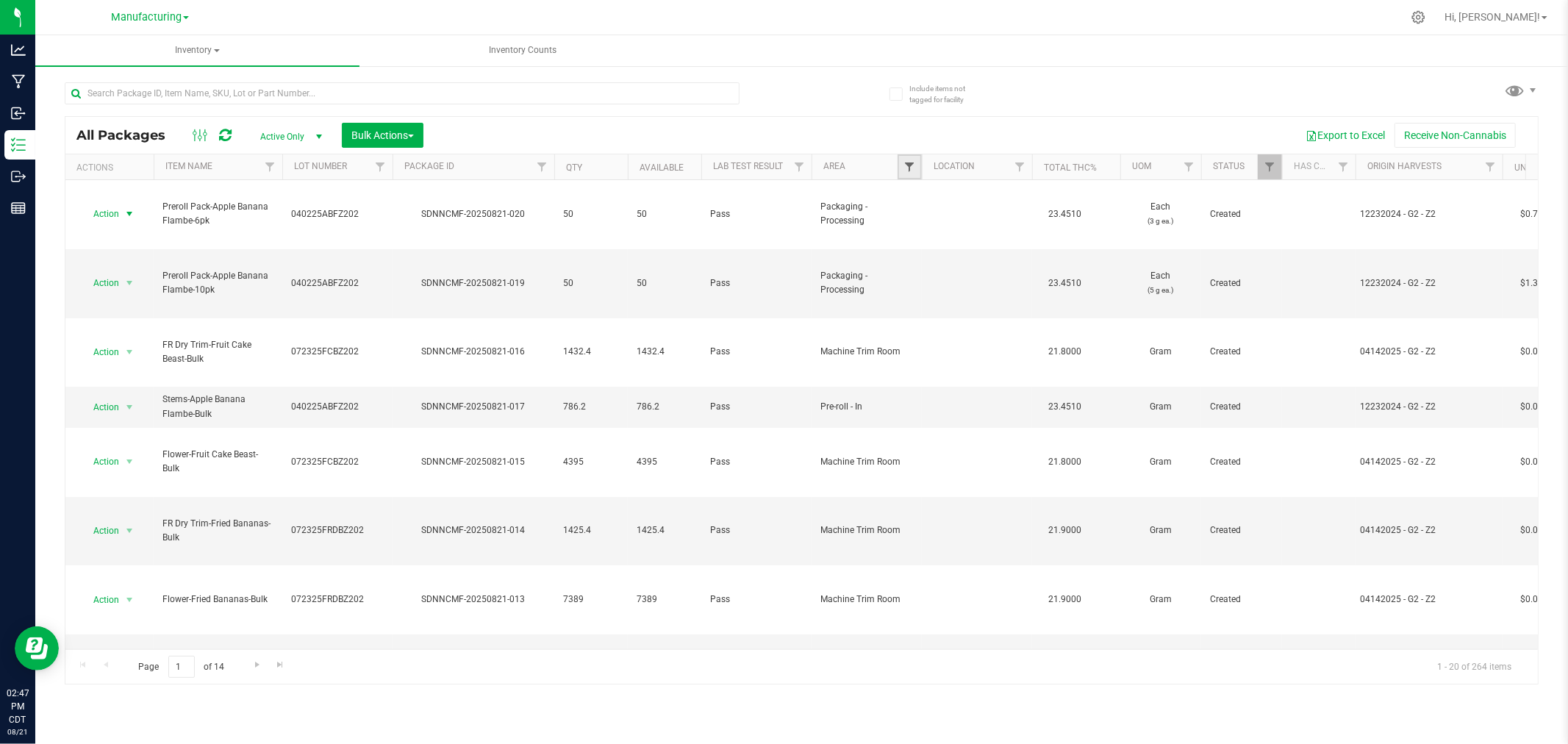
click at [913, 164] on span "Filter" at bounding box center [909, 166] width 11 height 11
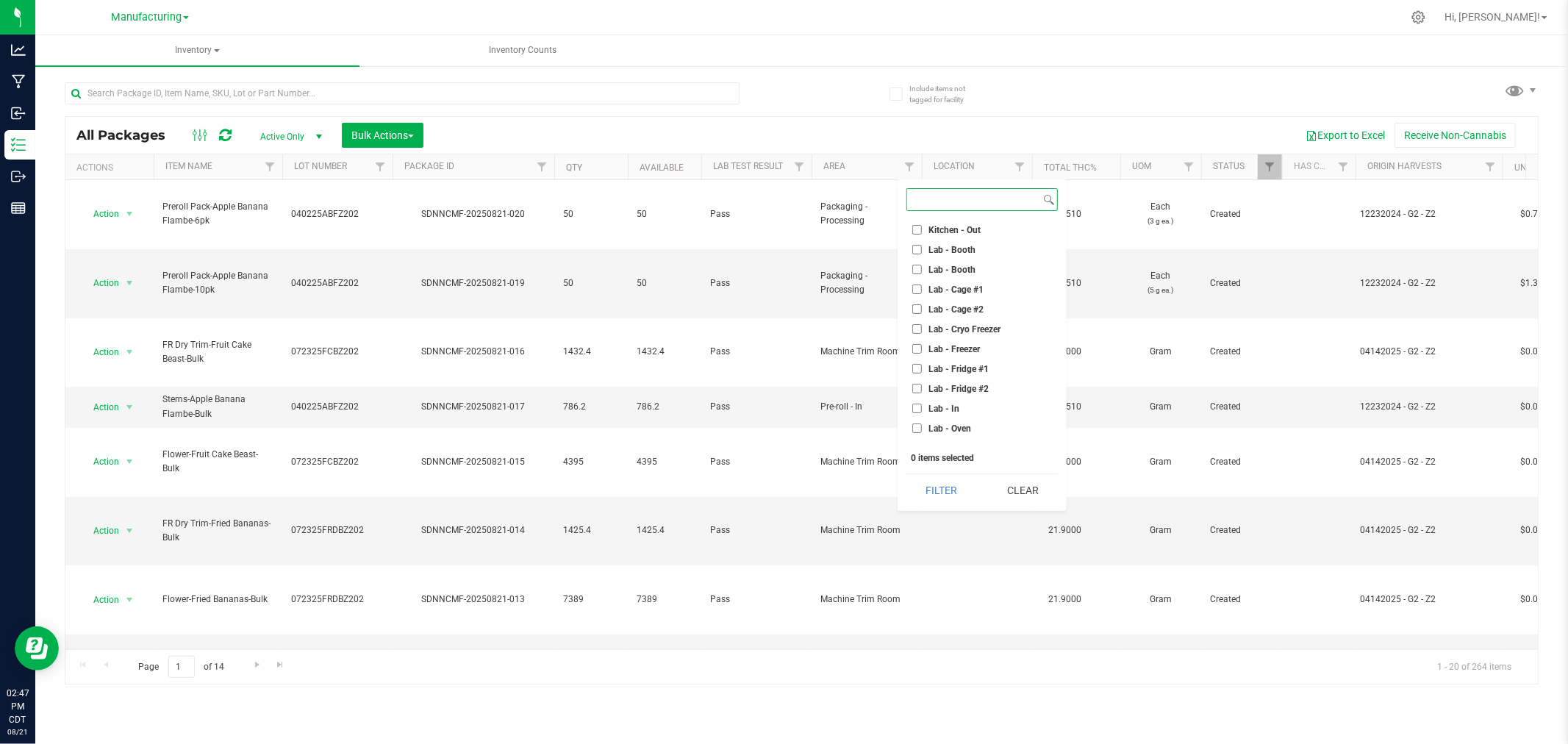
scroll to position [245, 0]
click at [920, 363] on input "Machine Trim Room - Preroll" at bounding box center [917, 362] width 10 height 10
checkbox input "true"
click at [954, 486] on button "Filter" at bounding box center [941, 490] width 71 height 32
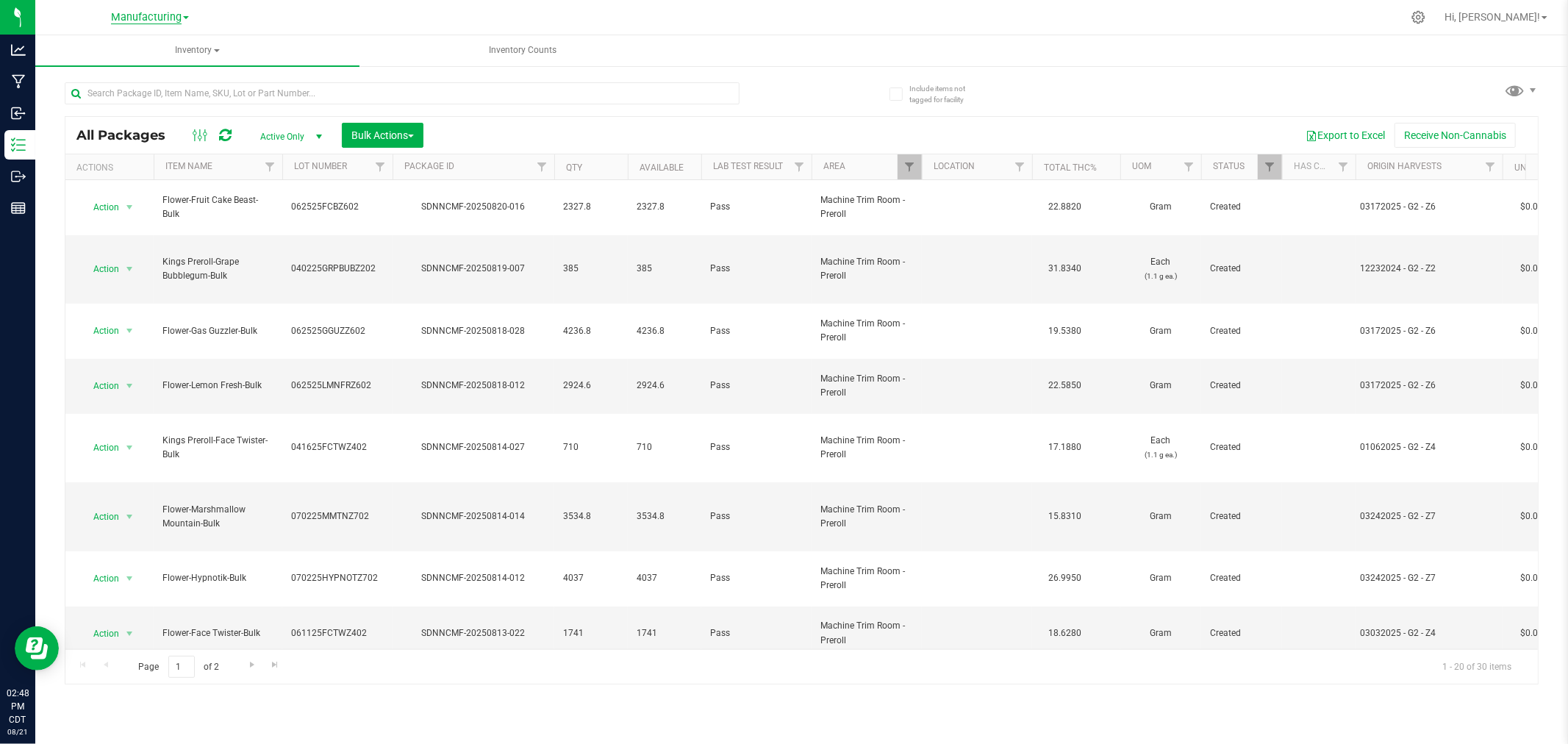
click at [161, 19] on span "Manufacturing" at bounding box center [146, 18] width 71 height 13
click at [110, 92] on link "Retail" at bounding box center [150, 91] width 215 height 19
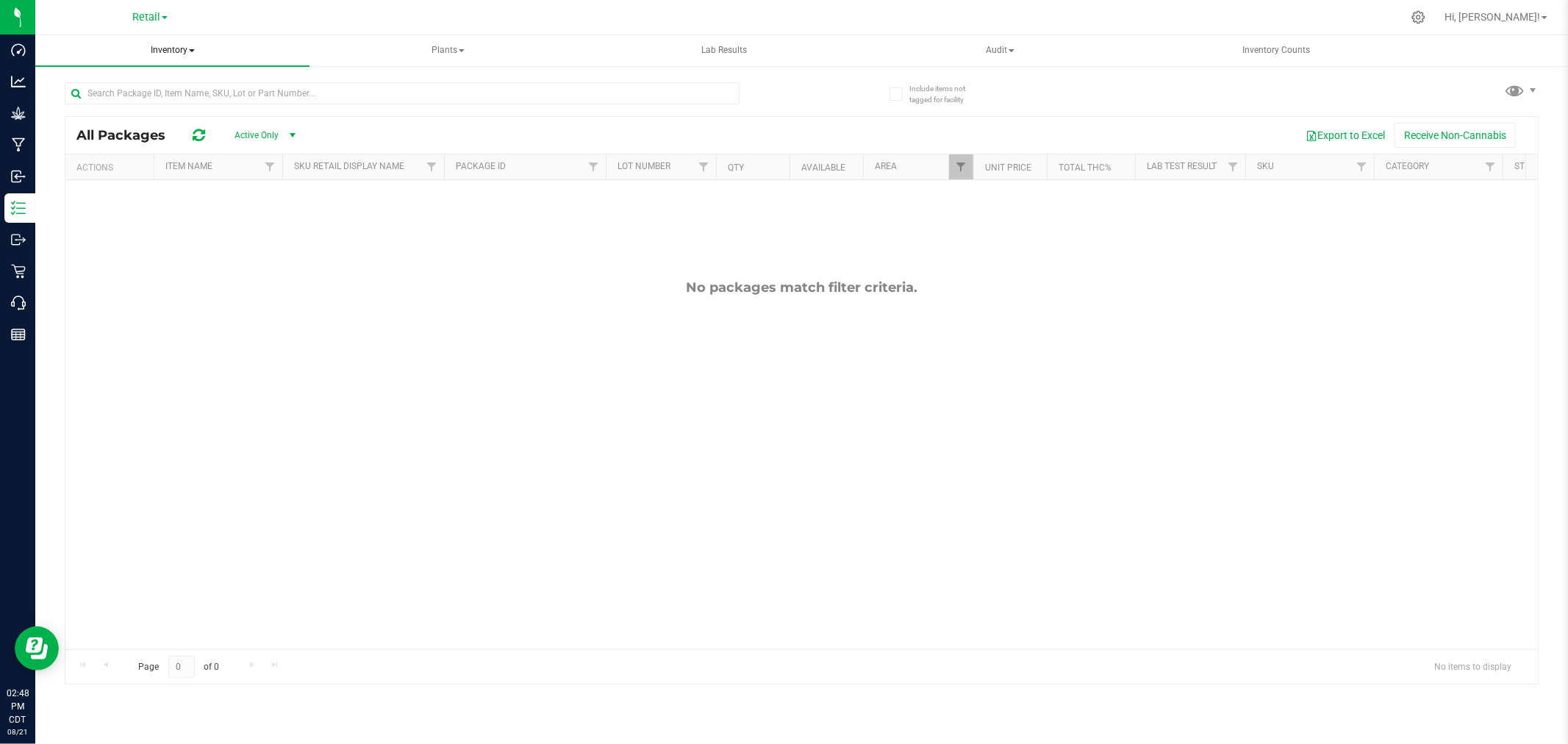
click at [184, 48] on span "Inventory" at bounding box center [172, 50] width 274 height 31
click at [152, 84] on span "All packages" at bounding box center [105, 88] width 101 height 12
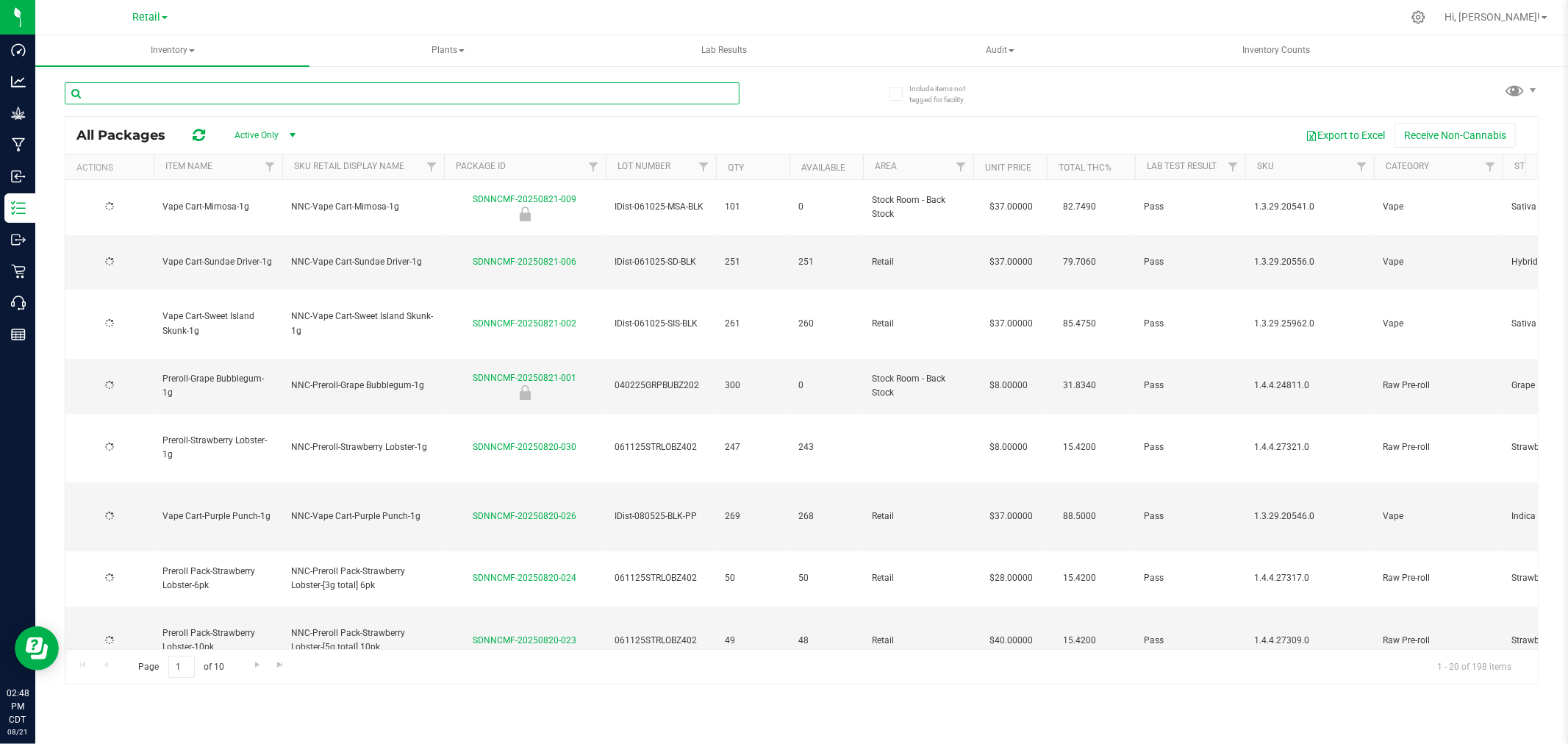
click at [128, 97] on input "text" at bounding box center [402, 92] width 675 height 22
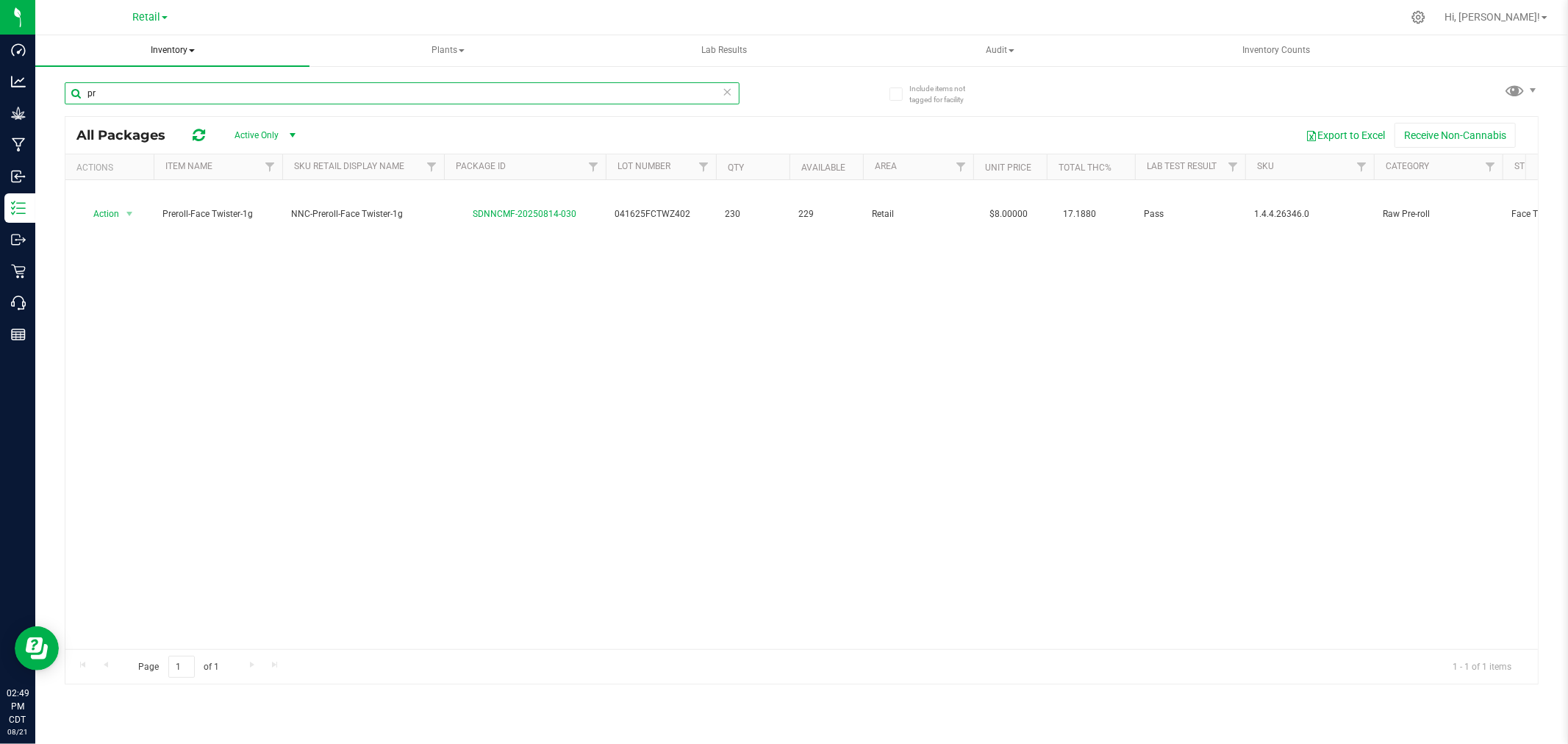
type input "p"
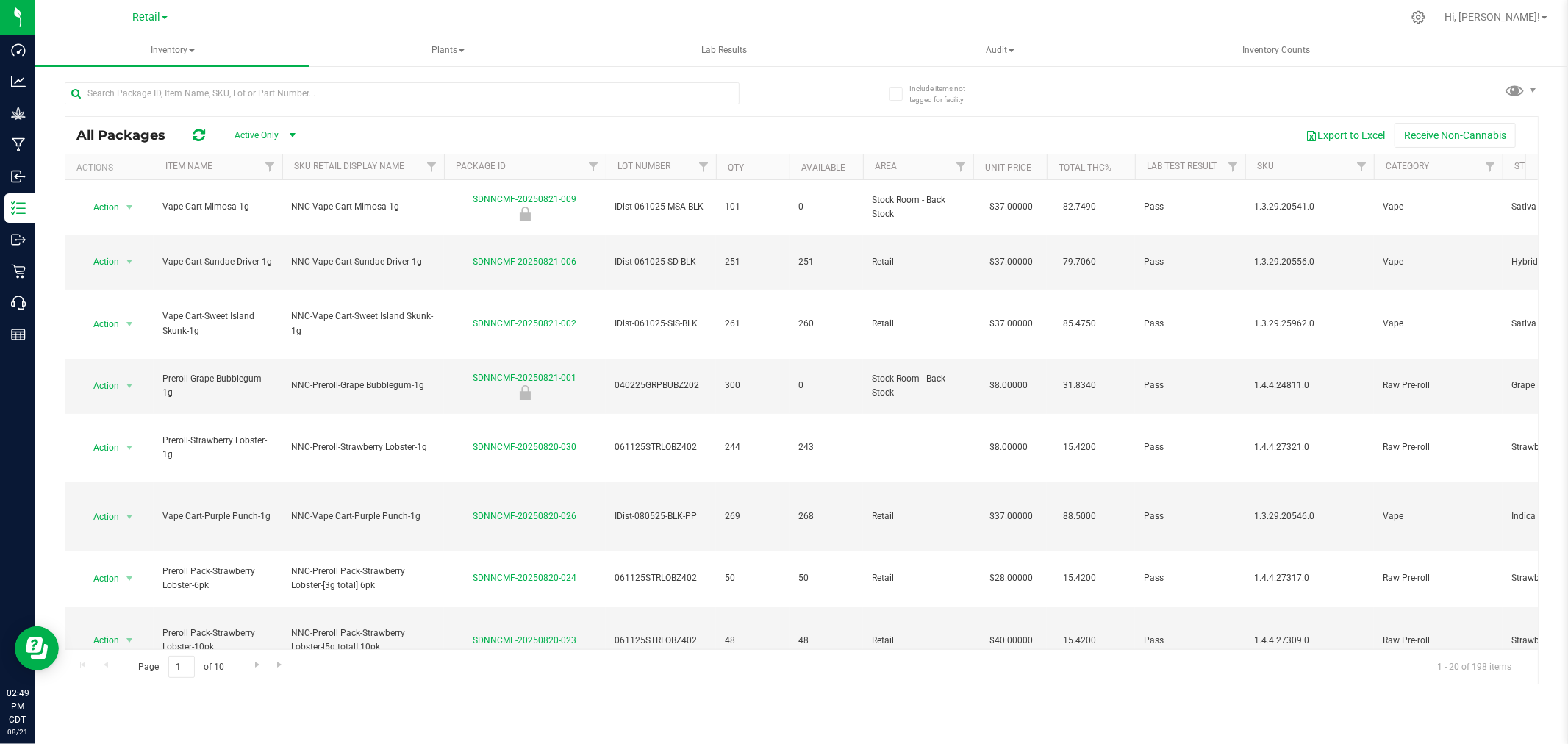
click at [148, 16] on span "Retail" at bounding box center [146, 18] width 28 height 13
click at [145, 69] on link "Manufacturing" at bounding box center [150, 71] width 215 height 19
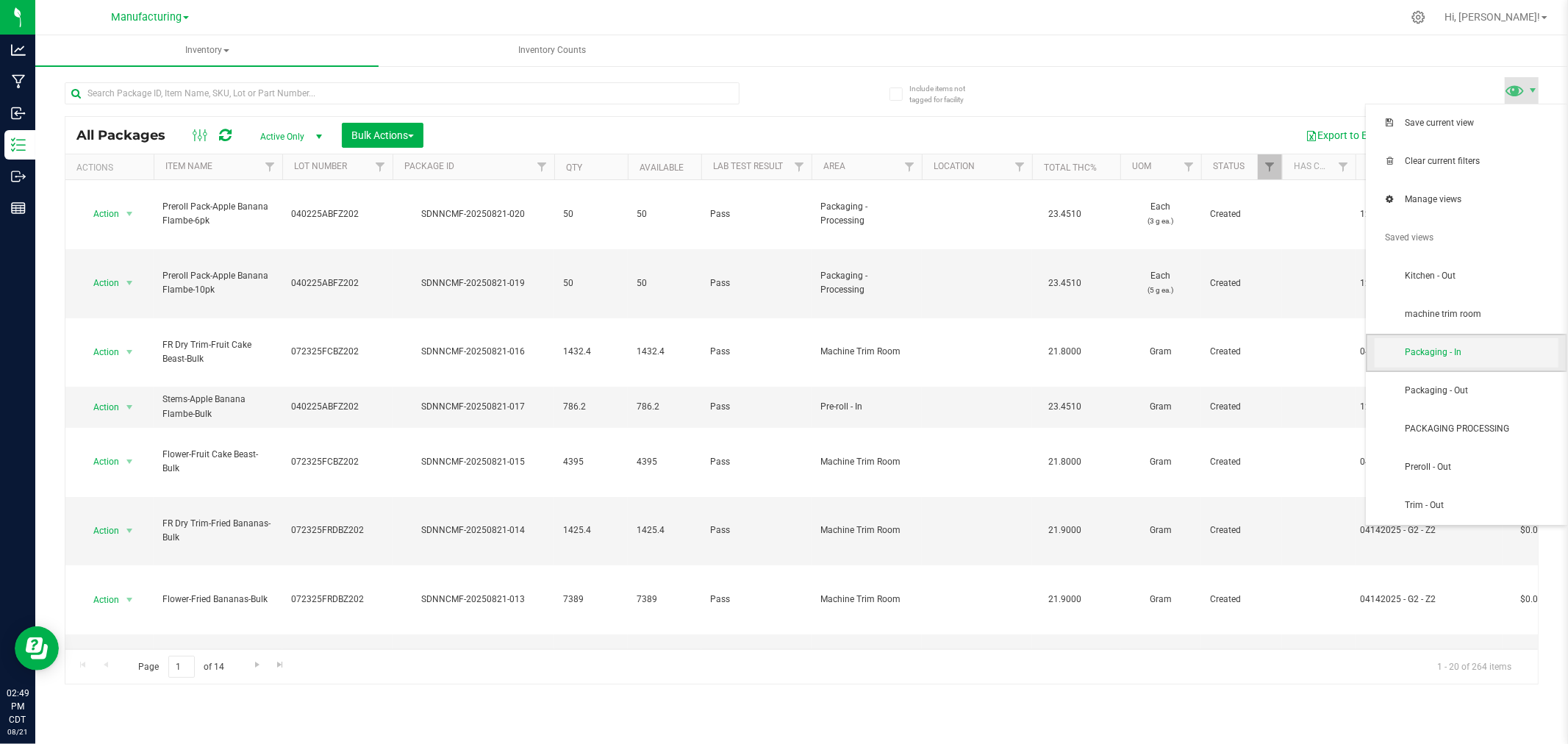
click at [1468, 363] on span "Packaging - In" at bounding box center [1467, 353] width 184 height 29
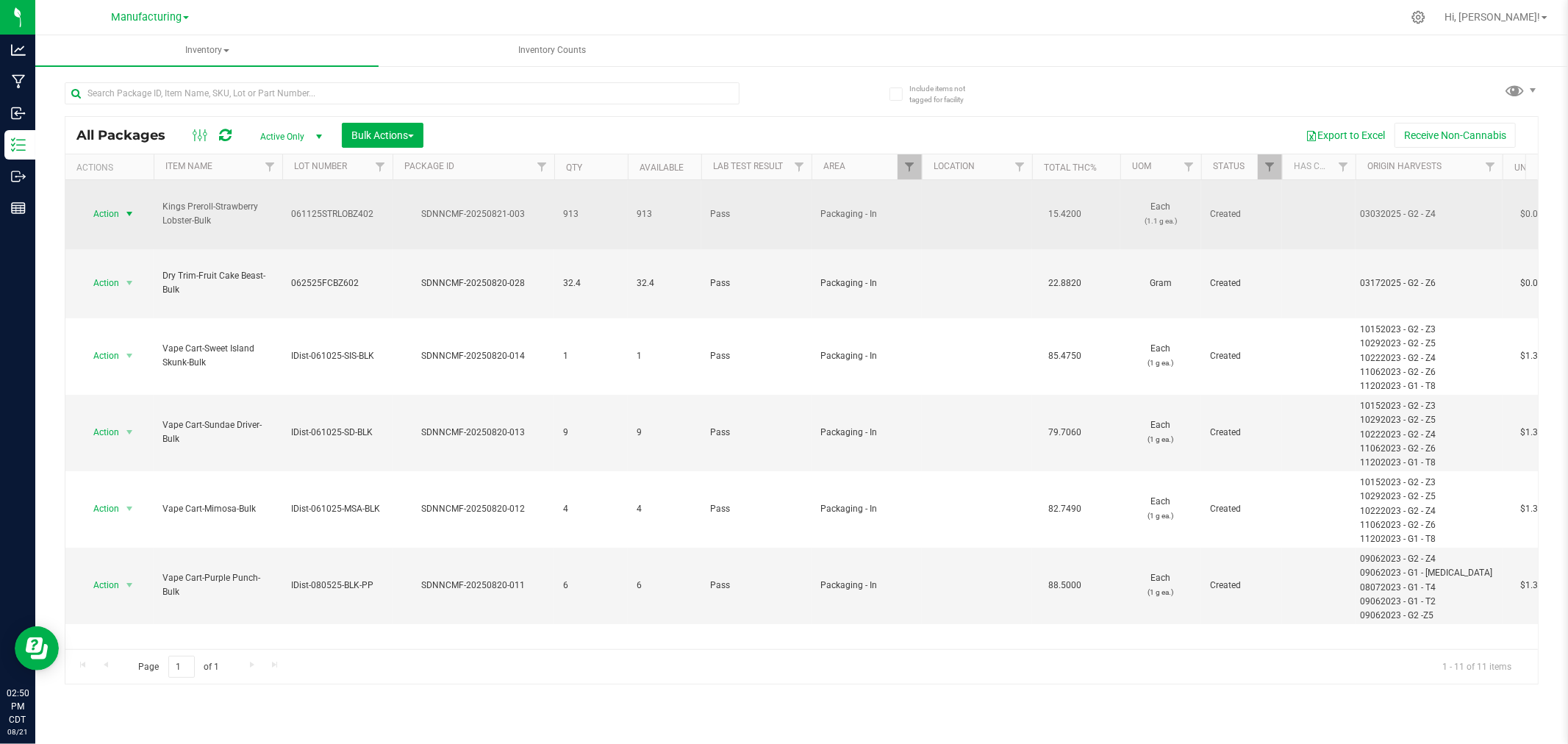
click at [127, 208] on span "select" at bounding box center [129, 213] width 11 height 11
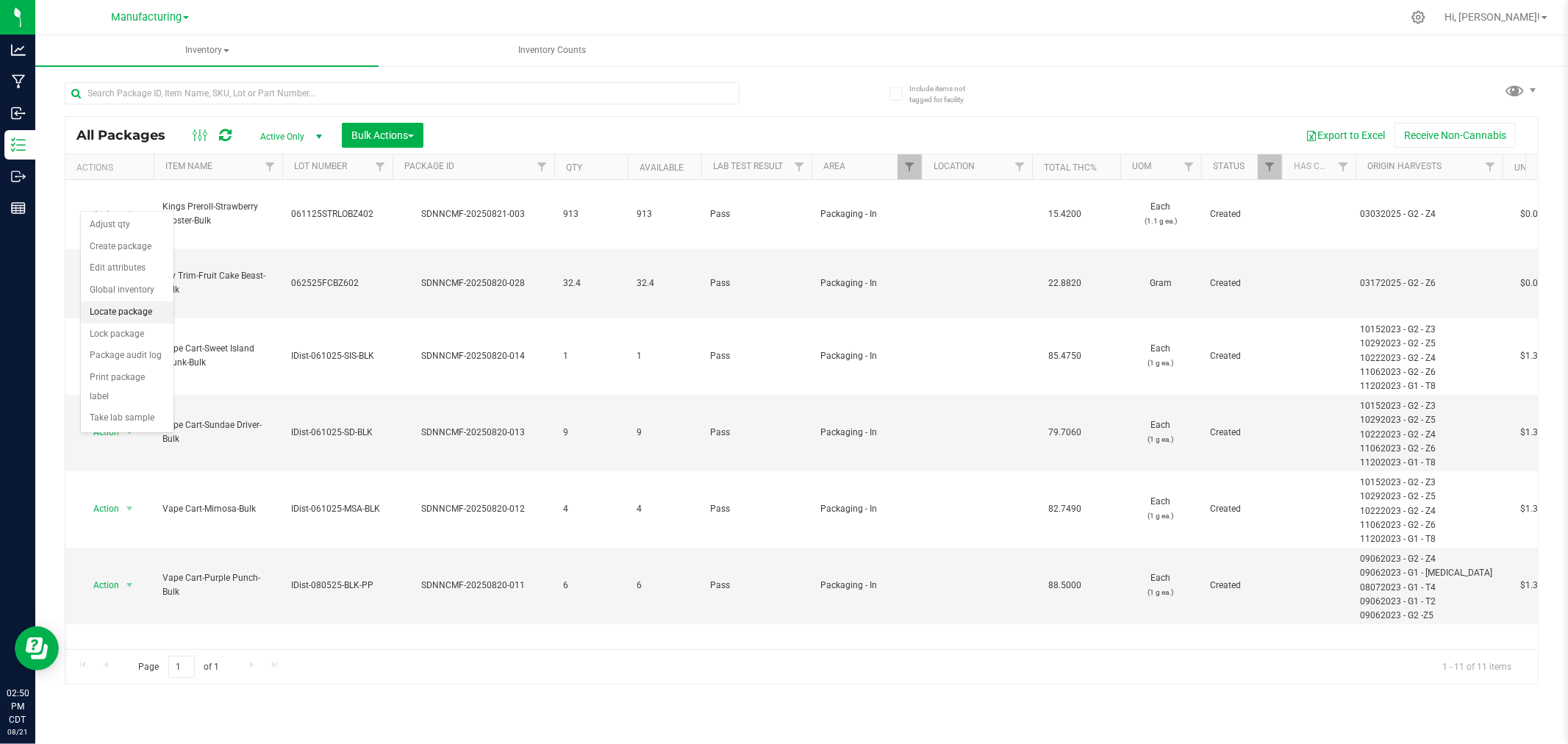
click at [128, 306] on li "Locate package" at bounding box center [127, 312] width 92 height 22
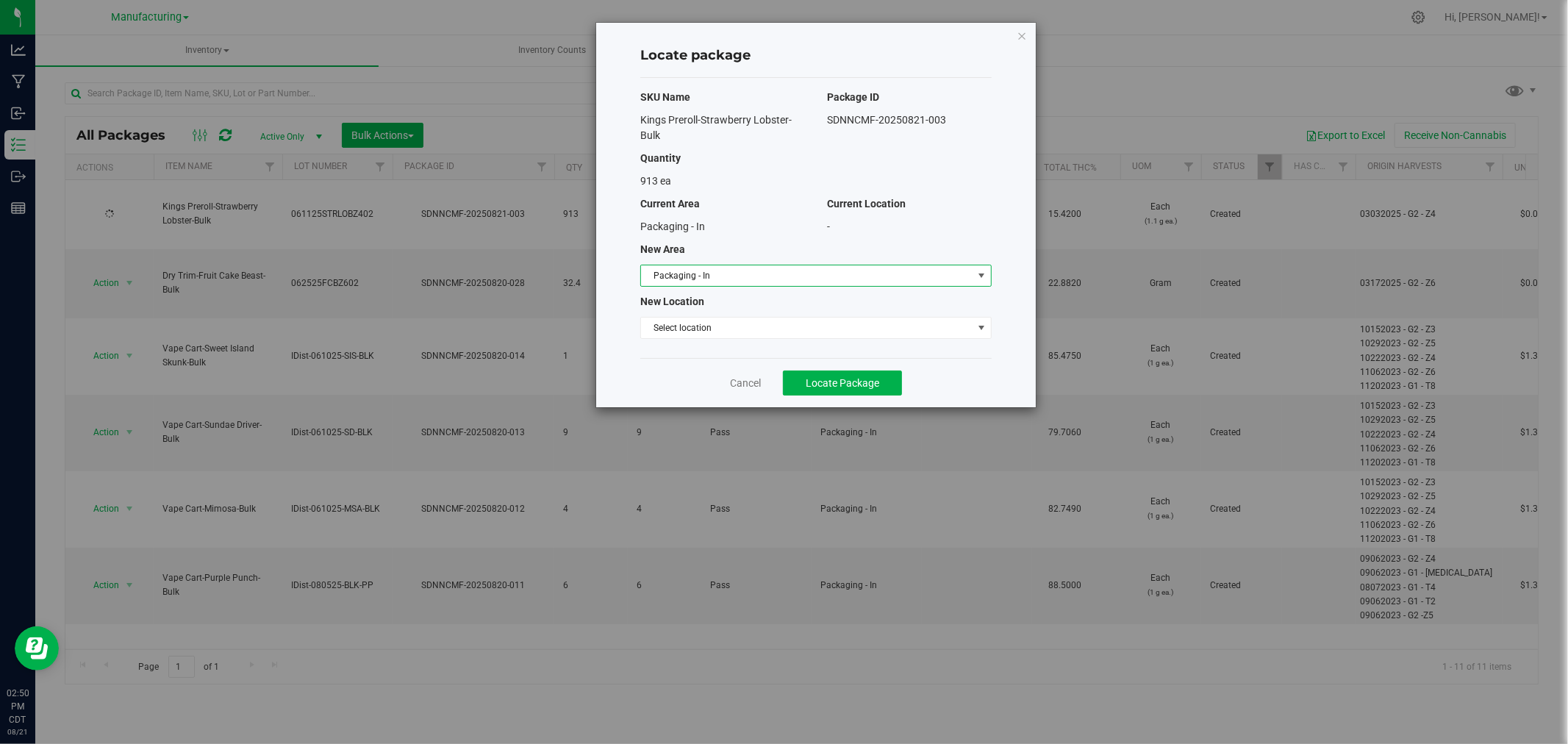
click at [827, 273] on span "Packaging - In" at bounding box center [806, 275] width 332 height 20
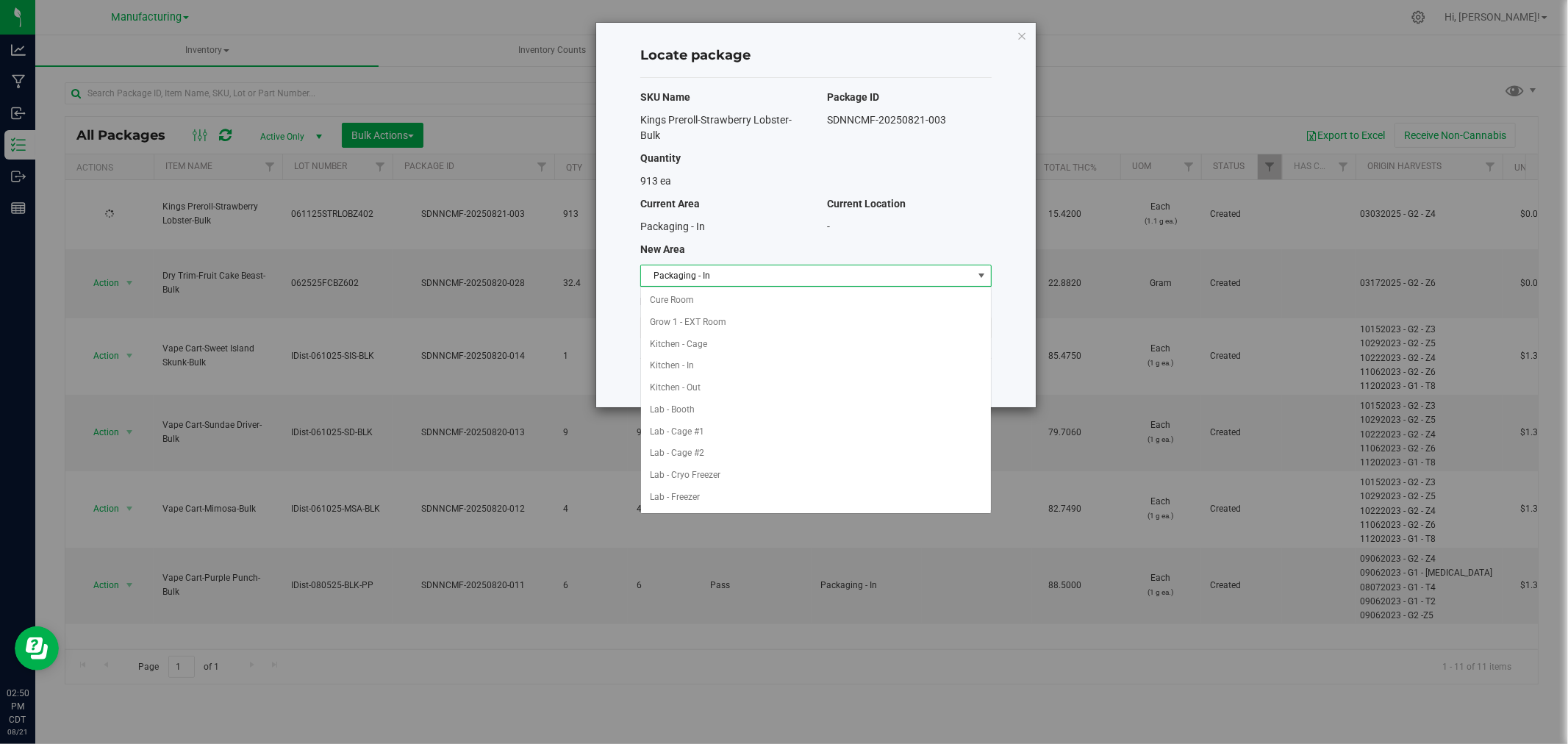
scroll to position [196, 0]
click at [738, 474] on li "Machine Trim Room - Preroll" at bounding box center [815, 475] width 350 height 22
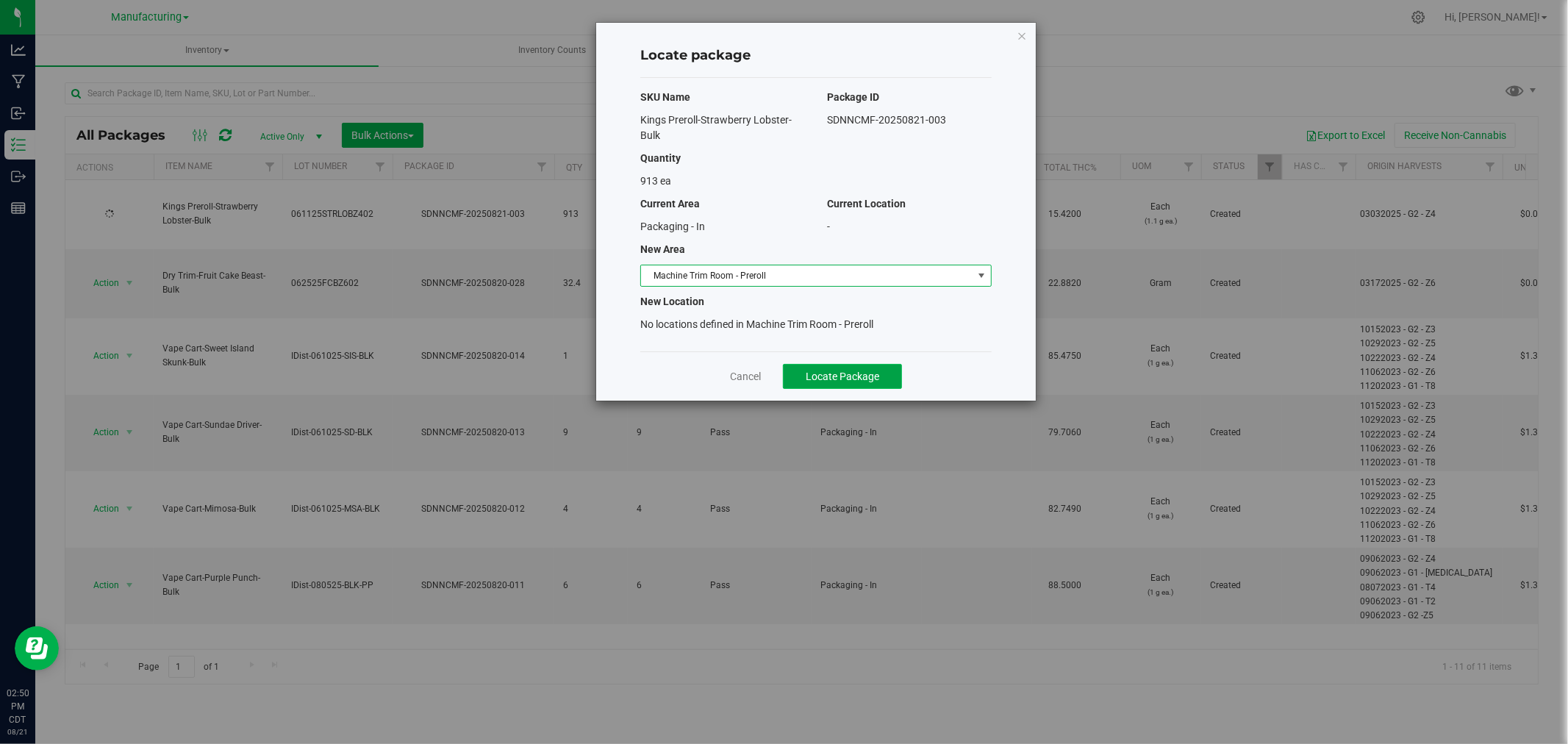
click at [831, 371] on span "Locate Package" at bounding box center [842, 376] width 74 height 11
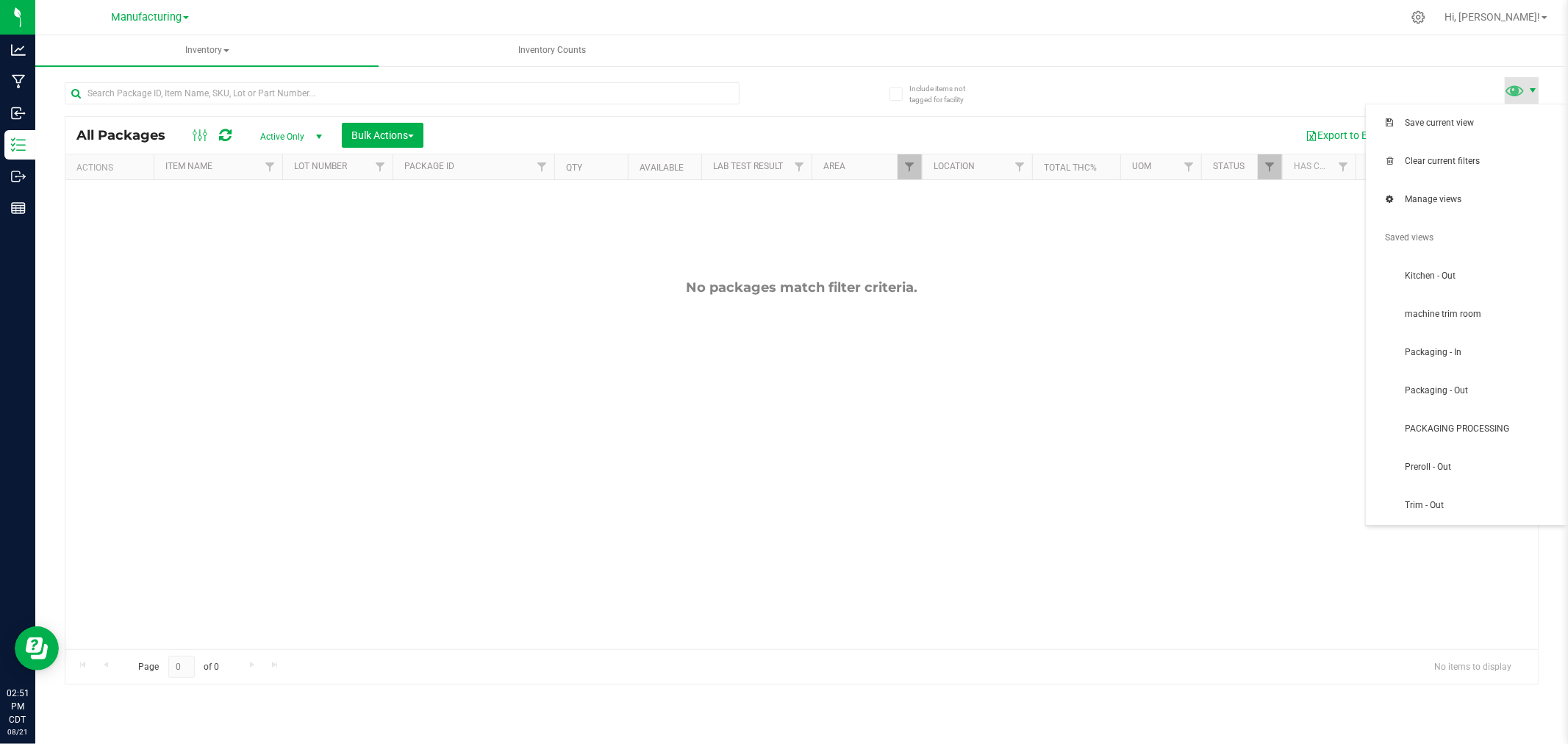
click at [1529, 91] on span at bounding box center [1532, 90] width 11 height 11
click at [1527, 342] on span "Packaging - In" at bounding box center [1467, 353] width 184 height 29
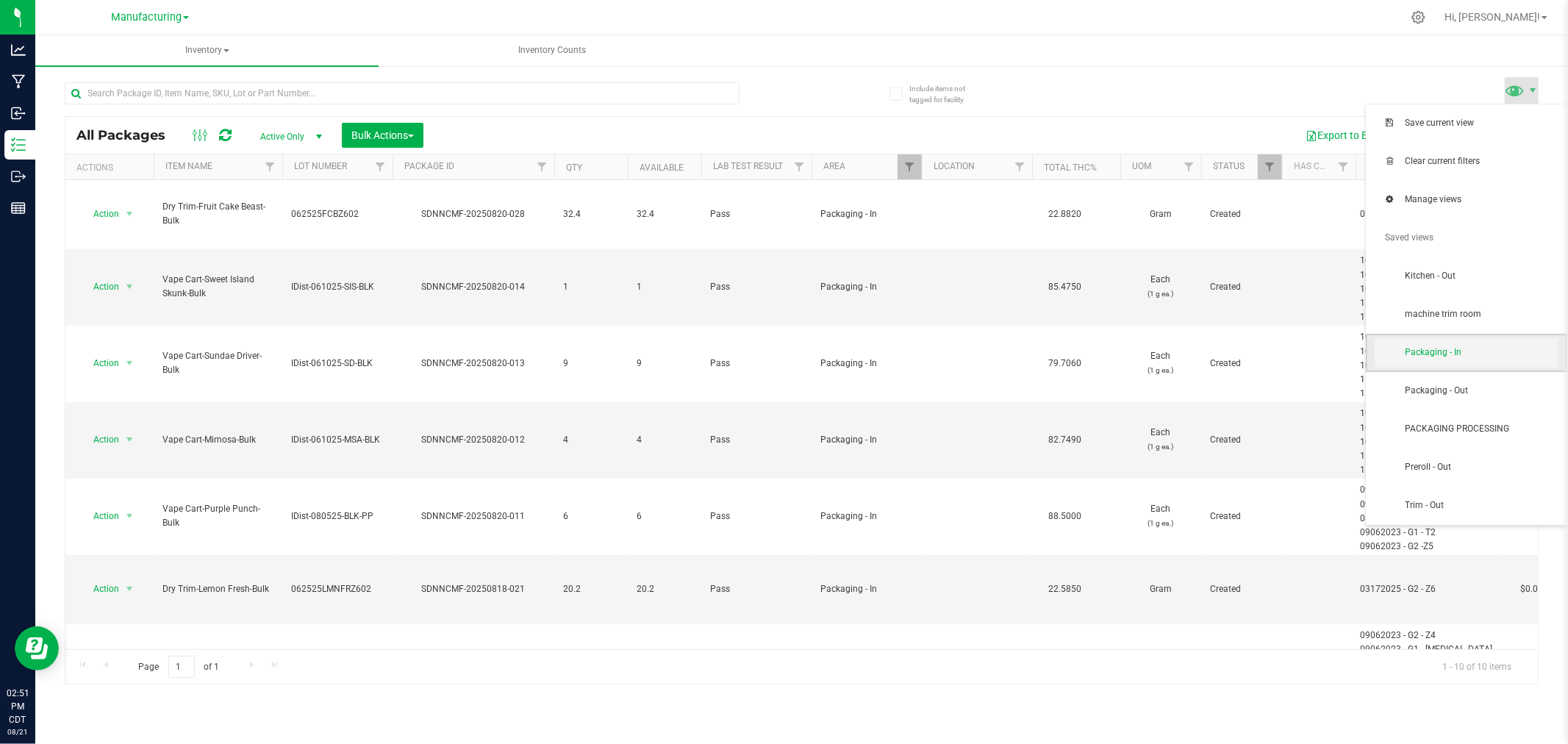
click at [1471, 366] on span "Packaging - In" at bounding box center [1467, 353] width 184 height 29
click at [1460, 417] on span "PACKAGING PROCESSING" at bounding box center [1467, 429] width 184 height 29
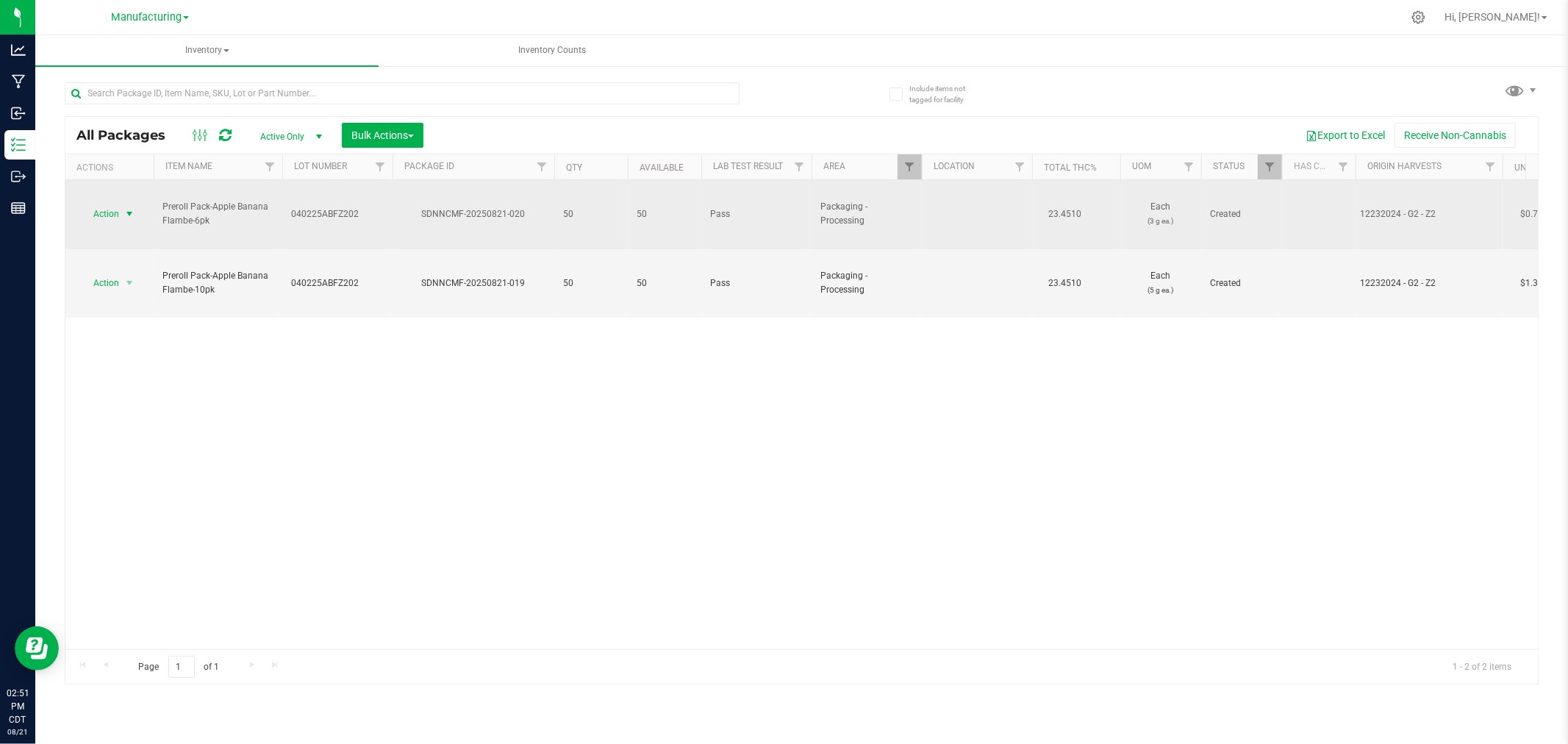
click at [132, 208] on span "select" at bounding box center [129, 213] width 11 height 11
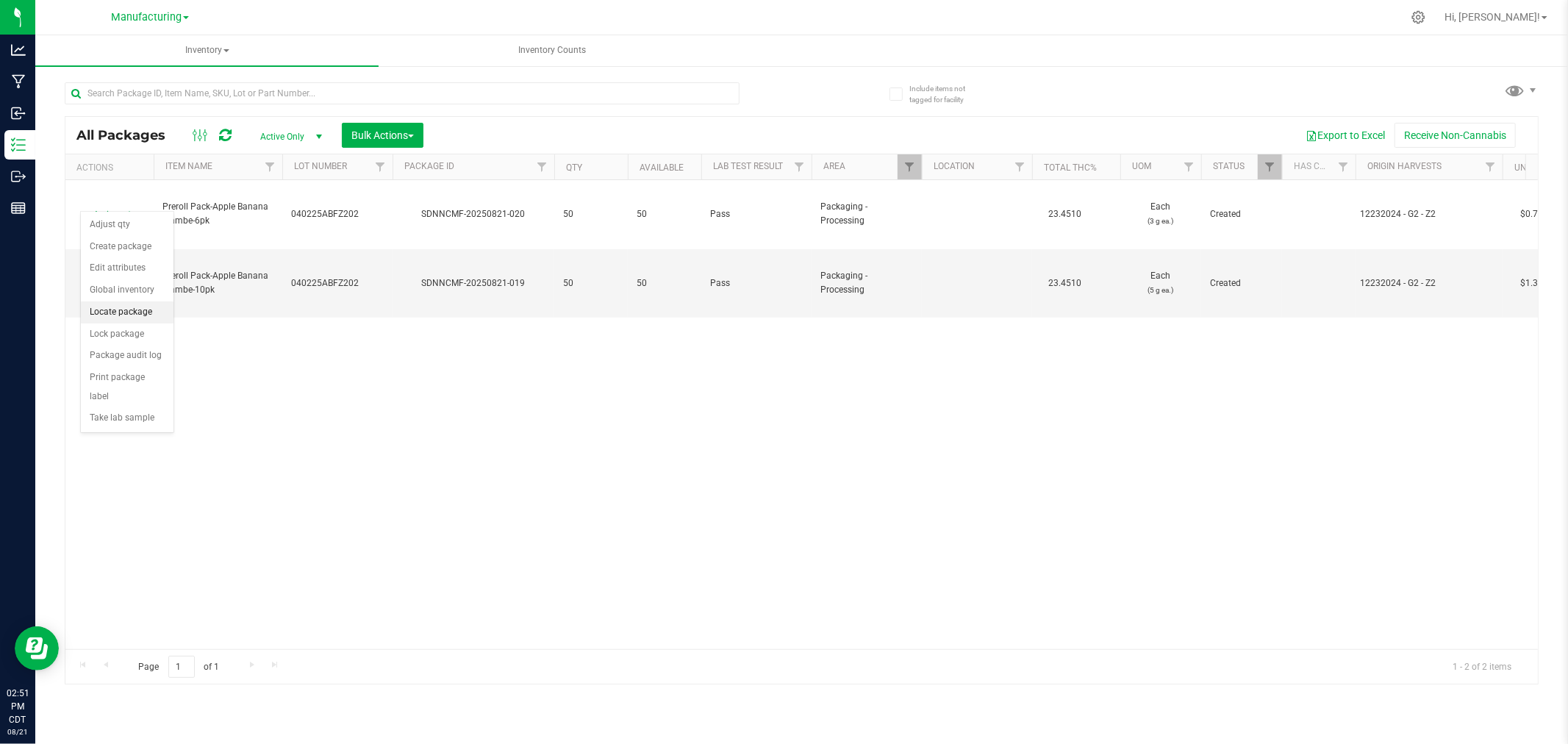
click at [142, 315] on li "Locate package" at bounding box center [127, 312] width 92 height 22
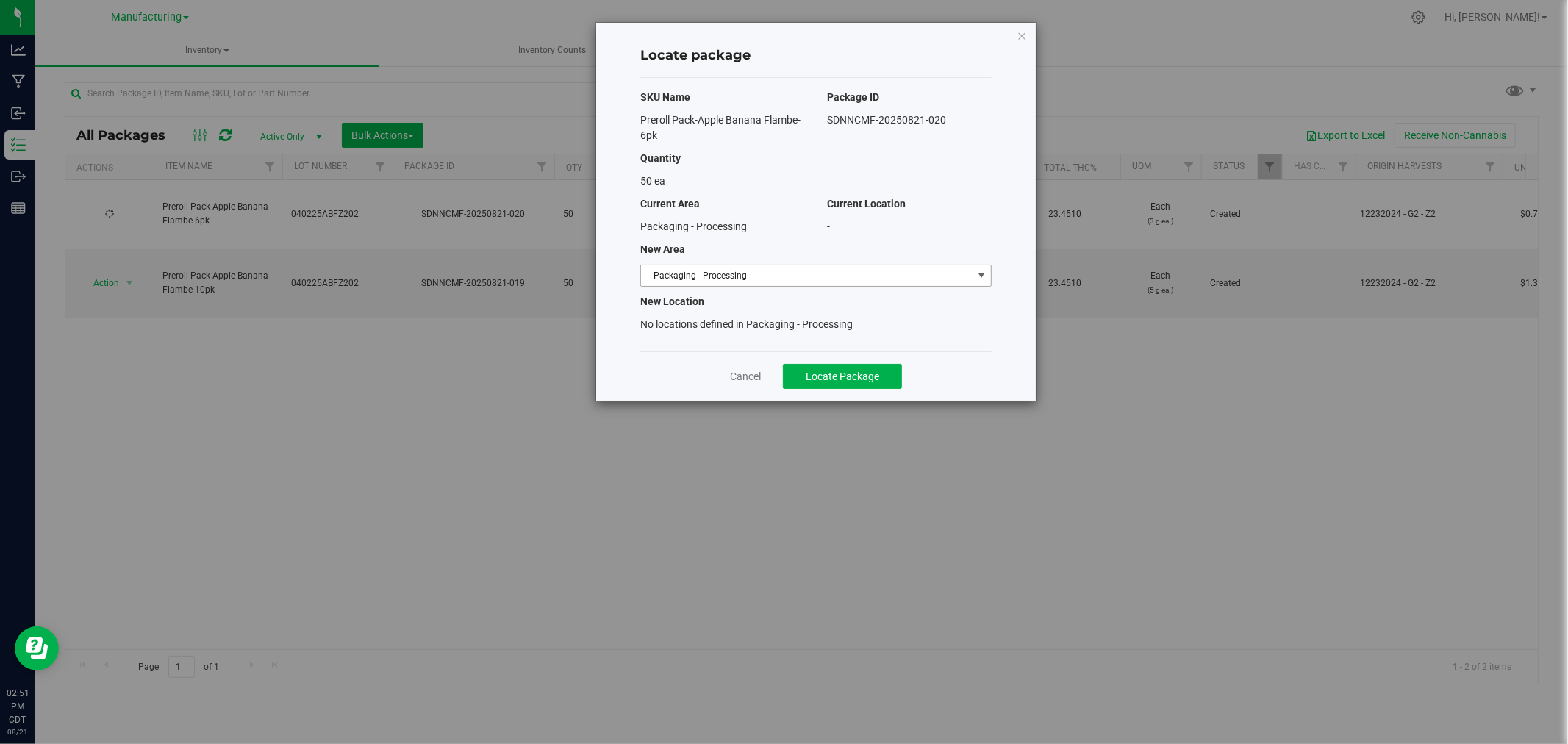
click at [783, 269] on span "Packaging - Processing" at bounding box center [806, 275] width 332 height 20
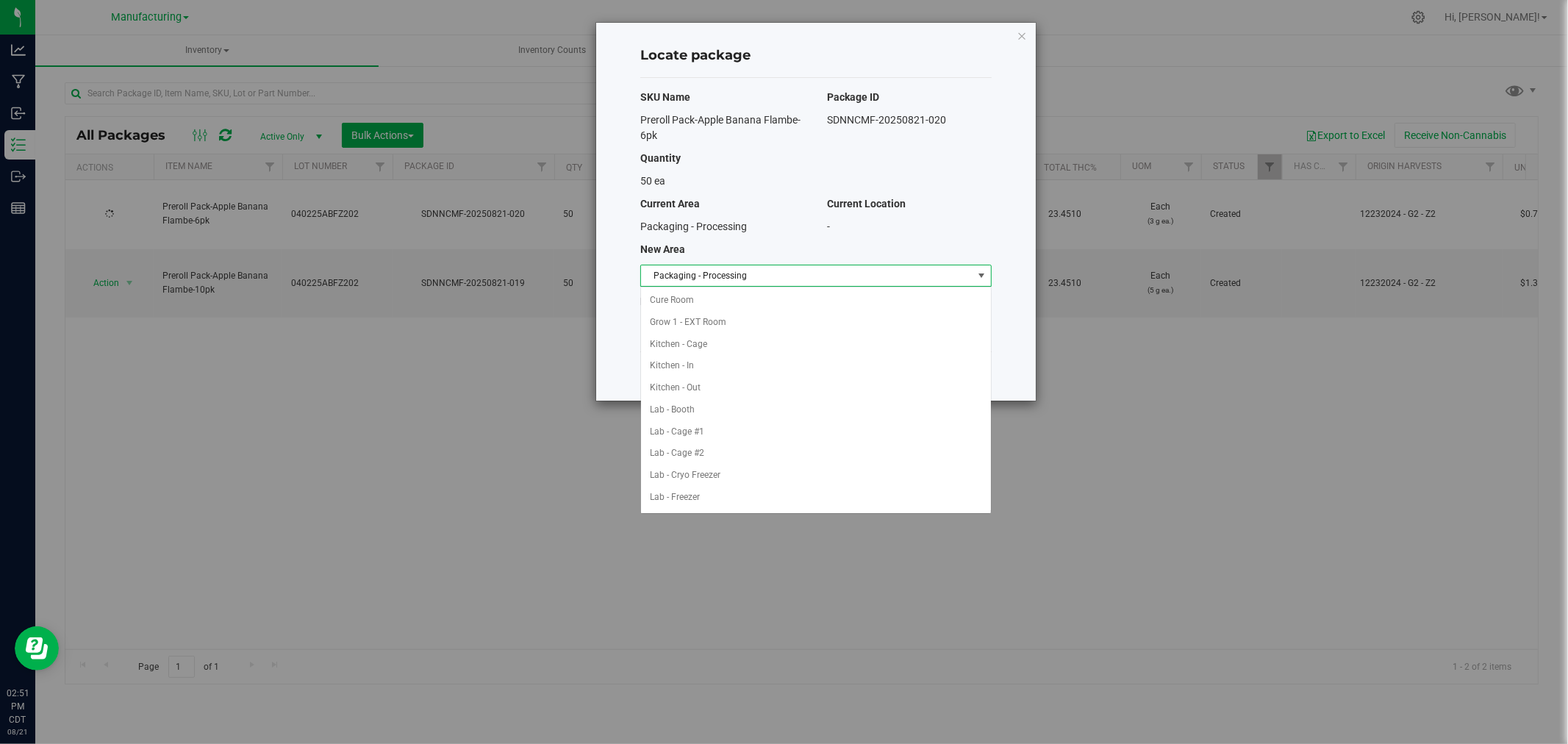
scroll to position [240, 0]
click at [724, 482] on li "Packaging - Out" at bounding box center [815, 475] width 350 height 22
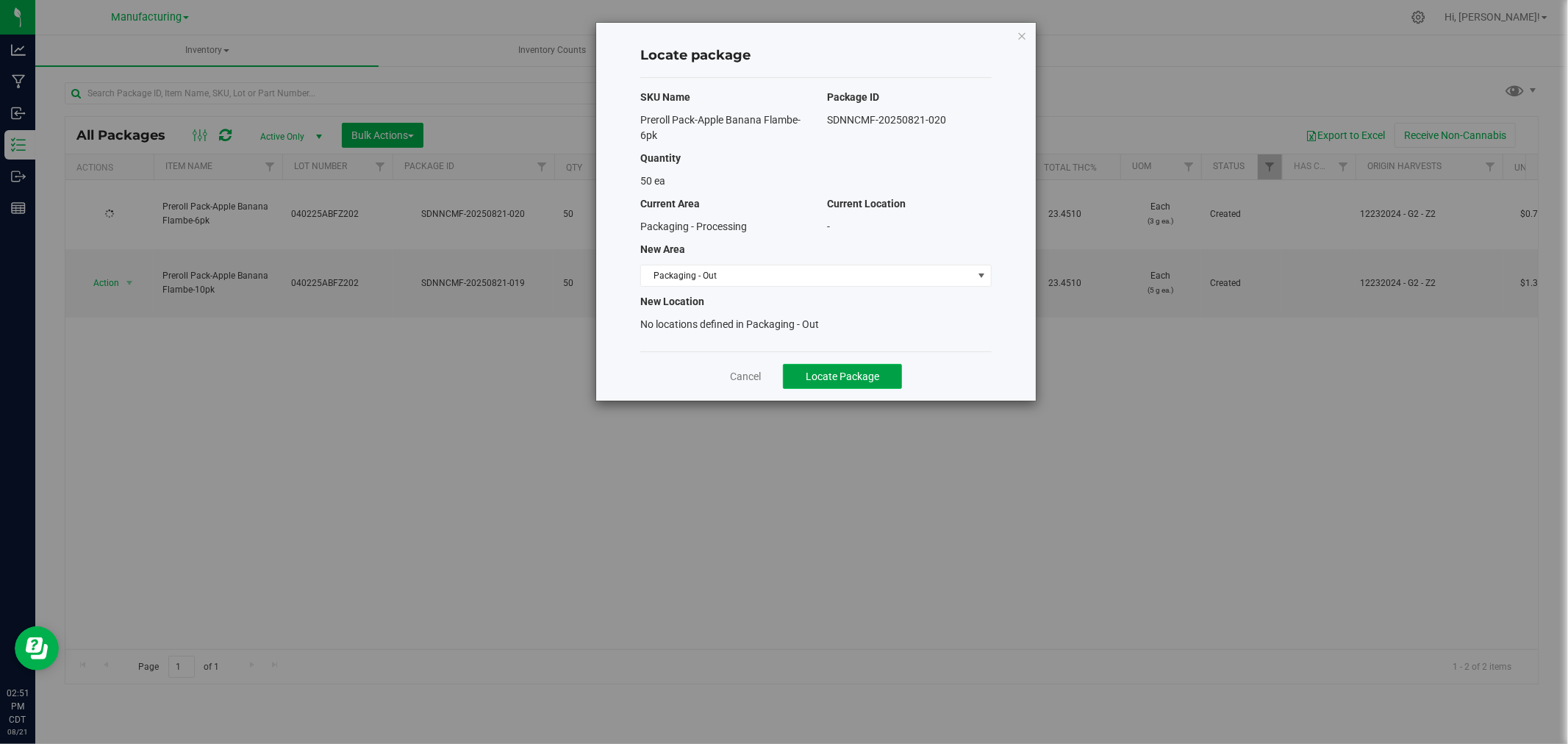
click at [825, 364] on button "Locate Package" at bounding box center [842, 376] width 119 height 25
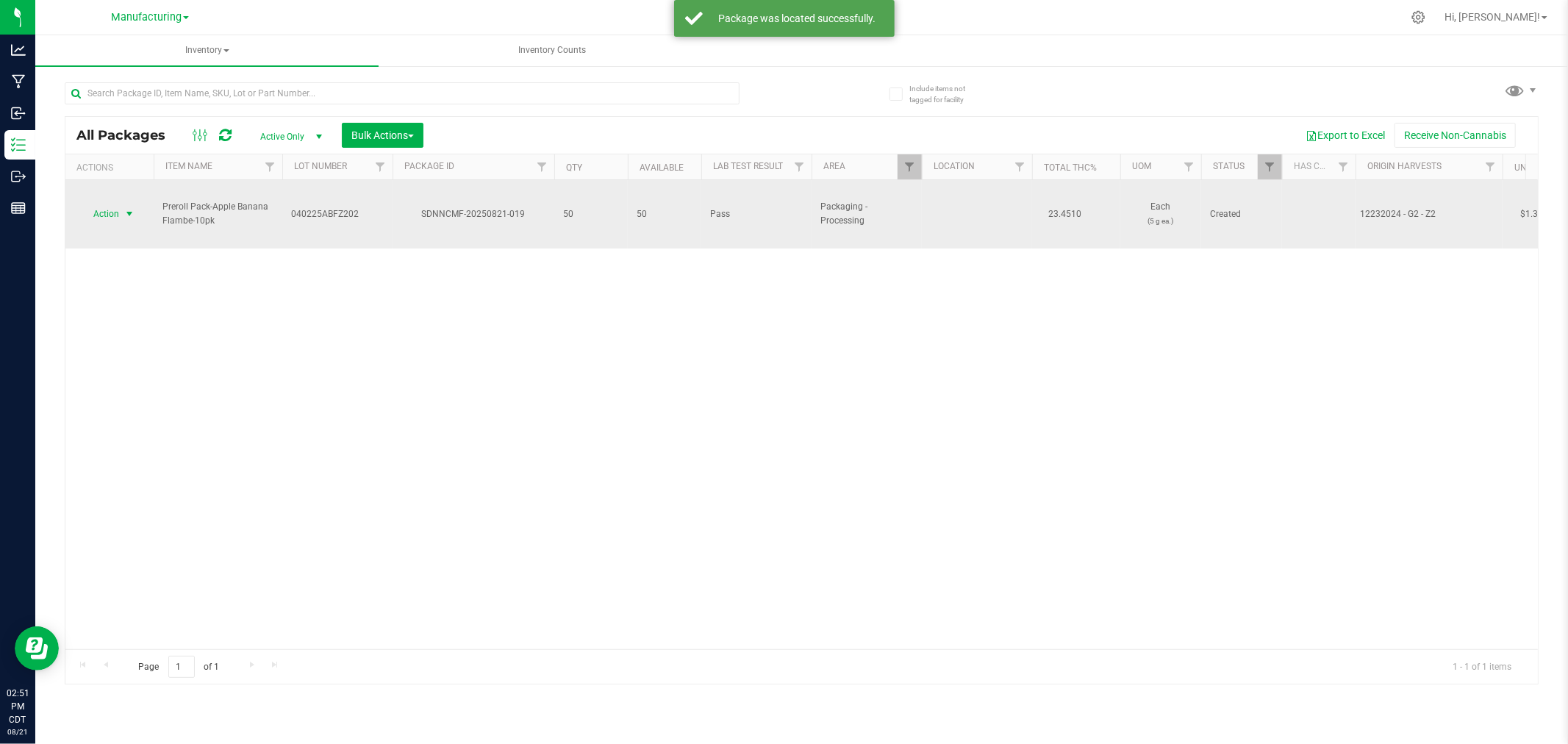
click at [130, 208] on span "select" at bounding box center [129, 213] width 11 height 11
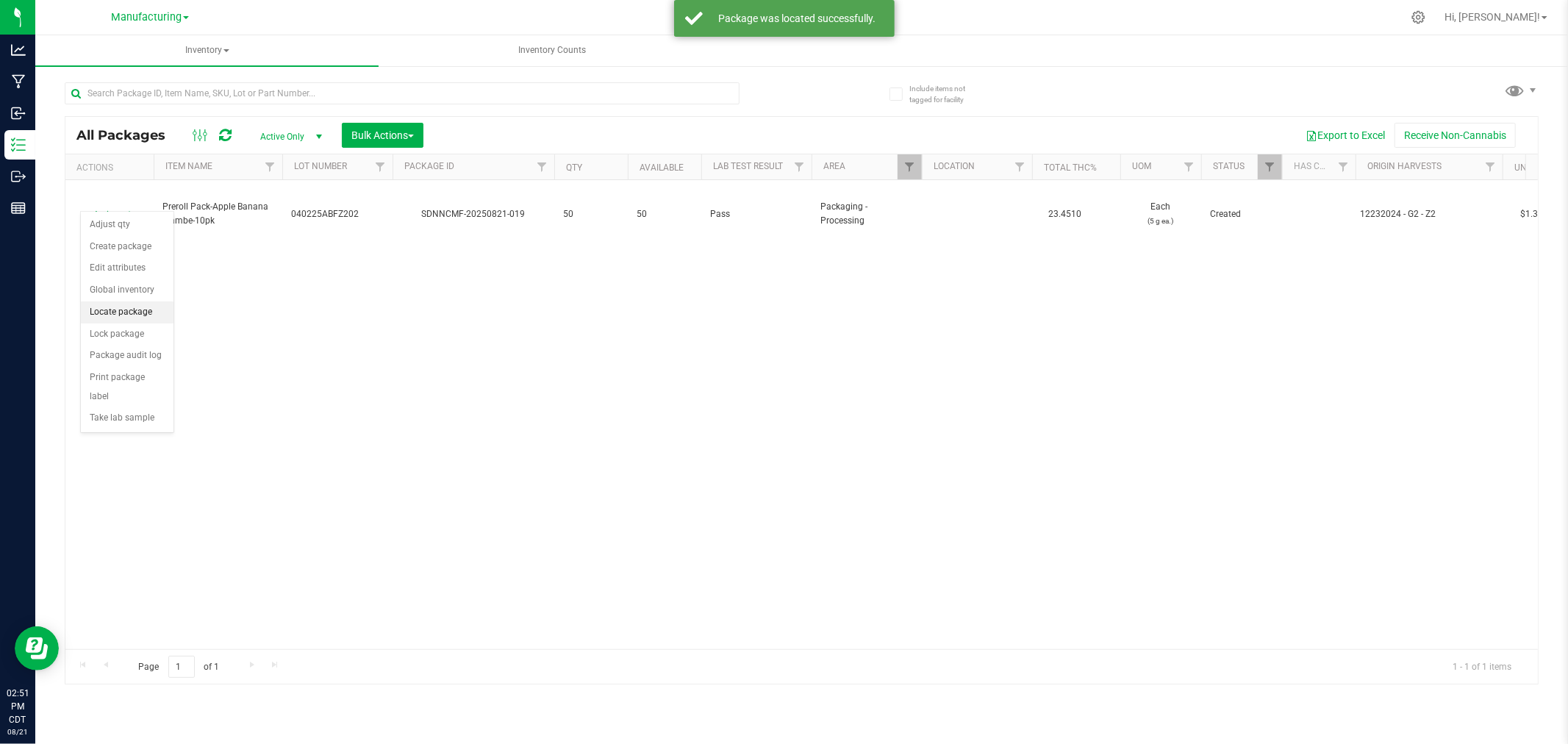
click at [154, 318] on li "Locate package" at bounding box center [127, 312] width 92 height 22
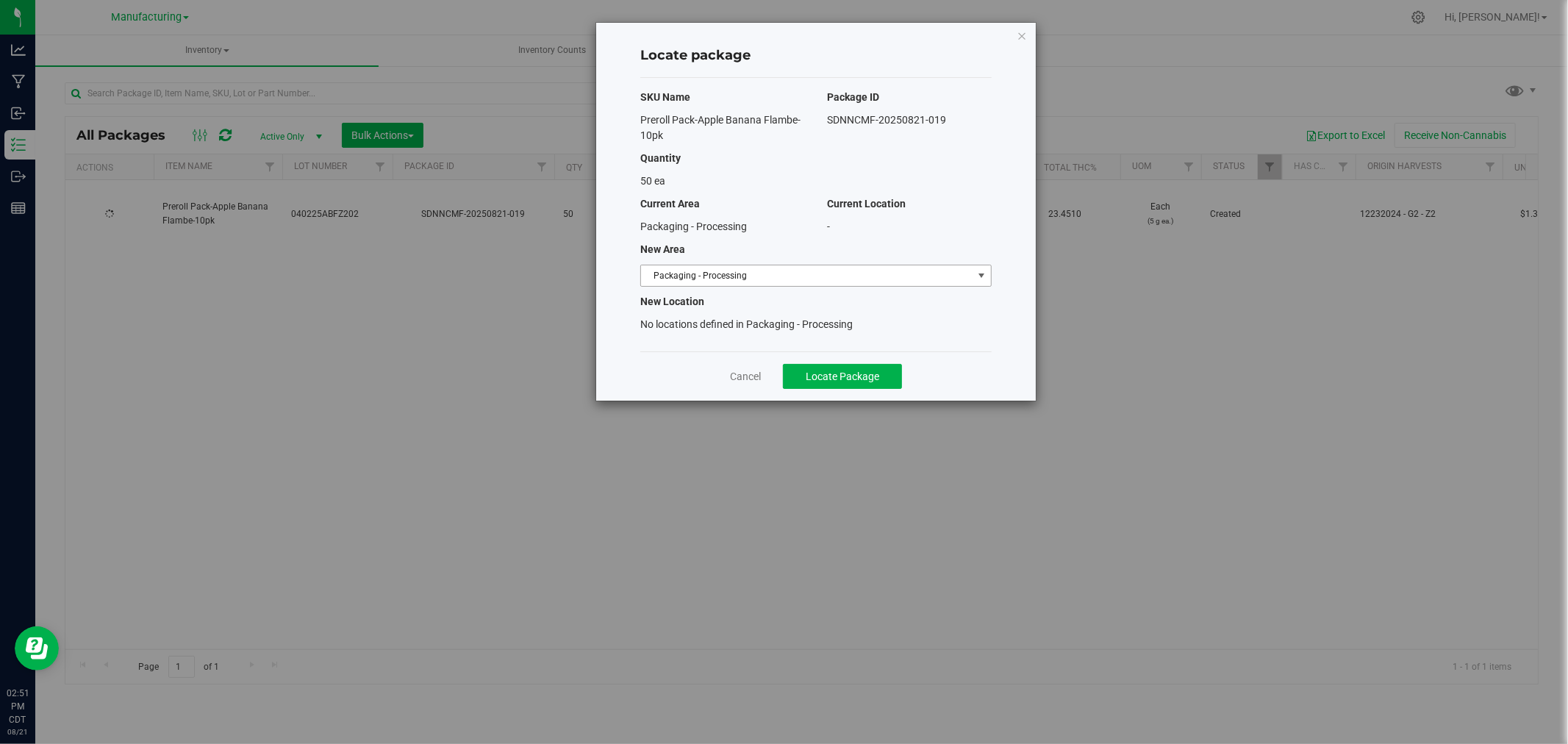
click at [880, 272] on span "Packaging - Processing" at bounding box center [806, 275] width 332 height 20
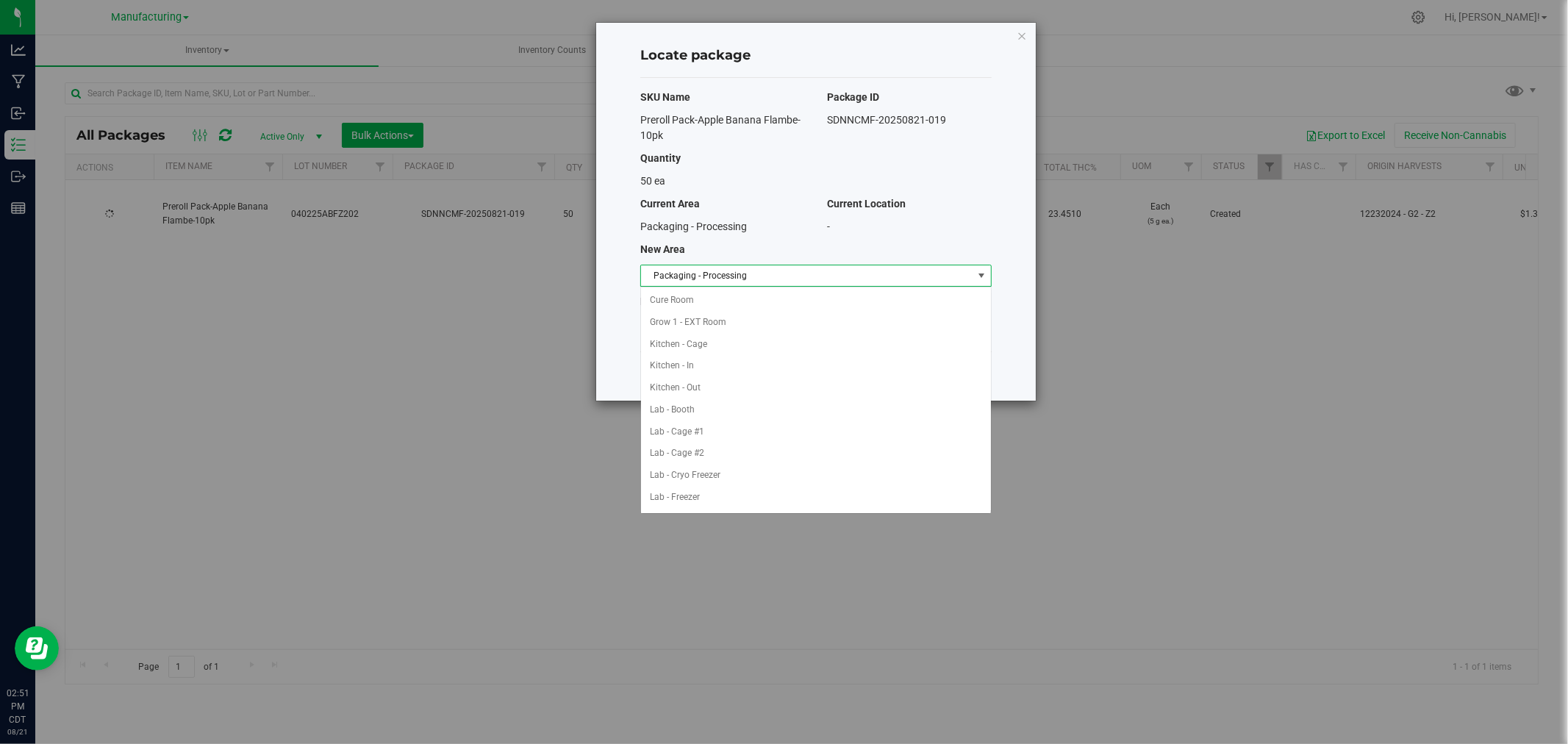
scroll to position [240, 0]
click at [688, 479] on li "Packaging - Out" at bounding box center [815, 475] width 350 height 22
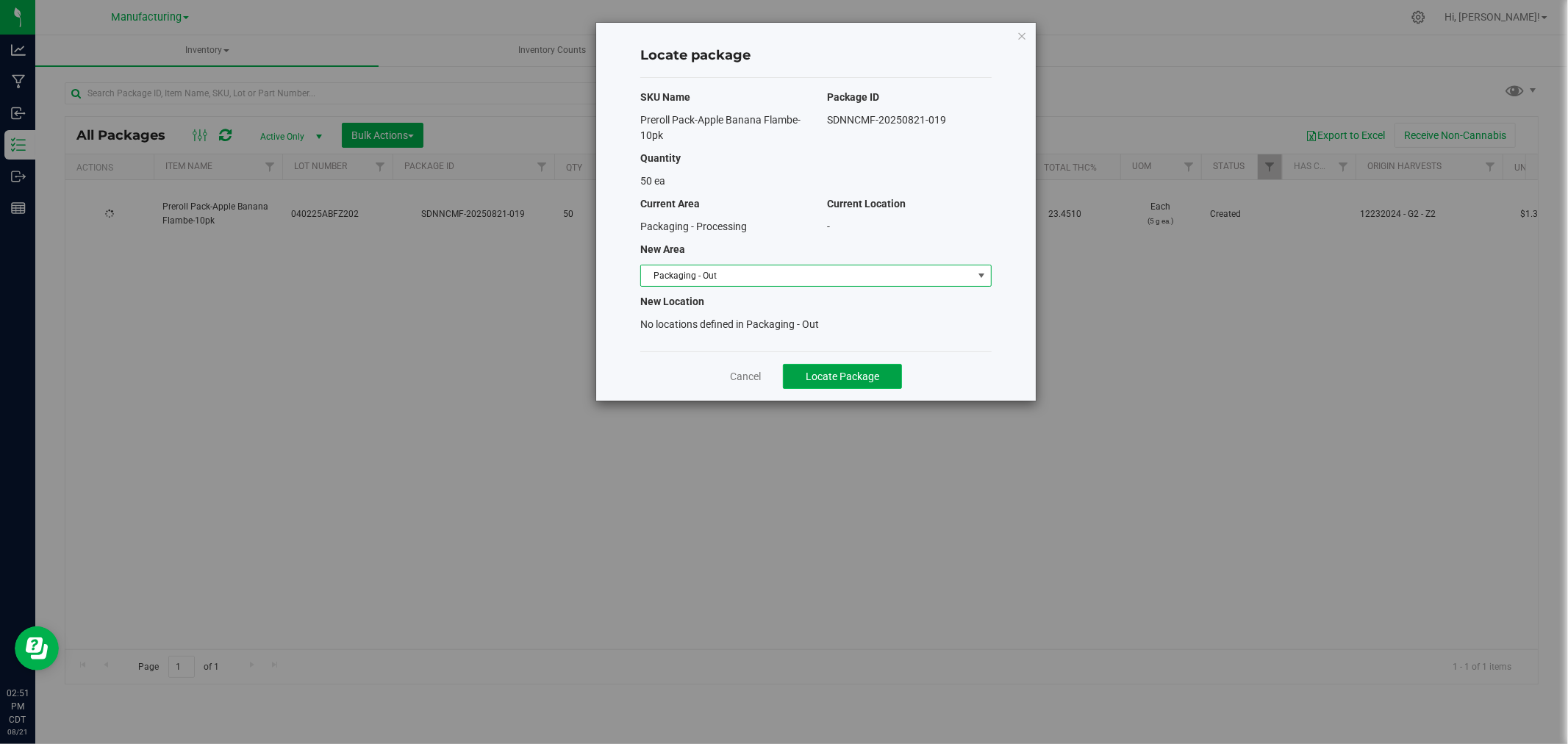
click at [838, 380] on span "Locate Package" at bounding box center [842, 376] width 74 height 11
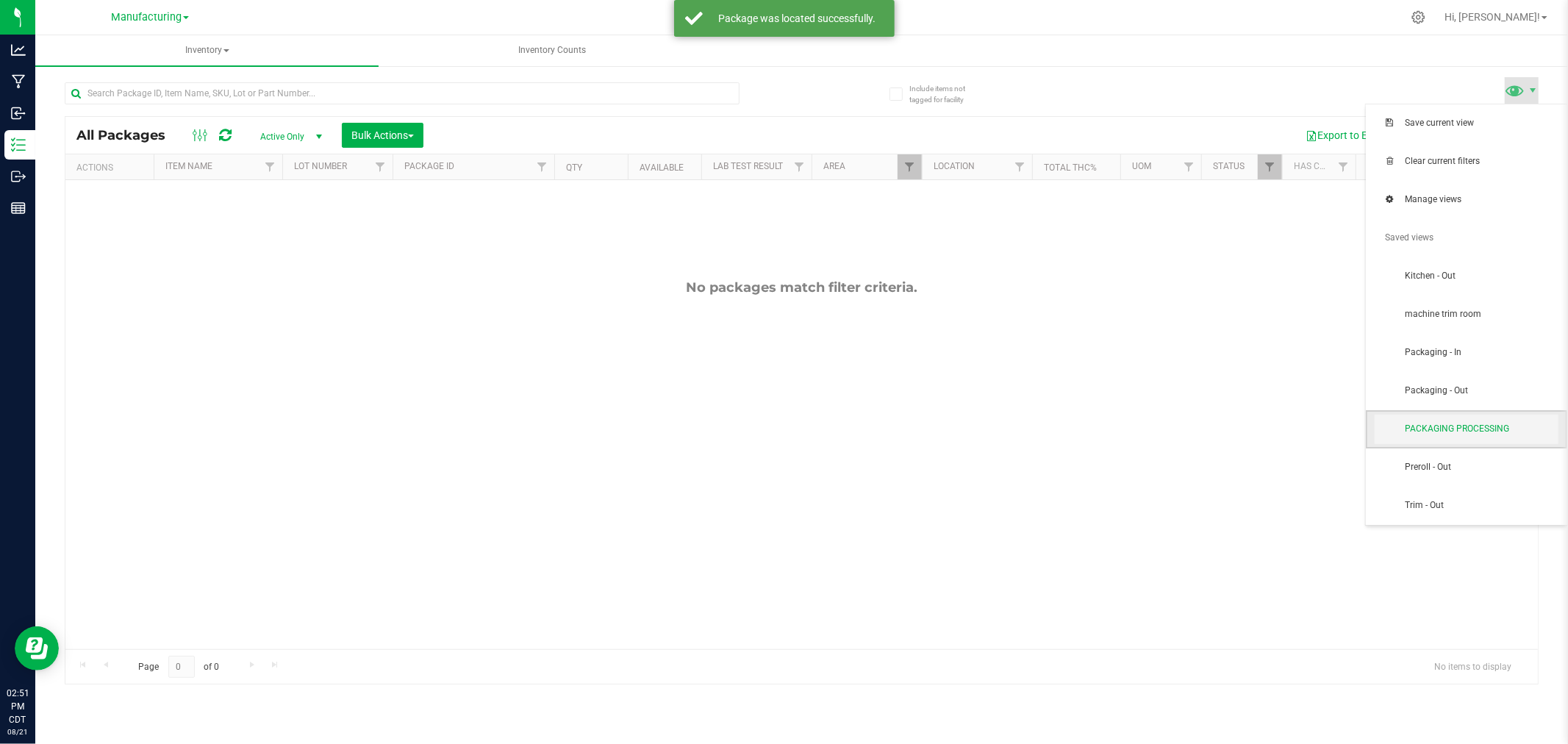
click at [1471, 419] on span "PACKAGING PROCESSING" at bounding box center [1467, 429] width 184 height 29
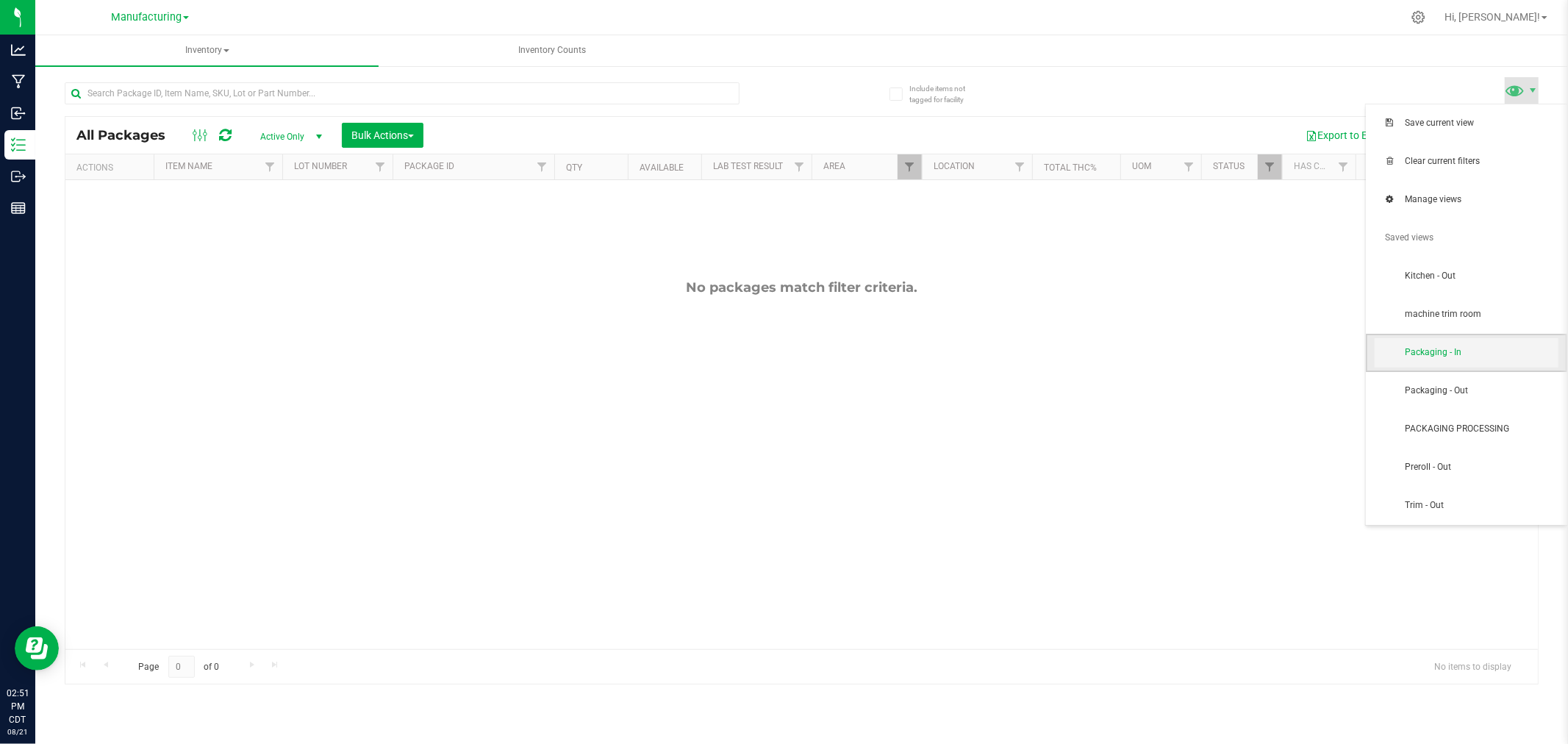
click at [1497, 350] on span "Packaging - In" at bounding box center [1481, 352] width 153 height 12
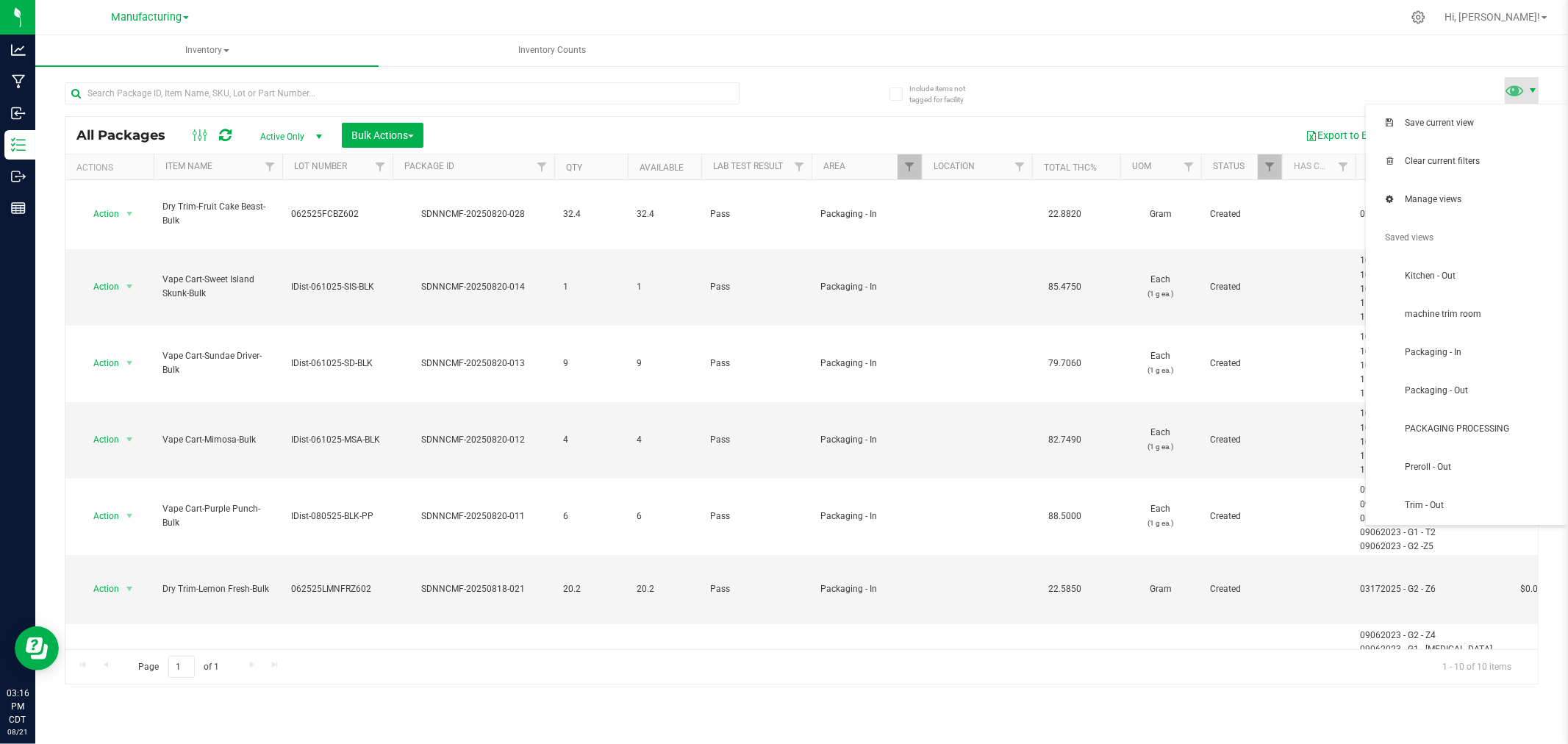
click at [1527, 86] on span at bounding box center [1532, 90] width 11 height 11
click at [1500, 423] on span "PACKAGING PROCESSING" at bounding box center [1481, 428] width 153 height 12
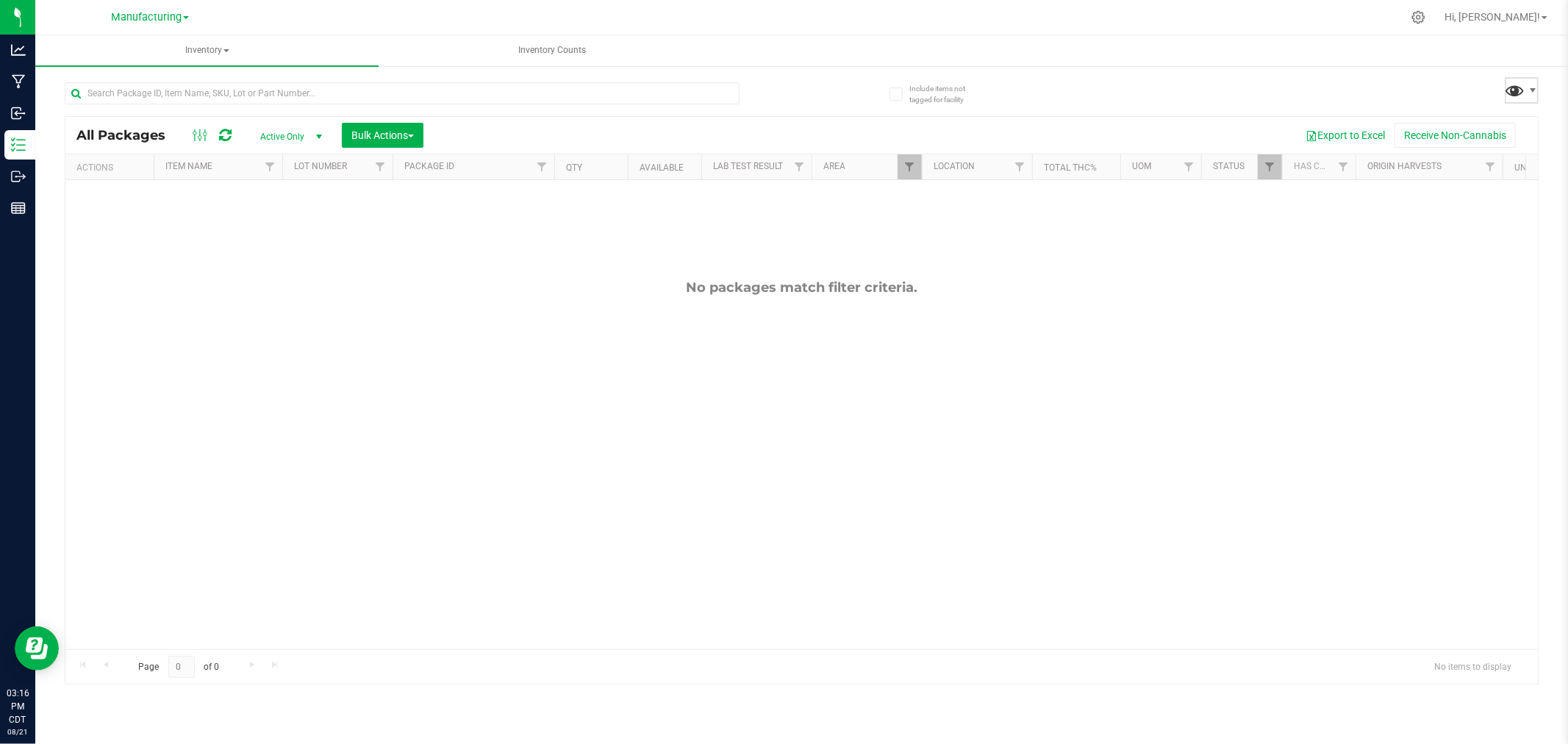
click at [1517, 94] on span at bounding box center [1515, 90] width 21 height 21
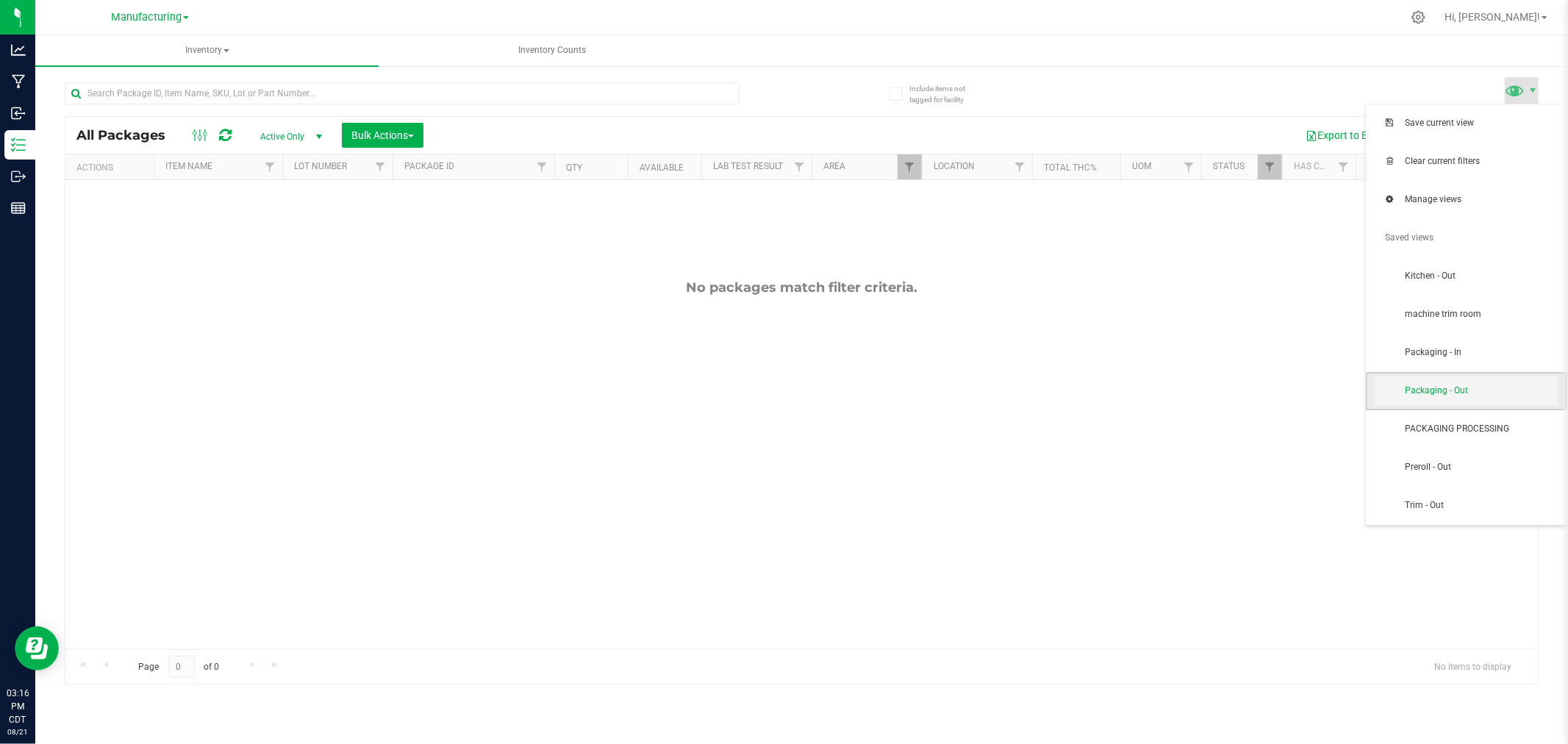
click at [1452, 405] on span "Packaging - Out" at bounding box center [1467, 391] width 184 height 29
